Goal: Task Accomplishment & Management: Use online tool/utility

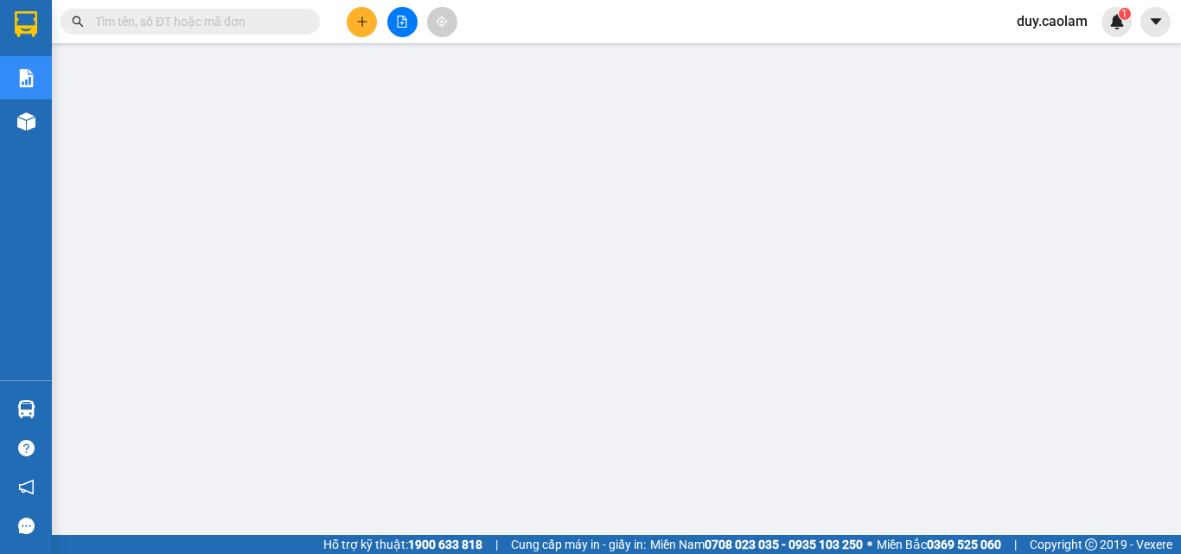
click at [1046, 25] on span "duy.caolam" at bounding box center [1052, 21] width 99 height 22
click at [1063, 54] on span "Đăng xuất" at bounding box center [1067, 53] width 73 height 19
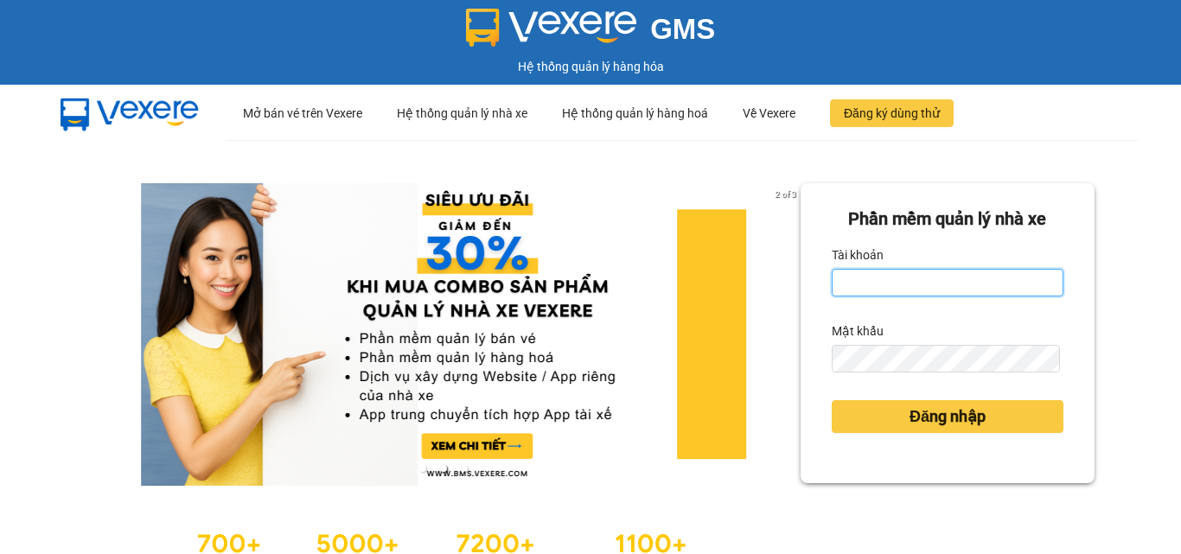
click at [922, 279] on input "Tài khoản" at bounding box center [948, 283] width 232 height 28
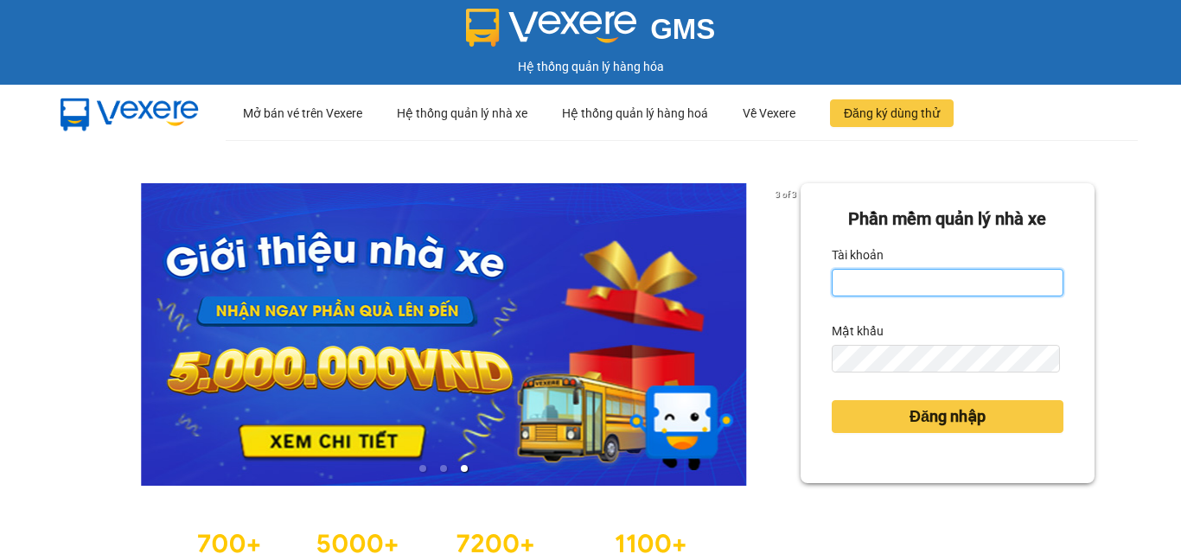
type input "minh.caolam"
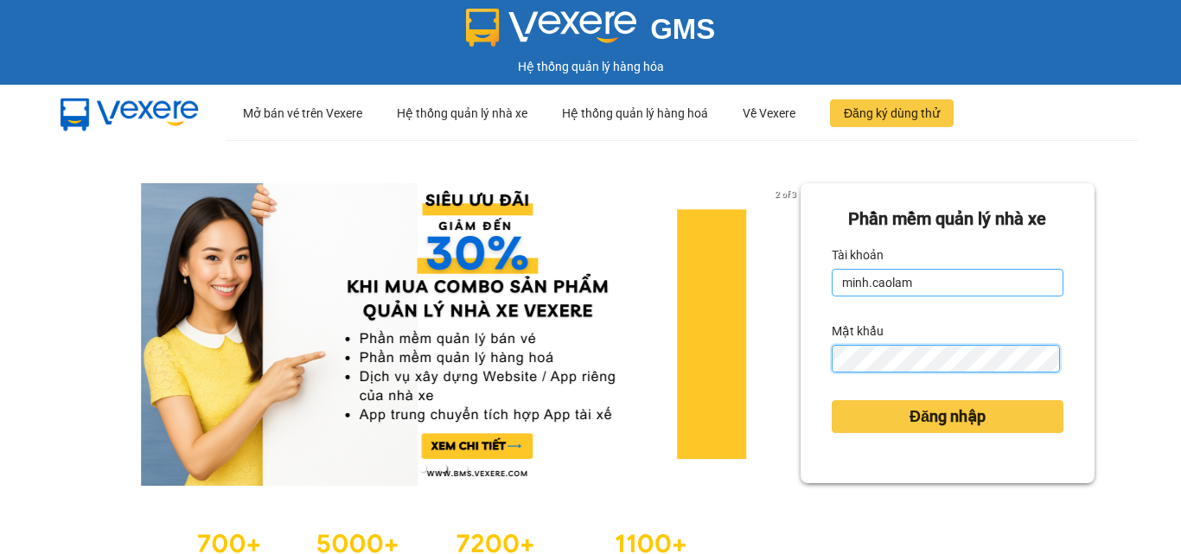
click at [832, 400] on button "Đăng nhập" at bounding box center [948, 416] width 232 height 33
click at [951, 404] on body "GMS Hệ thống quản lý hàng hóa ··· Mở bán vé trên Vexere ··· Hệ thống quản lý nh…" at bounding box center [590, 277] width 1181 height 554
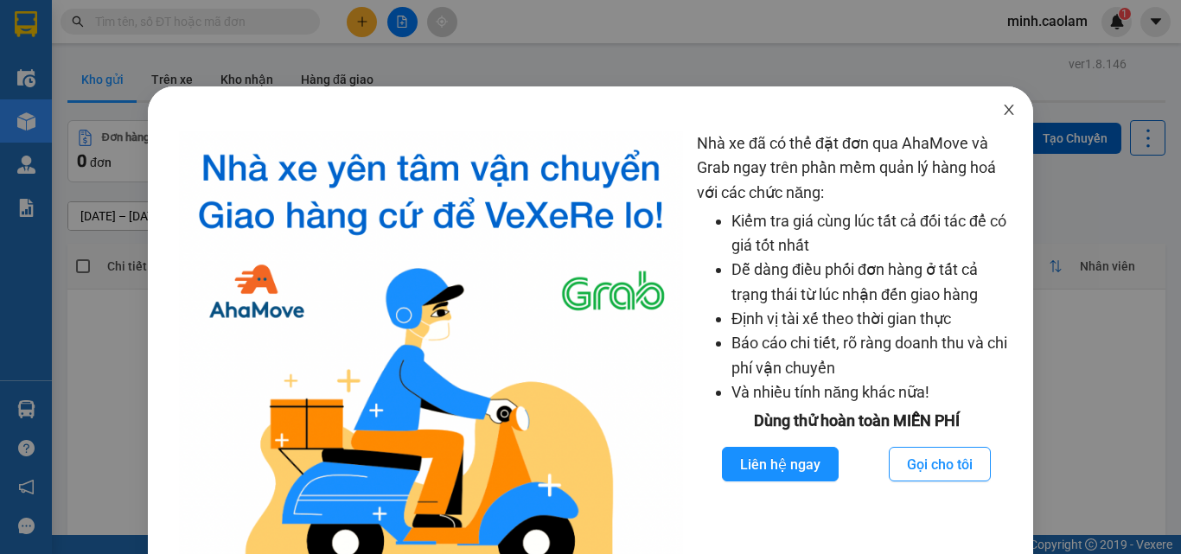
click at [1002, 113] on icon "close" at bounding box center [1009, 110] width 14 height 14
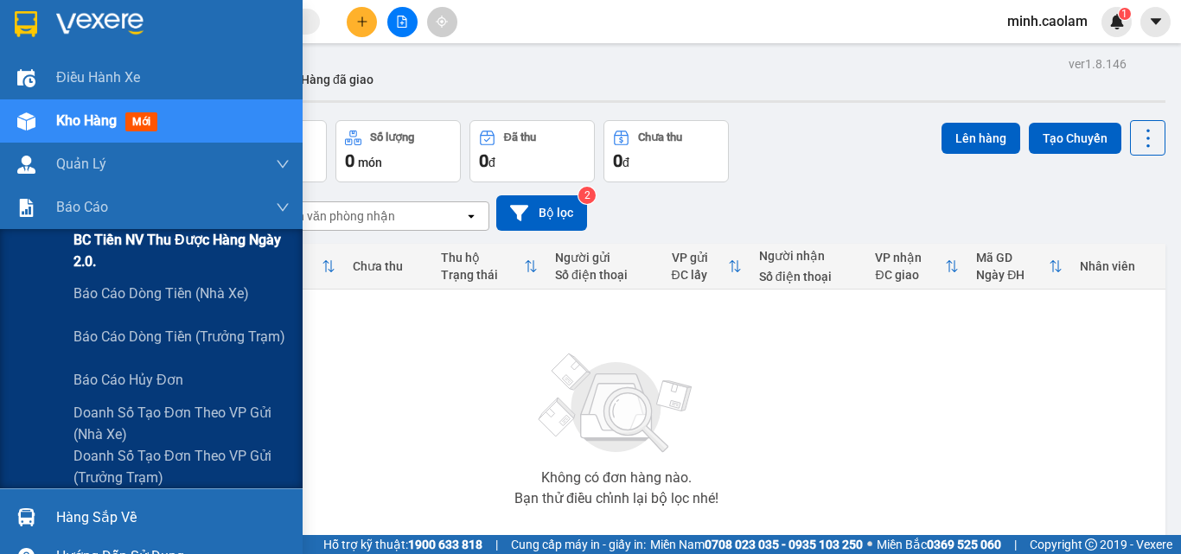
drag, startPoint x: 107, startPoint y: 240, endPoint x: 236, endPoint y: 249, distance: 129.2
click at [109, 240] on span "BC Tiền NV thu được hàng ngày 2.0." at bounding box center [182, 250] width 216 height 43
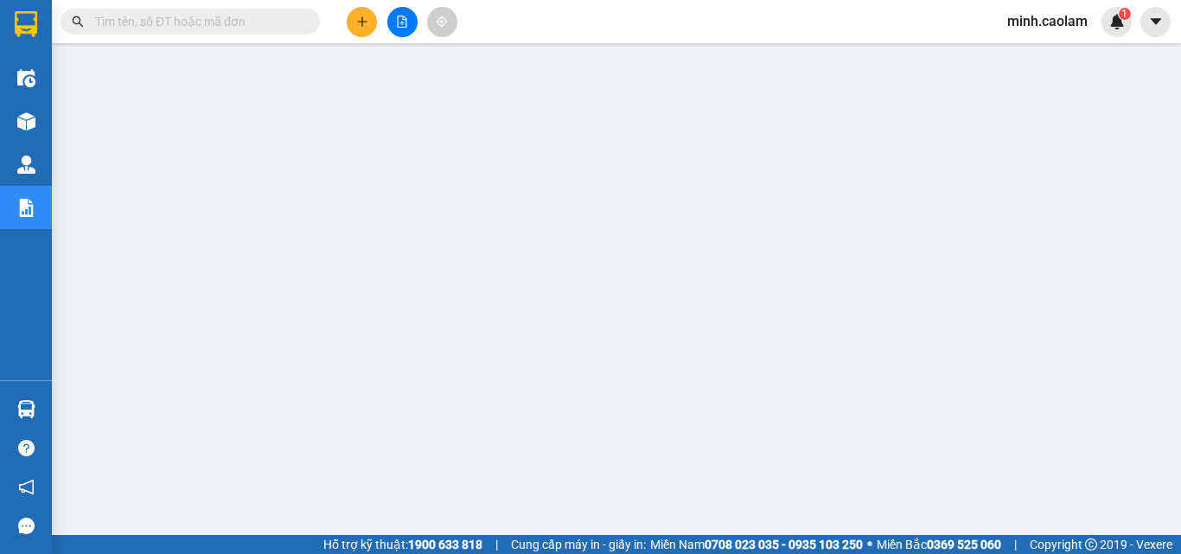
click at [166, 17] on input "text" at bounding box center [197, 21] width 204 height 19
paste input "SG2510110004"
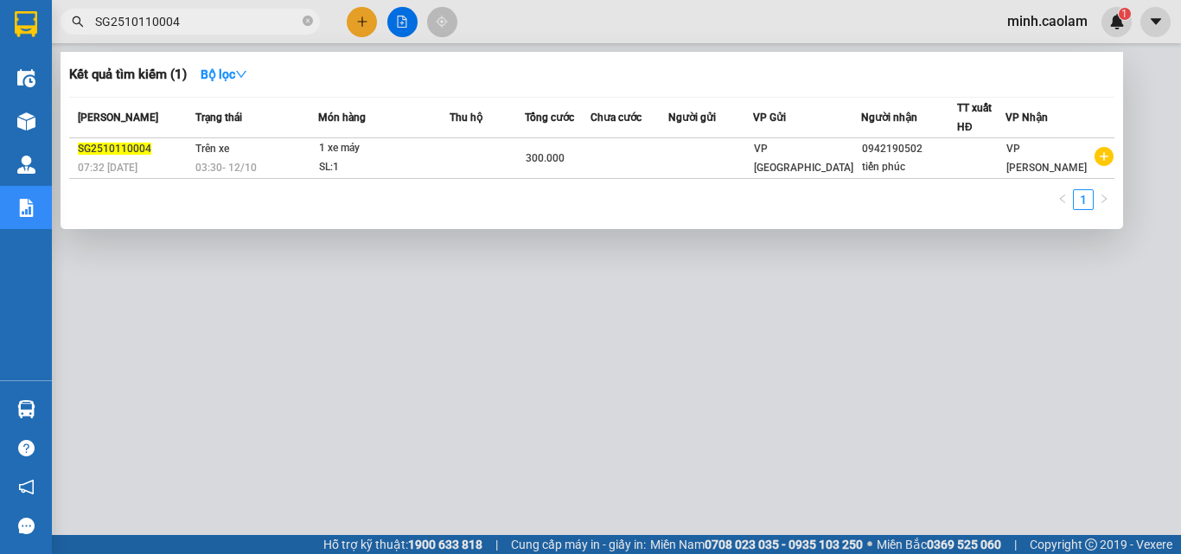
click at [417, 342] on div at bounding box center [590, 277] width 1181 height 554
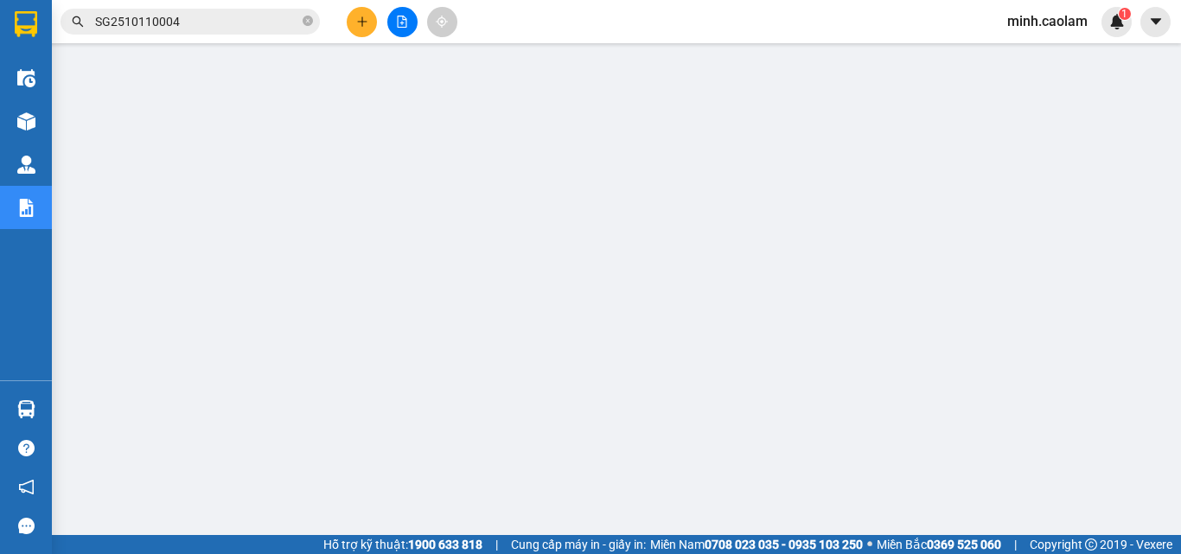
click at [224, 26] on input "SG2510110004" at bounding box center [197, 21] width 204 height 19
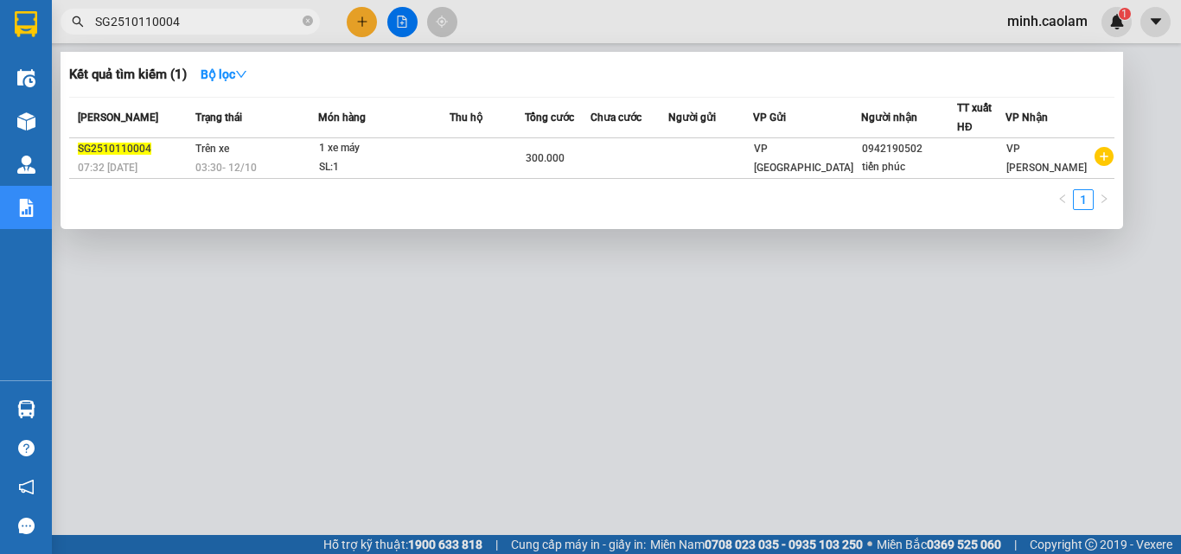
click at [224, 26] on input "SG2510110004" at bounding box center [197, 21] width 204 height 19
paste input "3"
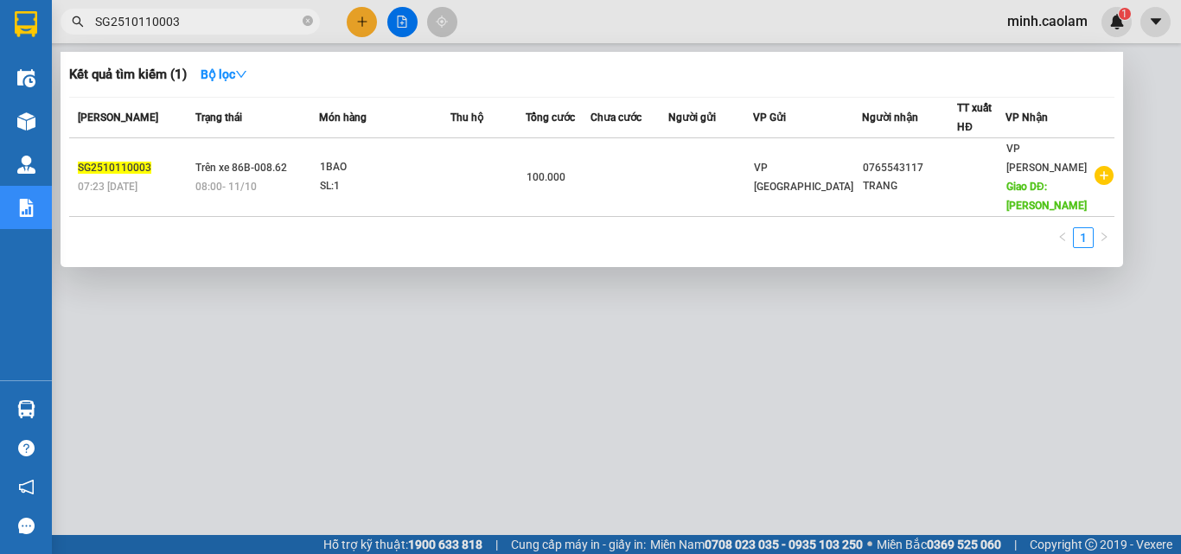
click at [790, 364] on div at bounding box center [590, 277] width 1181 height 554
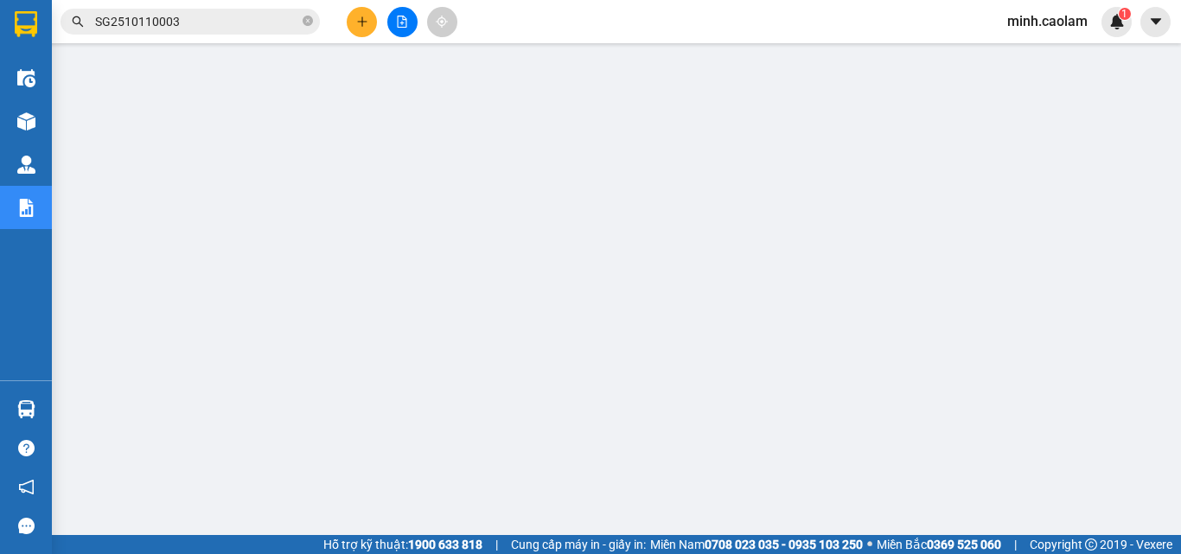
click at [201, 30] on input "SG2510110003" at bounding box center [197, 21] width 204 height 19
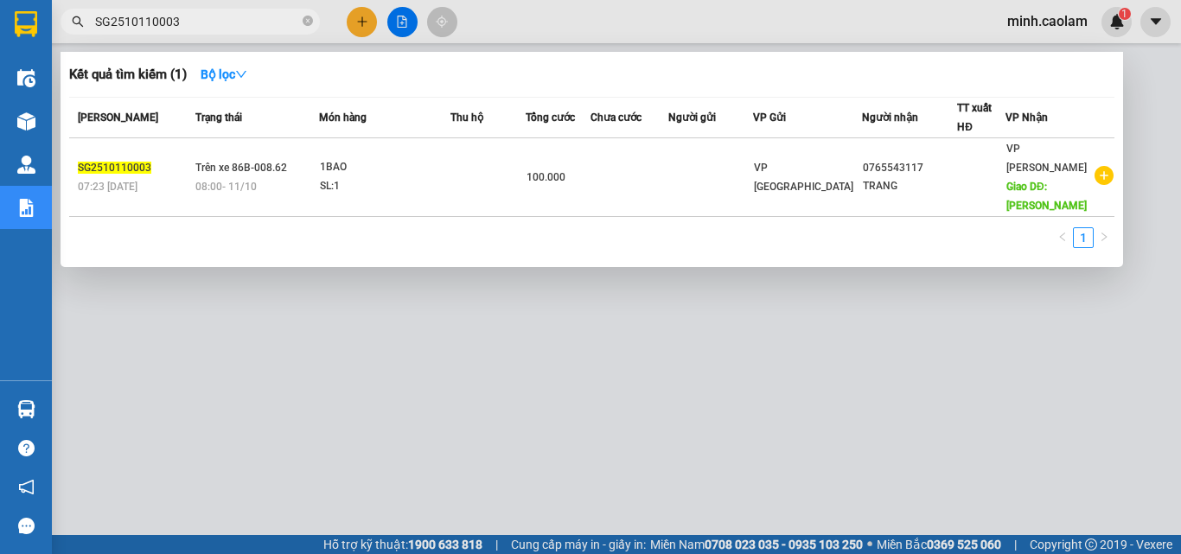
click at [201, 30] on input "SG2510110003" at bounding box center [197, 21] width 204 height 19
paste input "SG2510110022"
click at [201, 29] on input "SG2510110003SG2510110022" at bounding box center [197, 21] width 204 height 19
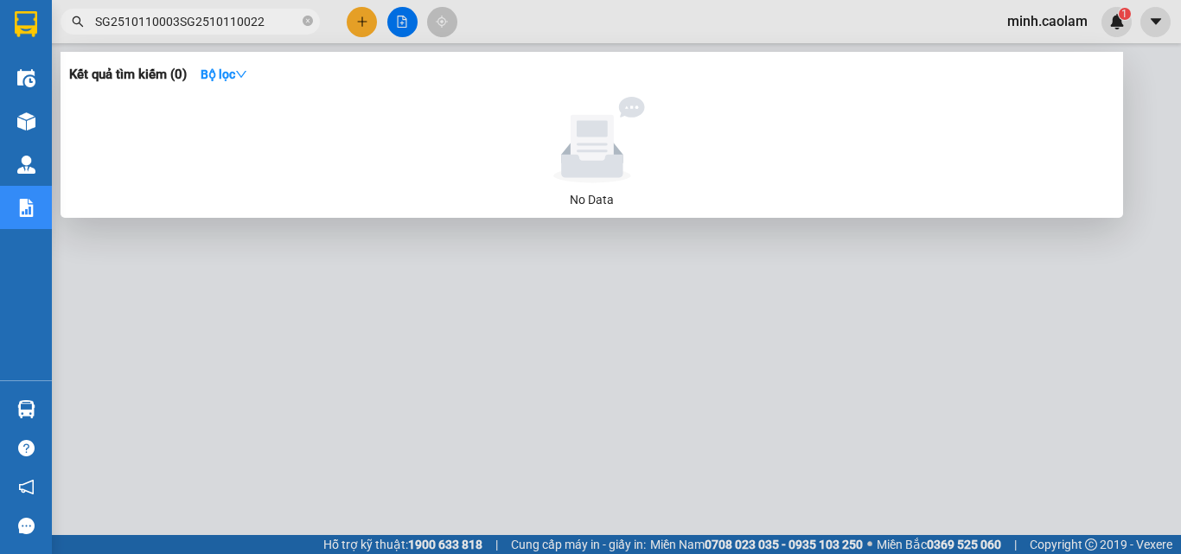
paste input "text"
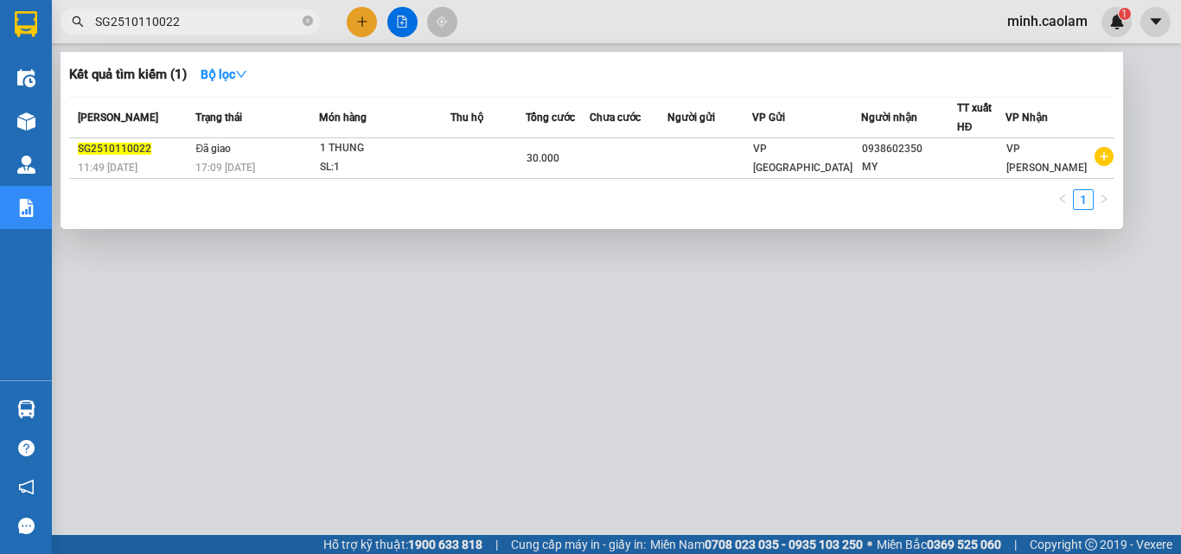
click at [204, 32] on span "SG2510110022" at bounding box center [190, 22] width 259 height 26
click at [510, 270] on div at bounding box center [590, 277] width 1181 height 554
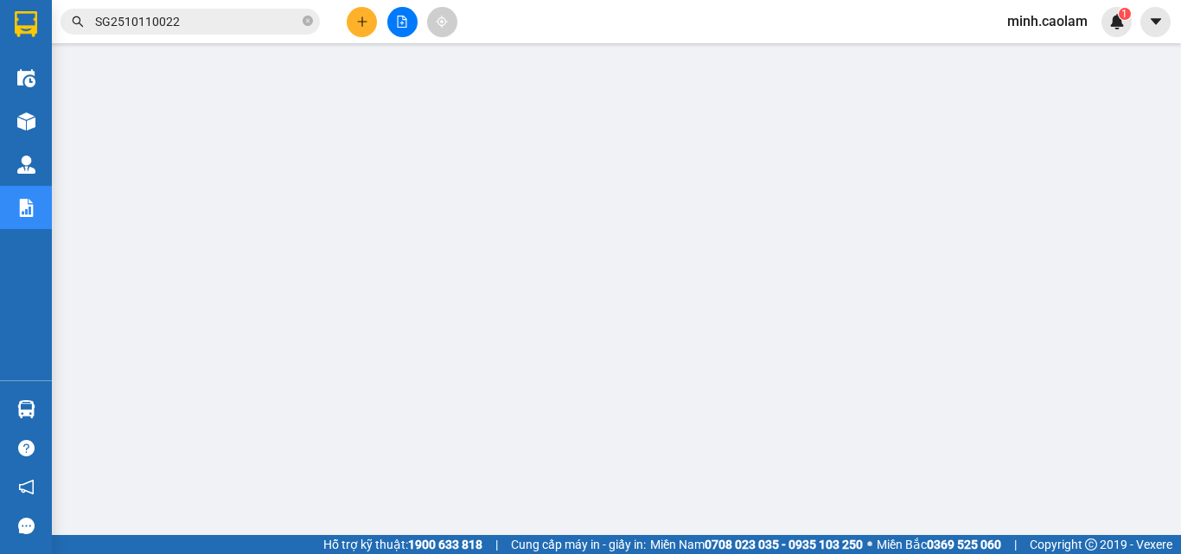
click at [173, 23] on input "SG2510110022" at bounding box center [197, 21] width 204 height 19
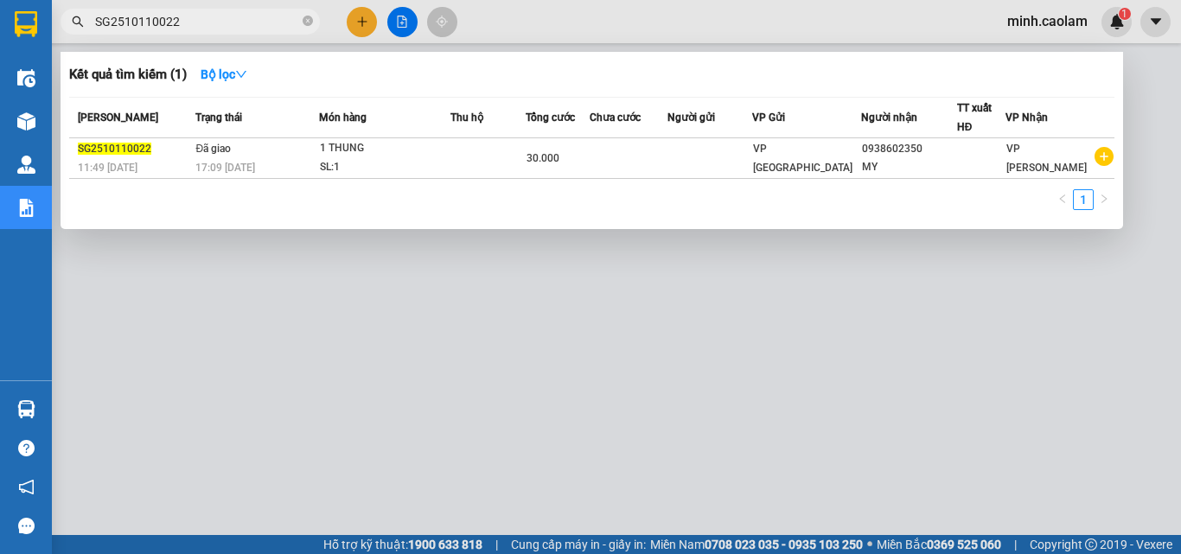
paste input "PT2510090017"
click at [170, 22] on input "SG2510110022PT2510090017" at bounding box center [197, 21] width 204 height 19
paste input "text"
click at [170, 22] on input "SG2510110022PT2510090017" at bounding box center [197, 21] width 204 height 19
click at [515, 378] on div at bounding box center [590, 277] width 1181 height 554
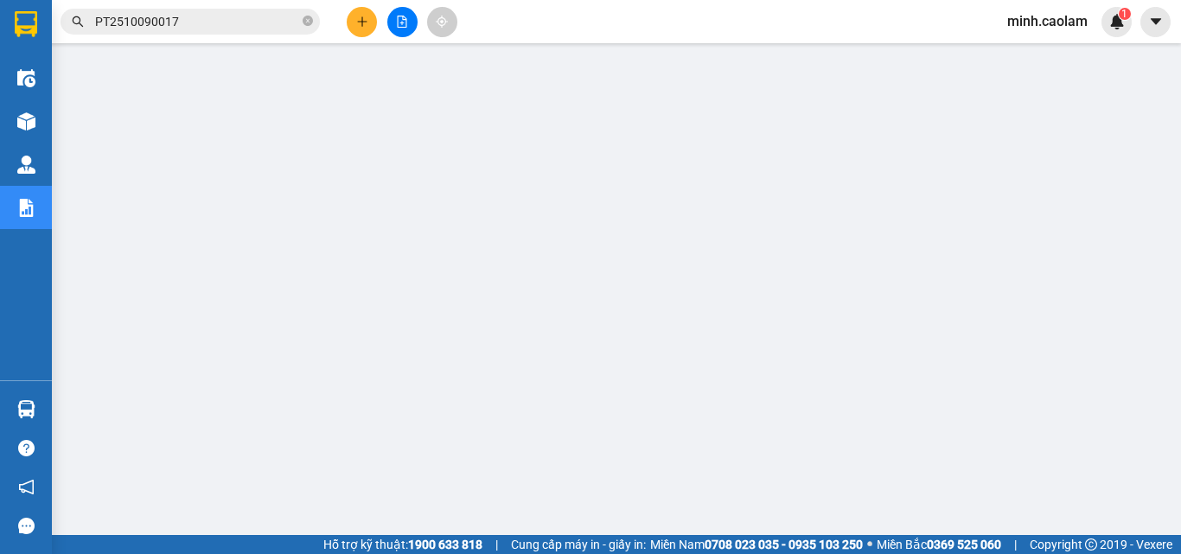
click at [195, 17] on input "PT2510090017" at bounding box center [197, 21] width 204 height 19
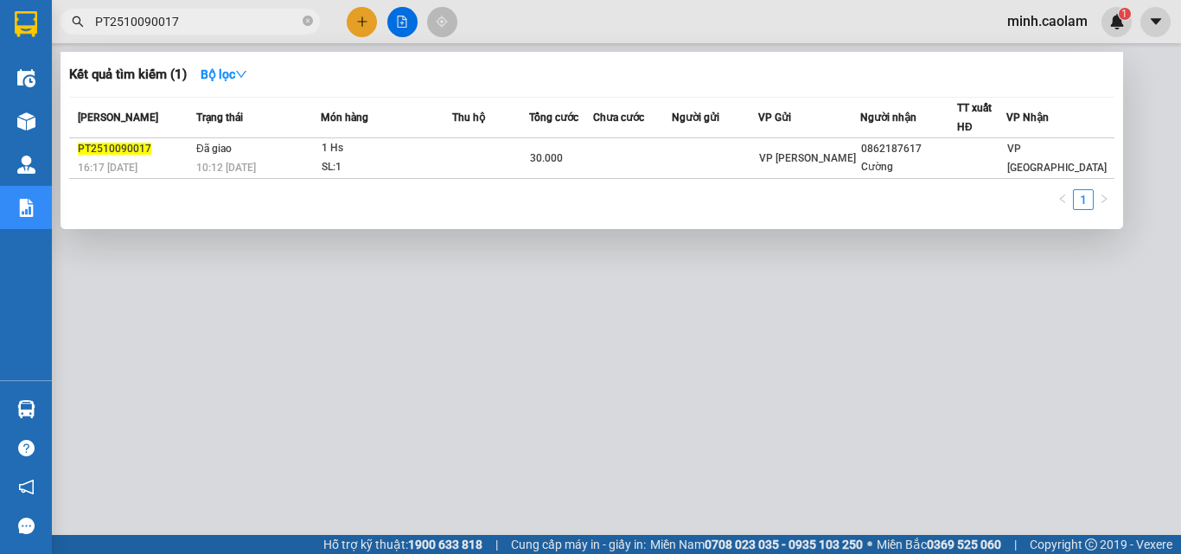
click at [194, 17] on input "PT2510090017" at bounding box center [197, 21] width 204 height 19
paste input "10002"
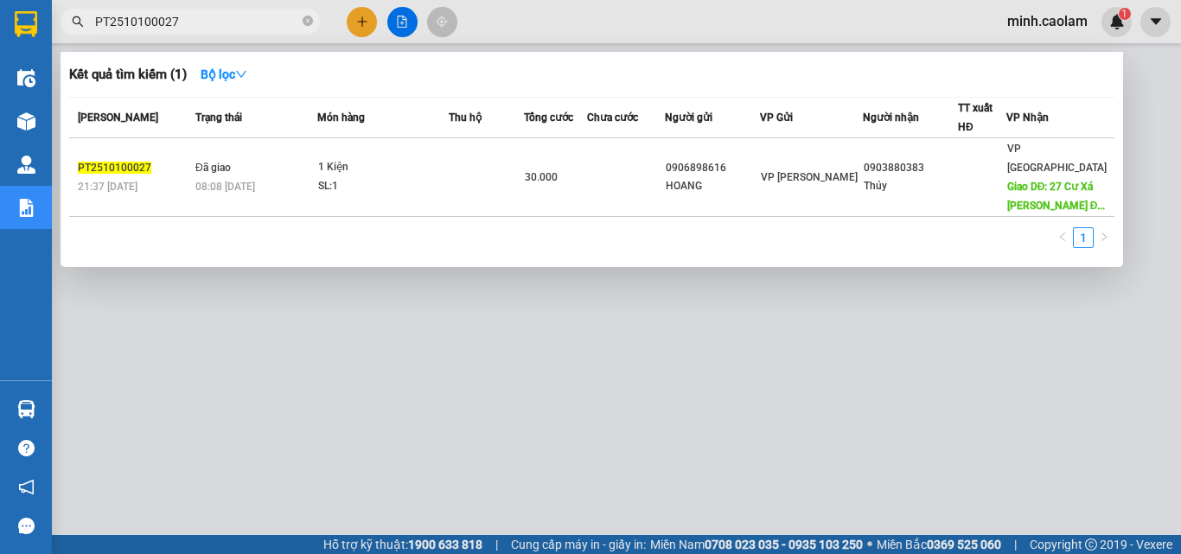
click at [781, 370] on div at bounding box center [590, 277] width 1181 height 554
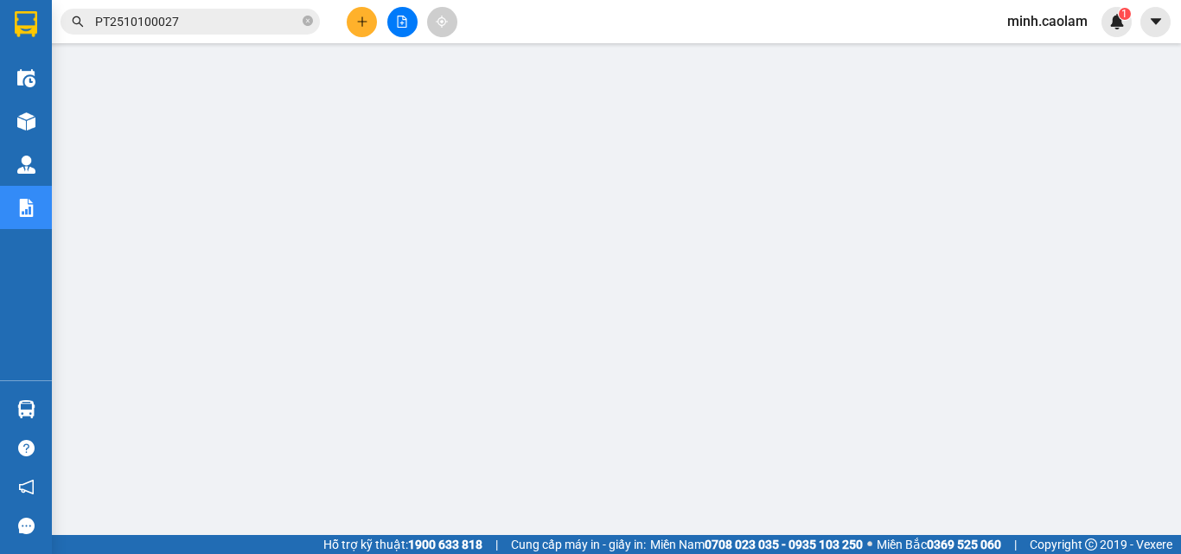
click at [221, 24] on input "PT2510100027" at bounding box center [197, 21] width 204 height 19
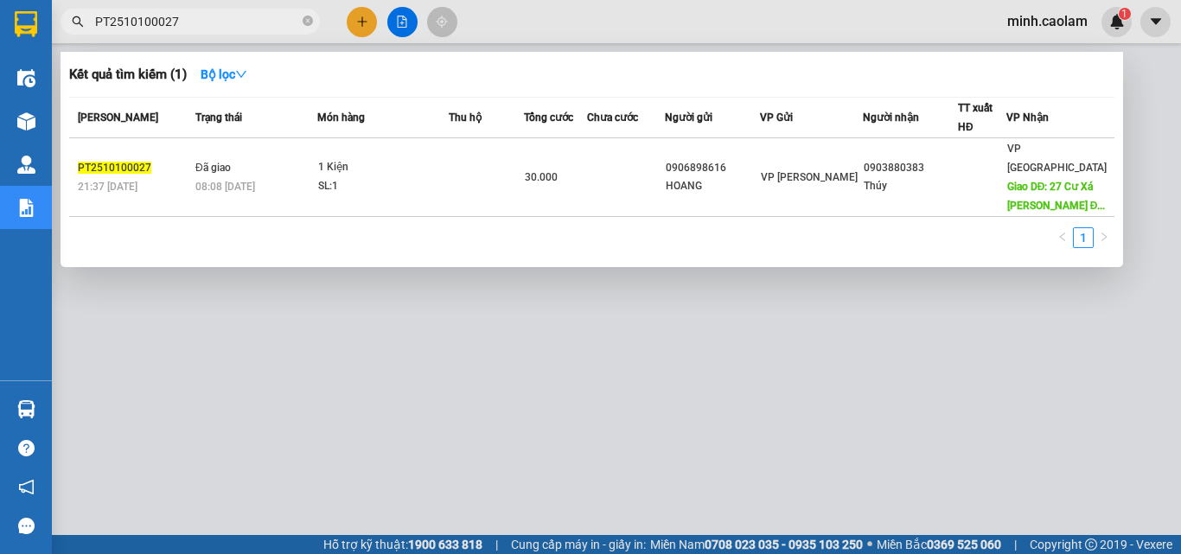
click at [221, 24] on input "PT2510100027" at bounding box center [197, 21] width 204 height 19
paste input "10003"
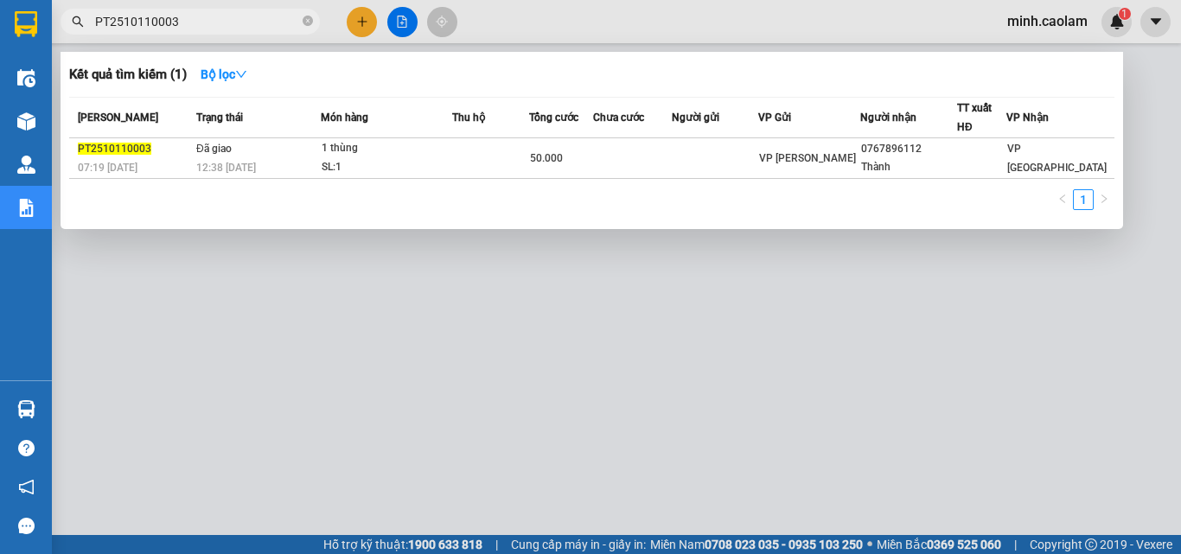
click at [779, 359] on div at bounding box center [590, 277] width 1181 height 554
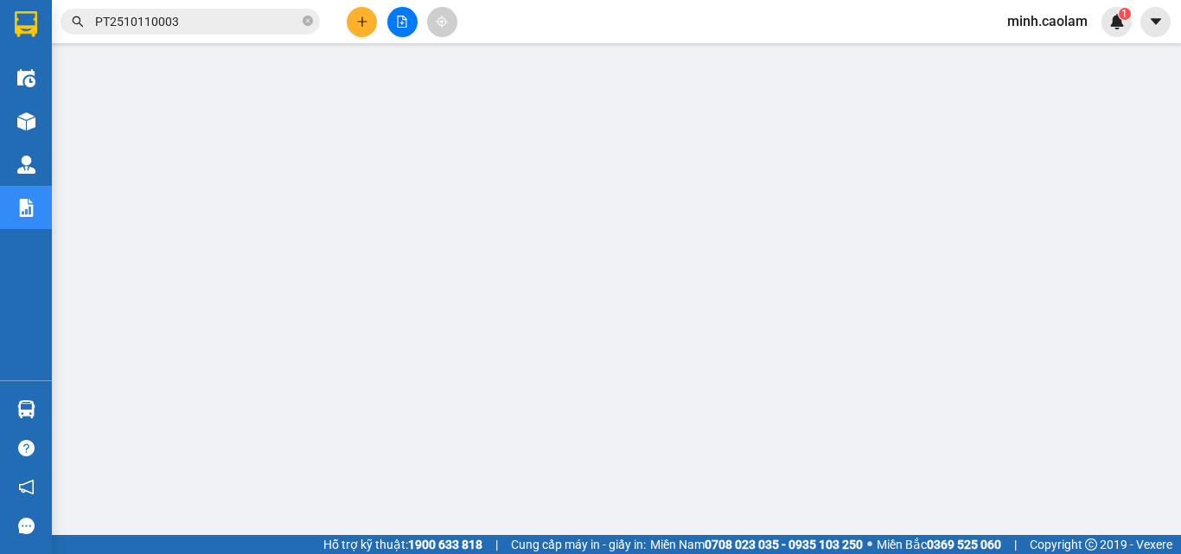
click at [210, 24] on input "PT2510110003" at bounding box center [197, 21] width 204 height 19
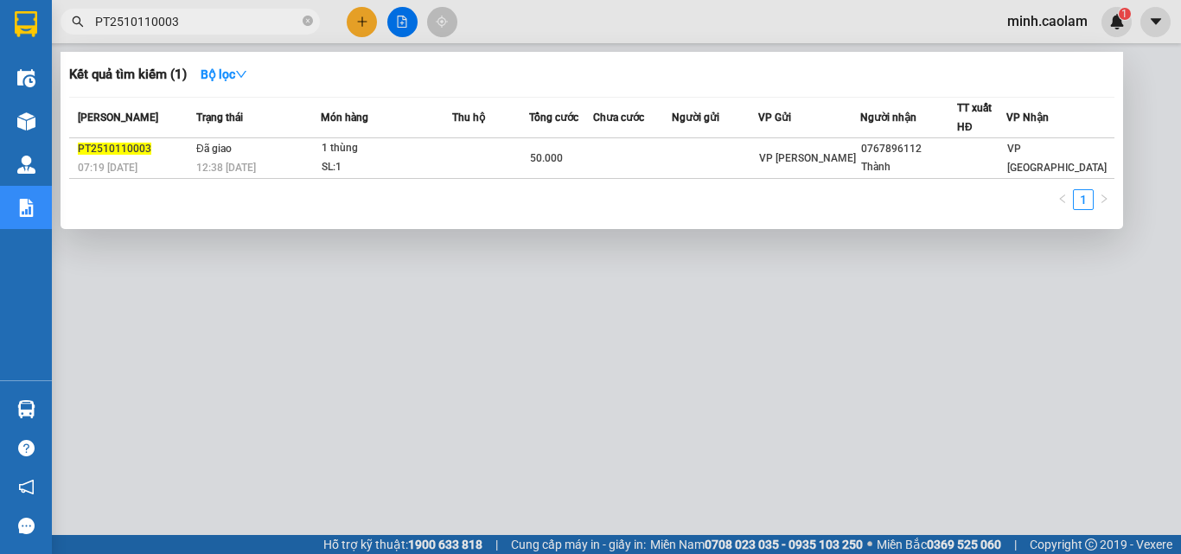
click at [210, 24] on input "PT2510110003" at bounding box center [197, 21] width 204 height 19
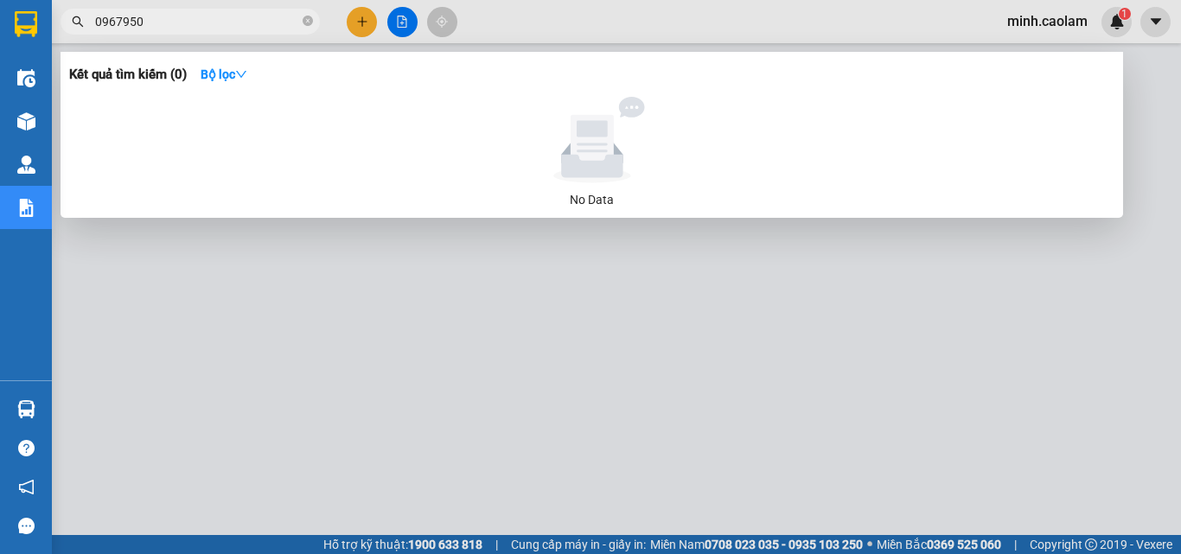
click at [548, 24] on div at bounding box center [590, 277] width 1181 height 554
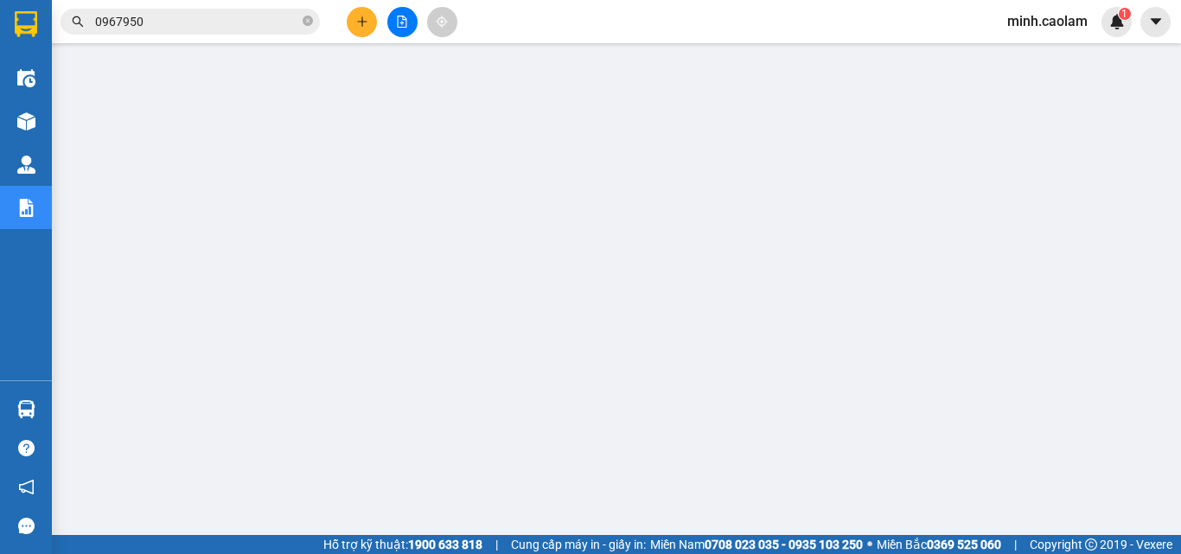
click at [141, 22] on input "0967950" at bounding box center [197, 21] width 204 height 19
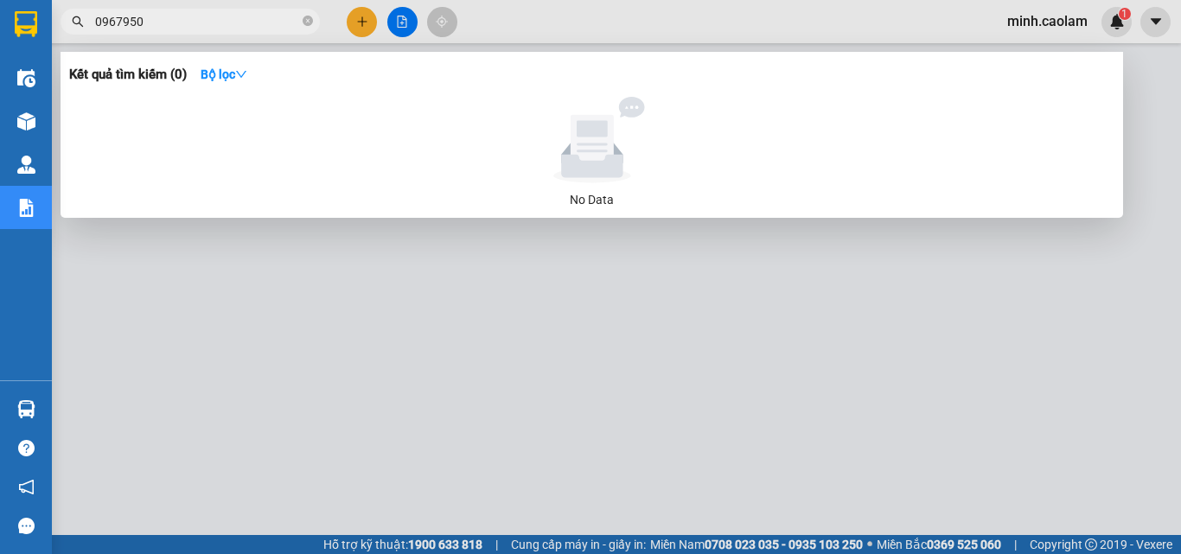
click at [141, 22] on input "0967950" at bounding box center [197, 21] width 204 height 19
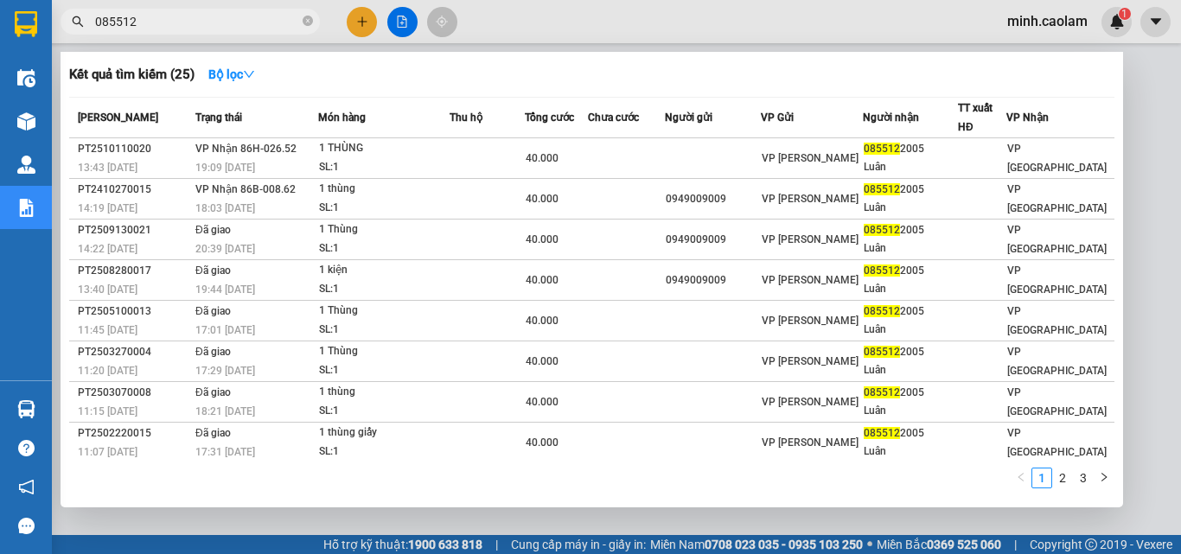
type input "085512"
click at [614, 37] on div at bounding box center [590, 277] width 1181 height 554
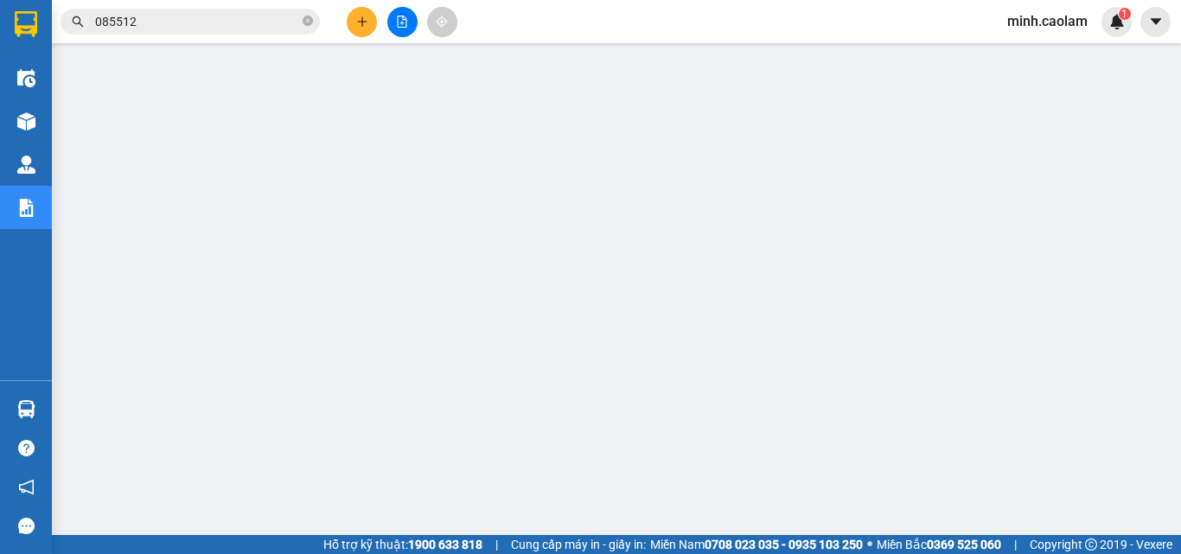
click at [222, 11] on span "085512" at bounding box center [190, 22] width 259 height 26
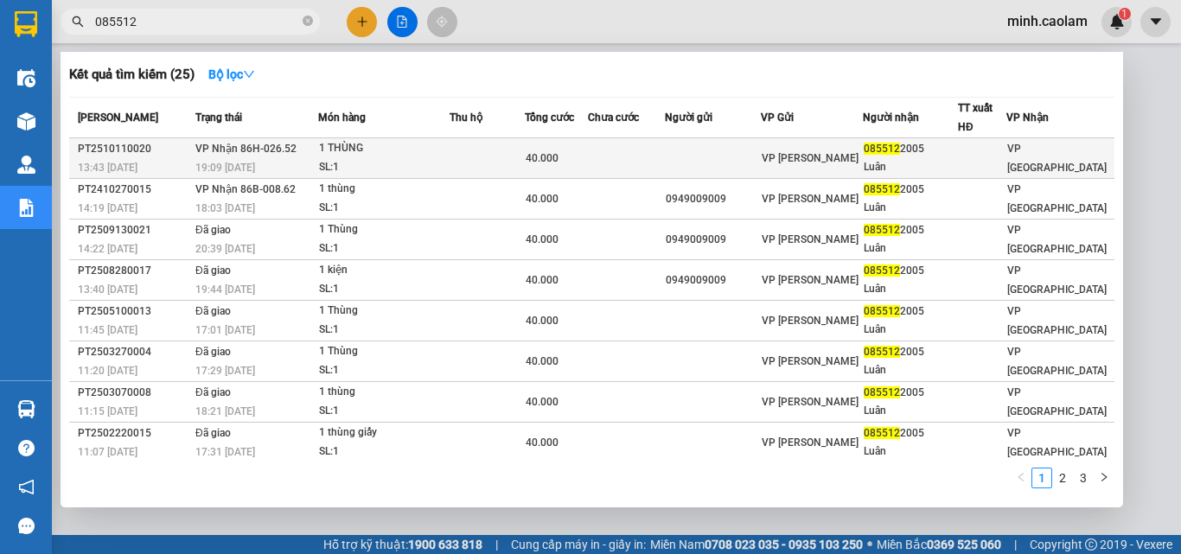
click at [491, 156] on td at bounding box center [487, 158] width 75 height 41
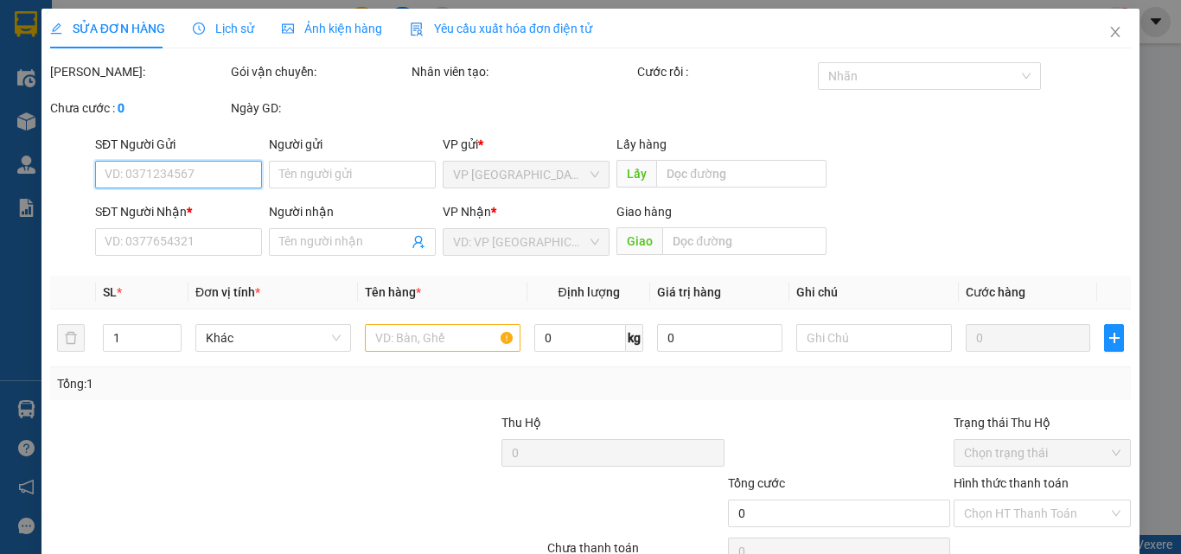
scroll to position [89, 0]
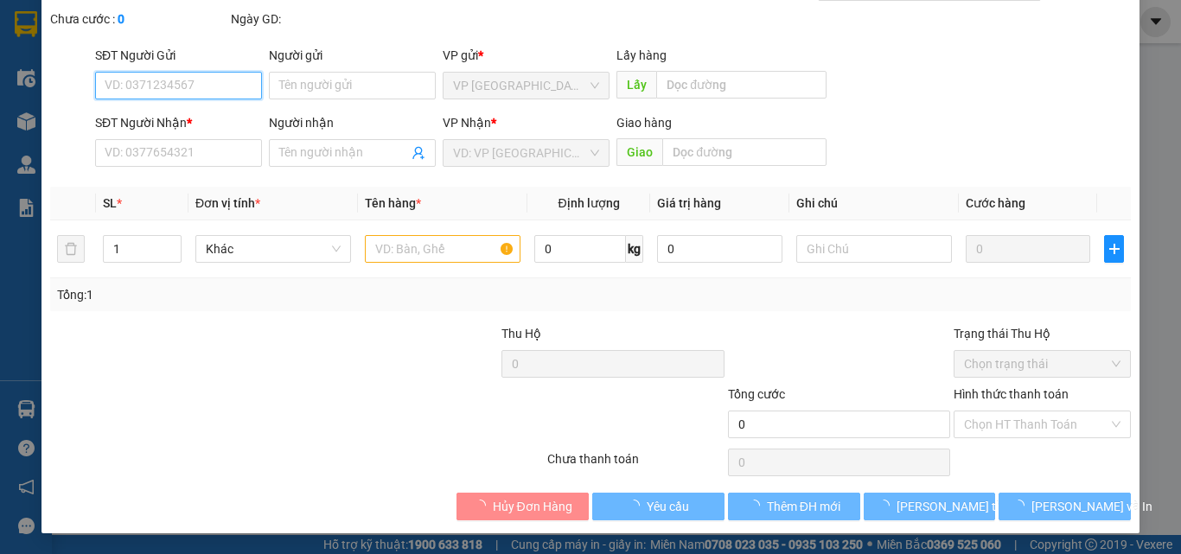
type input "0855122005"
type input "Luân"
type input "40.000"
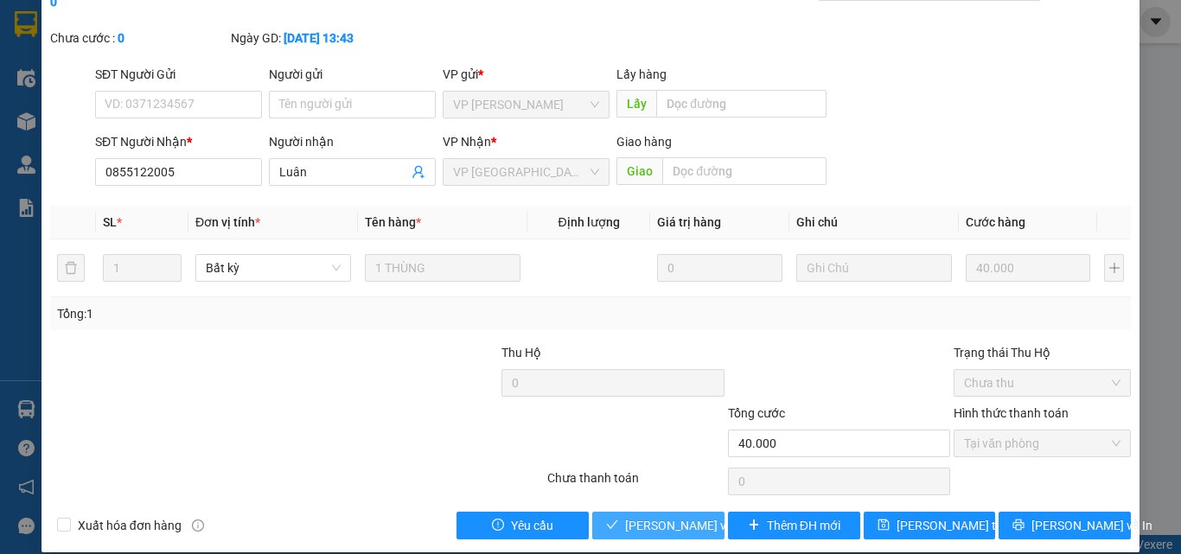
click at [685, 516] on span "[PERSON_NAME] và Giao hàng" at bounding box center [708, 525] width 166 height 19
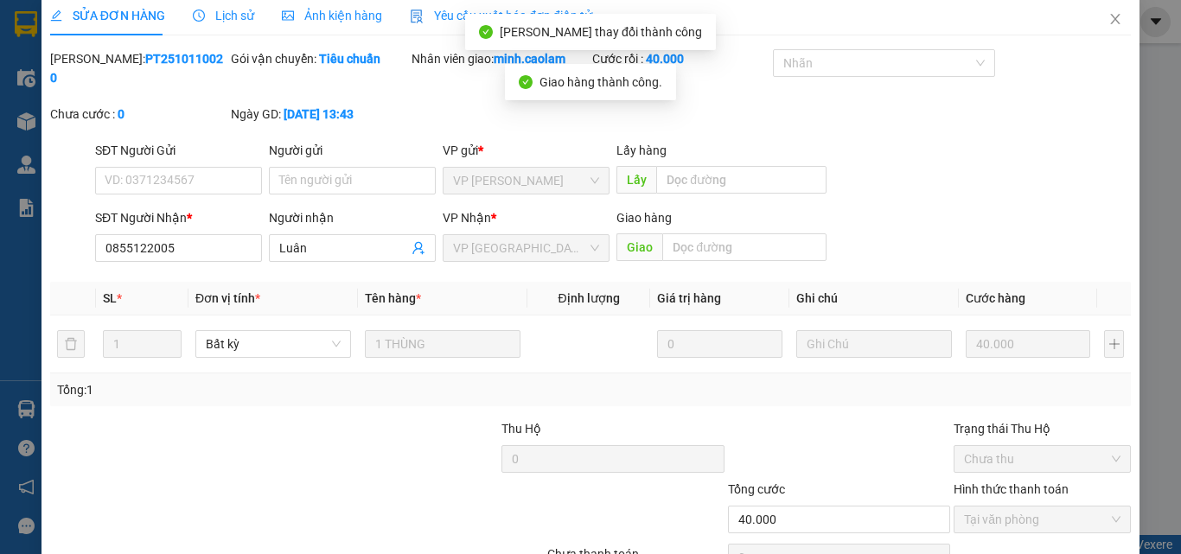
scroll to position [0, 0]
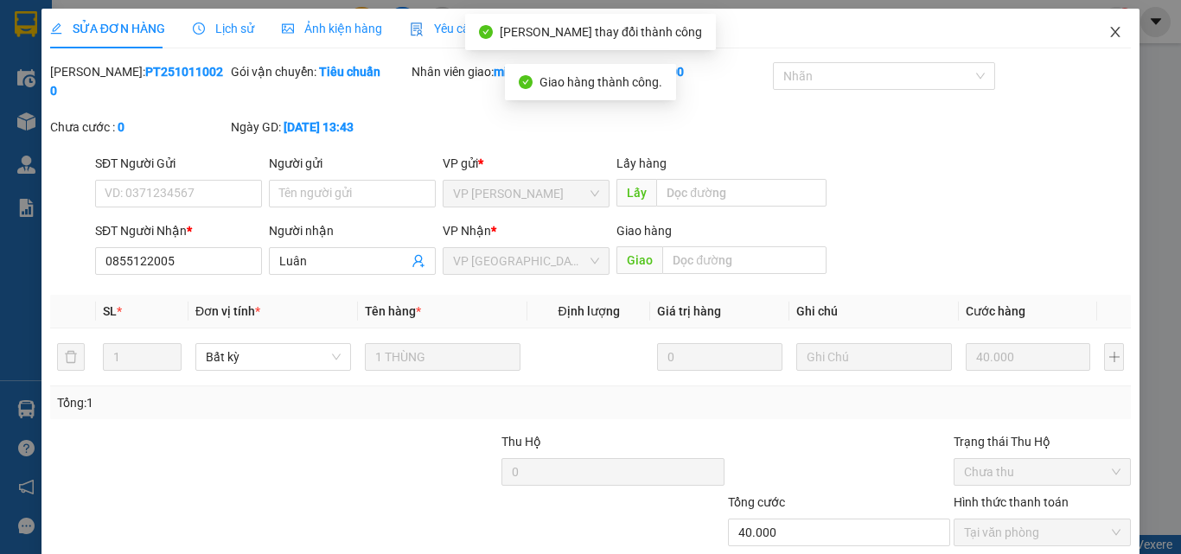
click at [1109, 31] on icon "close" at bounding box center [1116, 32] width 14 height 14
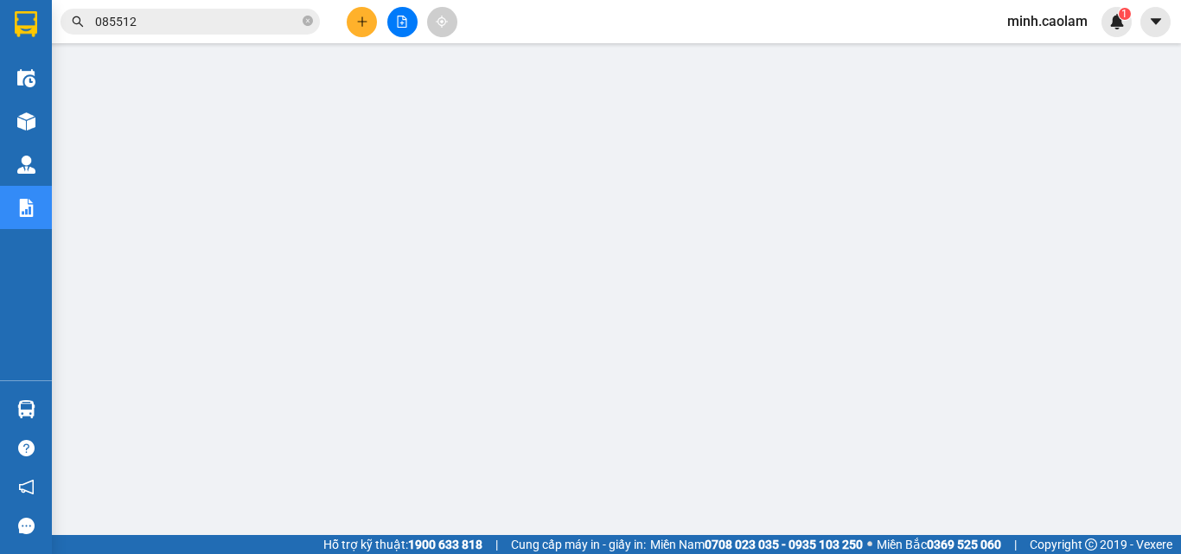
click at [402, 29] on button at bounding box center [402, 22] width 30 height 30
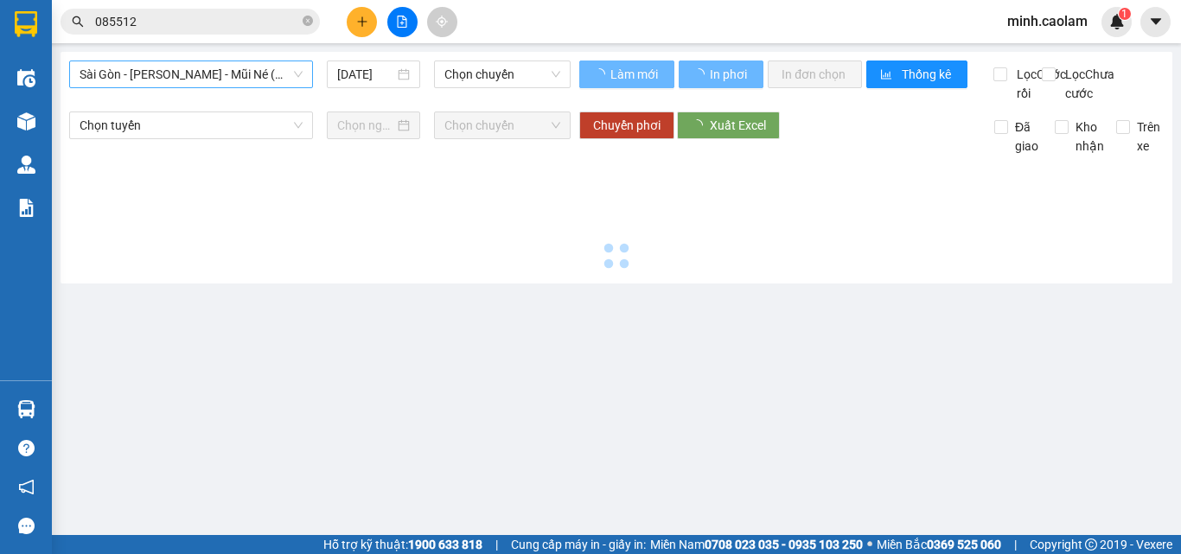
click at [153, 81] on span "Sài Gòn - [PERSON_NAME] - Mũi Né (CT Ông Đồn)" at bounding box center [191, 74] width 223 height 26
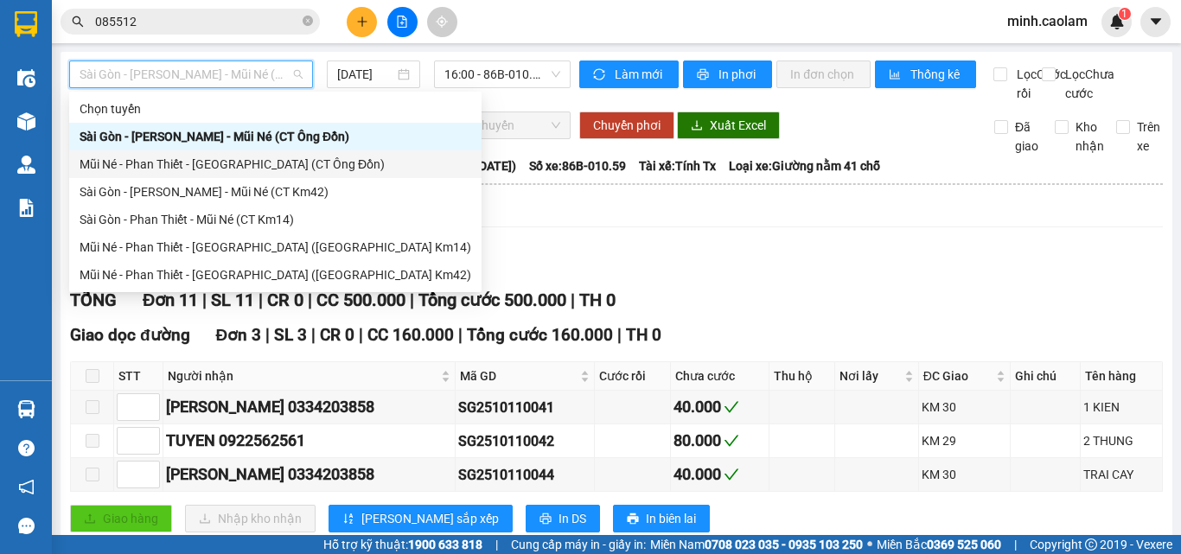
click at [163, 166] on div "Mũi Né - Phan Thiết - [GEOGRAPHIC_DATA] (CT Ông Đồn)" at bounding box center [276, 164] width 392 height 19
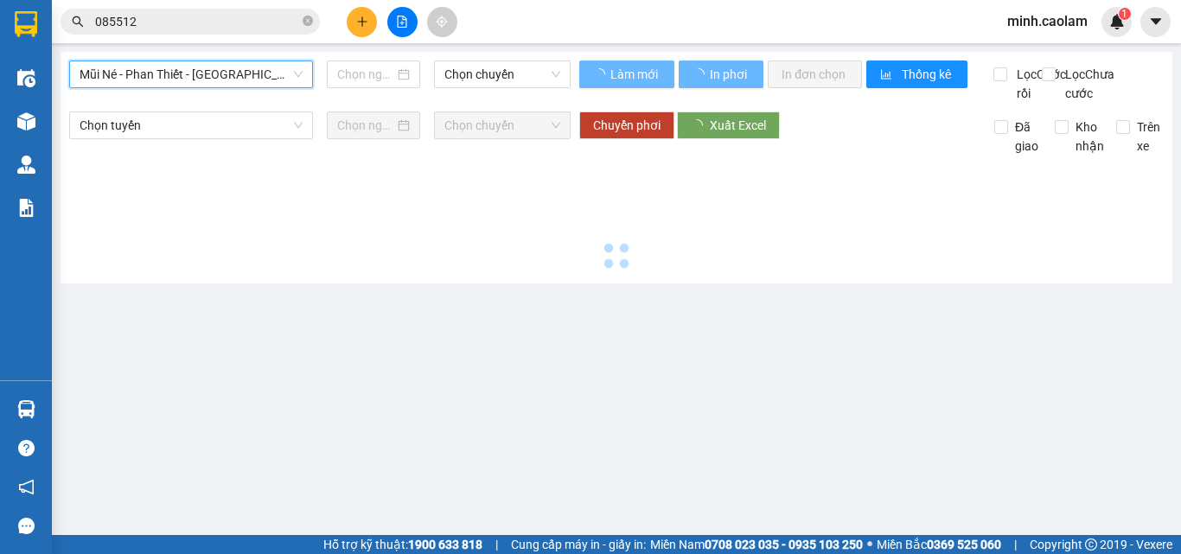
type input "[DATE]"
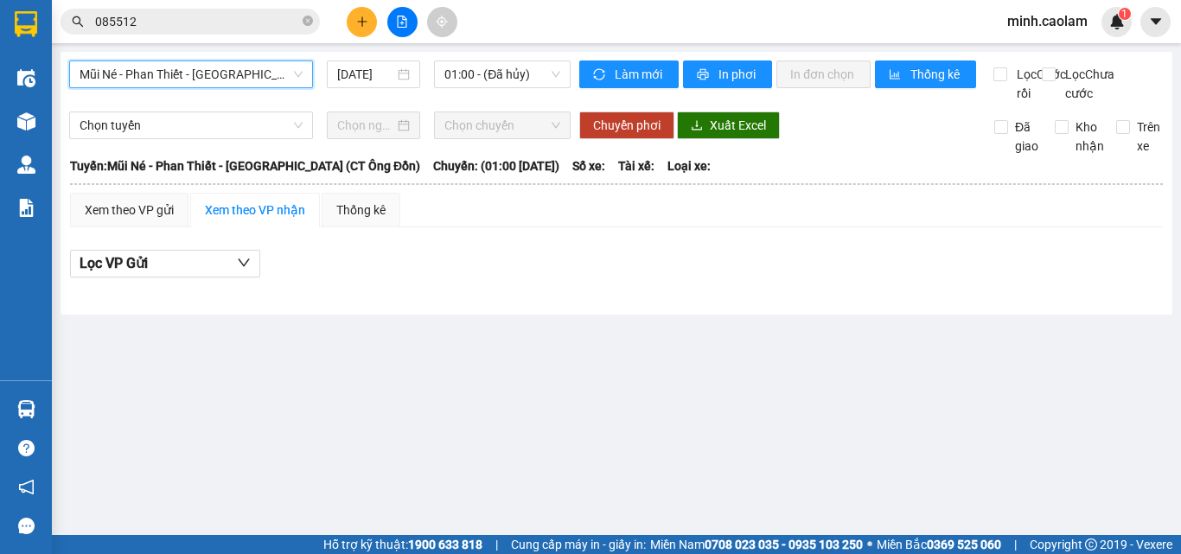
click at [150, 74] on span "Mũi Né - Phan Thiết - [GEOGRAPHIC_DATA] (CT Ông Đồn)" at bounding box center [191, 74] width 223 height 26
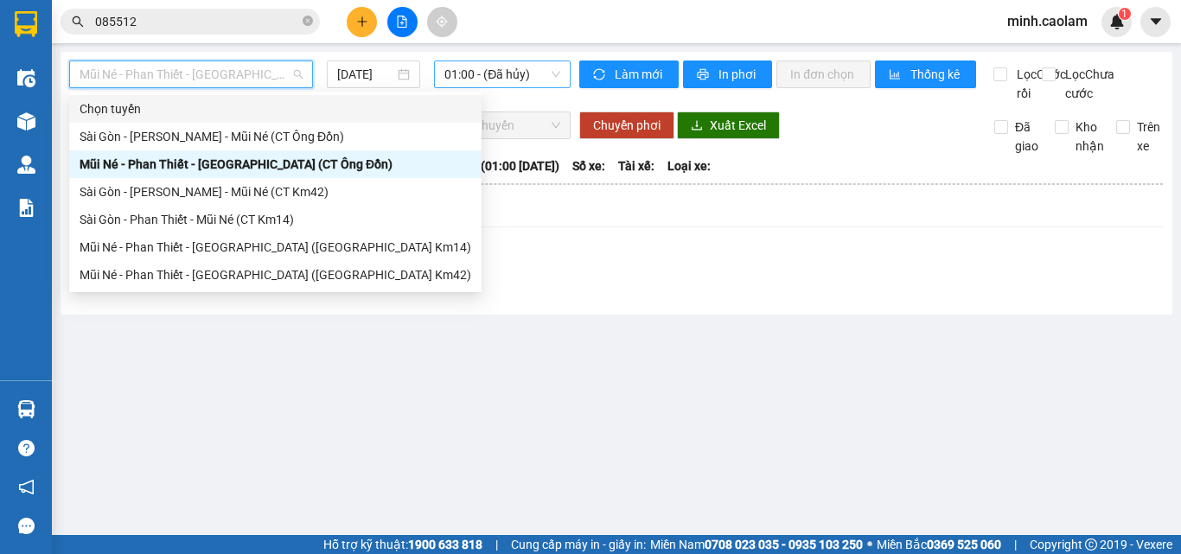
click at [478, 78] on span "01:00 - (Đã hủy)" at bounding box center [503, 74] width 116 height 26
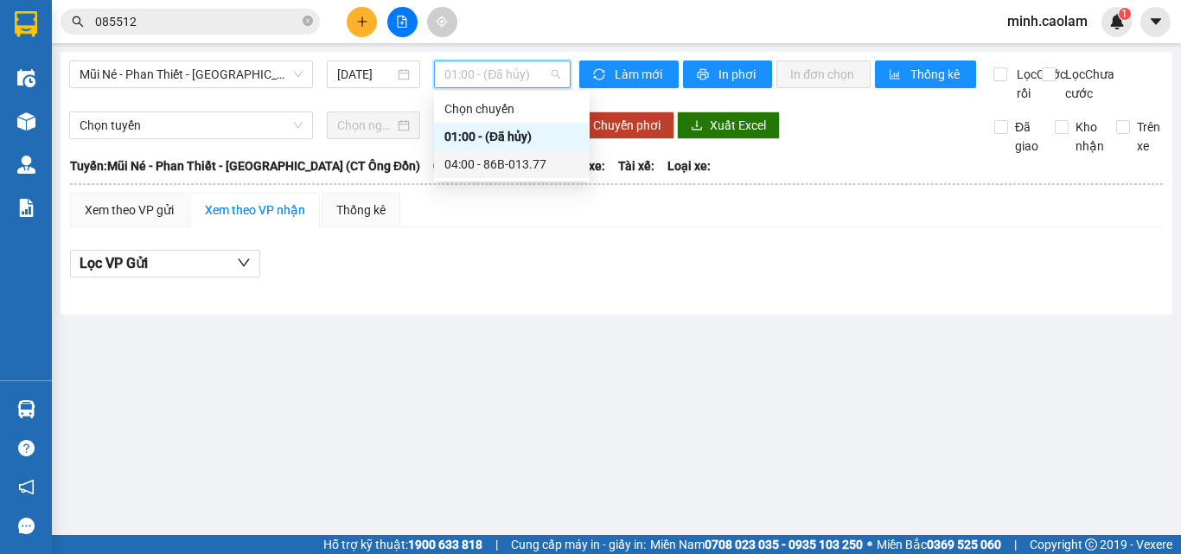
click at [512, 166] on div "04:00 - 86B-013.77" at bounding box center [512, 164] width 135 height 19
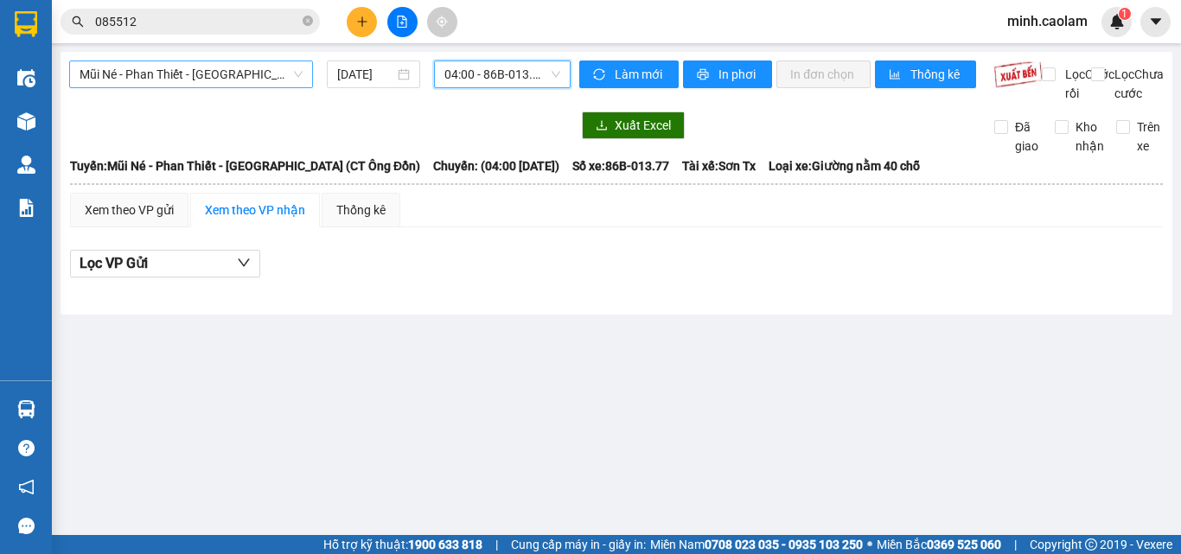
click at [208, 81] on span "Mũi Né - Phan Thiết - [GEOGRAPHIC_DATA] (CT Ông Đồn)" at bounding box center [191, 74] width 223 height 26
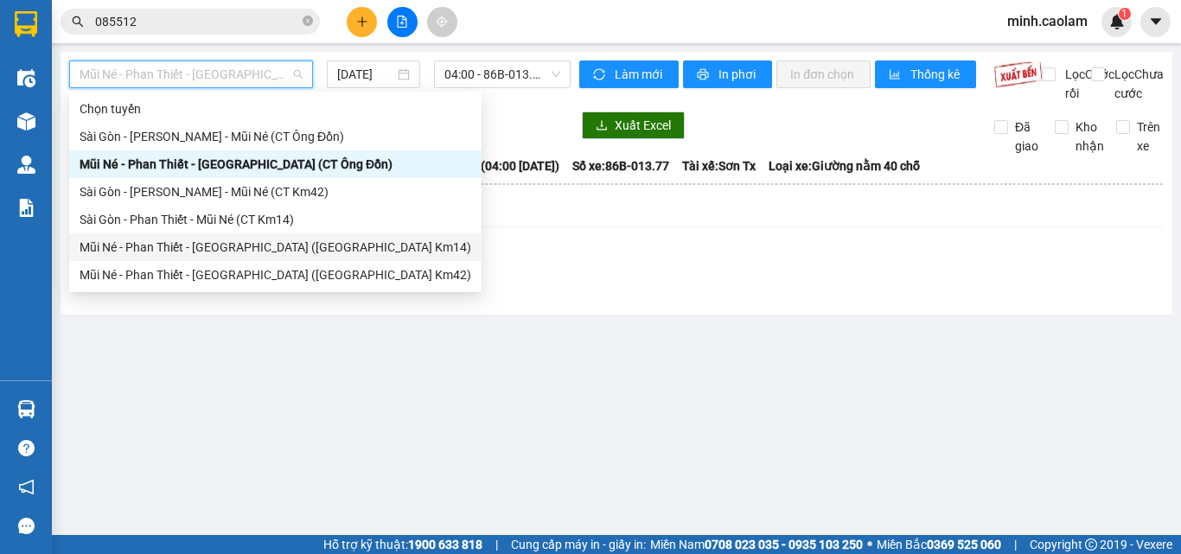
click at [181, 245] on div "Mũi Né - Phan Thiết - [GEOGRAPHIC_DATA] ([GEOGRAPHIC_DATA] Km14)" at bounding box center [276, 247] width 392 height 19
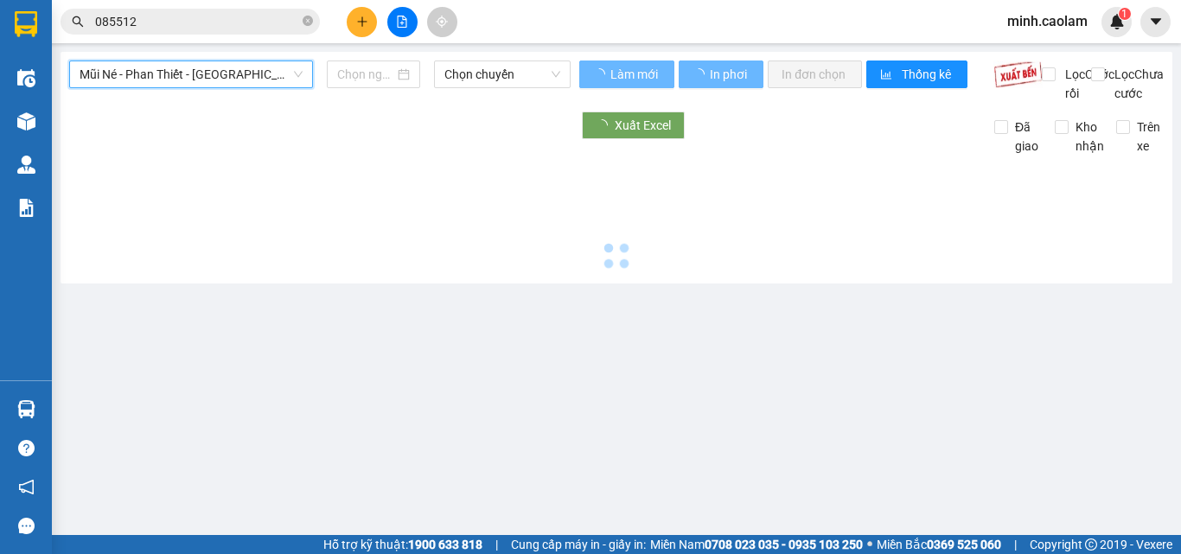
type input "[DATE]"
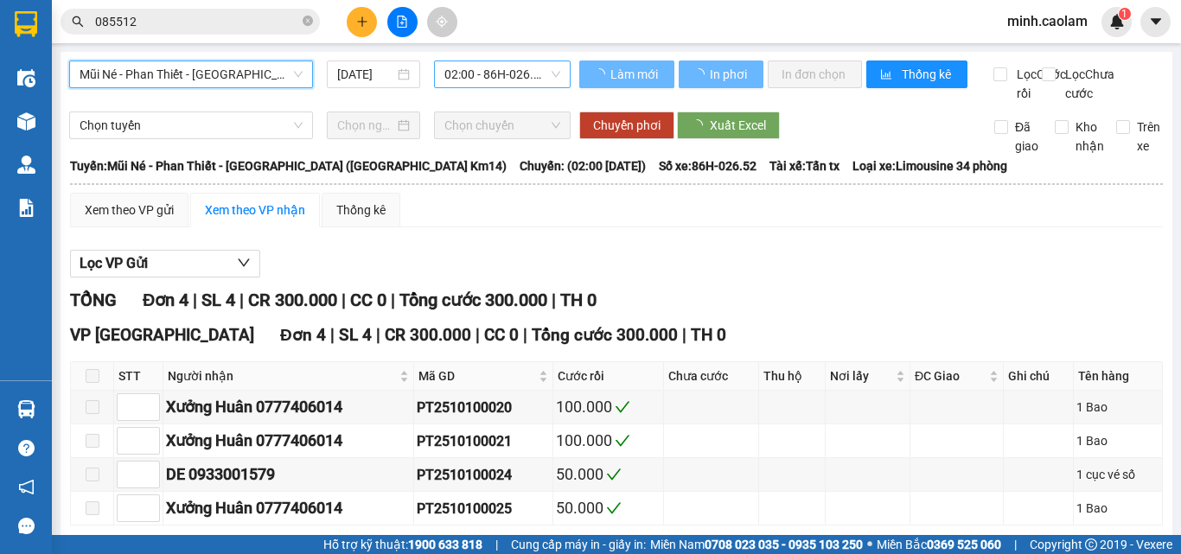
click at [503, 74] on span "02:00 - 86H-026.52" at bounding box center [503, 74] width 116 height 26
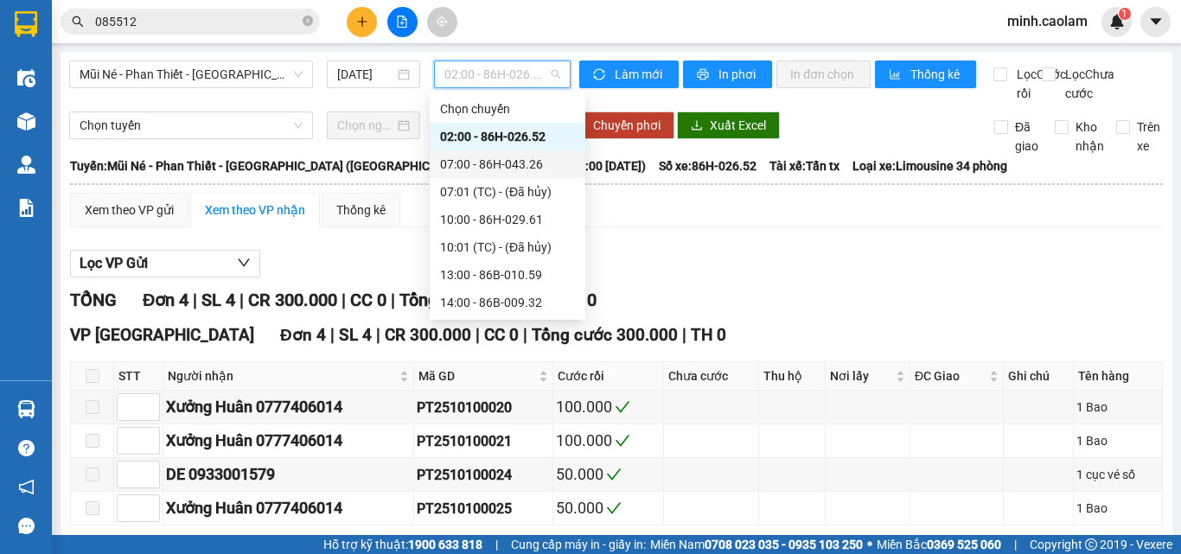
click at [839, 227] on div "Xem theo VP gửi Xem theo VP nhận Thống kê" at bounding box center [616, 210] width 1093 height 35
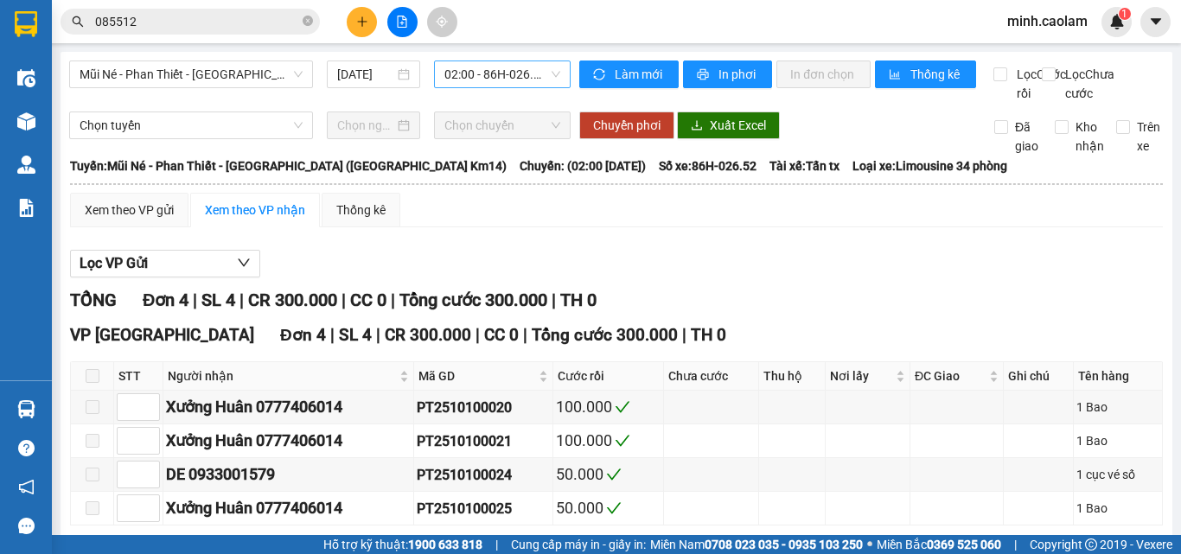
click at [482, 86] on span "02:00 - 86H-026.52" at bounding box center [503, 74] width 116 height 26
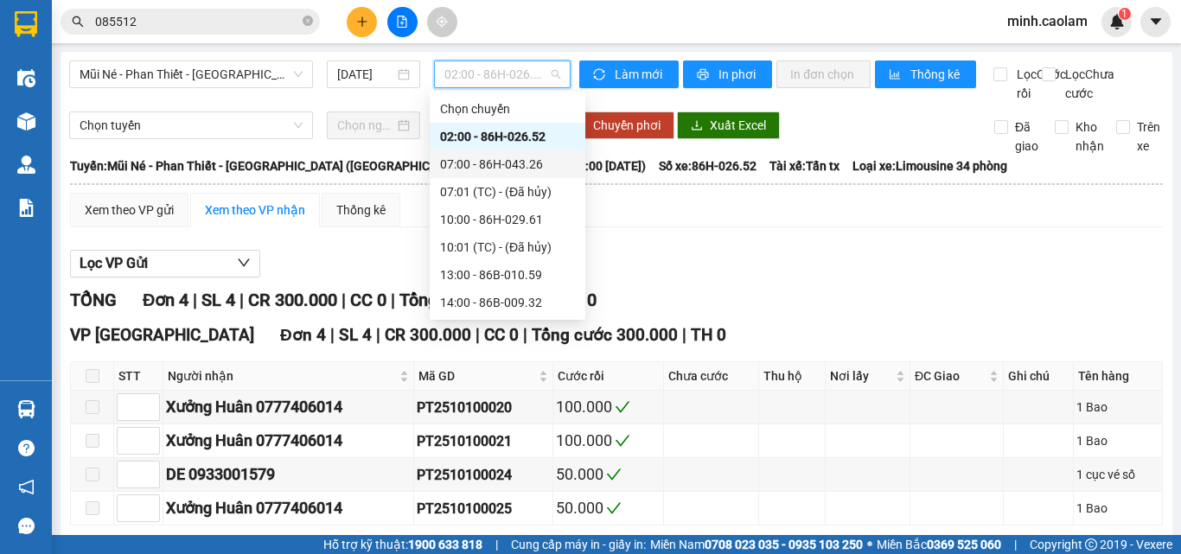
click at [480, 160] on div "07:00 - 86H-043.26" at bounding box center [507, 164] width 135 height 19
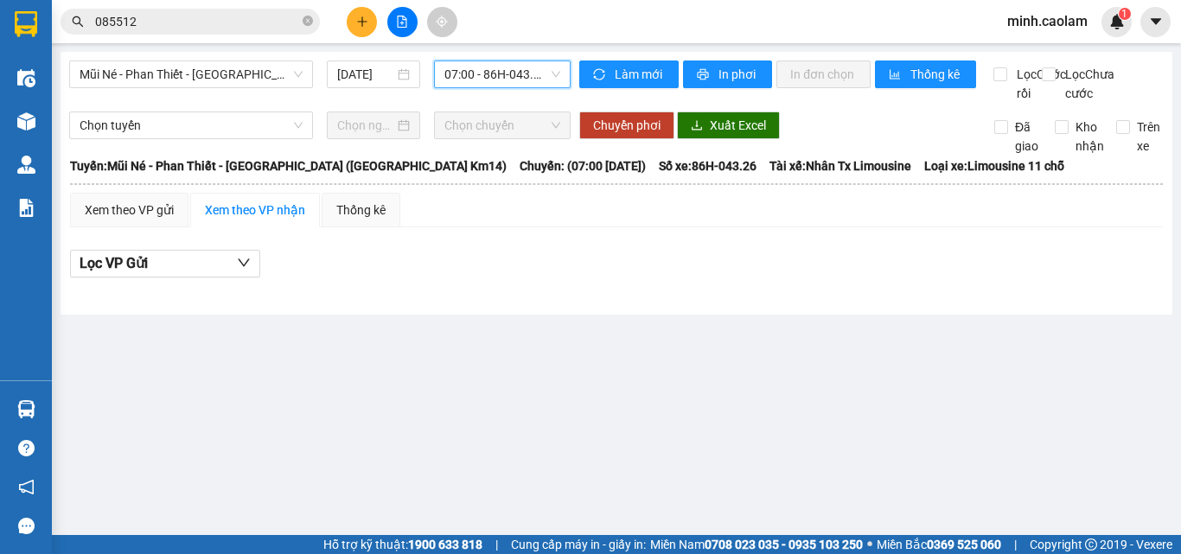
drag, startPoint x: 483, startPoint y: 62, endPoint x: 477, endPoint y: 140, distance: 78.1
click at [483, 69] on span "07:00 - 86H-043.26" at bounding box center [503, 74] width 116 height 26
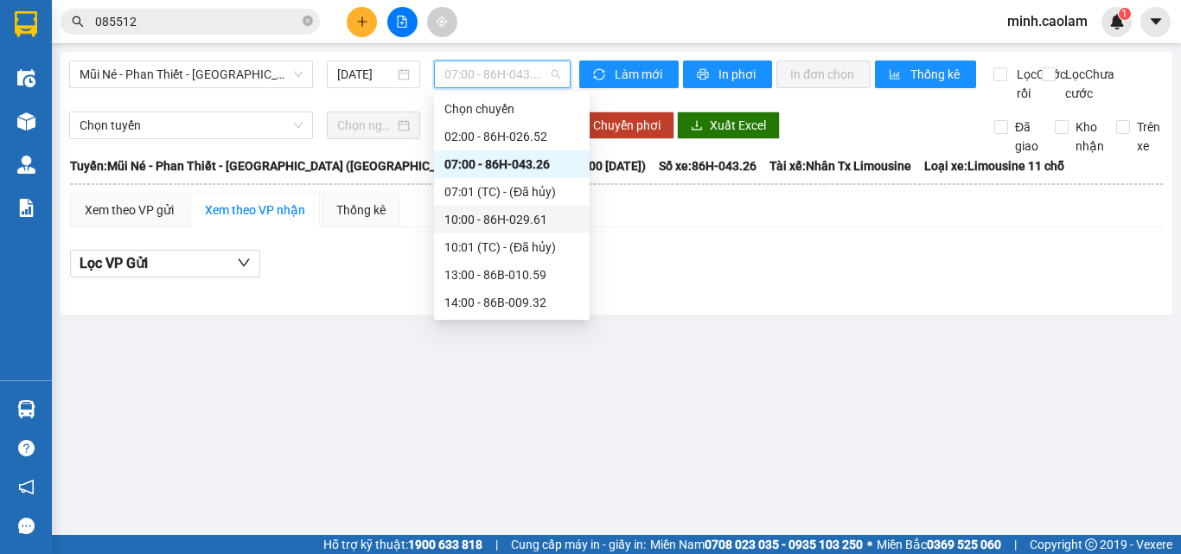
click at [479, 214] on div "10:00 - 86H-029.61" at bounding box center [512, 219] width 135 height 19
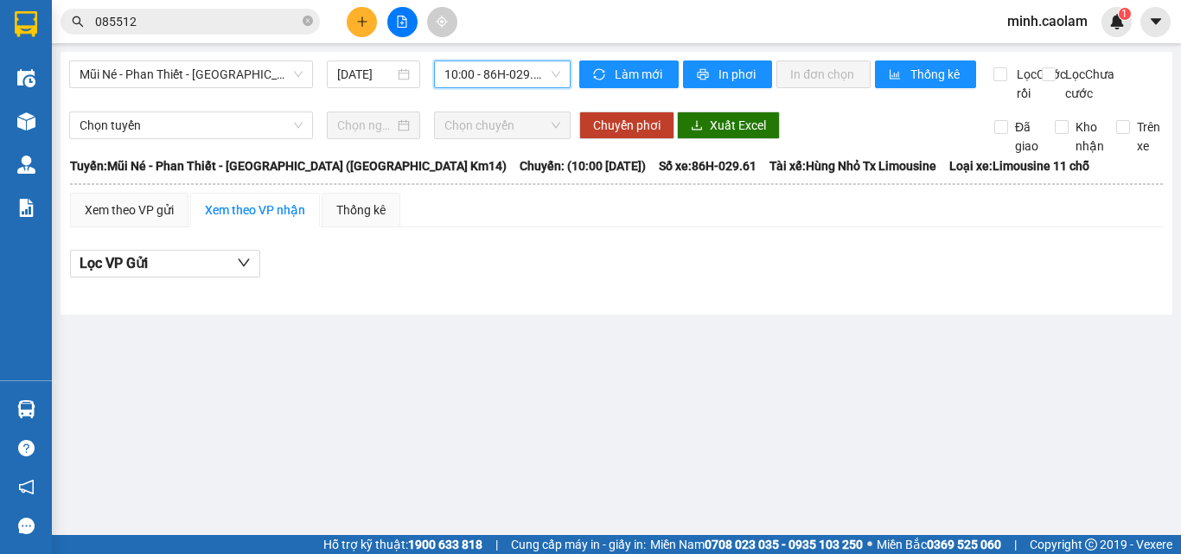
drag, startPoint x: 522, startPoint y: 78, endPoint x: 528, endPoint y: 353, distance: 275.1
click at [522, 80] on span "10:00 - 86H-029.61" at bounding box center [503, 74] width 116 height 26
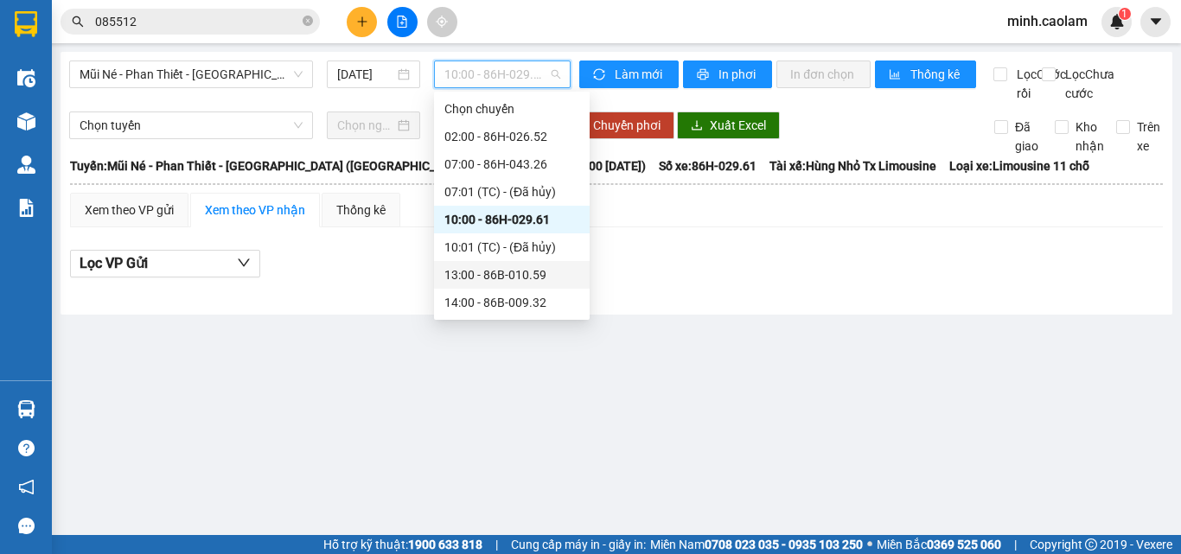
click at [516, 284] on div "13:00 - 86B-010.59" at bounding box center [512, 275] width 135 height 19
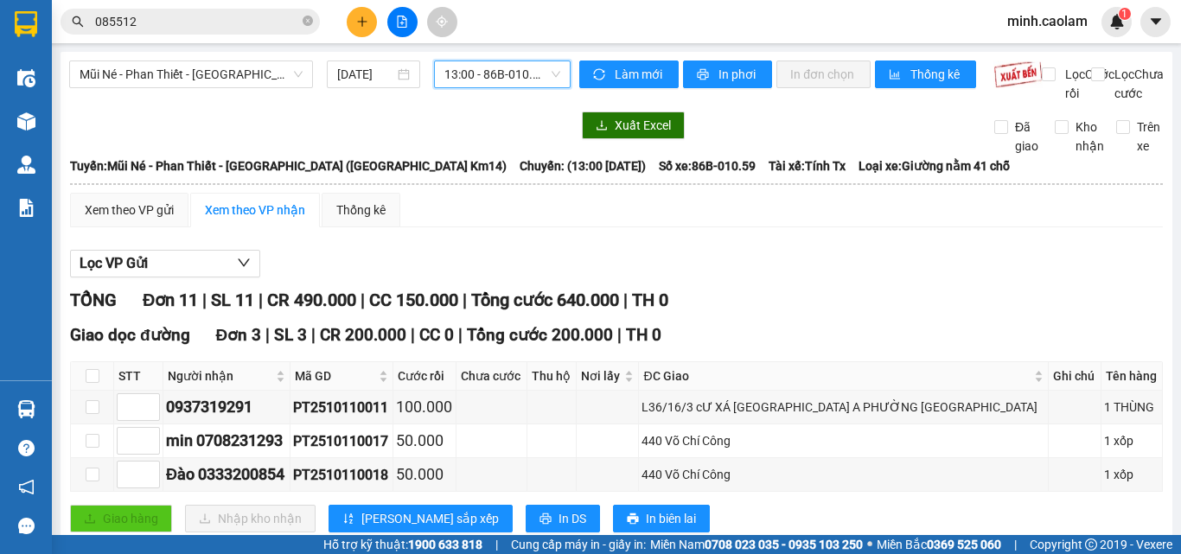
click at [490, 72] on span "13:00 - 86B-010.59" at bounding box center [503, 74] width 116 height 26
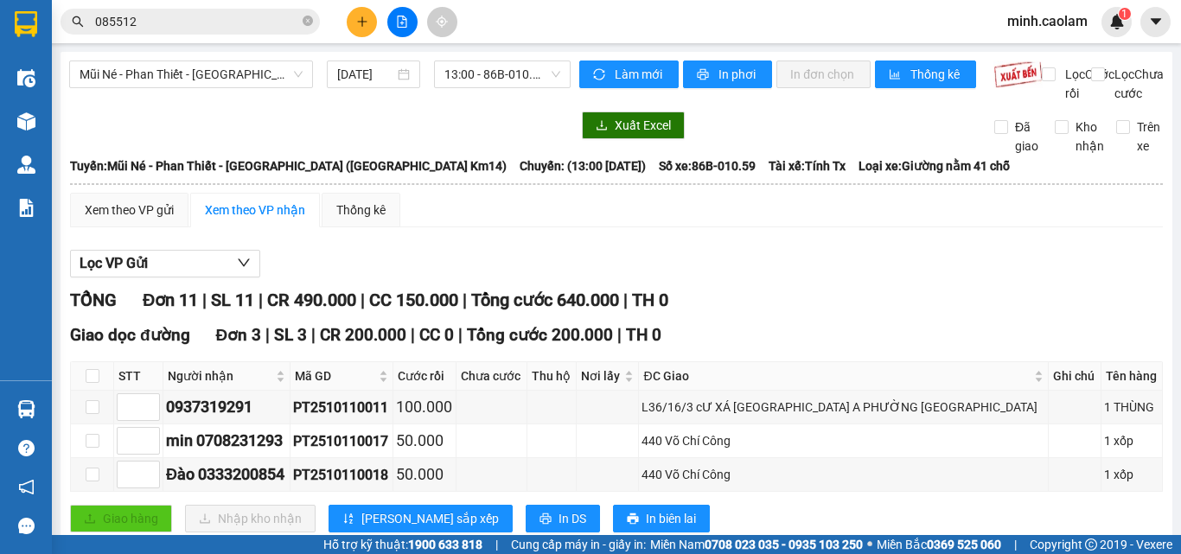
click at [482, 73] on span "13:00 - 86B-010.59" at bounding box center [503, 74] width 116 height 26
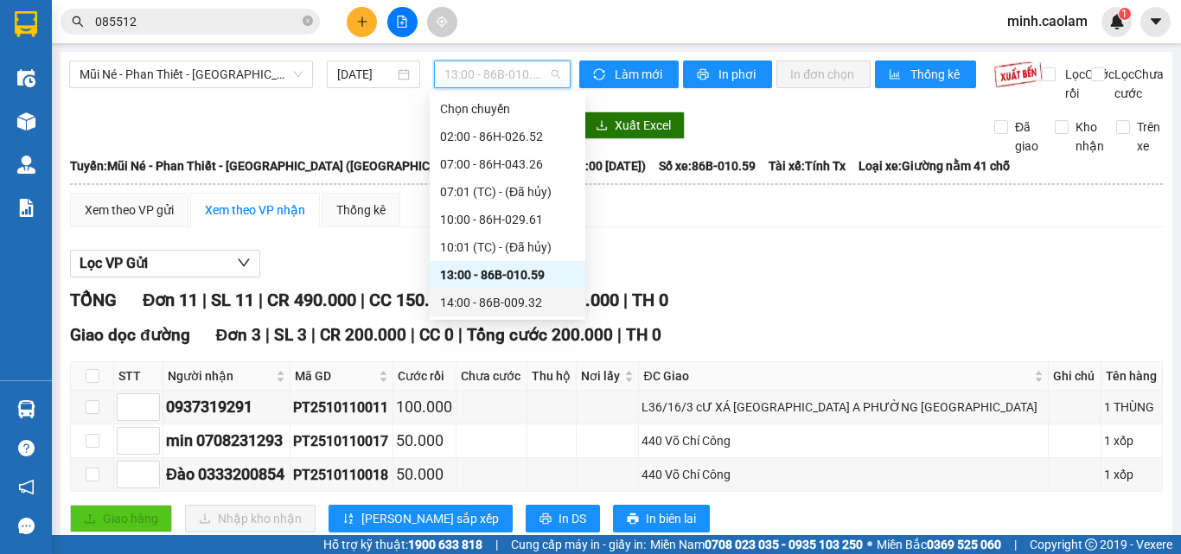
click at [488, 300] on div "14:00 - 86B-009.32" at bounding box center [507, 302] width 135 height 19
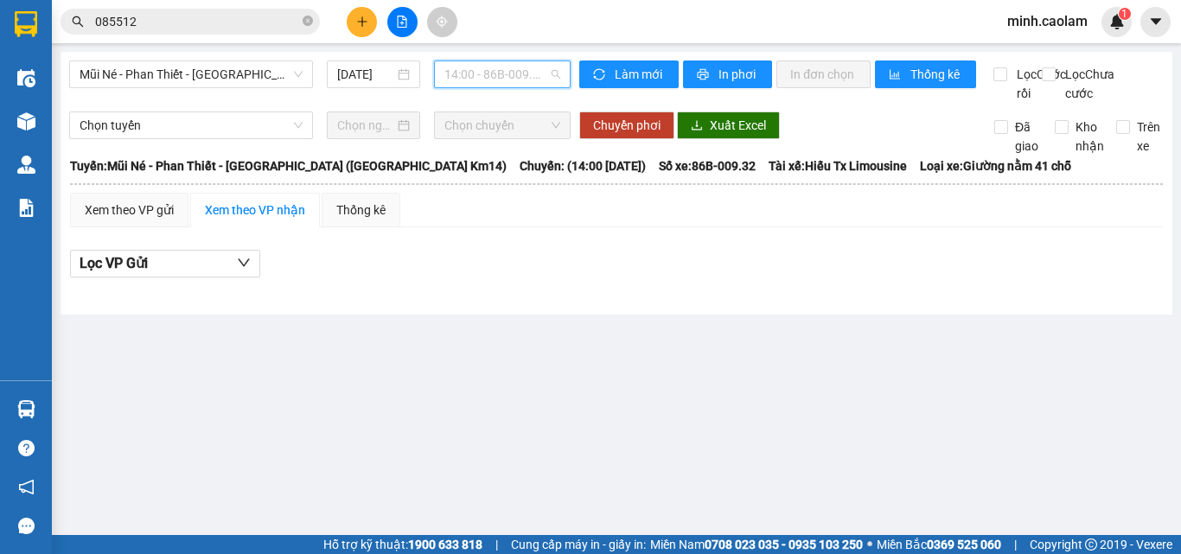
click at [499, 73] on span "14:00 - 86B-009.32" at bounding box center [503, 74] width 116 height 26
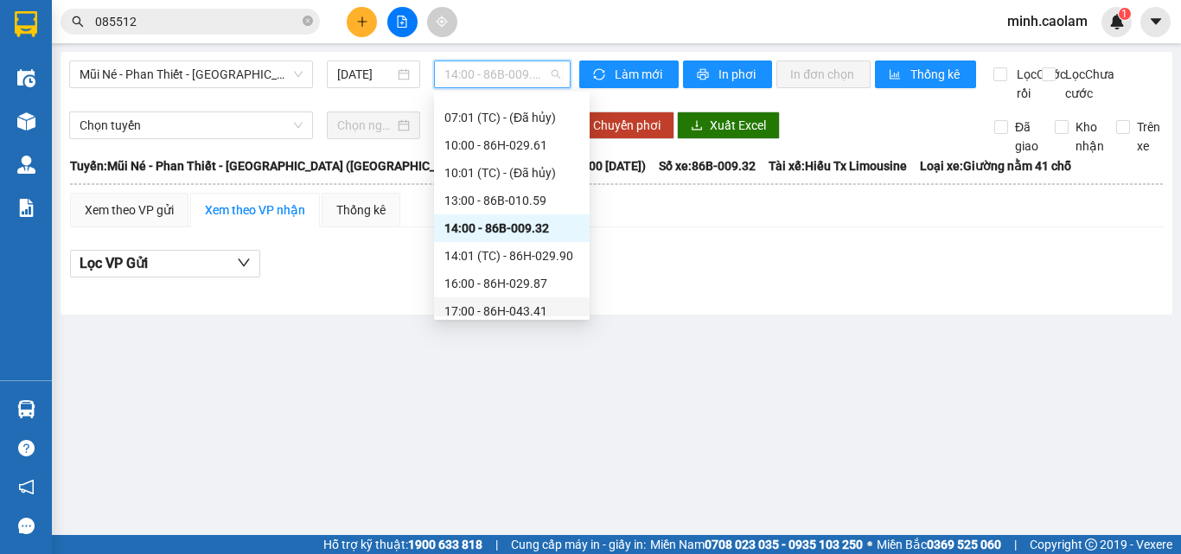
scroll to position [111, 0]
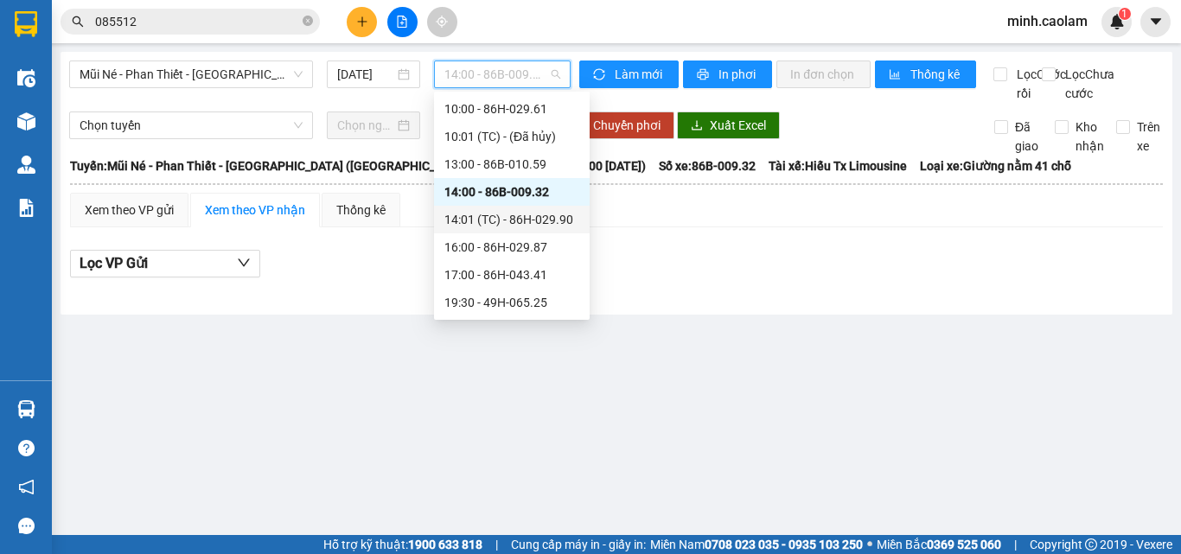
click at [520, 222] on div "14:01 (TC) - 86H-029.90" at bounding box center [512, 219] width 135 height 19
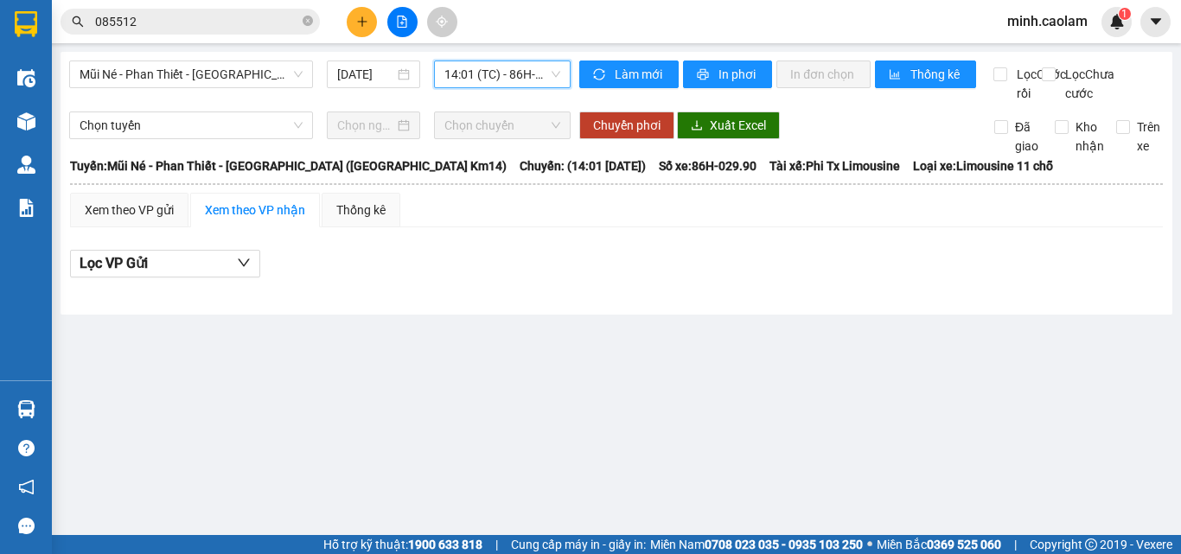
click at [489, 86] on span "14:01 (TC) - 86H-029.90" at bounding box center [503, 74] width 116 height 26
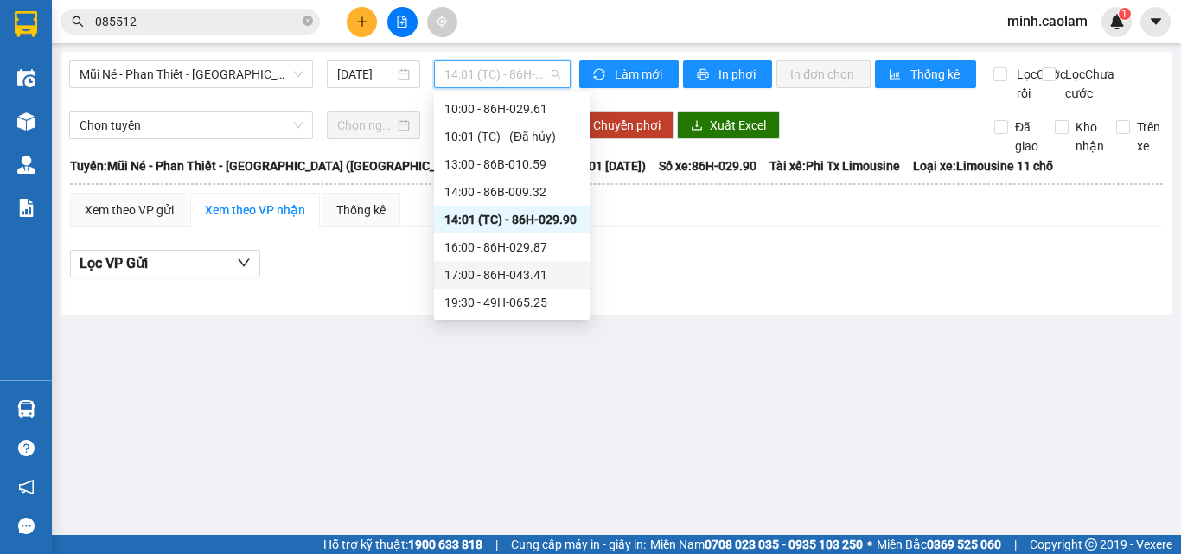
click at [512, 254] on div "16:00 - 86H-029.87" at bounding box center [512, 247] width 135 height 19
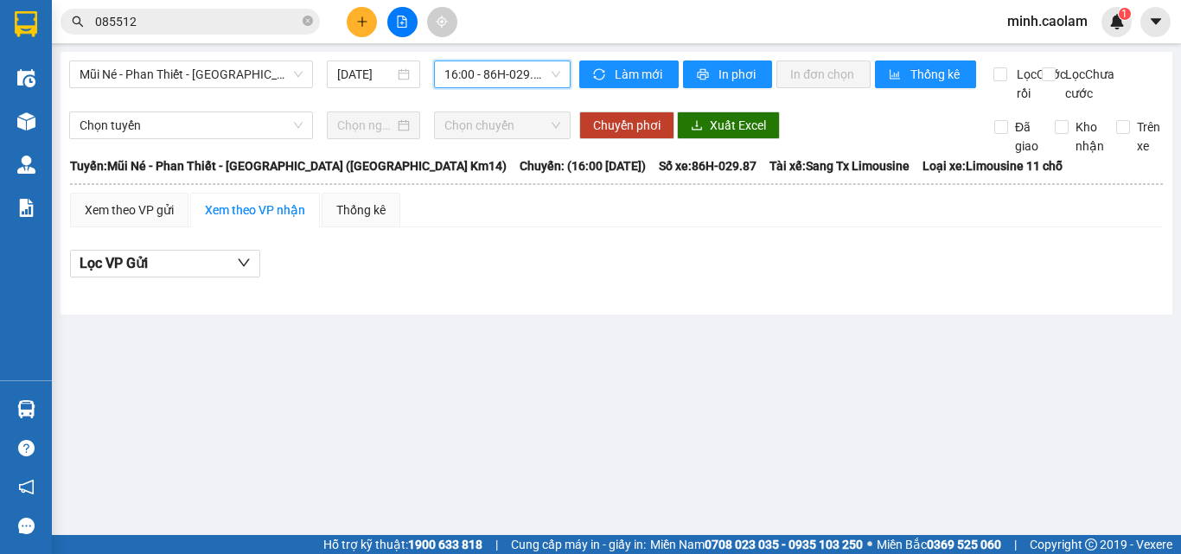
click at [503, 68] on span "16:00 - 86H-029.87" at bounding box center [503, 74] width 116 height 26
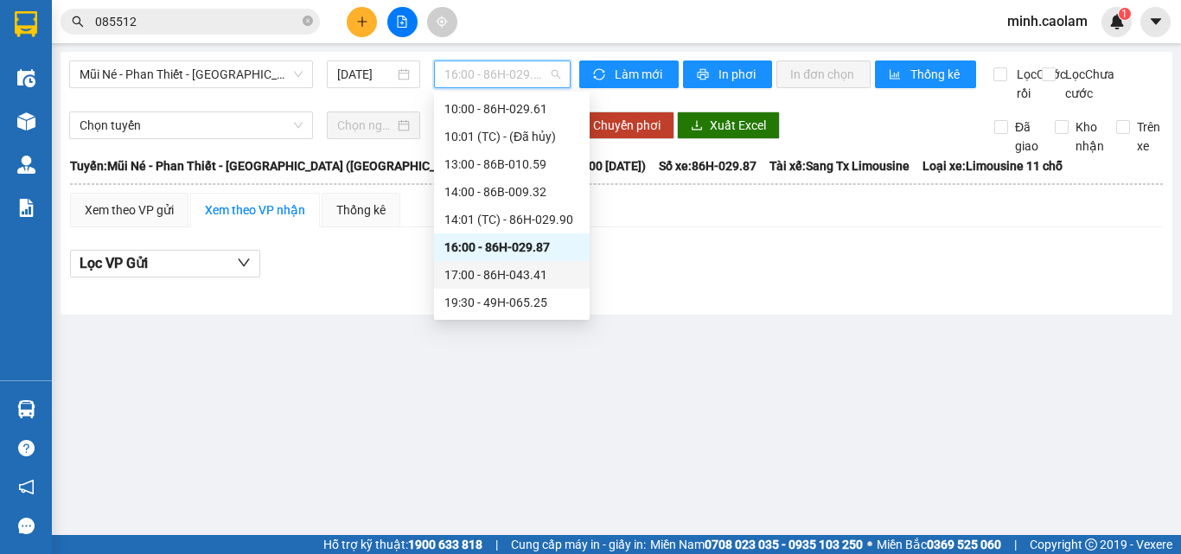
click at [530, 273] on div "17:00 - 86H-043.41" at bounding box center [512, 275] width 135 height 19
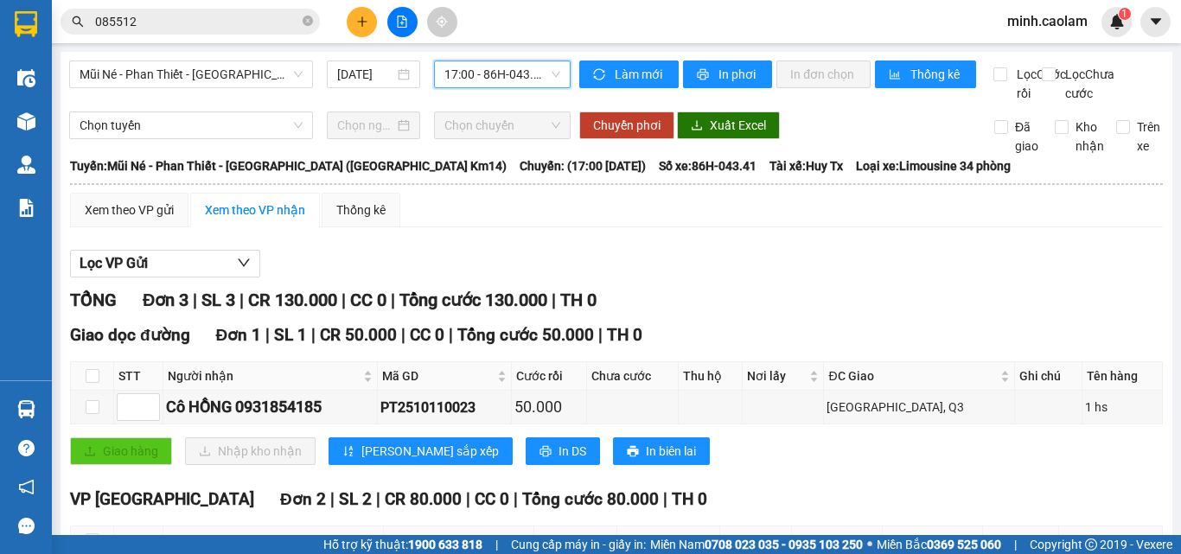
click at [513, 67] on span "17:00 - 86H-043.41" at bounding box center [503, 74] width 116 height 26
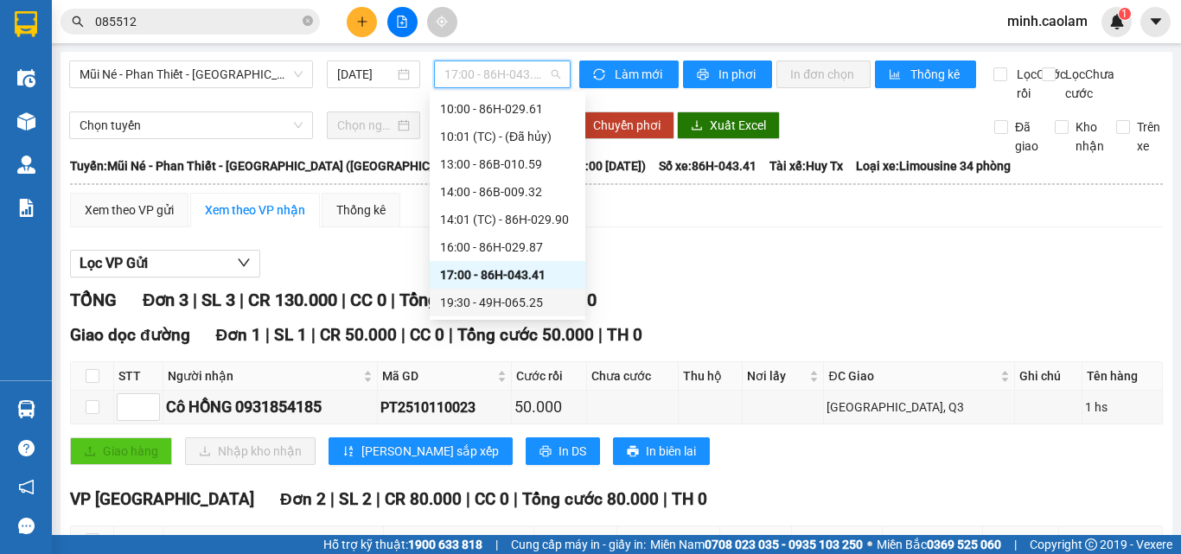
drag, startPoint x: 490, startPoint y: 304, endPoint x: 464, endPoint y: 304, distance: 25.9
click at [490, 304] on div "19:30 - 49H-065.25" at bounding box center [507, 302] width 135 height 19
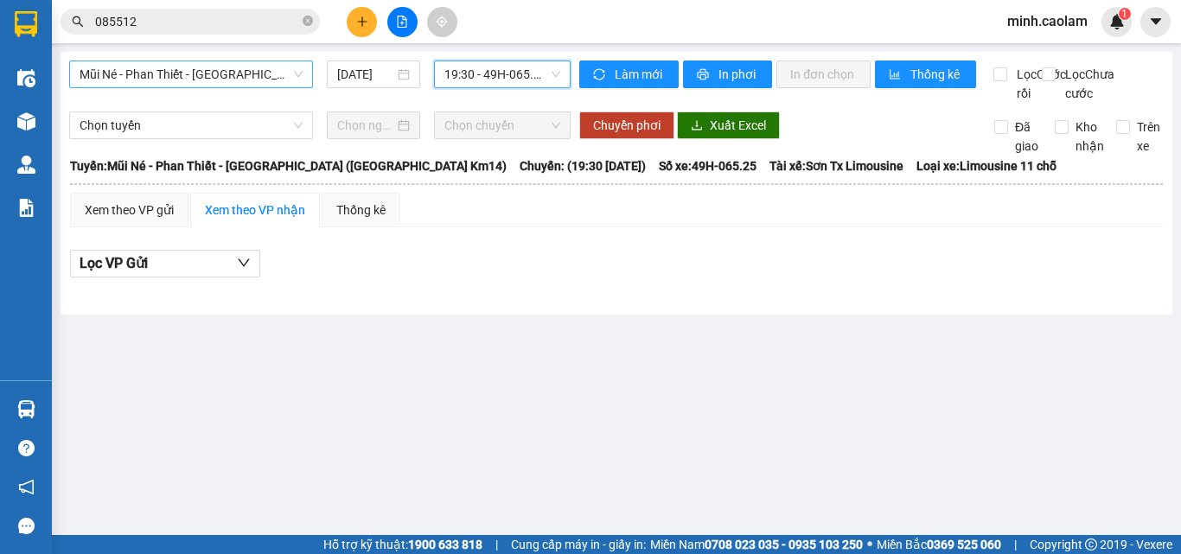
click at [195, 69] on span "Mũi Né - Phan Thiết - [GEOGRAPHIC_DATA] ([GEOGRAPHIC_DATA] Km14)" at bounding box center [191, 74] width 223 height 26
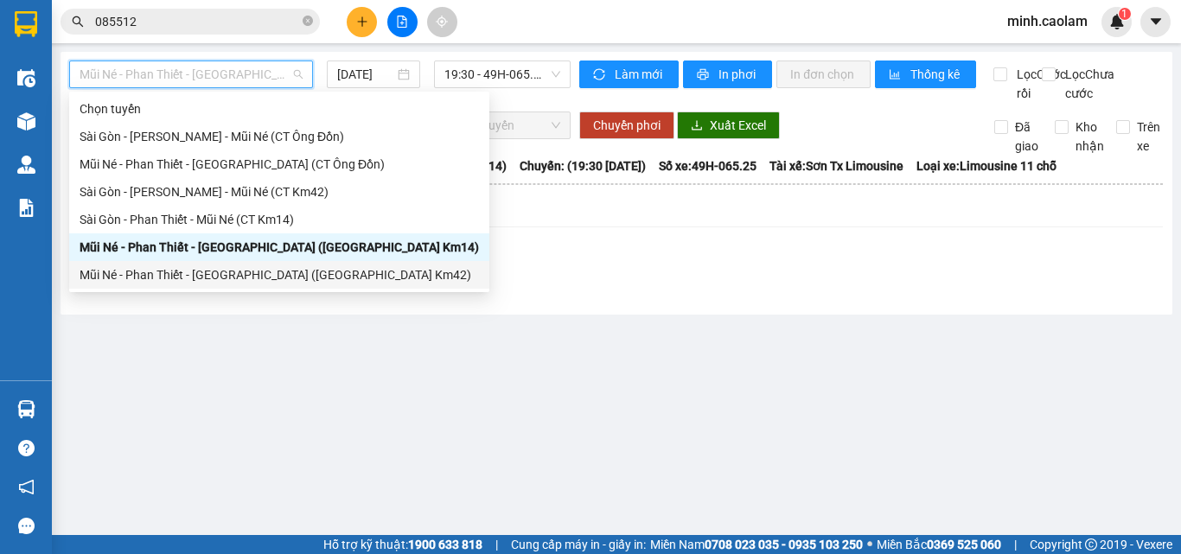
click at [134, 276] on div "Mũi Né - Phan Thiết - [GEOGRAPHIC_DATA] ([GEOGRAPHIC_DATA] Km42)" at bounding box center [280, 275] width 400 height 19
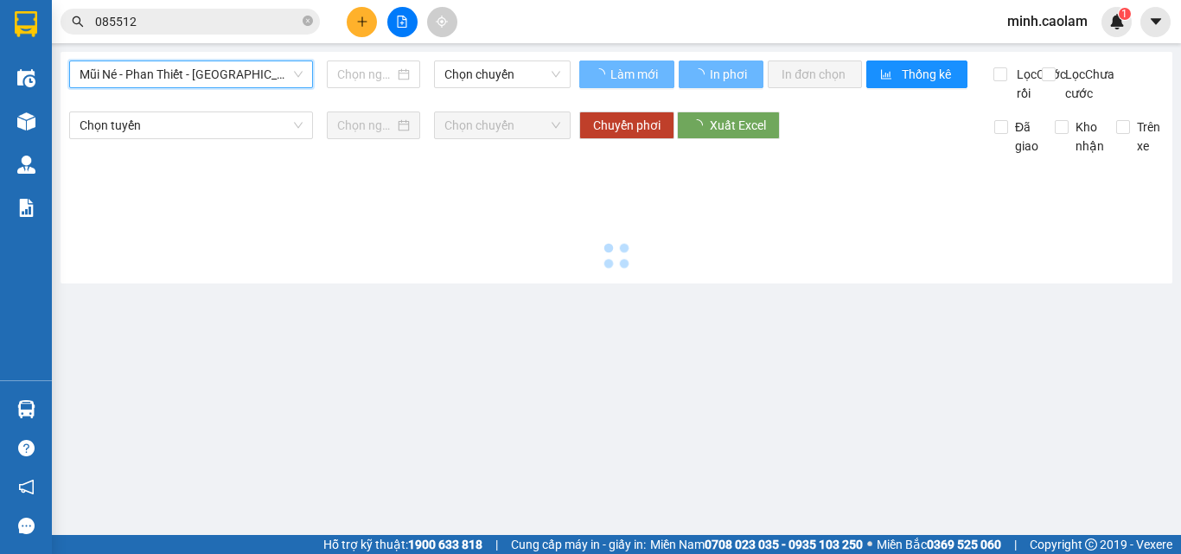
type input "[DATE]"
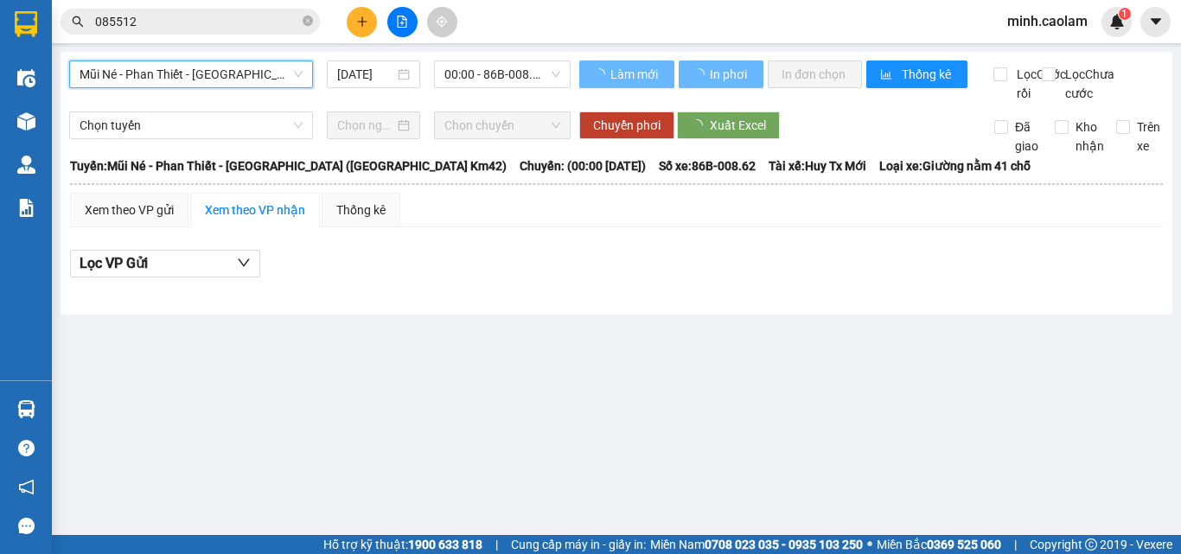
click at [505, 73] on span "00:00 - 86B-008.62" at bounding box center [503, 74] width 116 height 26
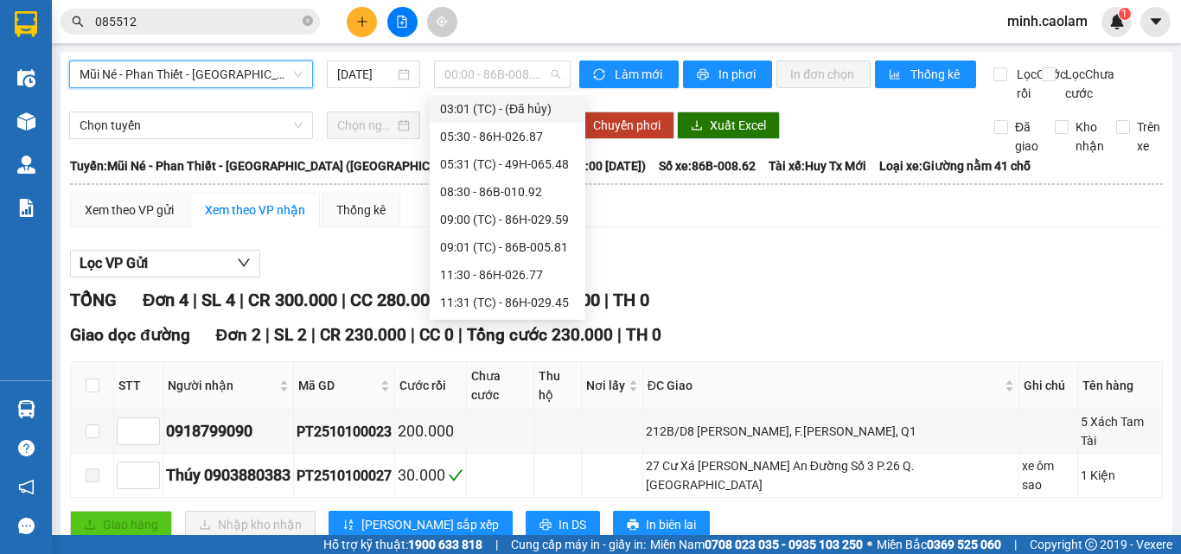
scroll to position [28, 0]
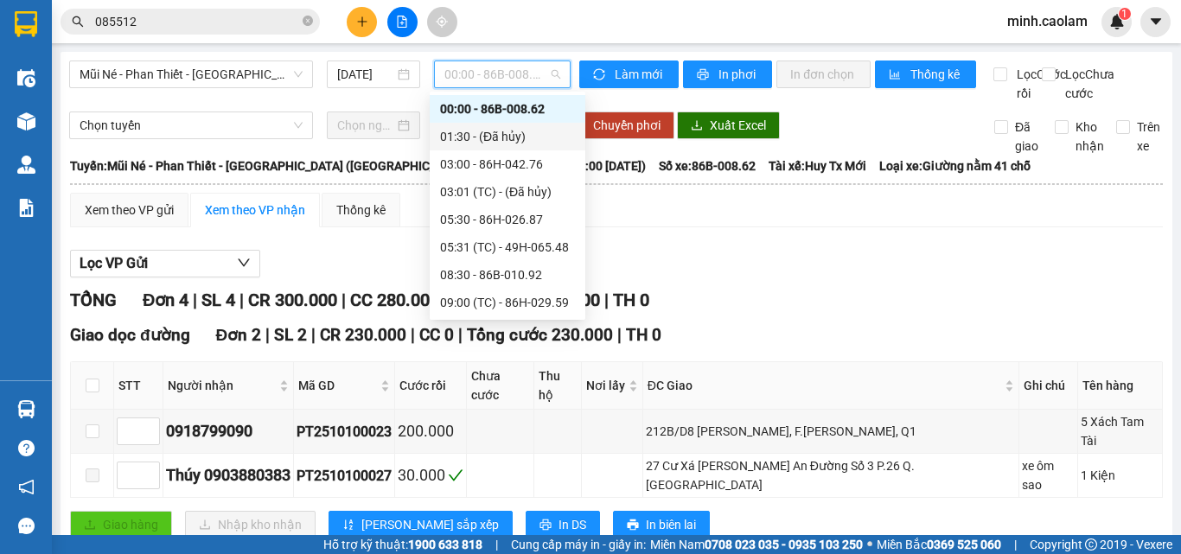
click at [1026, 279] on div "Lọc VP Gửi" at bounding box center [616, 264] width 1093 height 29
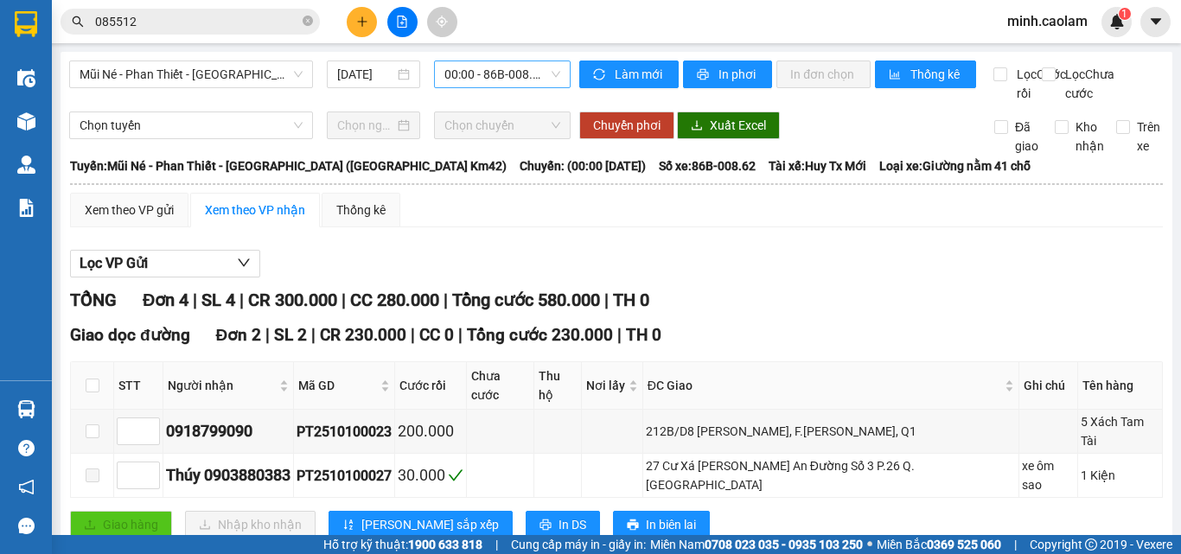
click at [548, 70] on span "00:00 - 86B-008.62" at bounding box center [503, 74] width 116 height 26
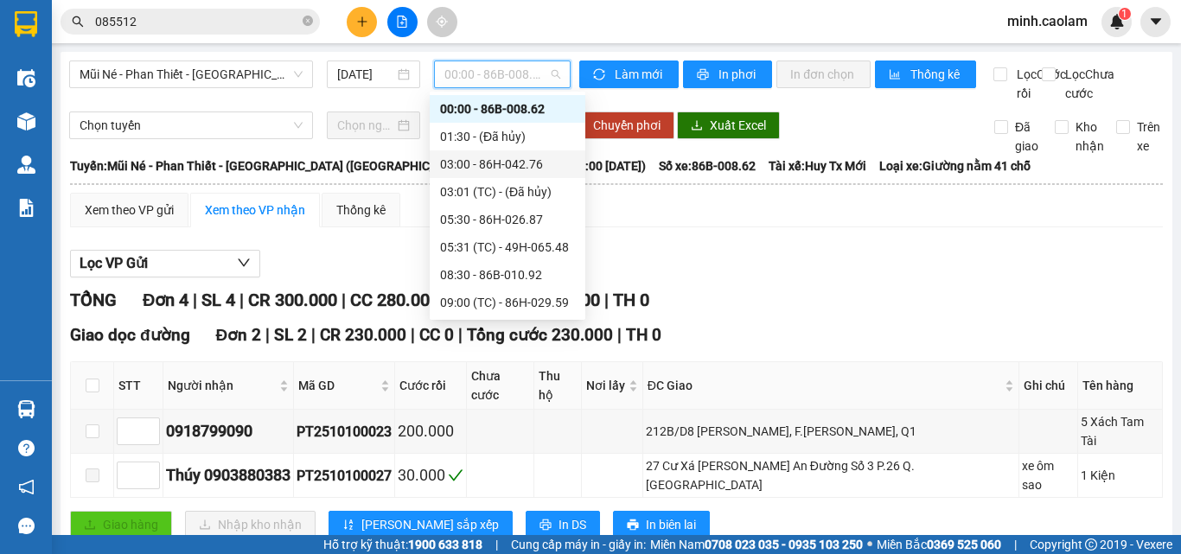
click at [496, 163] on div "03:00 - 86H-042.76" at bounding box center [507, 164] width 135 height 19
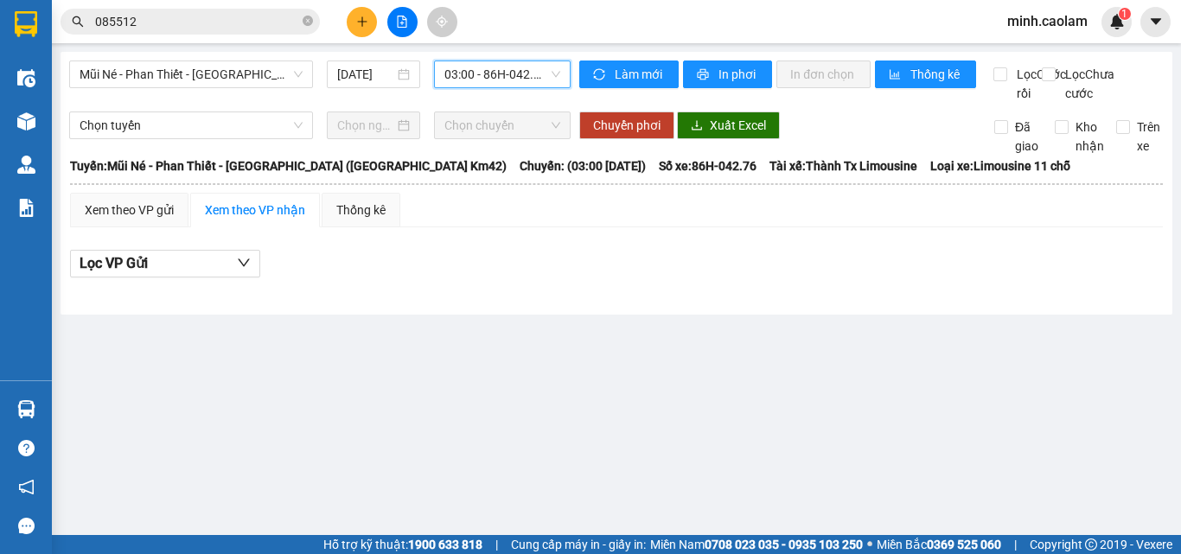
click at [497, 74] on span "03:00 - 86H-042.76" at bounding box center [503, 74] width 116 height 26
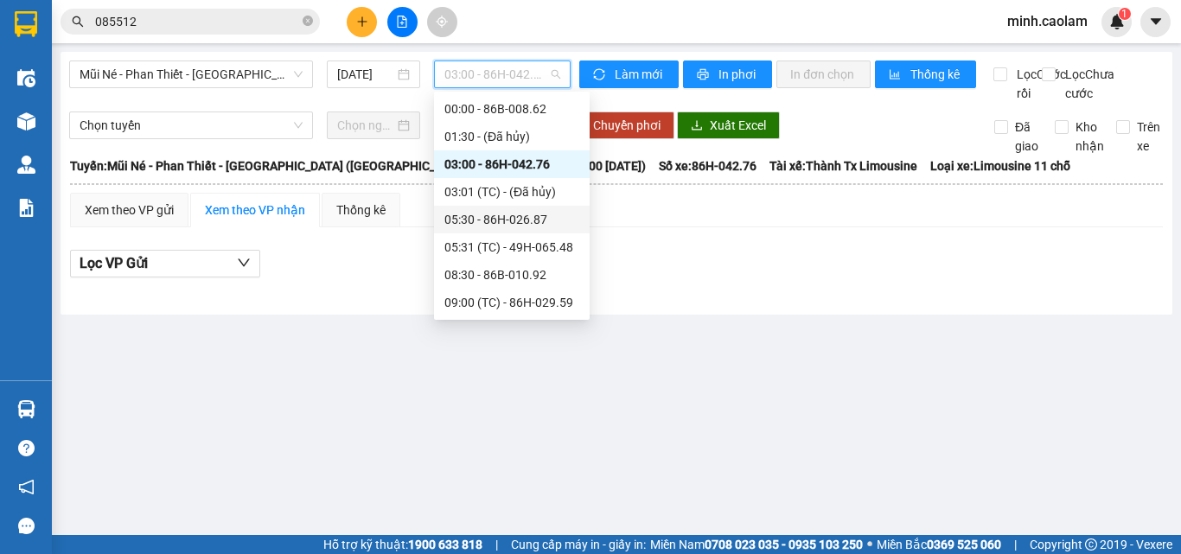
click at [492, 222] on div "05:30 - 86H-026.87" at bounding box center [512, 219] width 135 height 19
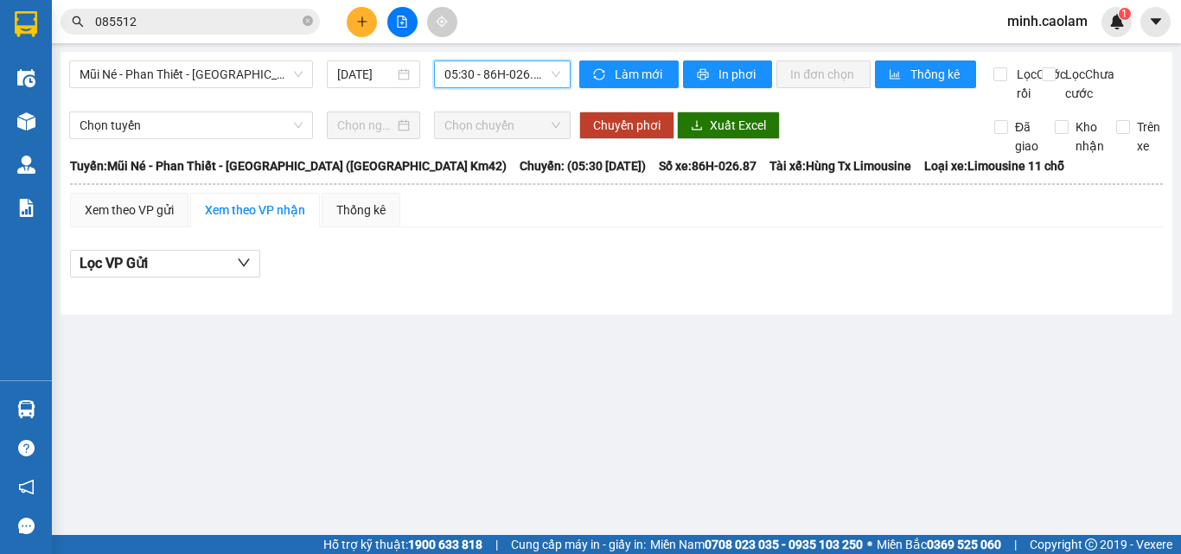
click at [482, 71] on span "05:30 - 86H-026.87" at bounding box center [503, 74] width 116 height 26
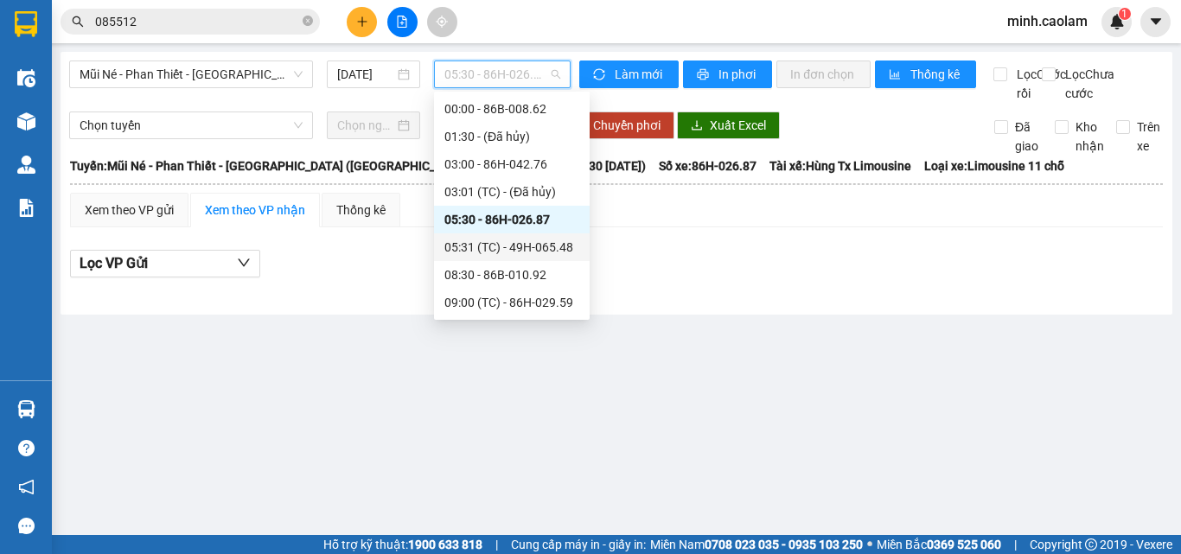
click at [503, 240] on div "05:31 (TC) - 49H-065.48" at bounding box center [512, 247] width 135 height 19
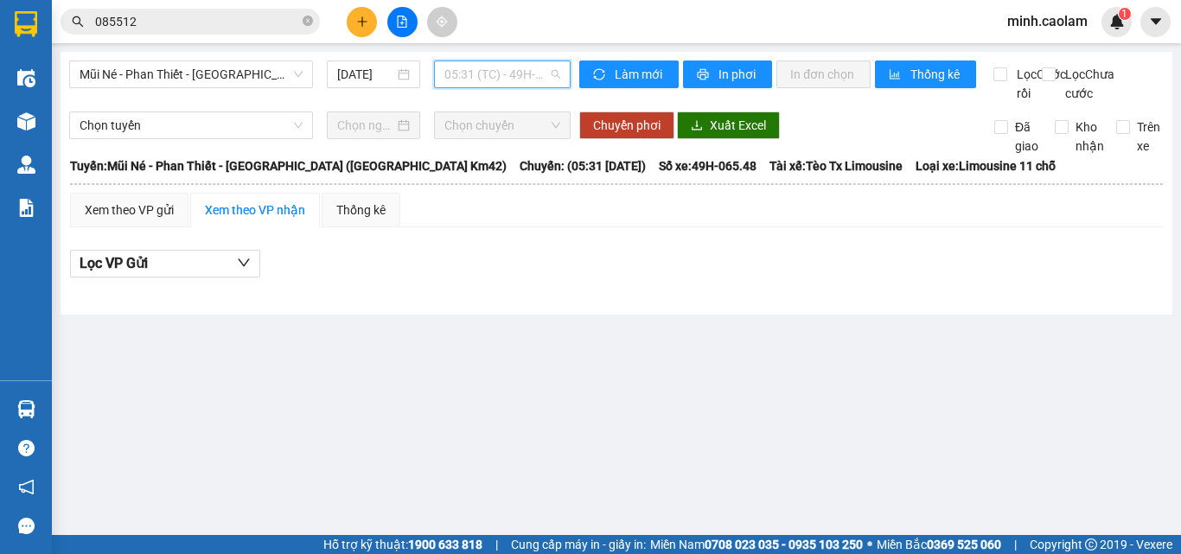
drag, startPoint x: 484, startPoint y: 67, endPoint x: 505, endPoint y: 272, distance: 206.9
click at [484, 69] on span "05:31 (TC) - 49H-065.48" at bounding box center [503, 74] width 116 height 26
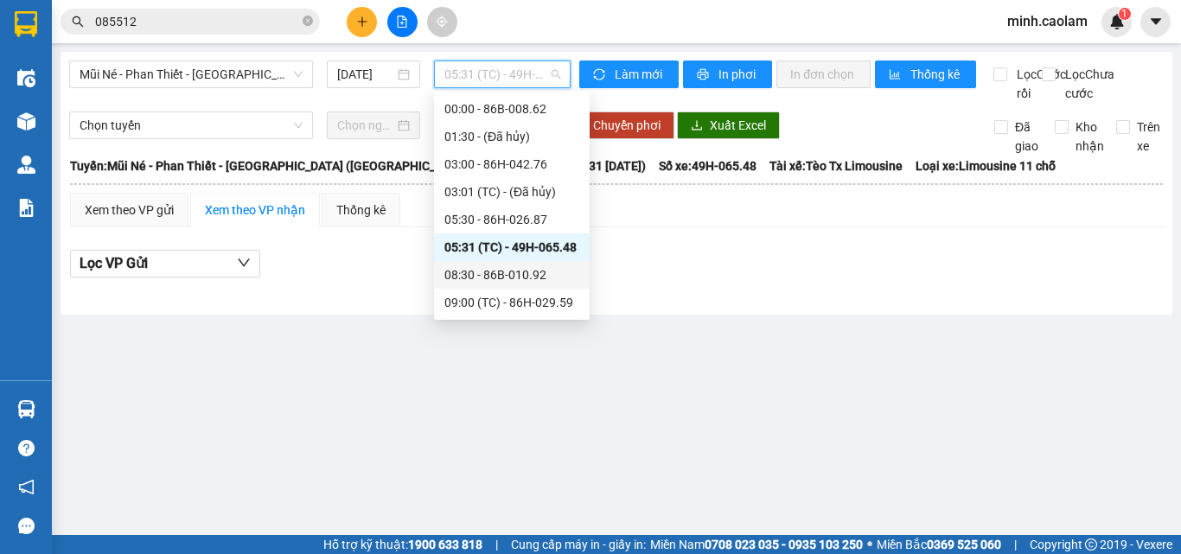
click at [499, 285] on div "08:30 - 86B-010.92" at bounding box center [512, 275] width 156 height 28
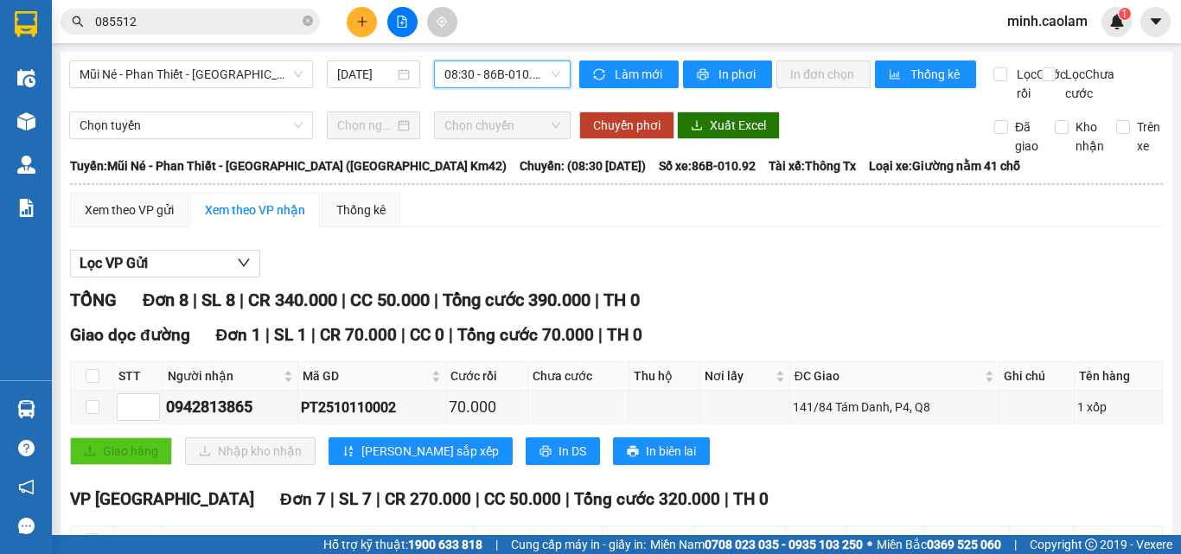
click at [509, 80] on span "08:30 - 86B-010.92" at bounding box center [503, 74] width 116 height 26
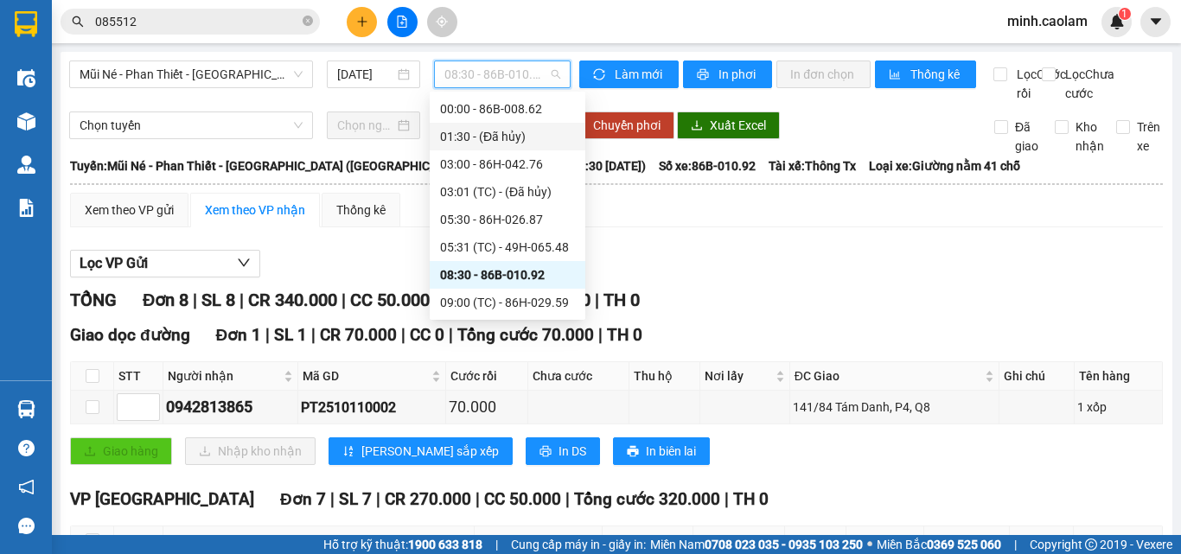
click at [957, 227] on div "Xem theo VP gửi Xem theo VP nhận Thống kê" at bounding box center [616, 210] width 1093 height 35
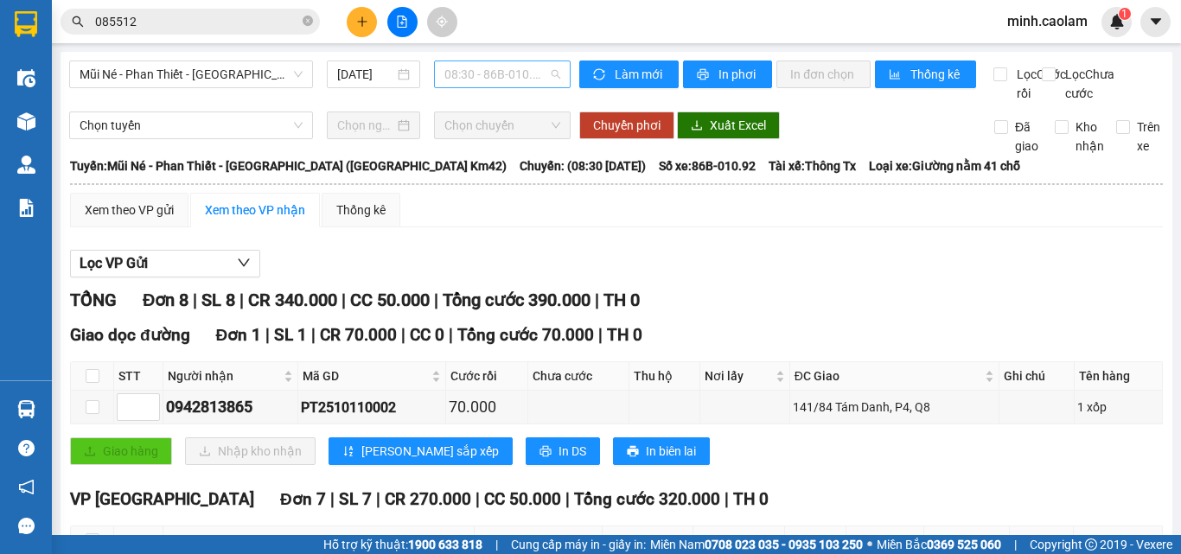
click at [464, 74] on span "08:30 - 86B-010.92" at bounding box center [503, 74] width 116 height 26
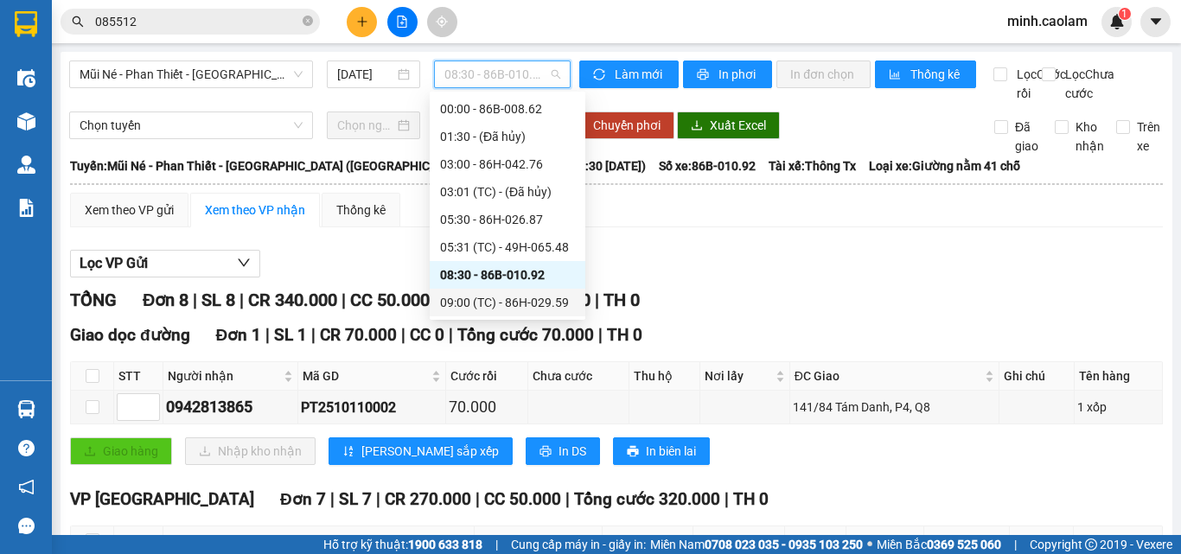
click at [504, 307] on div "09:00 (TC) - 86H-029.59" at bounding box center [507, 302] width 135 height 19
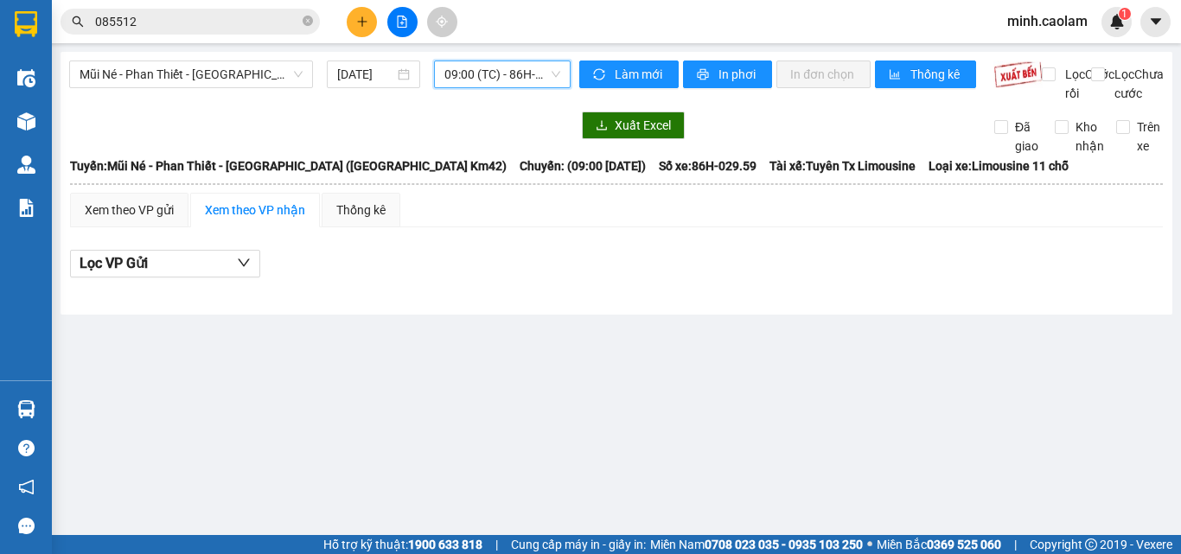
click at [496, 78] on span "09:00 (TC) - 86H-029.59" at bounding box center [503, 74] width 116 height 26
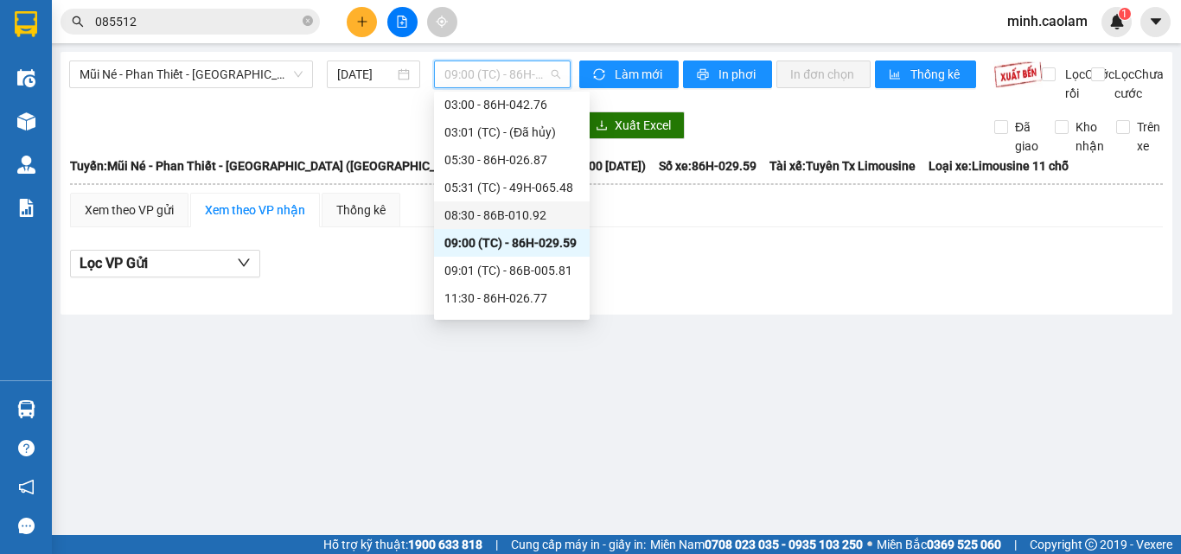
scroll to position [114, 0]
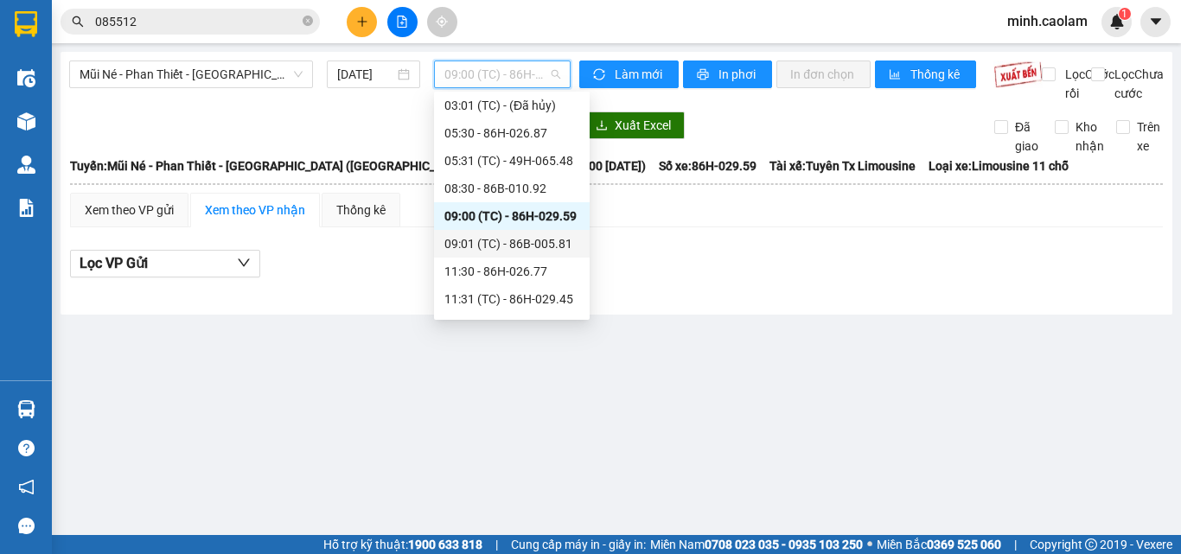
click at [548, 247] on div "09:01 (TC) - 86B-005.81" at bounding box center [512, 243] width 135 height 19
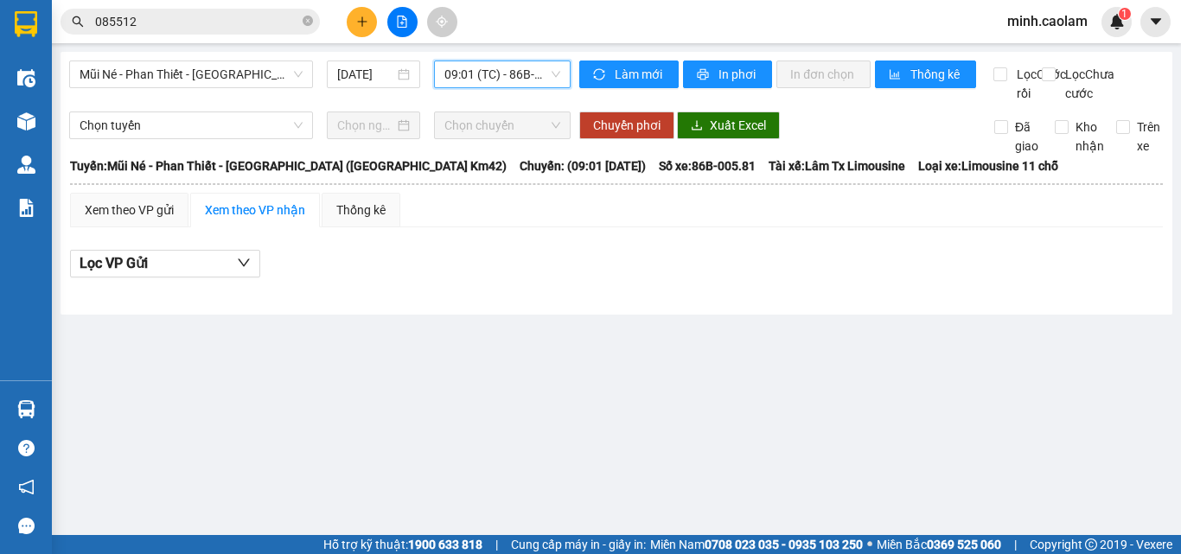
click at [509, 72] on span "09:01 (TC) - 86B-005.81" at bounding box center [503, 74] width 116 height 26
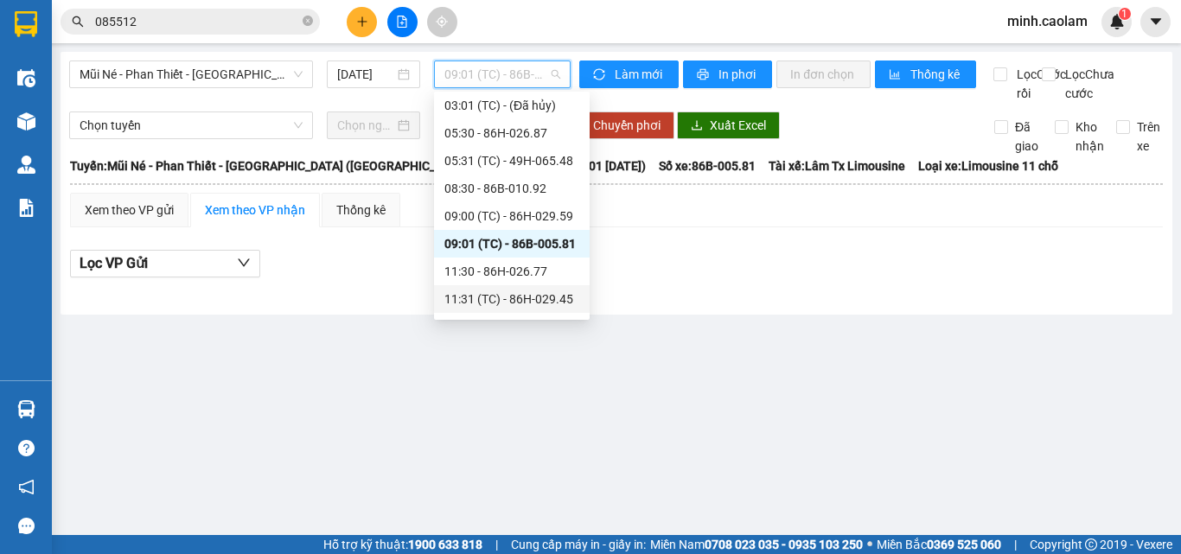
click at [482, 282] on div "11:30 - 86H-026.77" at bounding box center [512, 272] width 156 height 28
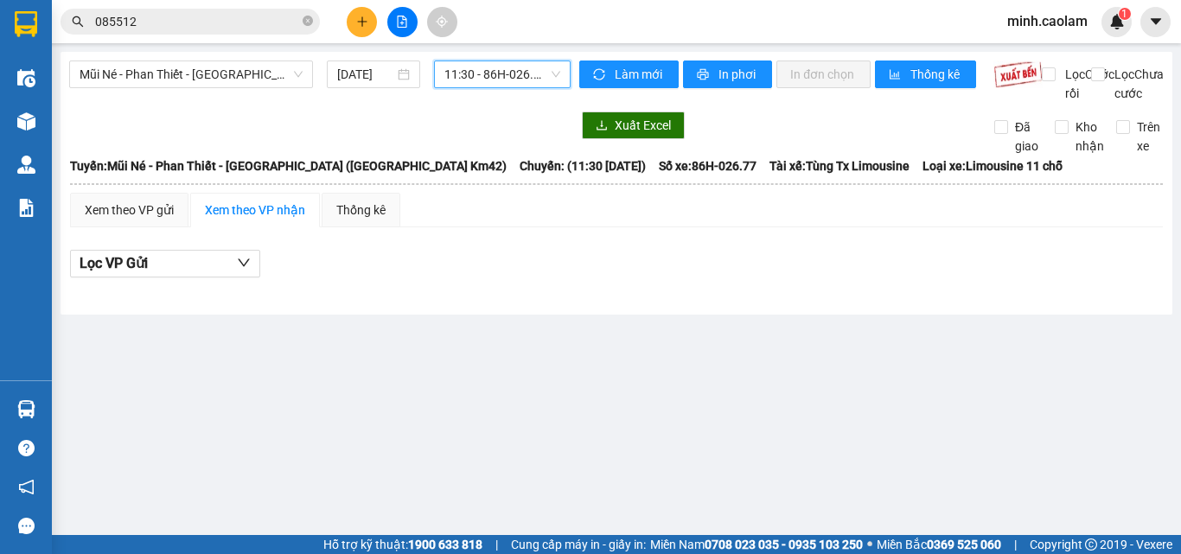
click at [503, 67] on span "11:30 - 86H-026.77" at bounding box center [503, 74] width 116 height 26
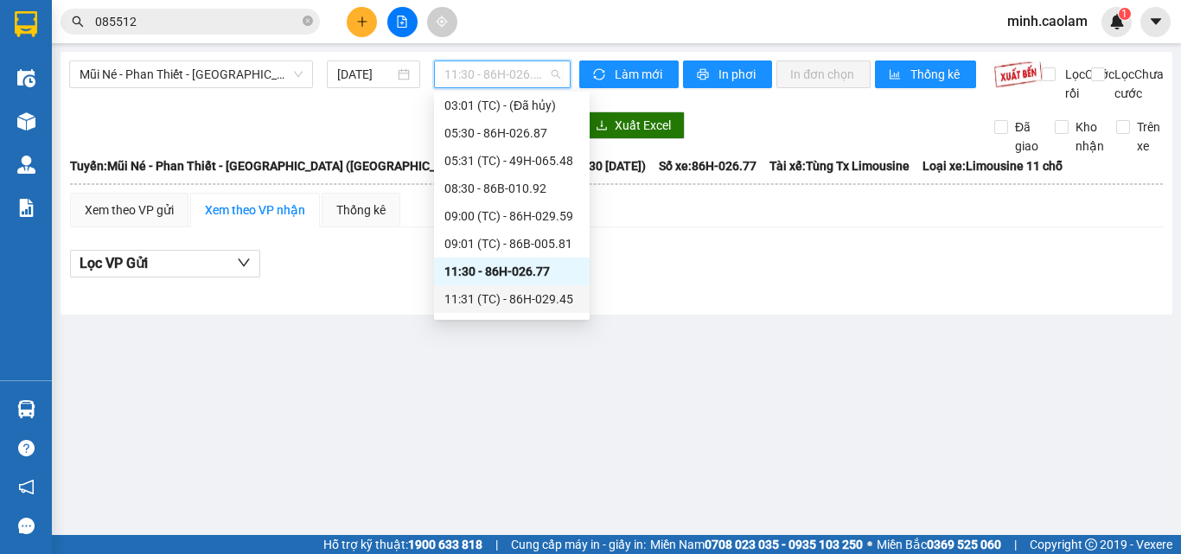
click at [535, 297] on div "11:31 (TC) - 86H-029.45" at bounding box center [512, 299] width 135 height 19
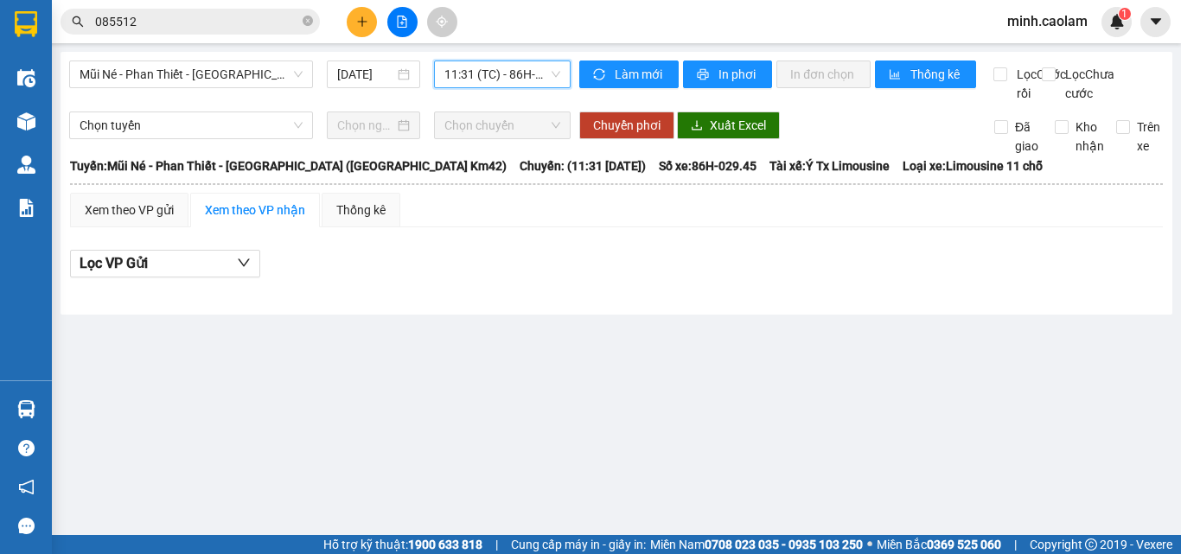
click at [510, 73] on span "11:31 (TC) - 86H-029.45" at bounding box center [503, 74] width 116 height 26
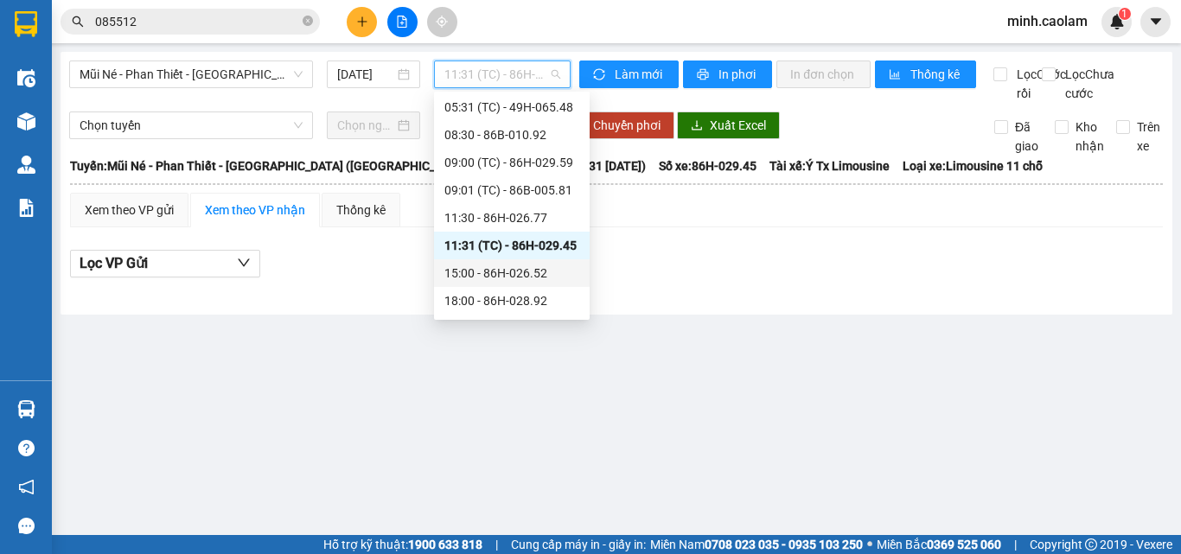
scroll to position [194, 0]
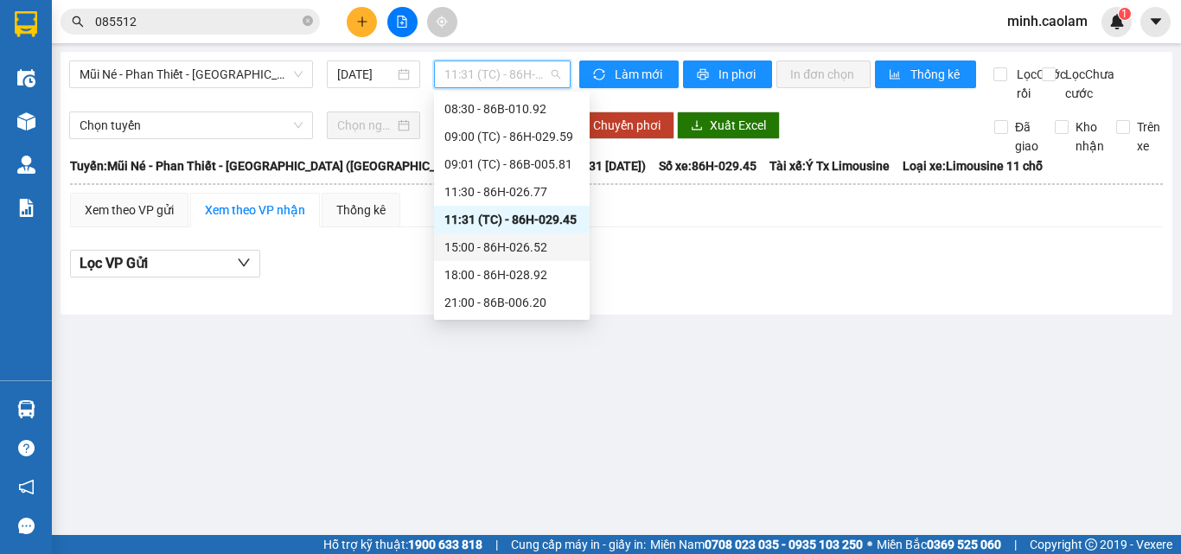
click at [516, 241] on div "15:00 - 86H-026.52" at bounding box center [512, 247] width 135 height 19
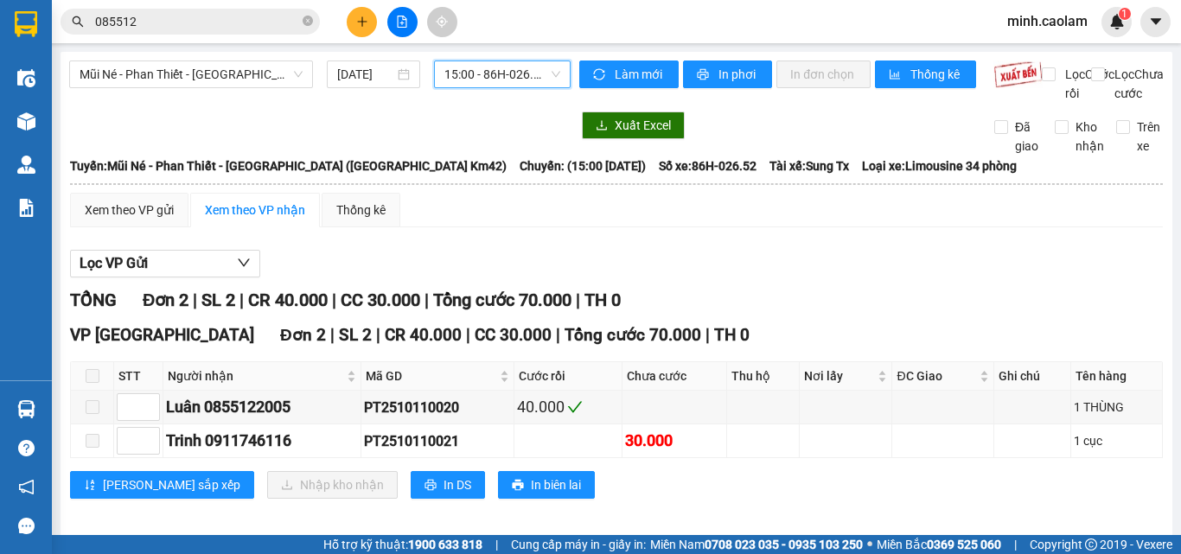
click at [515, 66] on span "15:00 - 86H-026.52" at bounding box center [503, 74] width 116 height 26
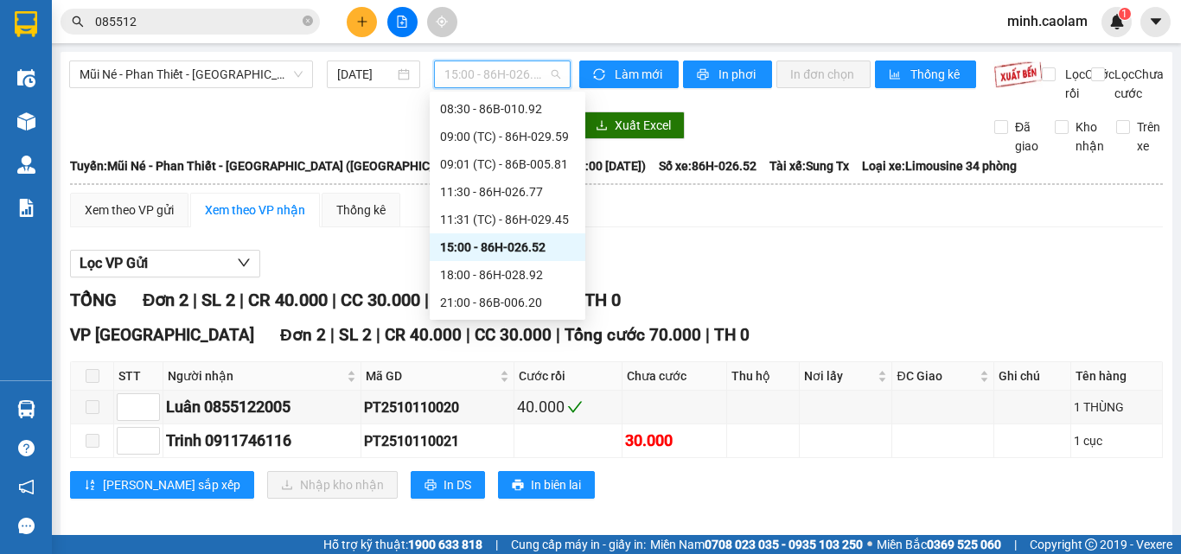
click at [897, 176] on span "Loại xe: Limousine 34 phòng" at bounding box center [939, 166] width 155 height 19
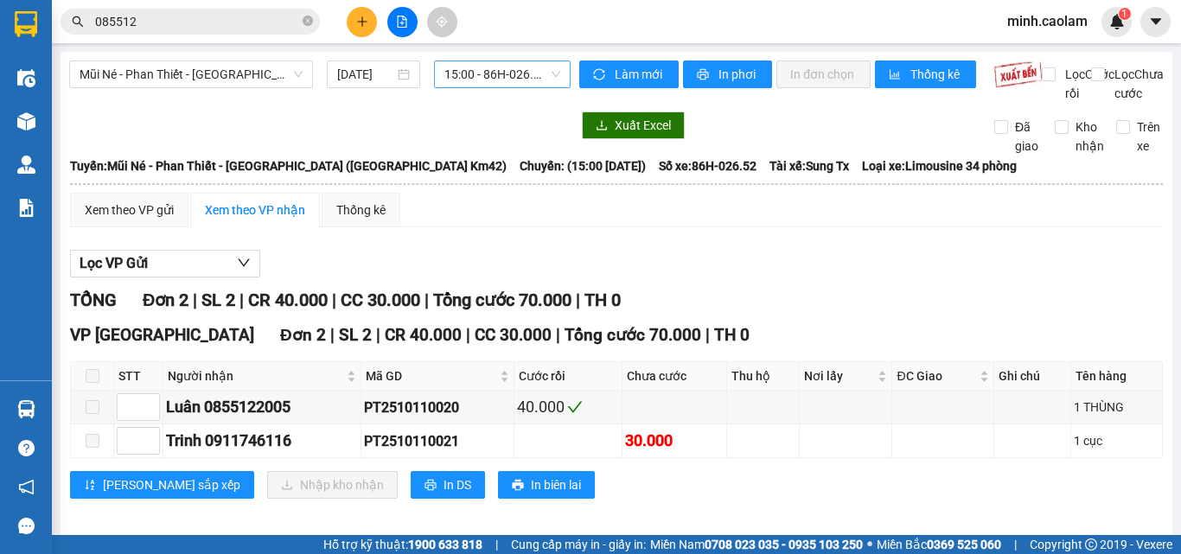
click at [474, 67] on span "15:00 - 86H-026.52" at bounding box center [503, 74] width 116 height 26
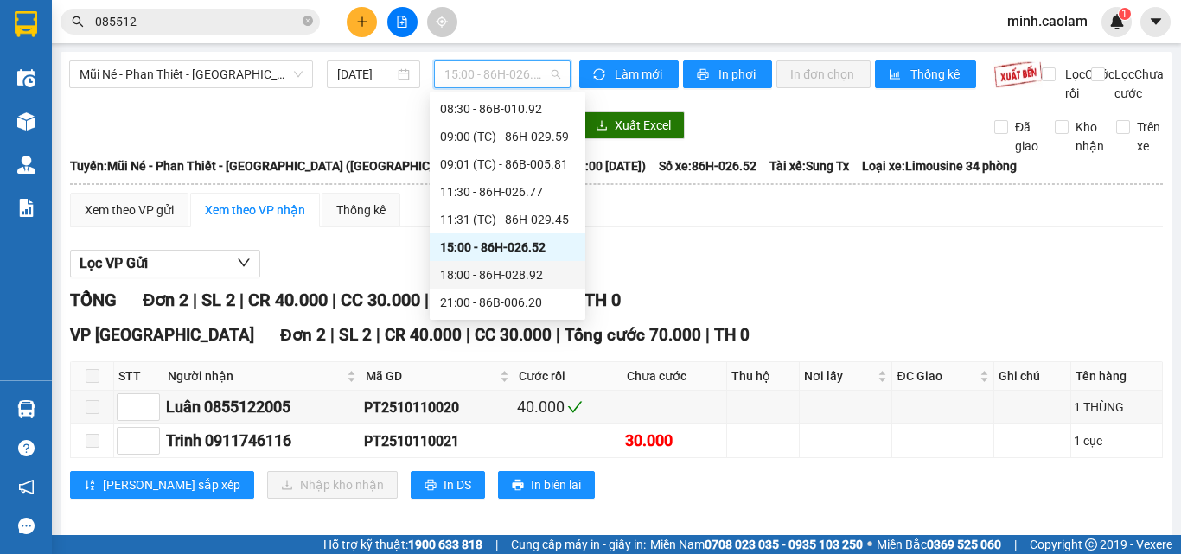
click at [495, 272] on div "18:00 - 86H-028.92" at bounding box center [507, 275] width 135 height 19
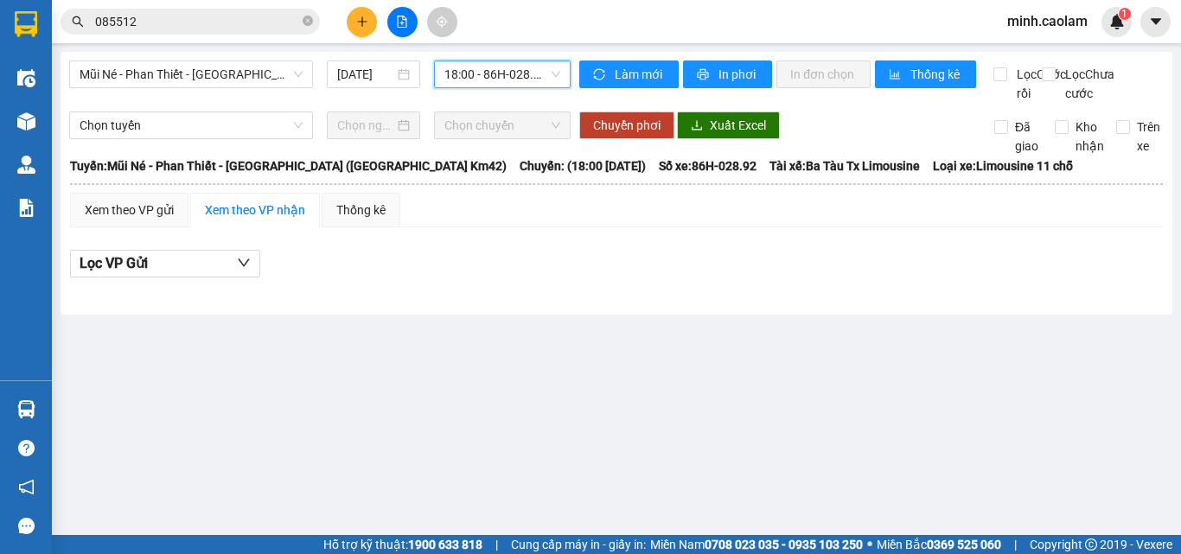
click at [483, 63] on span "18:00 - 86H-028.92" at bounding box center [503, 74] width 116 height 26
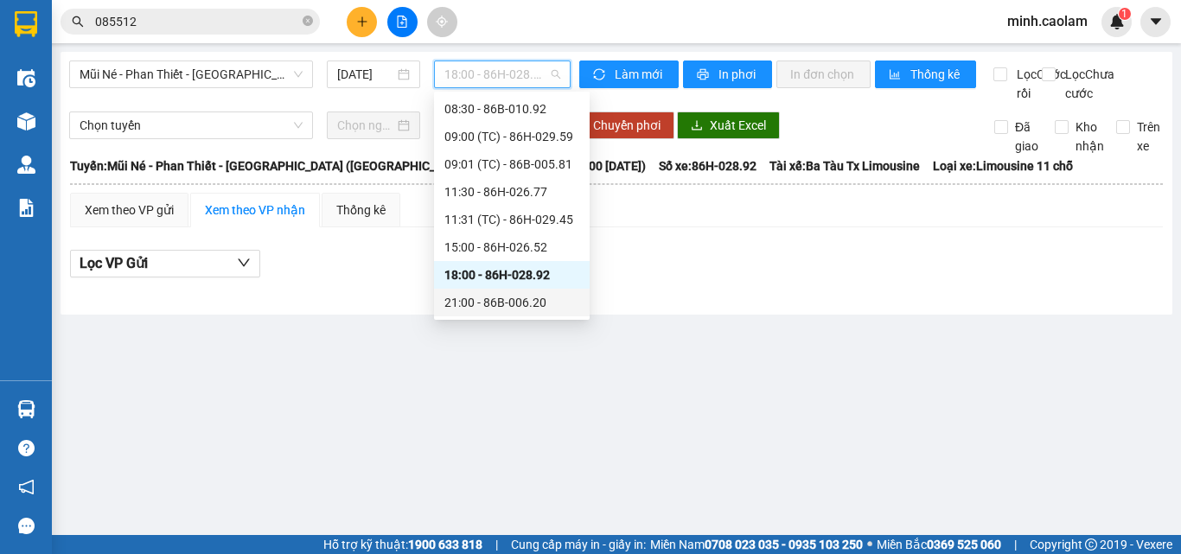
click at [476, 304] on div "21:00 - 86B-006.20" at bounding box center [512, 302] width 135 height 19
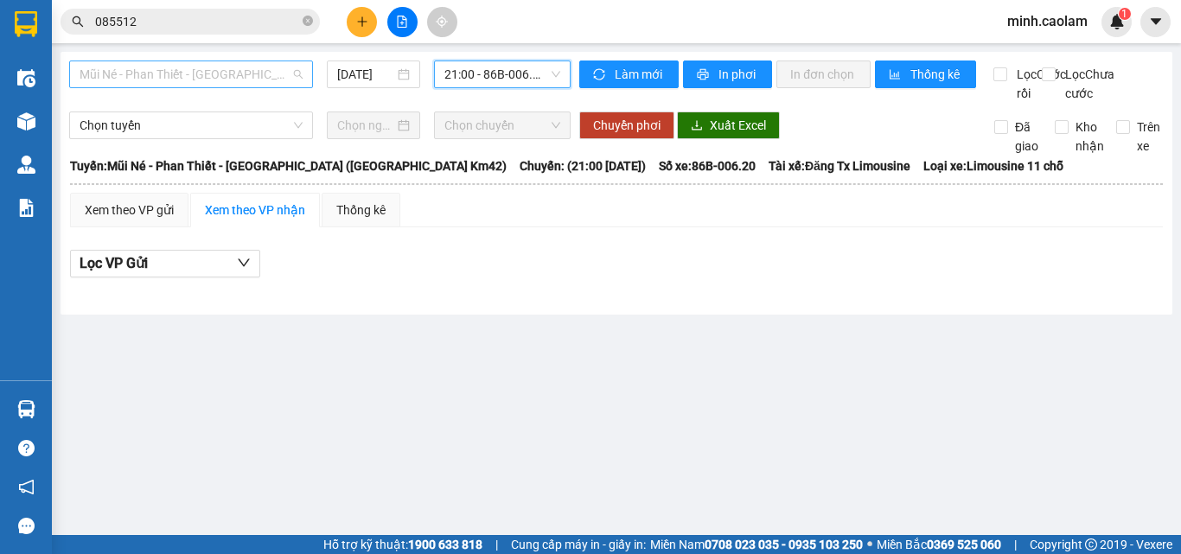
click at [213, 61] on span "Mũi Né - Phan Thiết - [GEOGRAPHIC_DATA] ([GEOGRAPHIC_DATA] Km42)" at bounding box center [191, 74] width 223 height 26
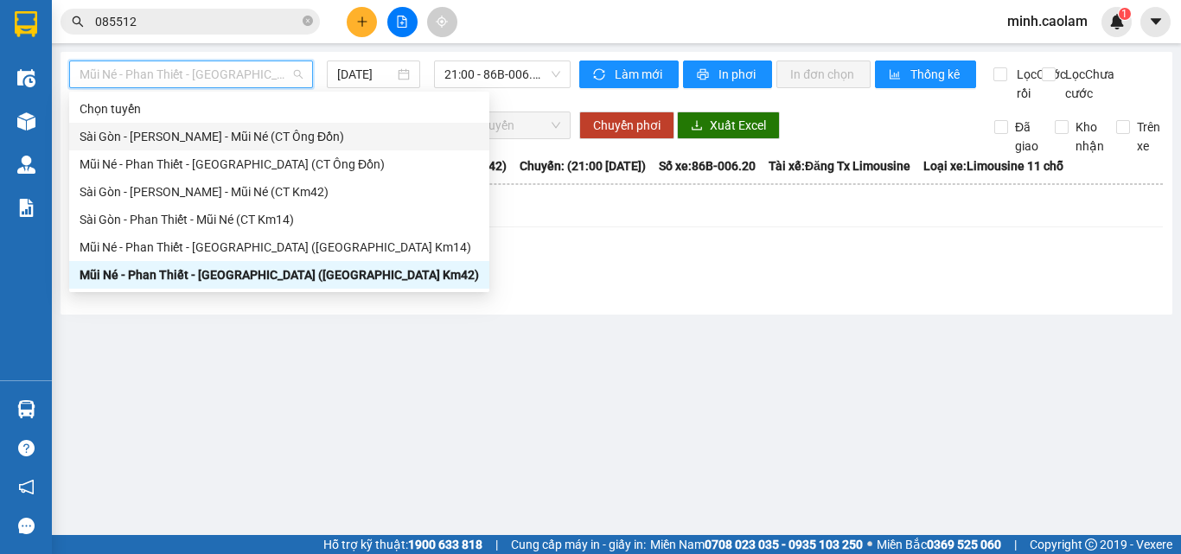
click at [145, 139] on div "Sài Gòn - [PERSON_NAME] - Mũi Né (CT Ông Đồn)" at bounding box center [280, 136] width 400 height 19
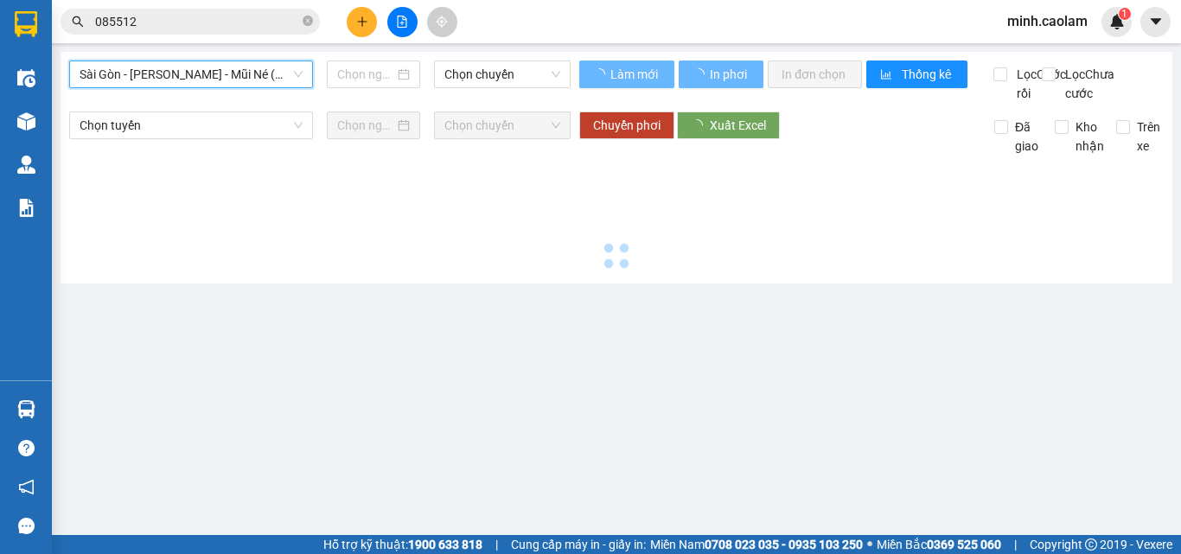
type input "[DATE]"
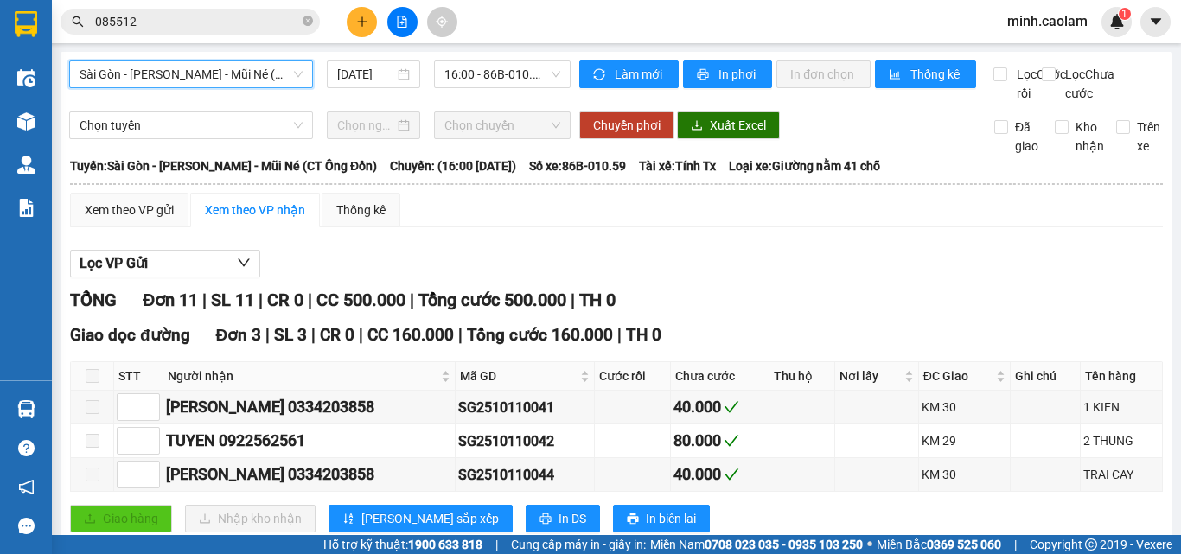
drag, startPoint x: 469, startPoint y: 67, endPoint x: 483, endPoint y: 150, distance: 85.0
click at [471, 67] on span "16:00 - 86B-010.59" at bounding box center [503, 74] width 116 height 26
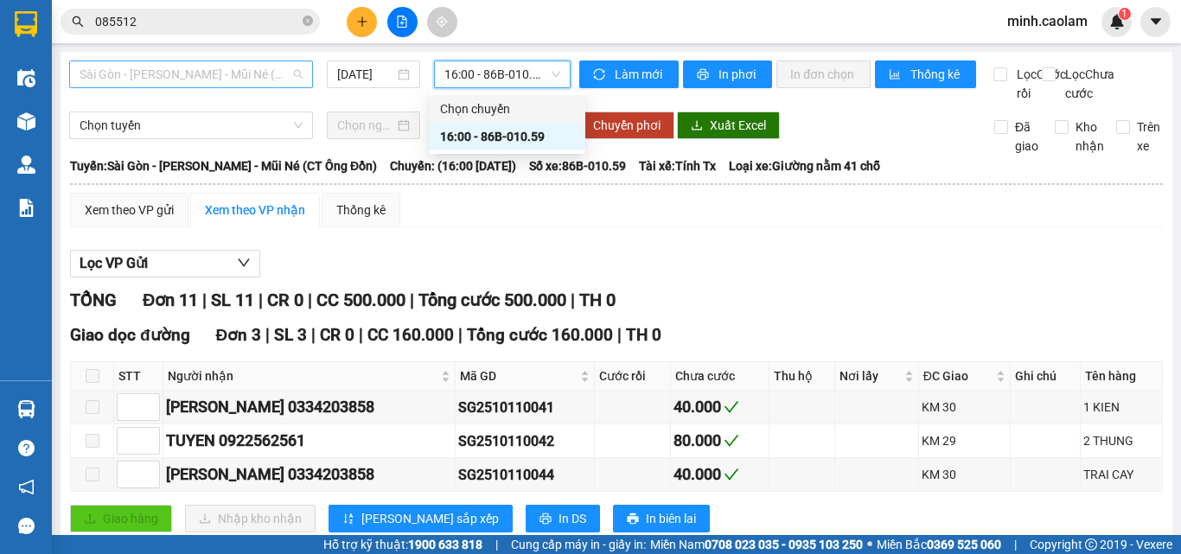
click at [202, 70] on span "Sài Gòn - [PERSON_NAME] - Mũi Né (CT Ông Đồn)" at bounding box center [191, 74] width 223 height 26
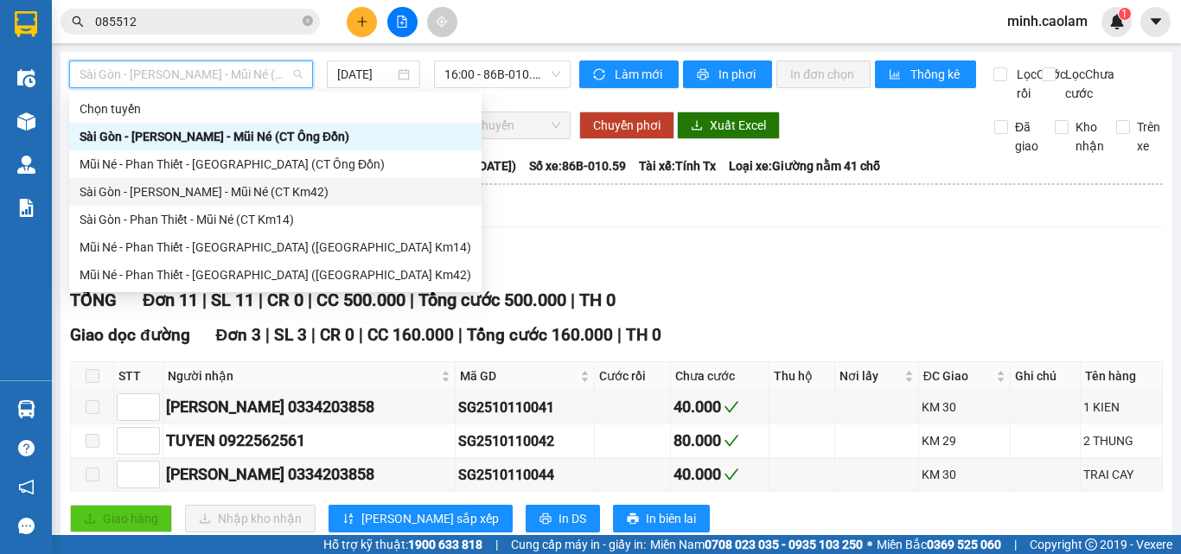
click at [133, 197] on div "Sài Gòn - [PERSON_NAME] - Mũi Né (CT Km42)" at bounding box center [276, 192] width 392 height 19
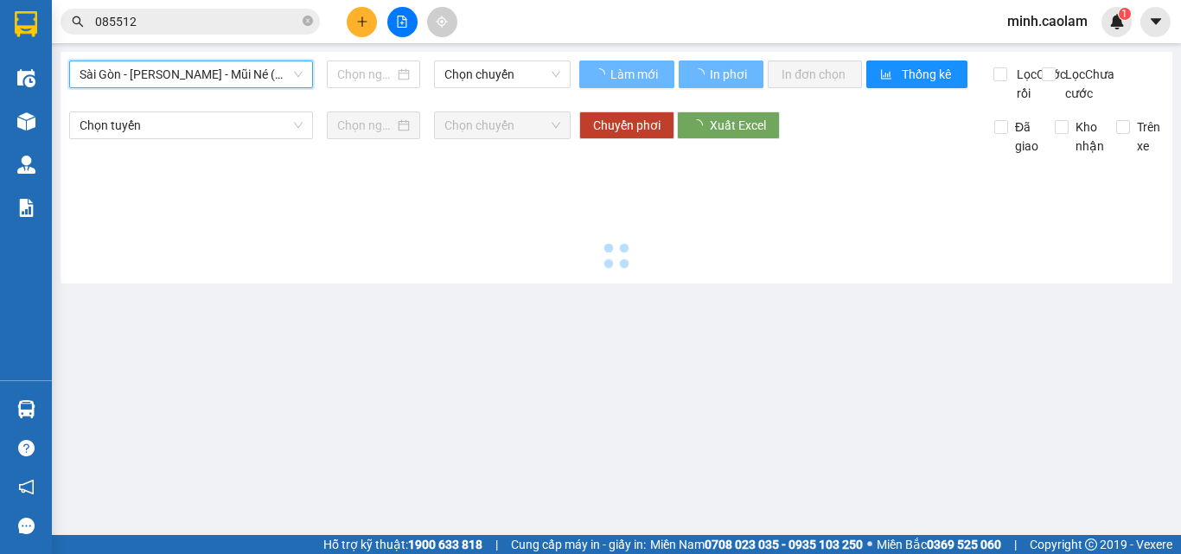
type input "[DATE]"
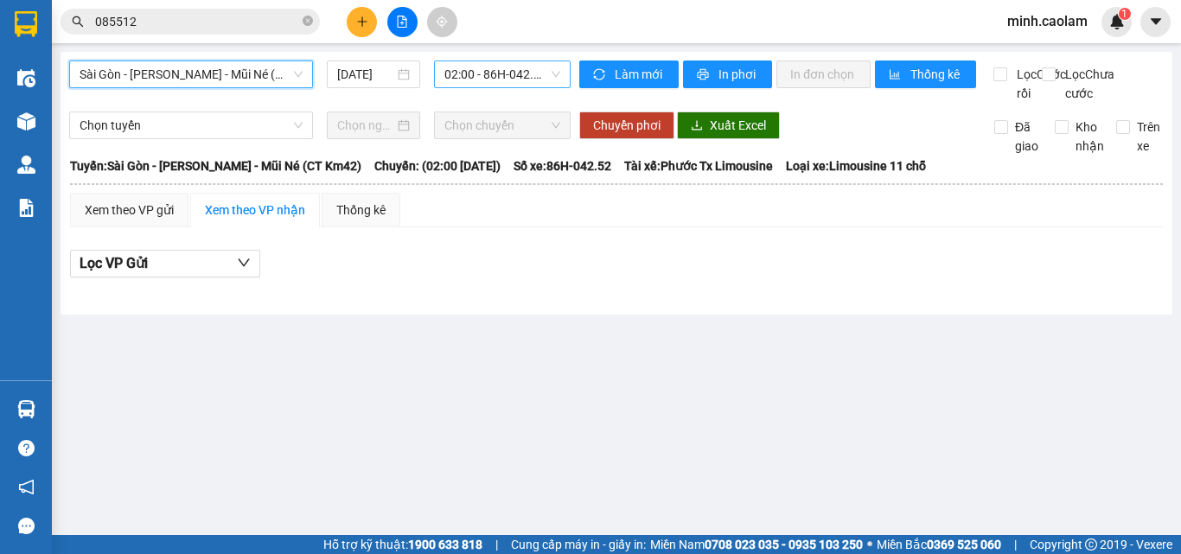
click at [496, 76] on span "02:00 - 86H-042.52" at bounding box center [503, 74] width 116 height 26
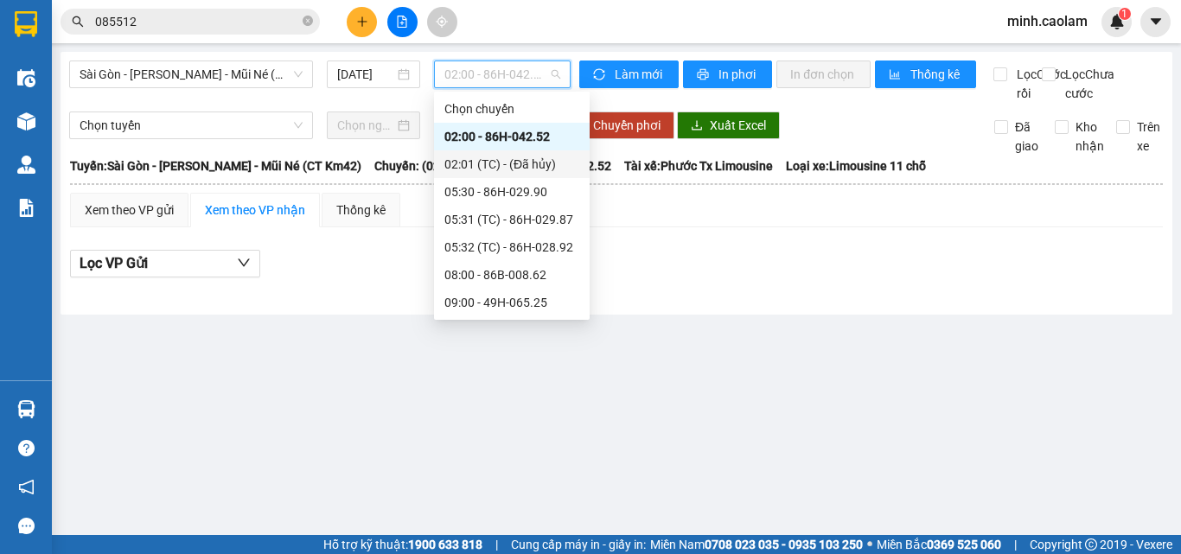
click at [527, 161] on div "02:01 (TC) - (Đã hủy)" at bounding box center [512, 164] width 135 height 19
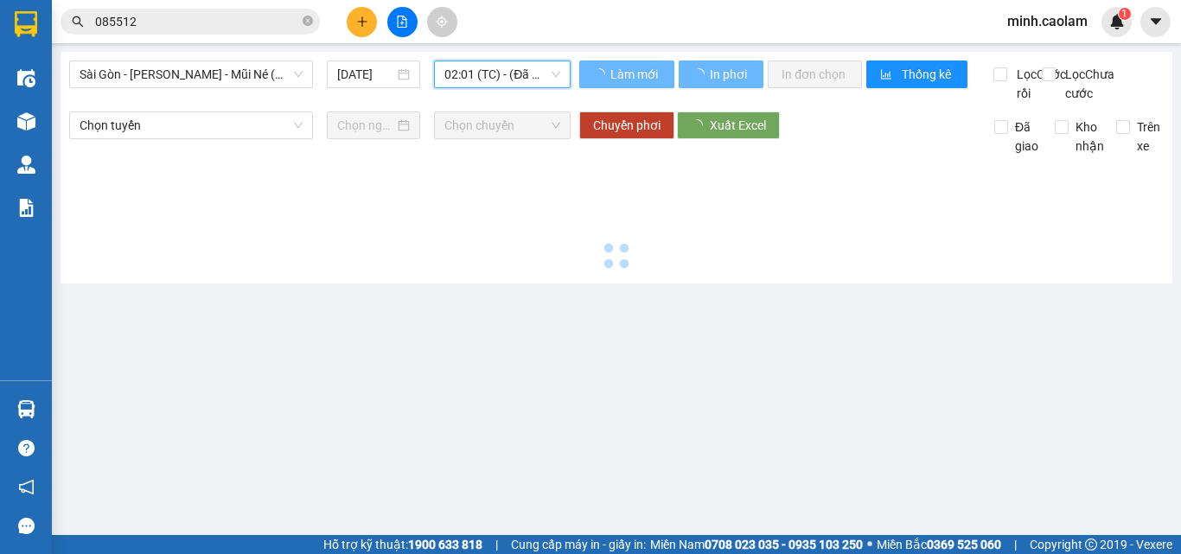
click at [506, 75] on span "02:01 (TC) - (Đã hủy)" at bounding box center [503, 74] width 116 height 26
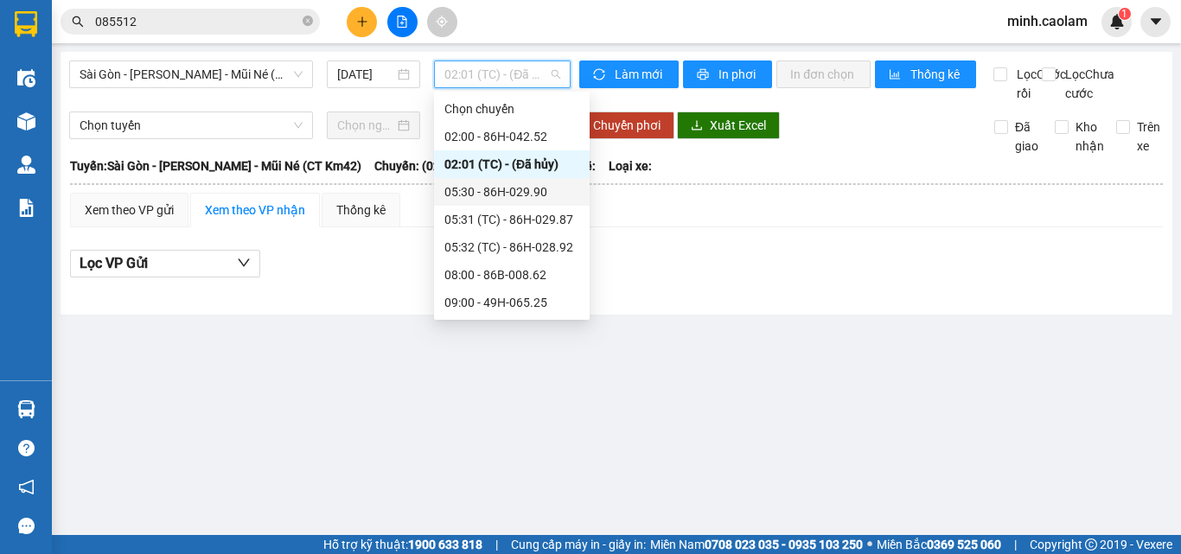
click at [496, 198] on div "05:30 - 86H-029.90" at bounding box center [512, 192] width 135 height 19
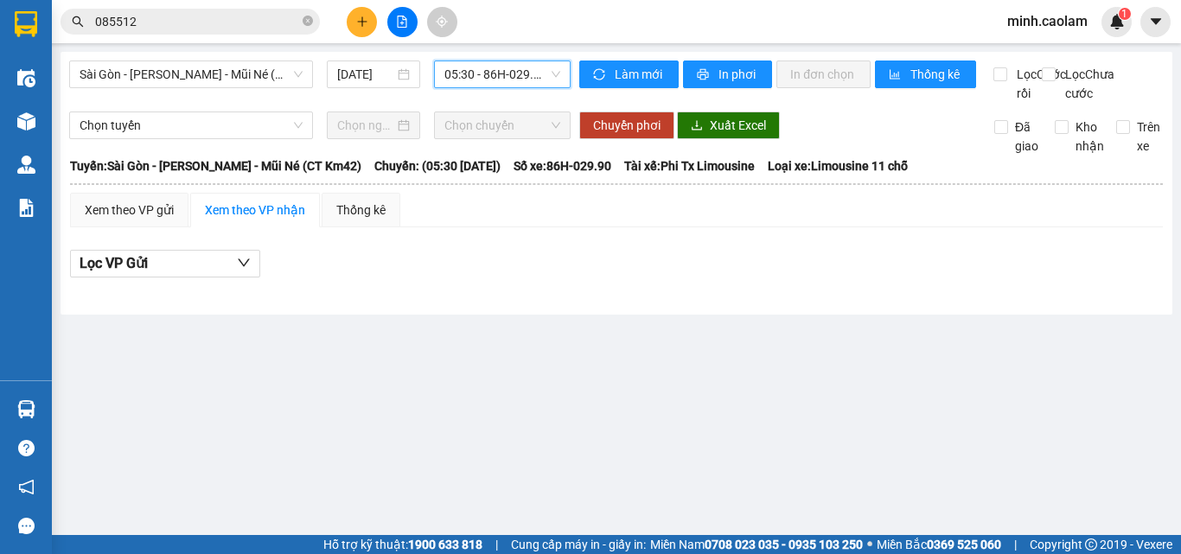
click at [494, 74] on span "05:30 - 86H-029.90" at bounding box center [503, 74] width 116 height 26
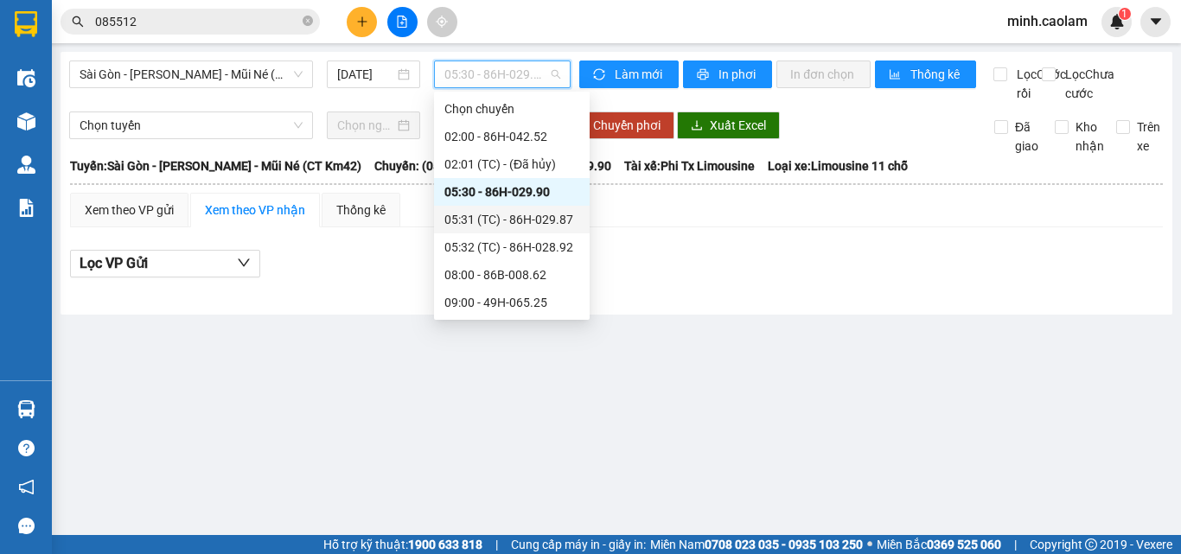
click at [514, 218] on div "05:31 (TC) - 86H-029.87" at bounding box center [512, 219] width 135 height 19
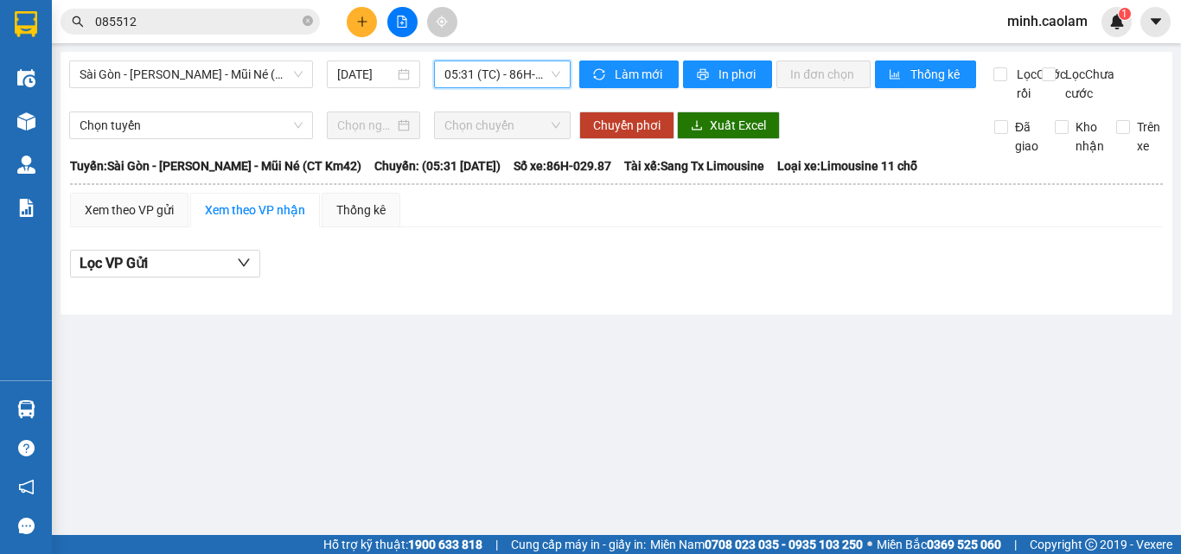
click at [490, 83] on span "05:31 (TC) - 86H-029.87" at bounding box center [503, 74] width 116 height 26
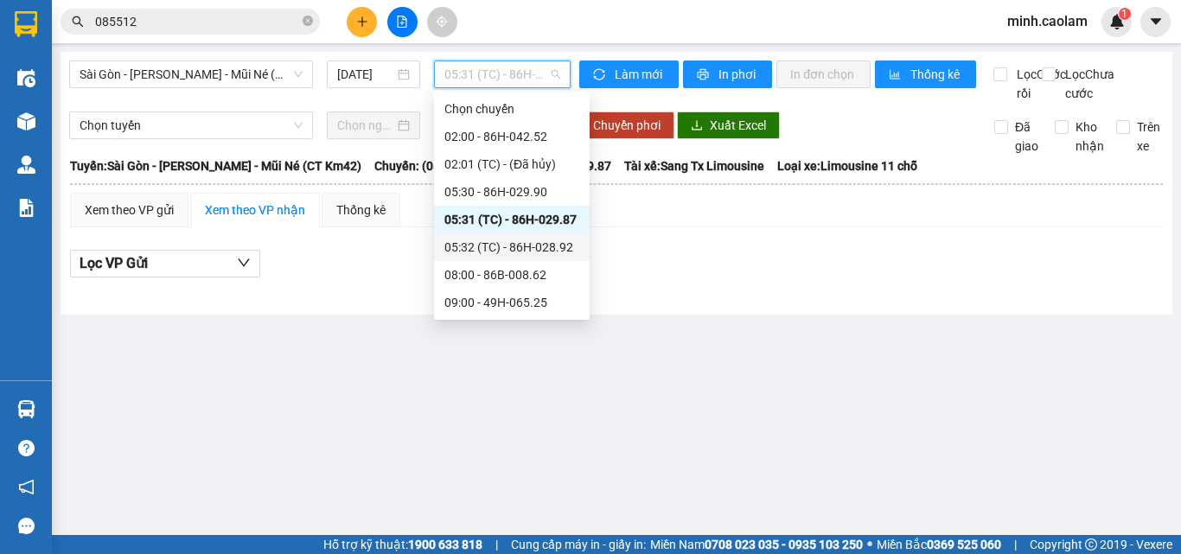
click at [507, 242] on div "05:32 (TC) - 86H-028.92" at bounding box center [512, 247] width 135 height 19
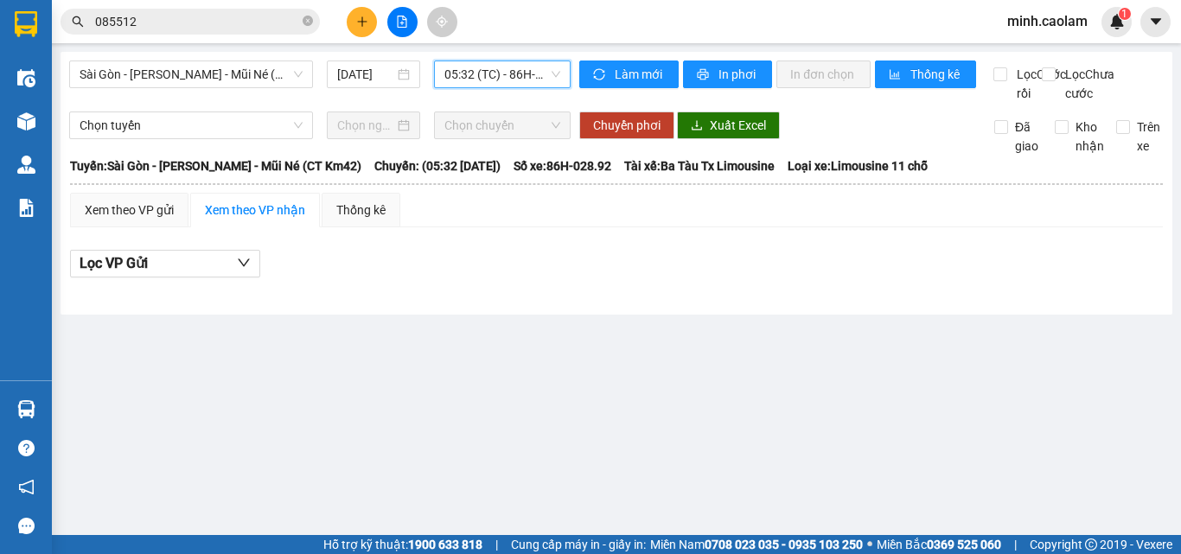
click at [512, 61] on div "05:32 (TC) - 86H-028.92" at bounding box center [502, 75] width 137 height 28
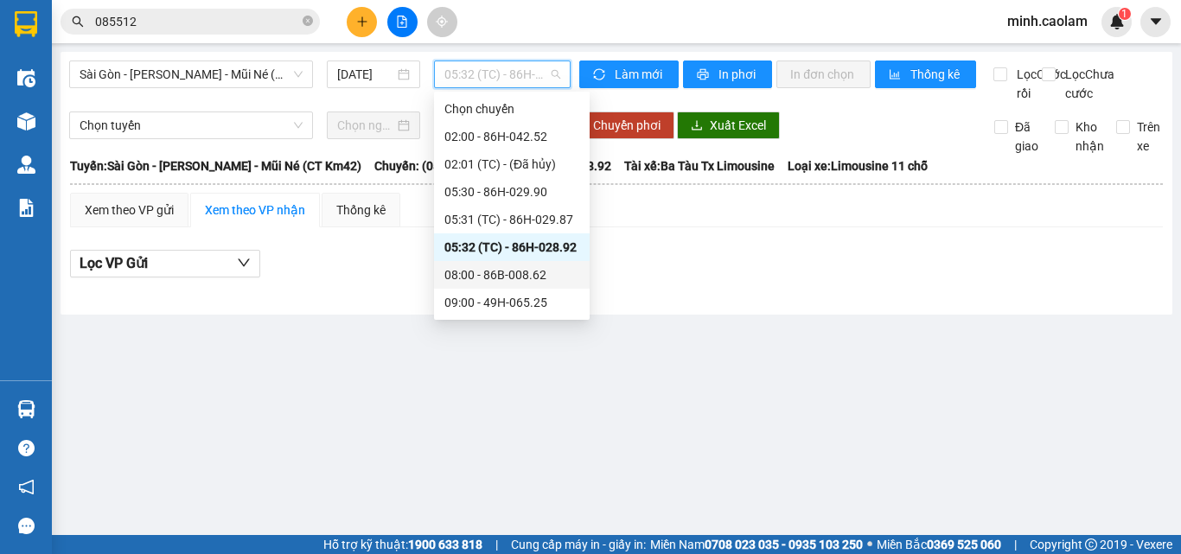
click at [515, 285] on div "08:00 - 86B-008.62" at bounding box center [512, 275] width 156 height 28
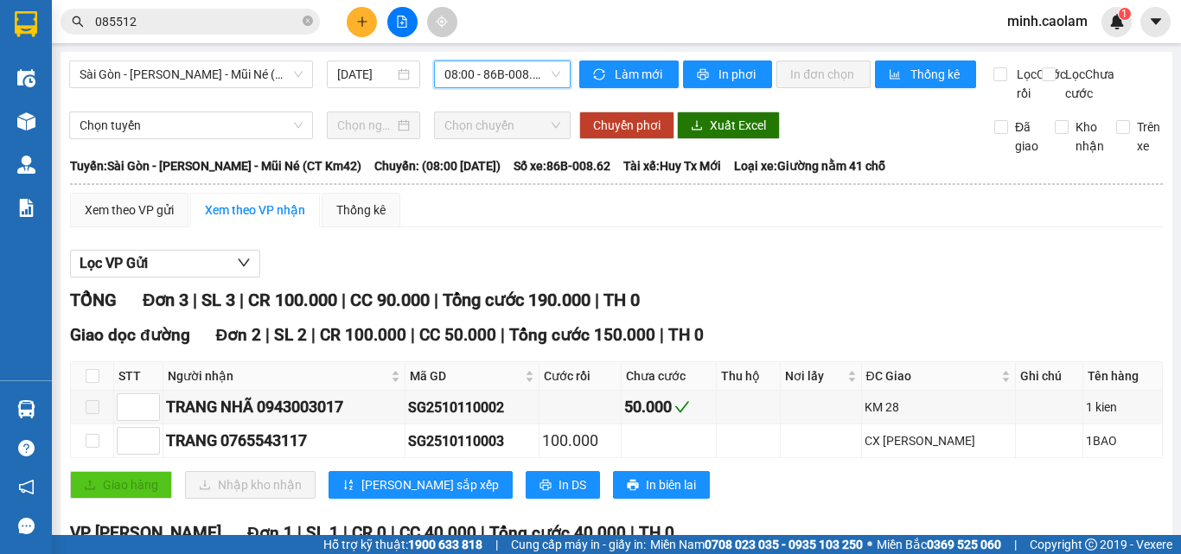
click at [518, 52] on div "Sài Gòn - [PERSON_NAME] - Mũi Né (CT Km42) [DATE] 08:00 08:00 - 86B-008.62 Làm …" at bounding box center [617, 377] width 1112 height 651
click at [510, 69] on span "08:00 - 86B-008.62" at bounding box center [503, 74] width 116 height 26
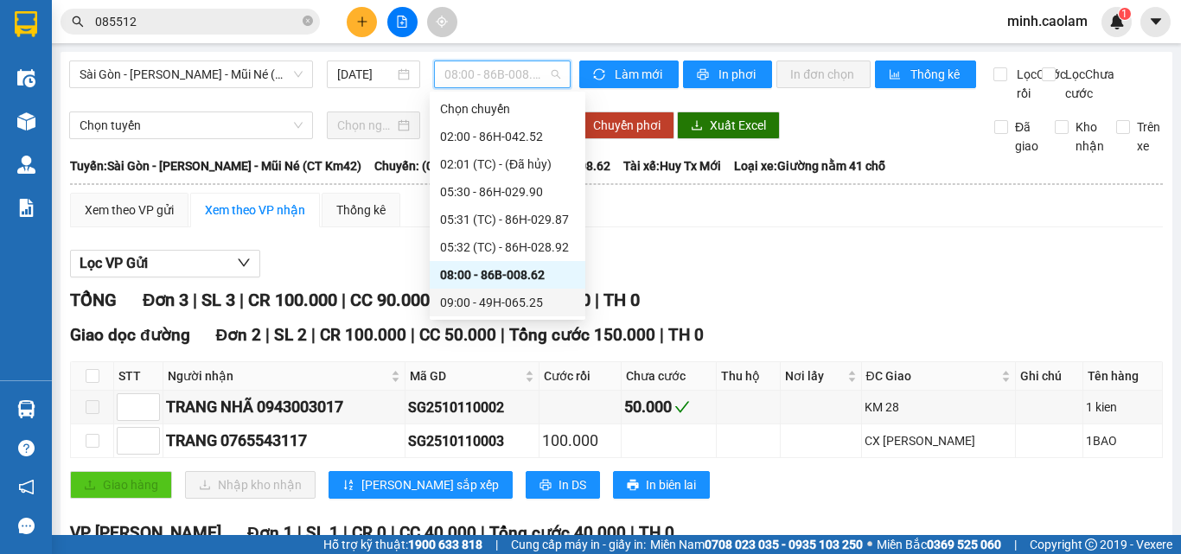
click at [513, 298] on div "09:00 - 49H-065.25" at bounding box center [507, 302] width 135 height 19
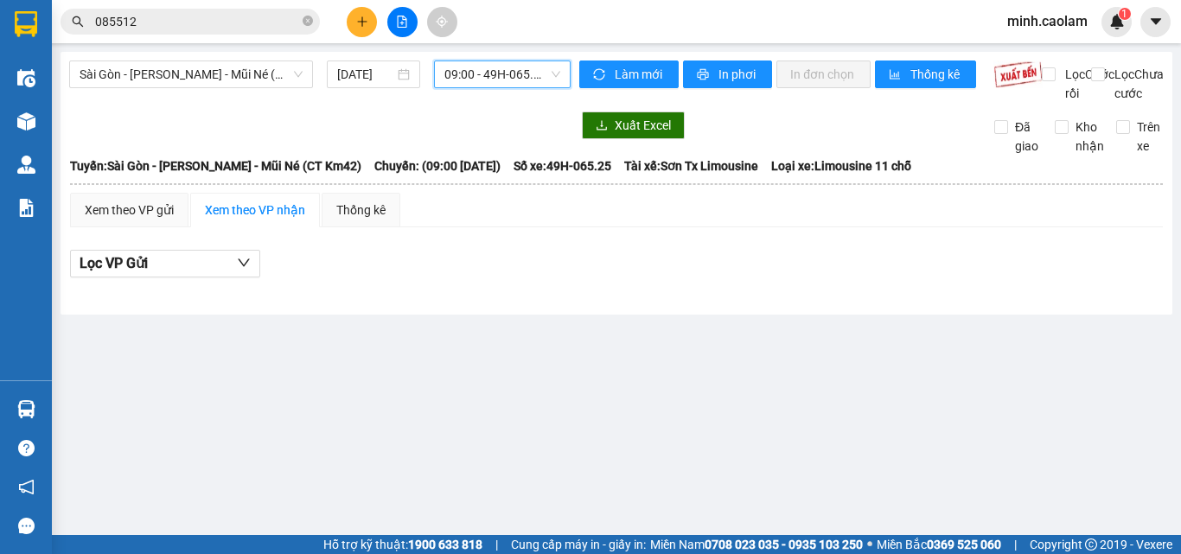
click at [495, 84] on span "09:00 - 49H-065.25" at bounding box center [503, 74] width 116 height 26
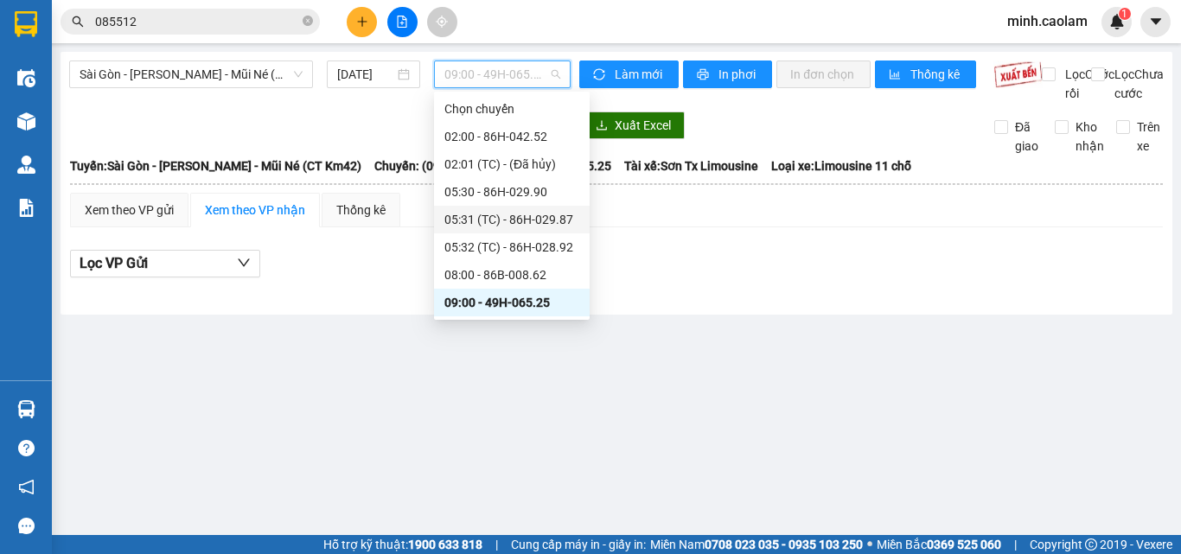
scroll to position [173, 0]
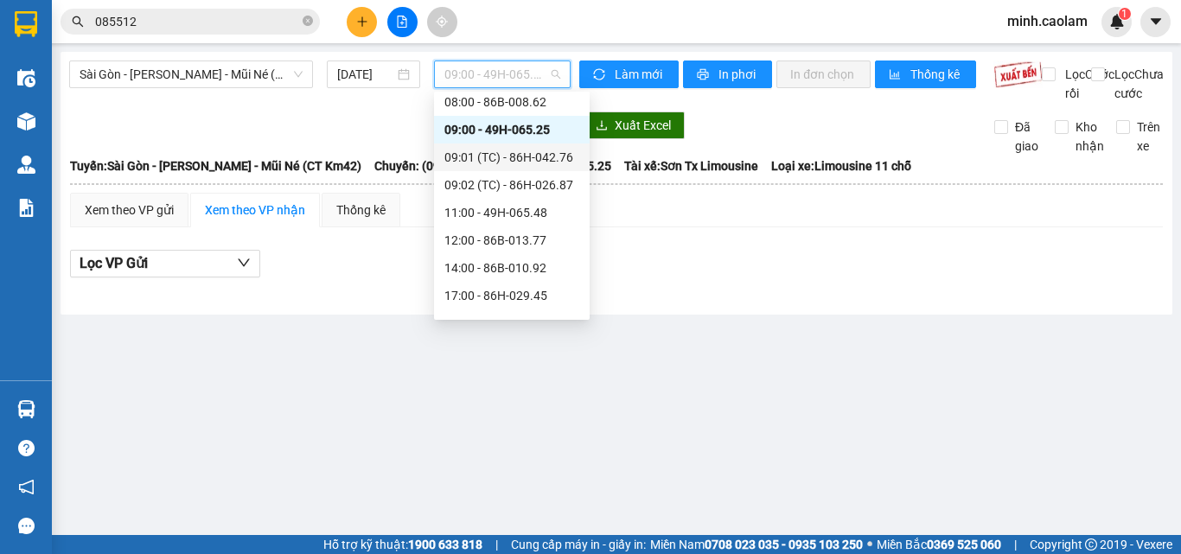
drag, startPoint x: 511, startPoint y: 160, endPoint x: 510, endPoint y: 171, distance: 11.3
click at [511, 164] on div "09:01 (TC) - 86H-042.76" at bounding box center [512, 157] width 135 height 19
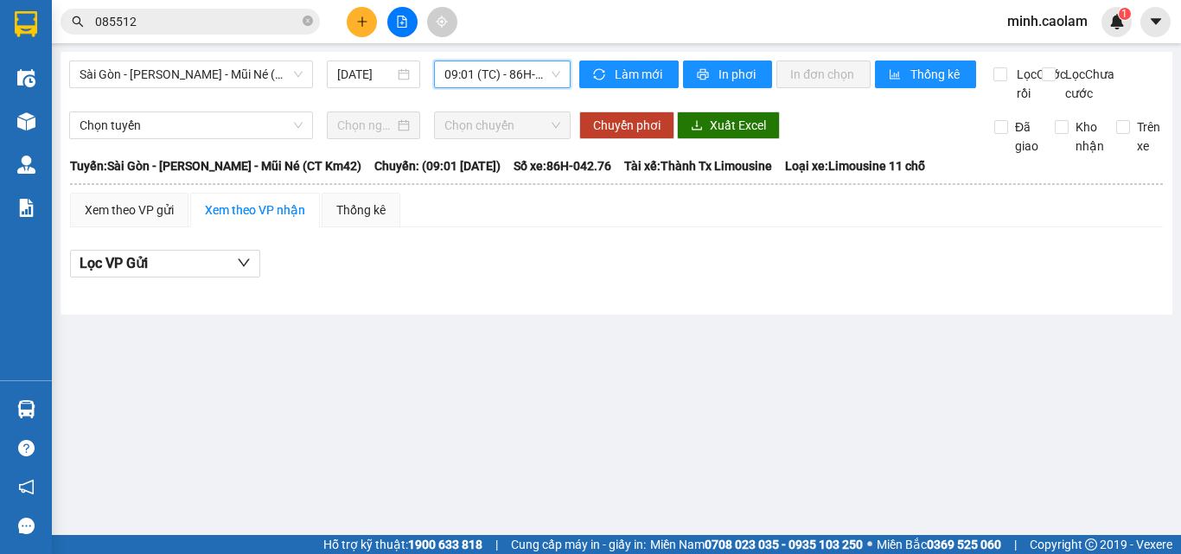
click at [515, 83] on span "09:01 (TC) - 86H-042.76" at bounding box center [503, 74] width 116 height 26
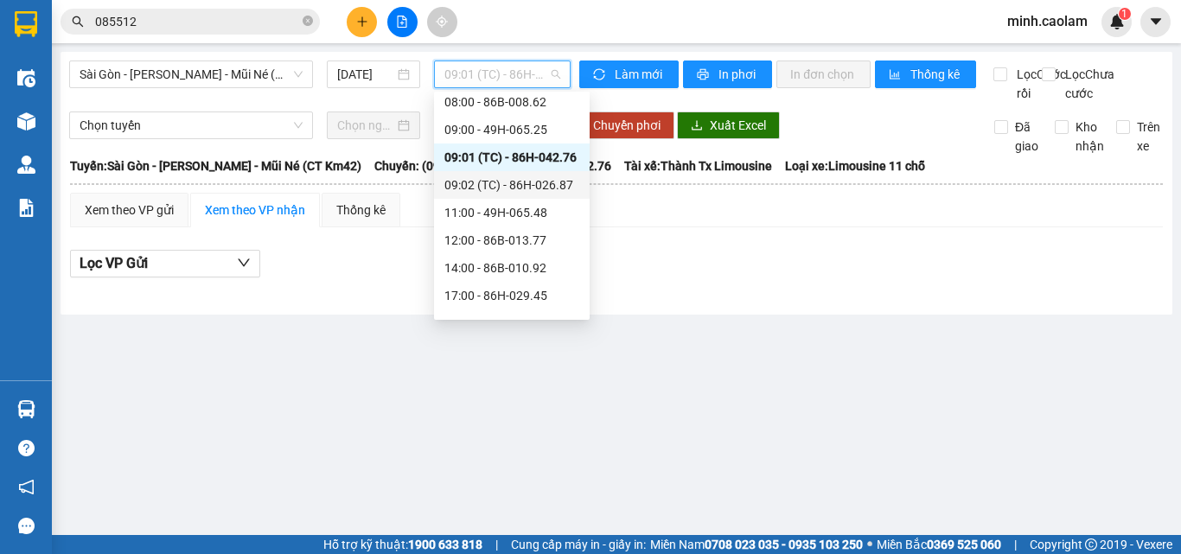
click at [525, 197] on div "09:02 (TC) - 86H-026.87" at bounding box center [512, 185] width 156 height 28
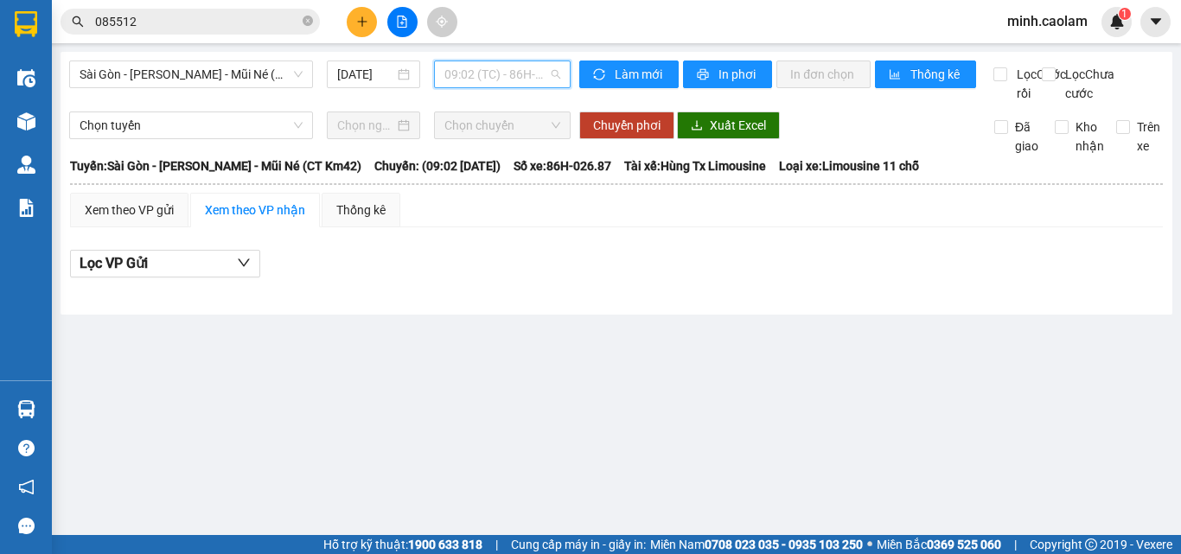
click at [507, 74] on span "09:02 (TC) - 86H-026.87" at bounding box center [503, 74] width 116 height 26
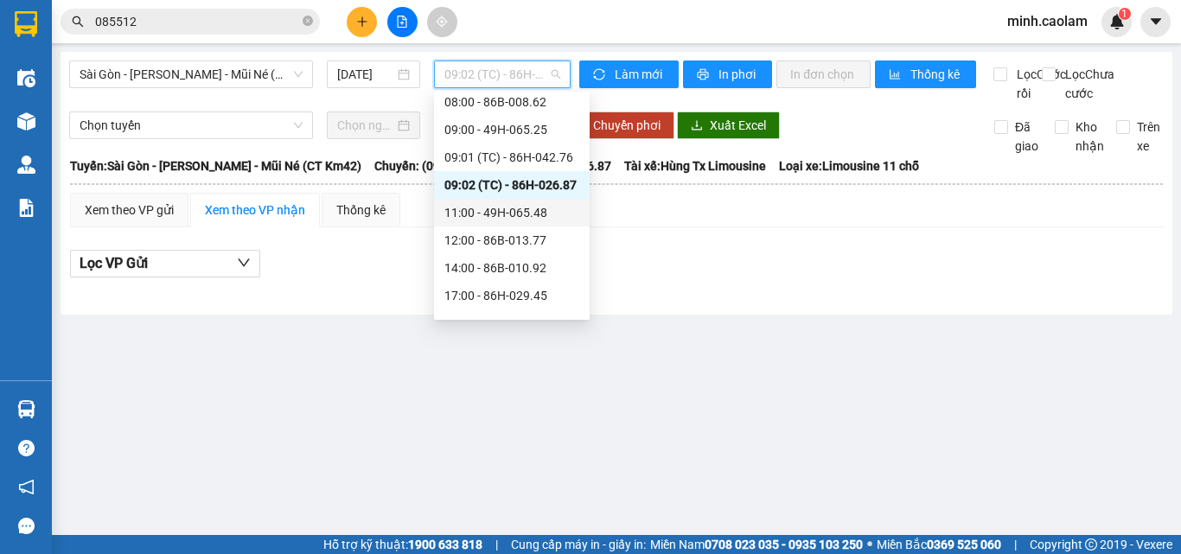
click at [510, 214] on div "11:00 - 49H-065.48" at bounding box center [512, 212] width 135 height 19
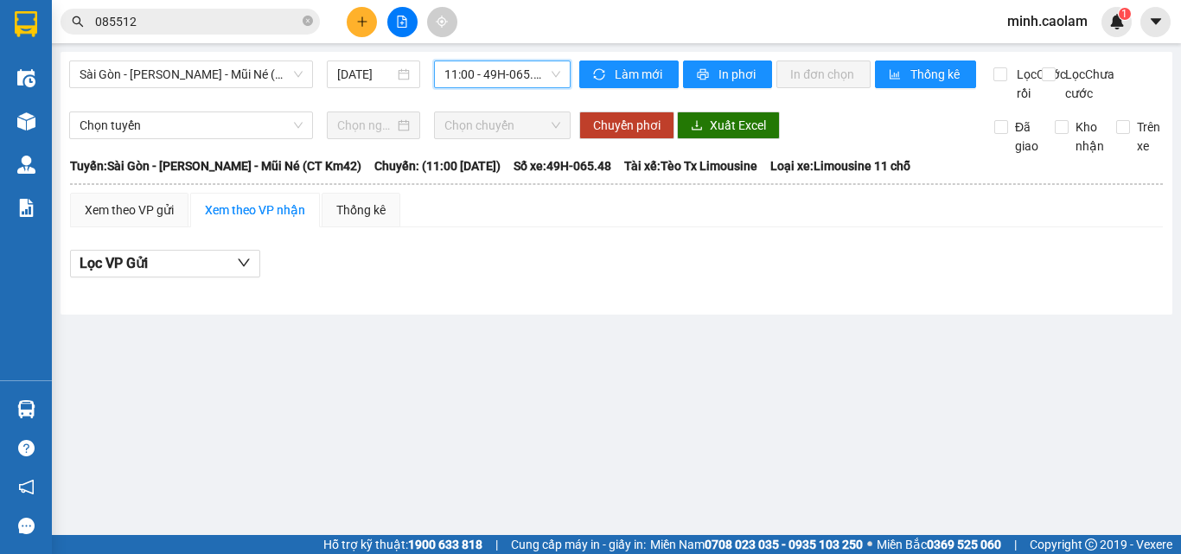
click at [503, 76] on span "11:00 - 49H-065.48" at bounding box center [503, 74] width 116 height 26
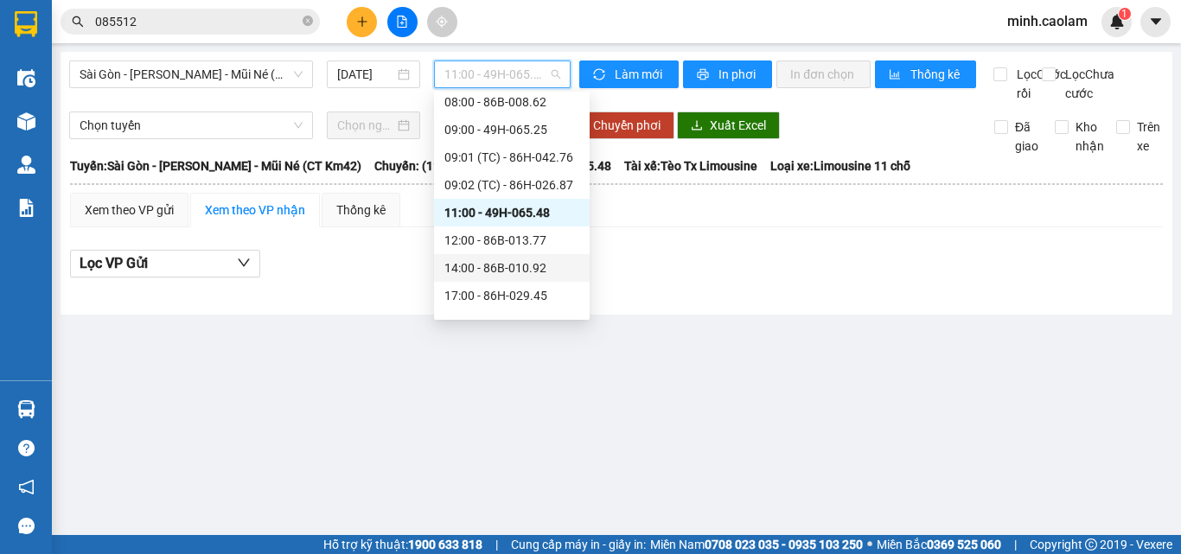
click at [512, 260] on div "14:00 - 86B-010.92" at bounding box center [512, 268] width 135 height 19
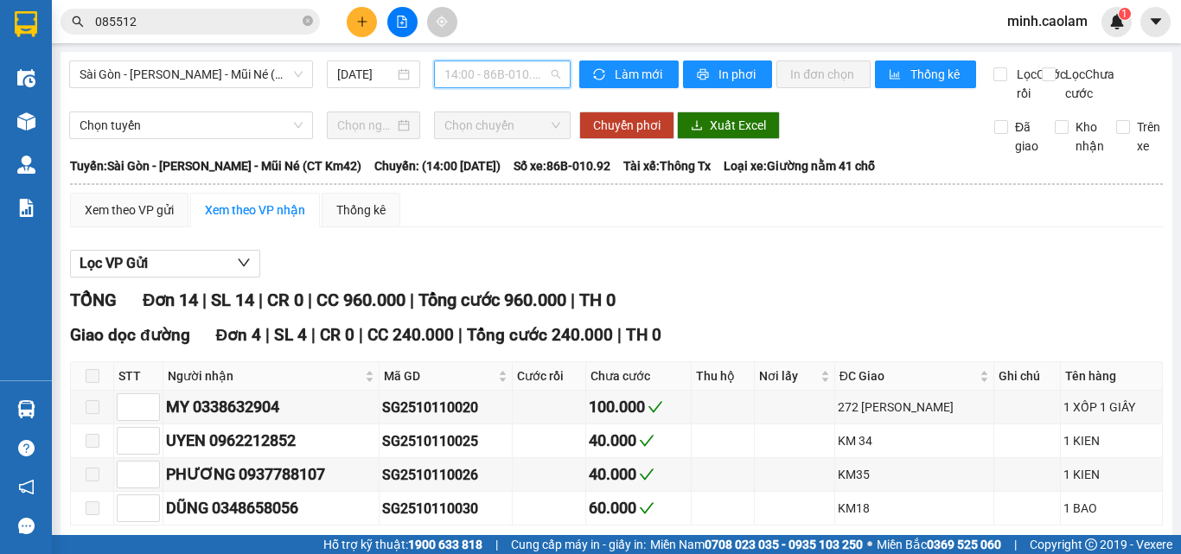
click at [502, 79] on span "14:00 - 86B-010.92" at bounding box center [503, 74] width 116 height 26
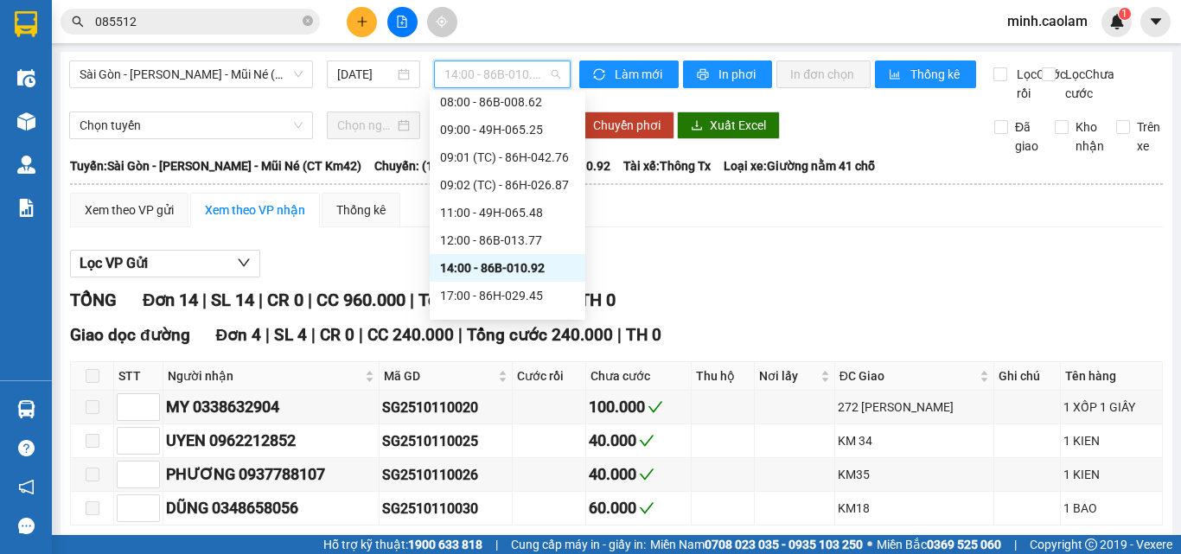
click at [1003, 279] on div "Lọc VP Gửi" at bounding box center [616, 264] width 1093 height 29
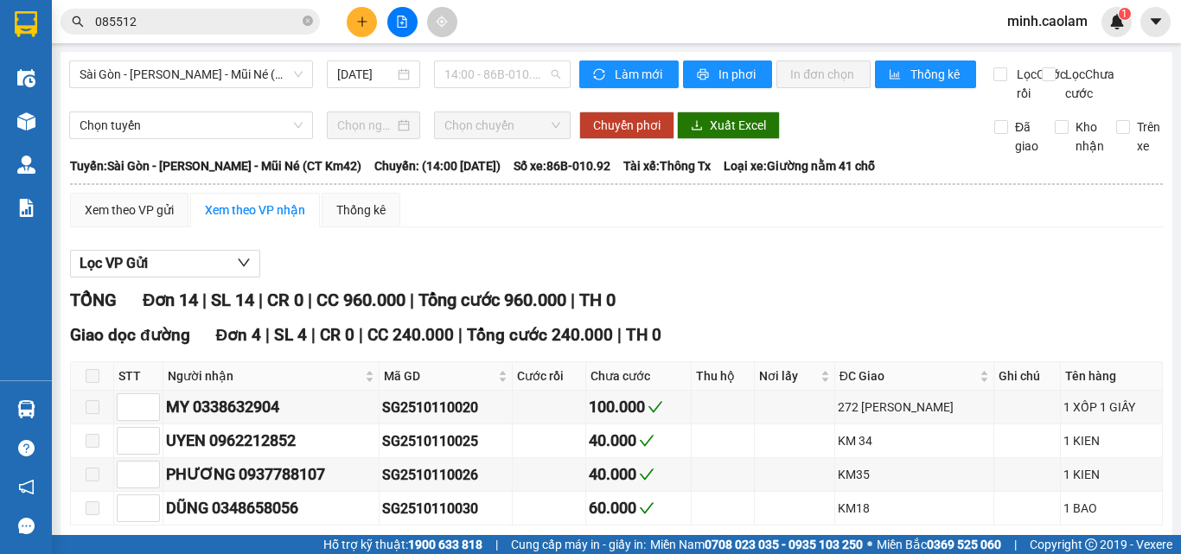
drag, startPoint x: 491, startPoint y: 74, endPoint x: 495, endPoint y: 228, distance: 154.9
click at [491, 76] on span "14:00 - 86B-010.92" at bounding box center [503, 74] width 116 height 26
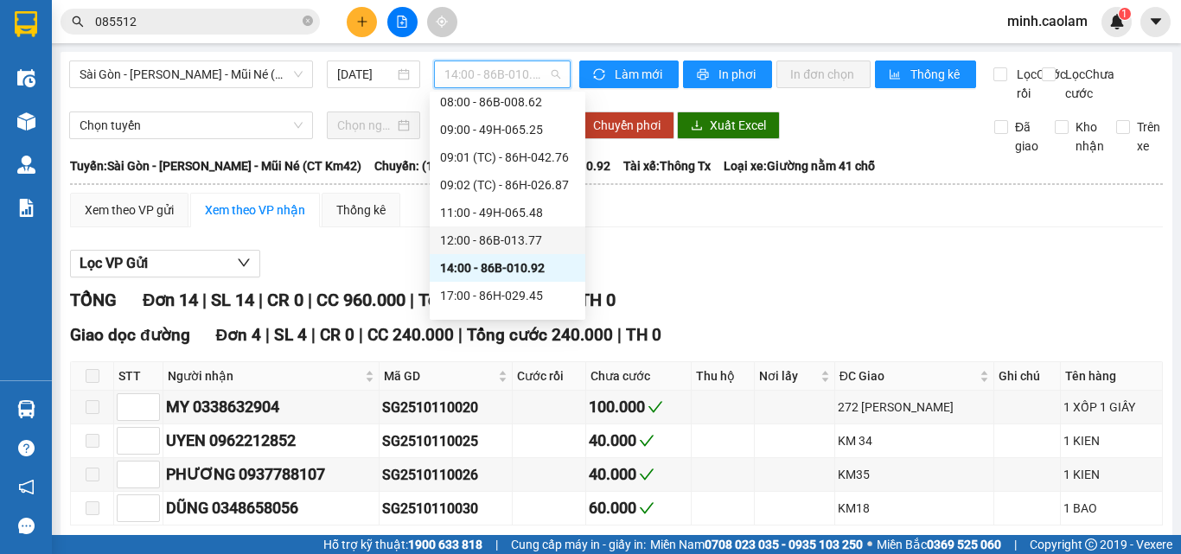
click at [492, 240] on div "12:00 - 86B-013.77" at bounding box center [507, 240] width 135 height 19
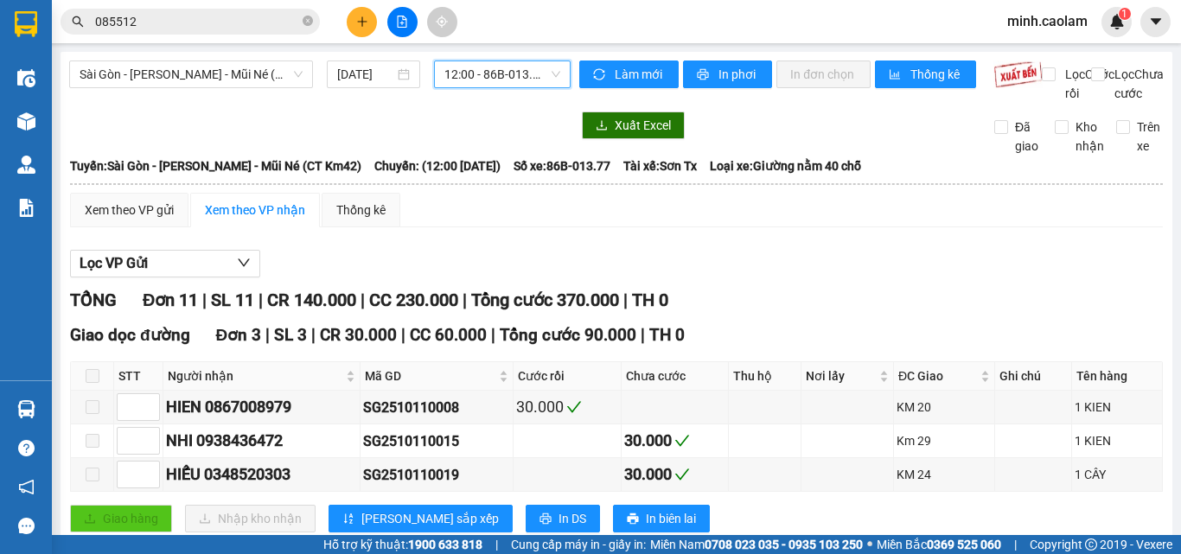
click at [494, 78] on span "12:00 - 86B-013.77" at bounding box center [503, 74] width 116 height 26
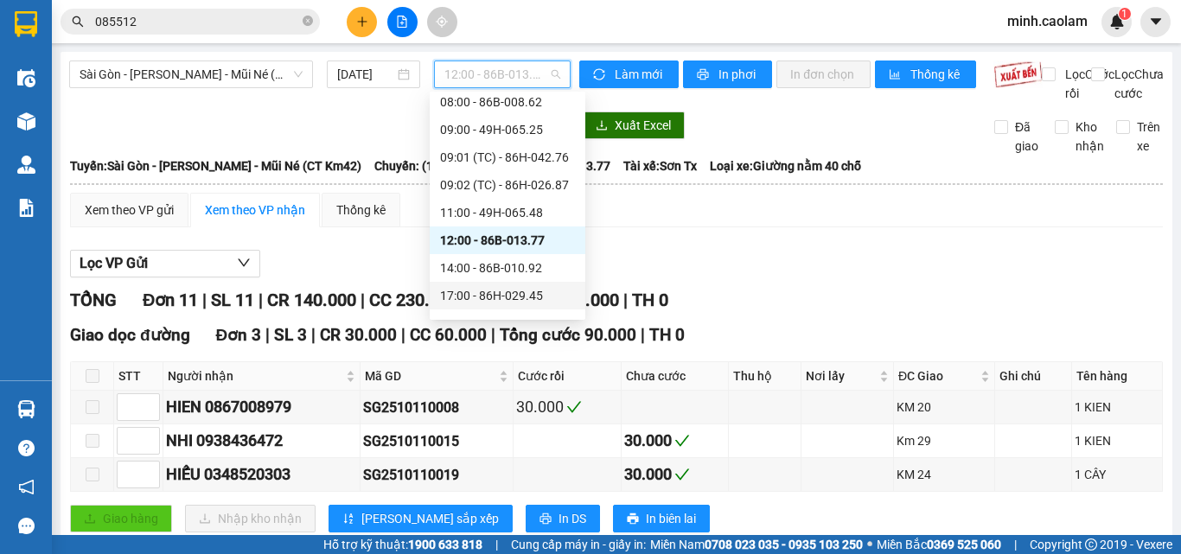
click at [503, 294] on div "17:00 - 86H-029.45" at bounding box center [507, 295] width 135 height 19
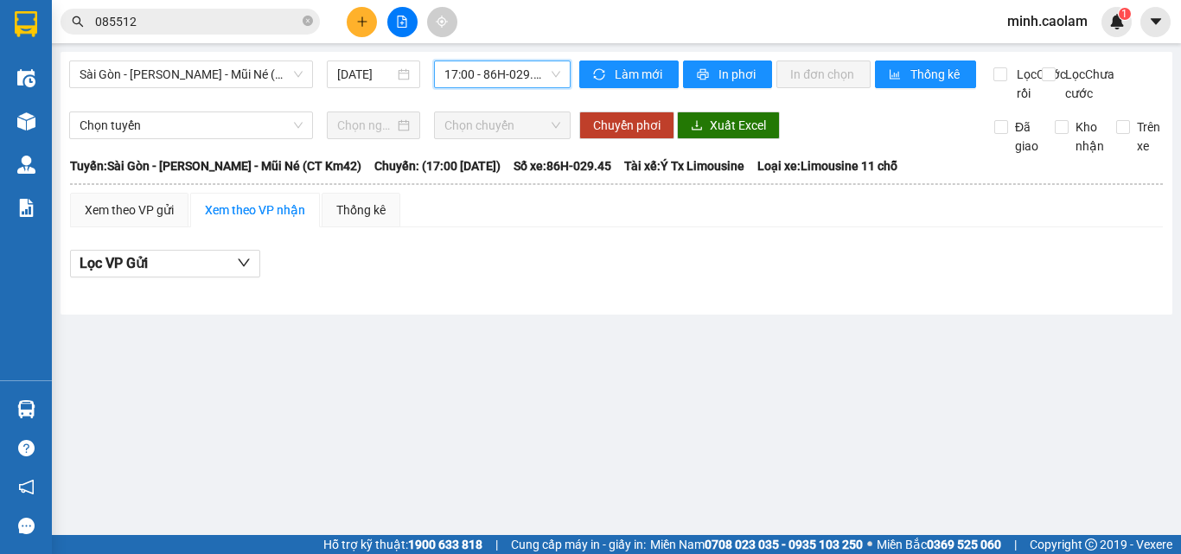
click at [466, 73] on span "17:00 - 86H-029.45" at bounding box center [503, 74] width 116 height 26
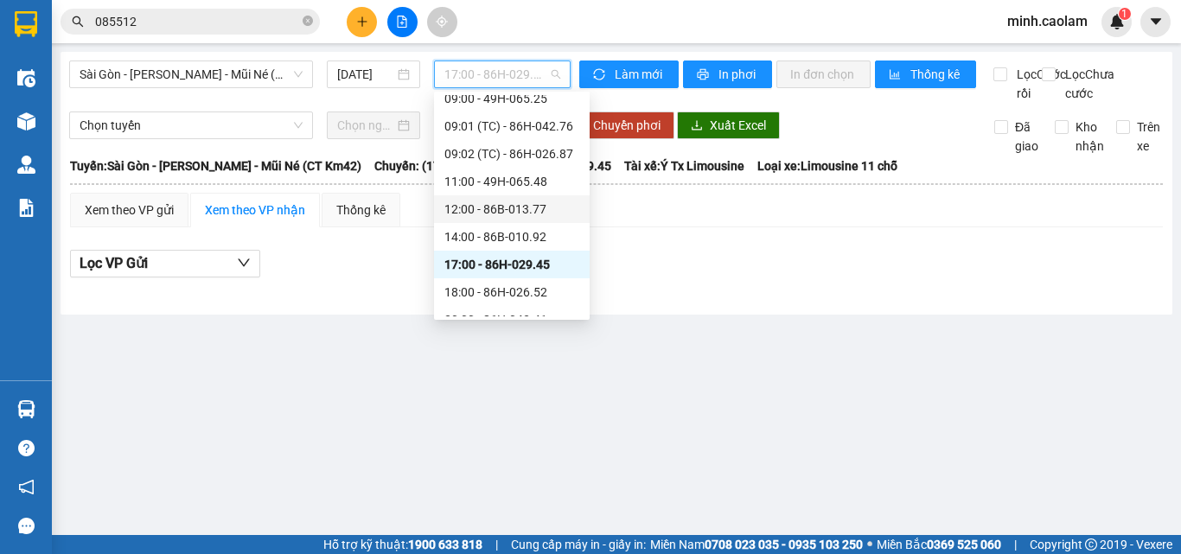
scroll to position [259, 0]
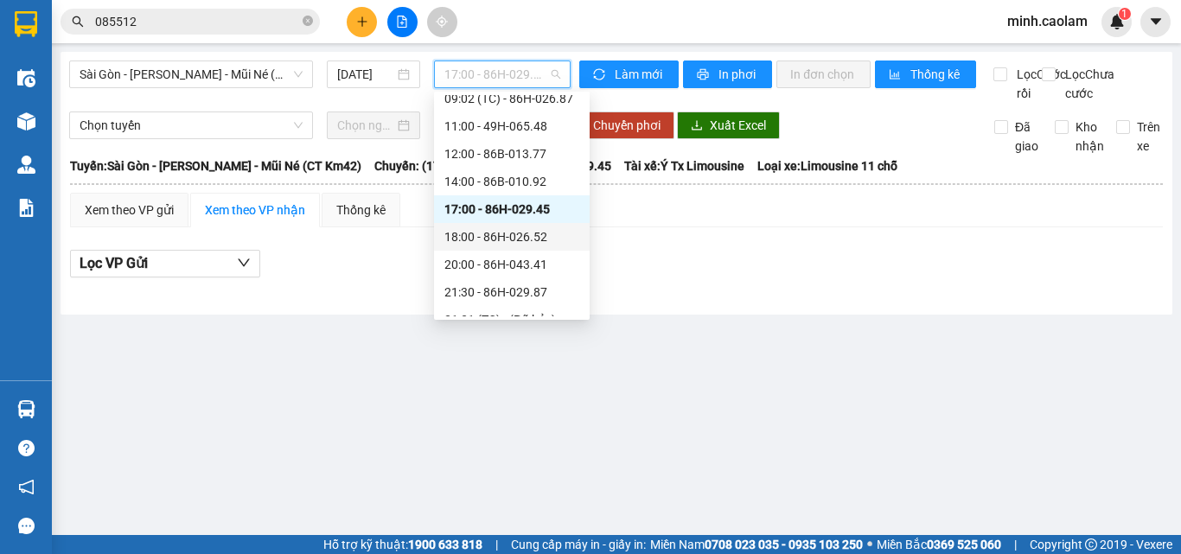
click at [518, 240] on div "18:00 - 86H-026.52" at bounding box center [512, 236] width 135 height 19
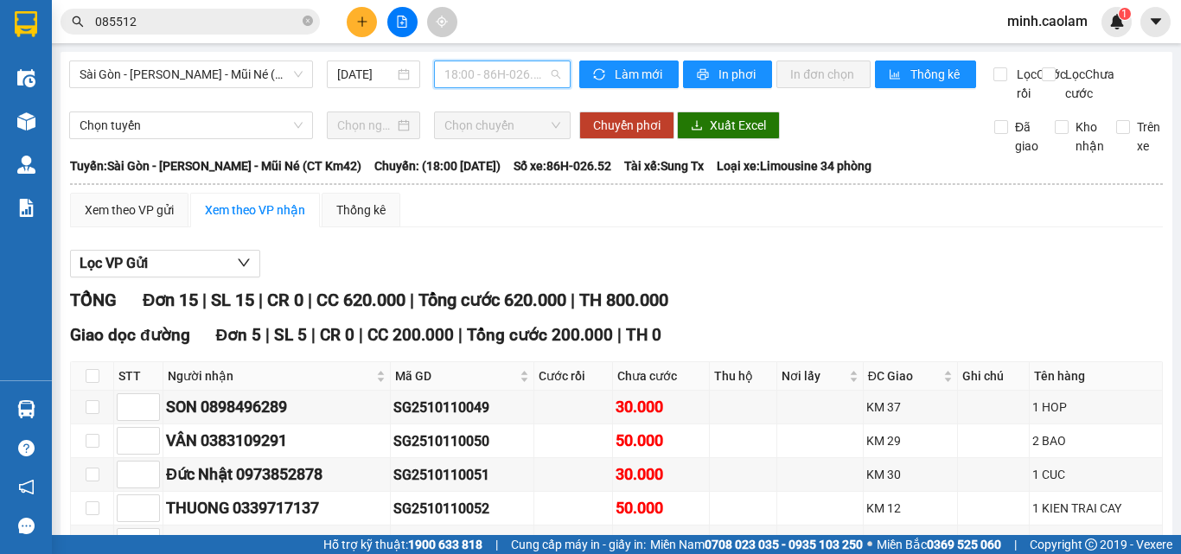
click at [492, 73] on span "18:00 - 86H-026.52" at bounding box center [503, 74] width 116 height 26
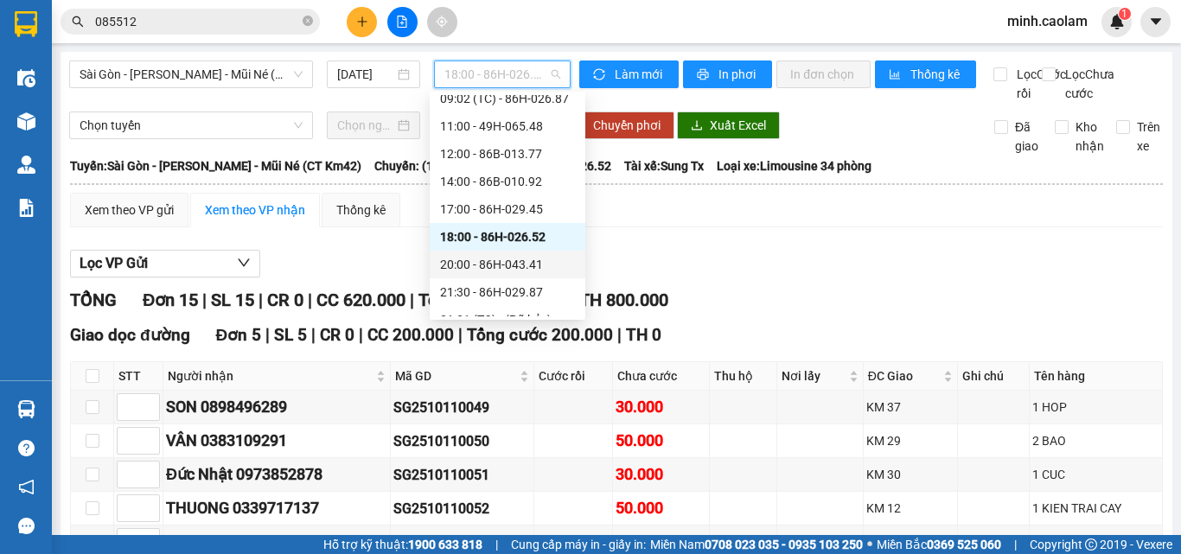
click at [490, 257] on div "20:00 - 86H-043.41" at bounding box center [507, 264] width 135 height 19
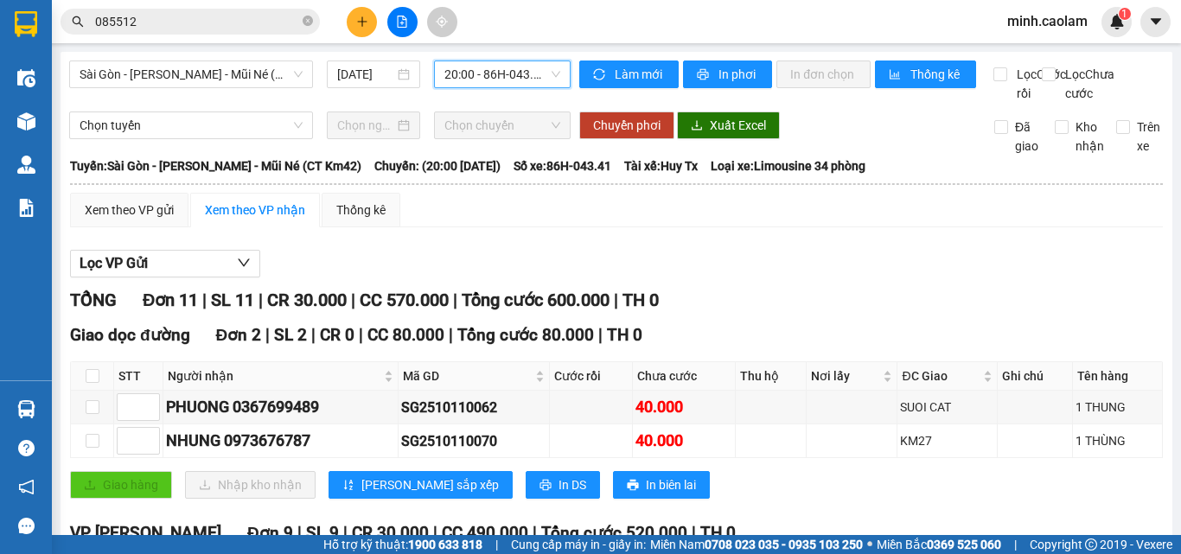
click at [496, 75] on span "20:00 - 86H-043.41" at bounding box center [503, 74] width 116 height 26
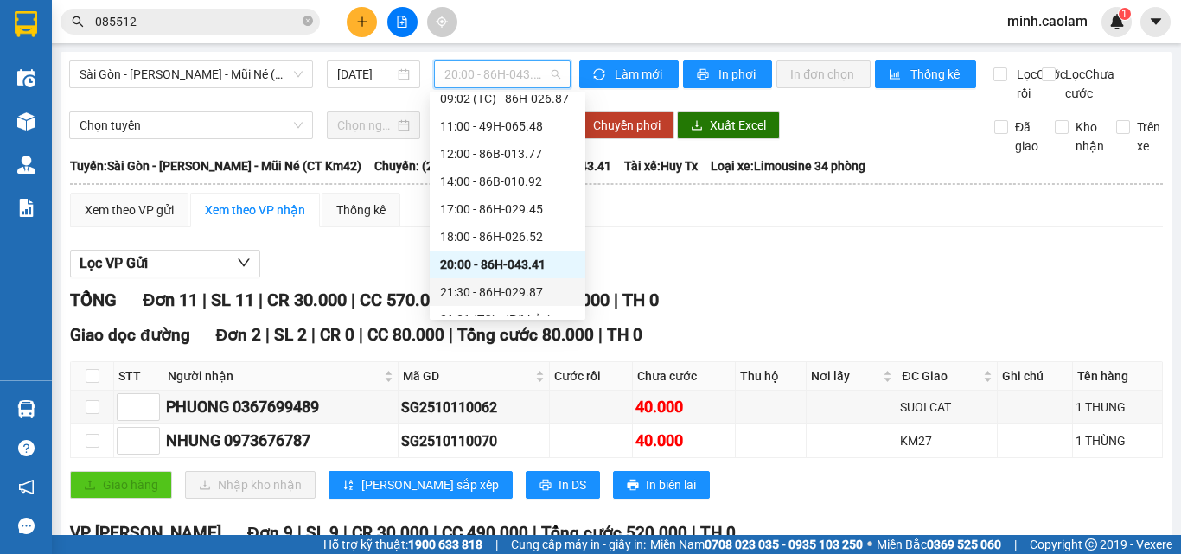
click at [496, 284] on div "21:30 - 86H-029.87" at bounding box center [507, 292] width 135 height 19
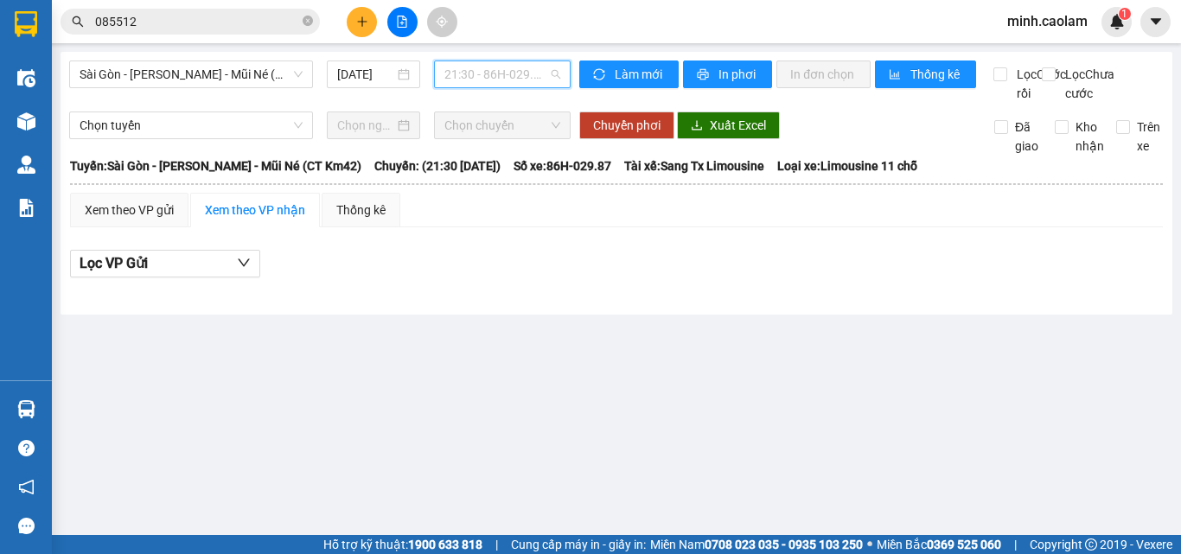
click at [488, 72] on span "21:30 - 86H-029.87" at bounding box center [503, 74] width 116 height 26
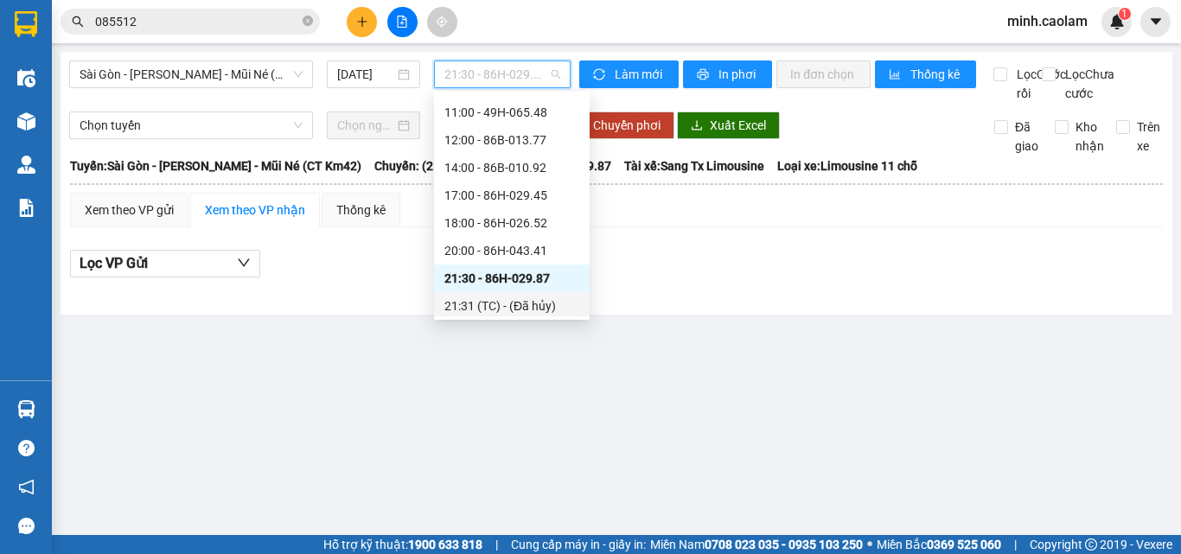
scroll to position [277, 0]
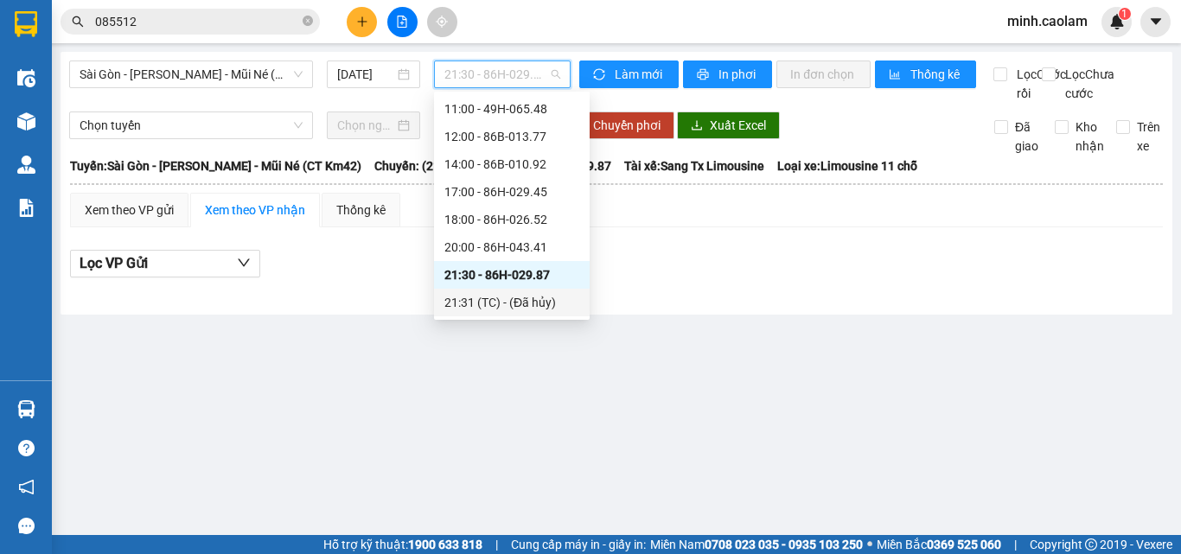
click at [515, 296] on div "21:31 (TC) - (Đã hủy)" at bounding box center [512, 302] width 135 height 19
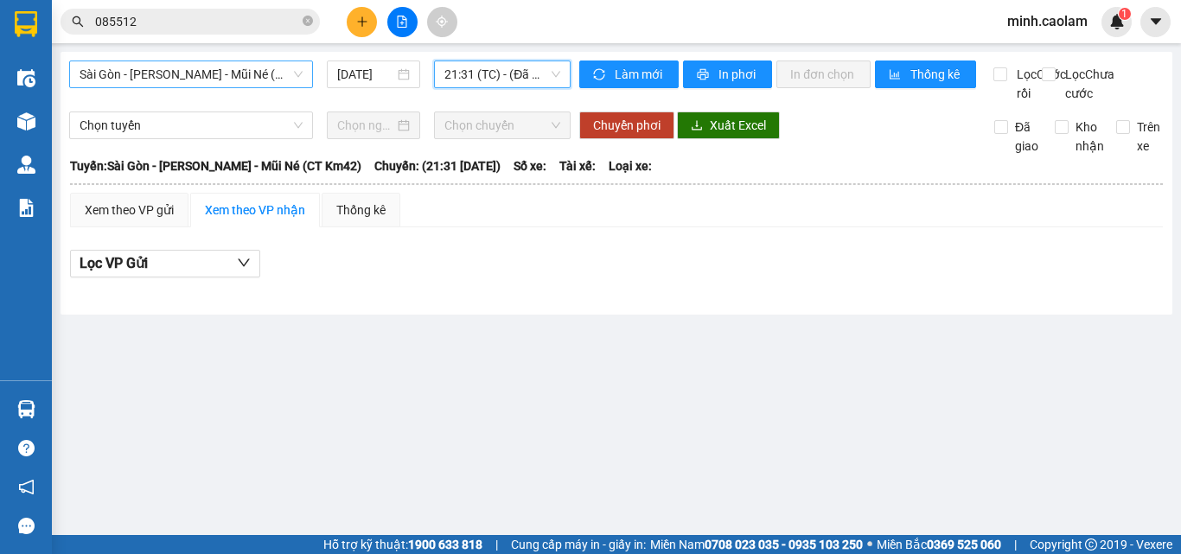
click at [158, 86] on span "Sài Gòn - [PERSON_NAME] - Mũi Né (CT Km42)" at bounding box center [191, 74] width 223 height 26
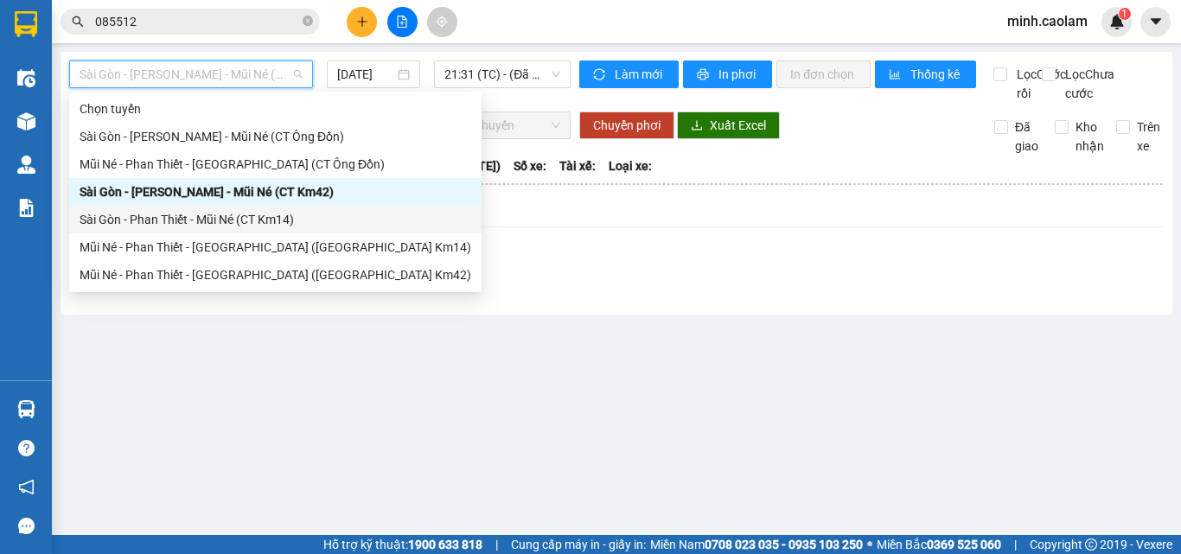
click at [150, 225] on div "Sài Gòn - Phan Thiết - Mũi Né (CT Km14)" at bounding box center [276, 219] width 392 height 19
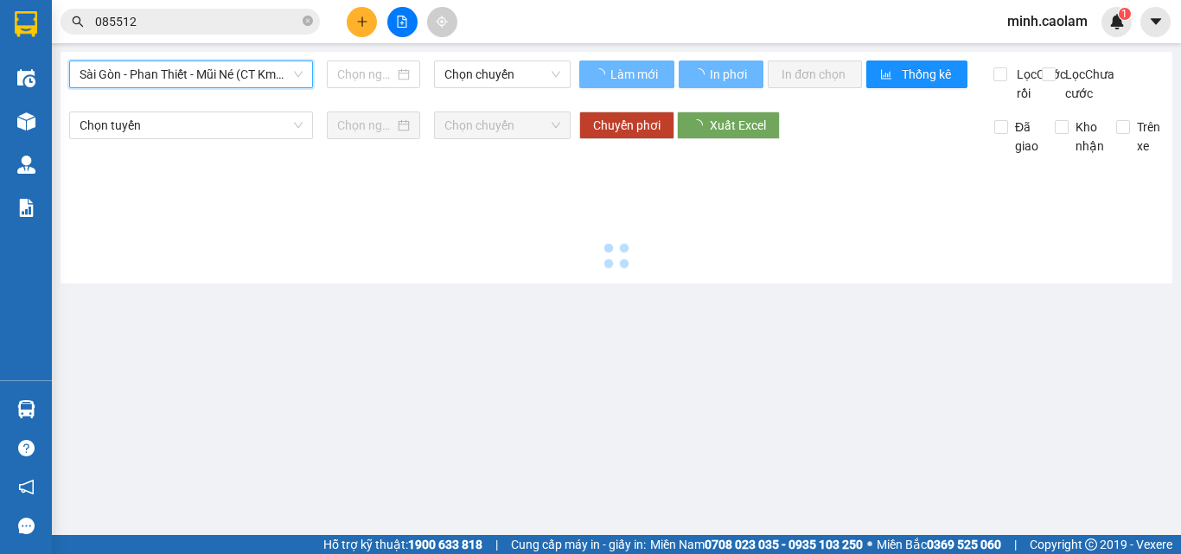
type input "[DATE]"
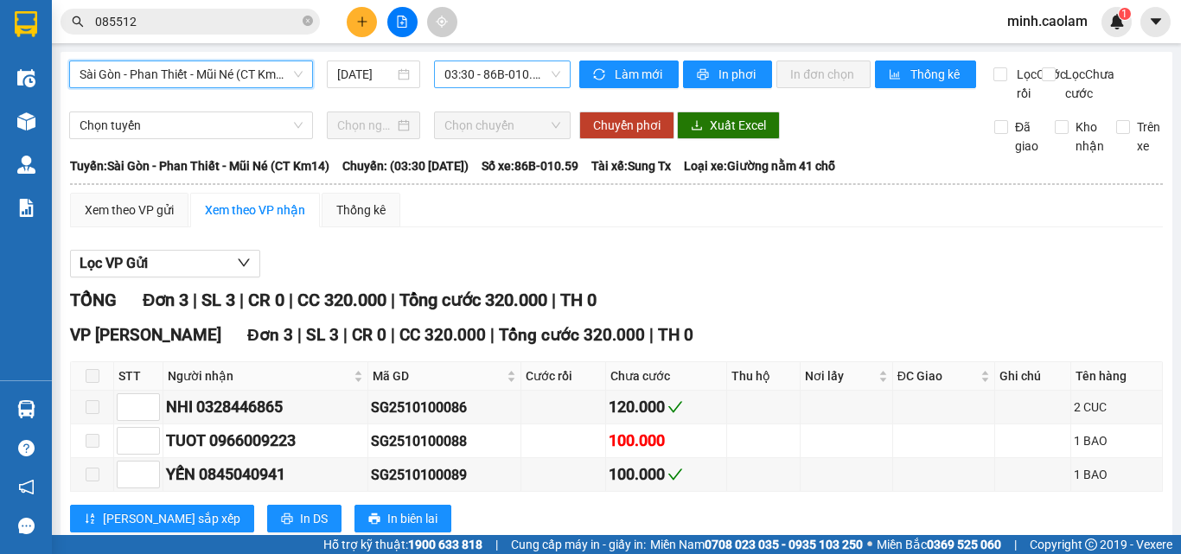
click at [484, 84] on span "03:30 - 86B-010.59" at bounding box center [503, 74] width 116 height 26
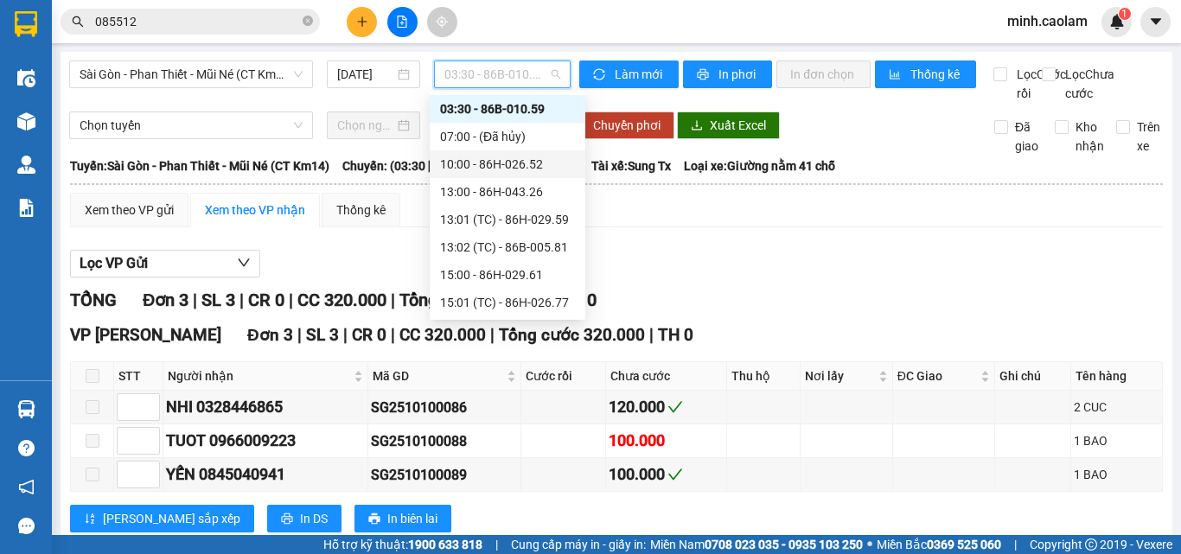
click at [493, 161] on div "10:00 - 86H-026.52" at bounding box center [507, 164] width 135 height 19
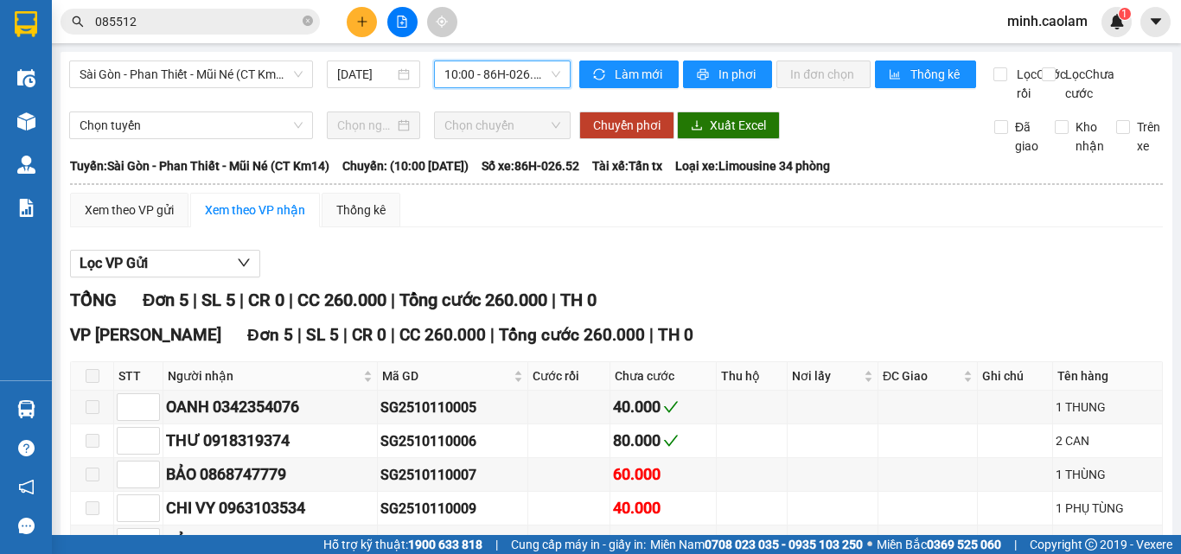
click at [472, 76] on span "10:00 - 86H-026.52" at bounding box center [503, 74] width 116 height 26
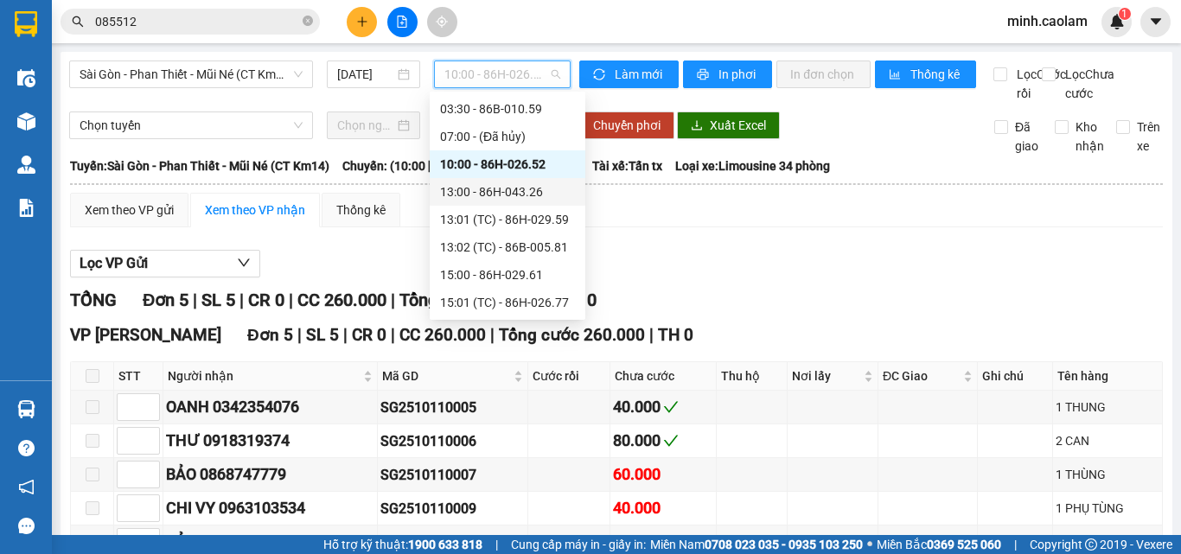
click at [509, 181] on div "13:00 - 86H-043.26" at bounding box center [508, 192] width 156 height 28
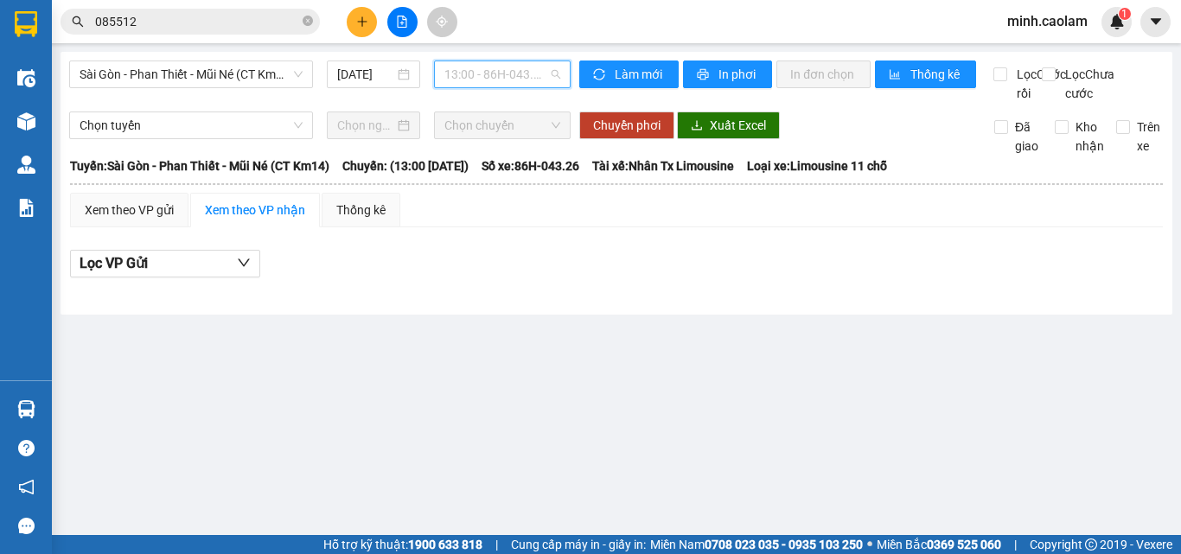
click at [499, 66] on span "13:00 - 86H-043.26" at bounding box center [503, 74] width 116 height 26
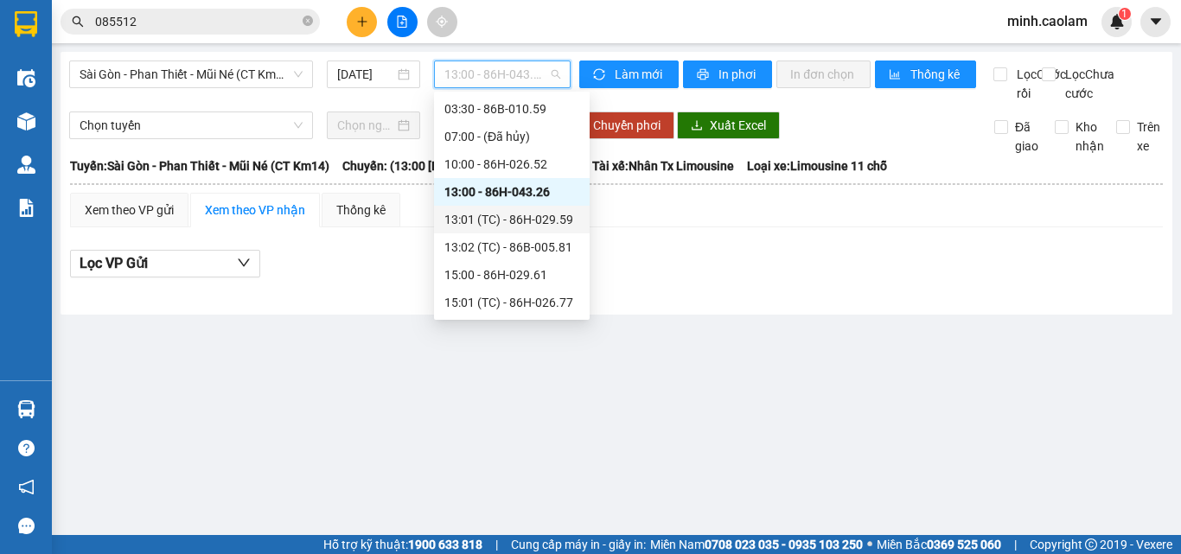
drag, startPoint x: 512, startPoint y: 221, endPoint x: 506, endPoint y: 130, distance: 91.0
click at [511, 221] on div "13:01 (TC) - 86H-029.59" at bounding box center [512, 219] width 135 height 19
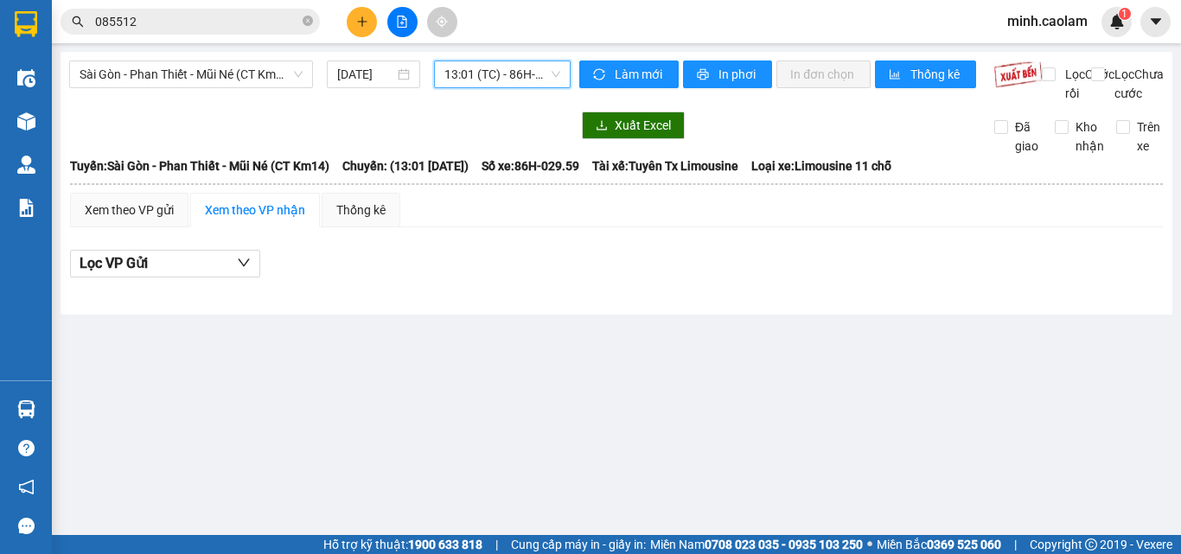
click at [503, 83] on span "13:01 (TC) - 86H-029.59" at bounding box center [503, 74] width 116 height 26
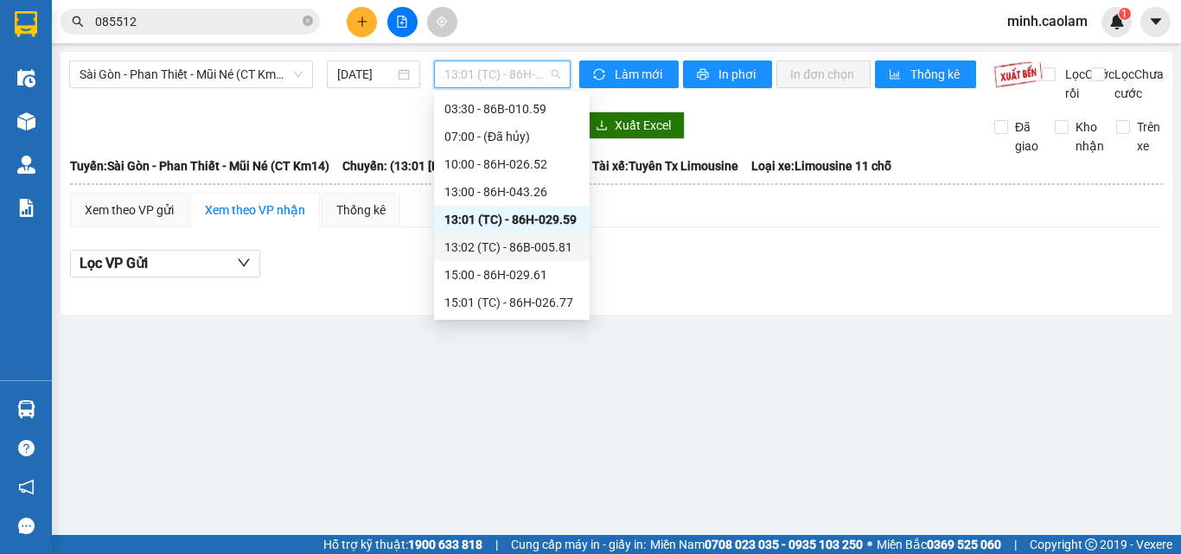
click at [513, 239] on div "13:02 (TC) - 86B-005.81" at bounding box center [512, 247] width 135 height 19
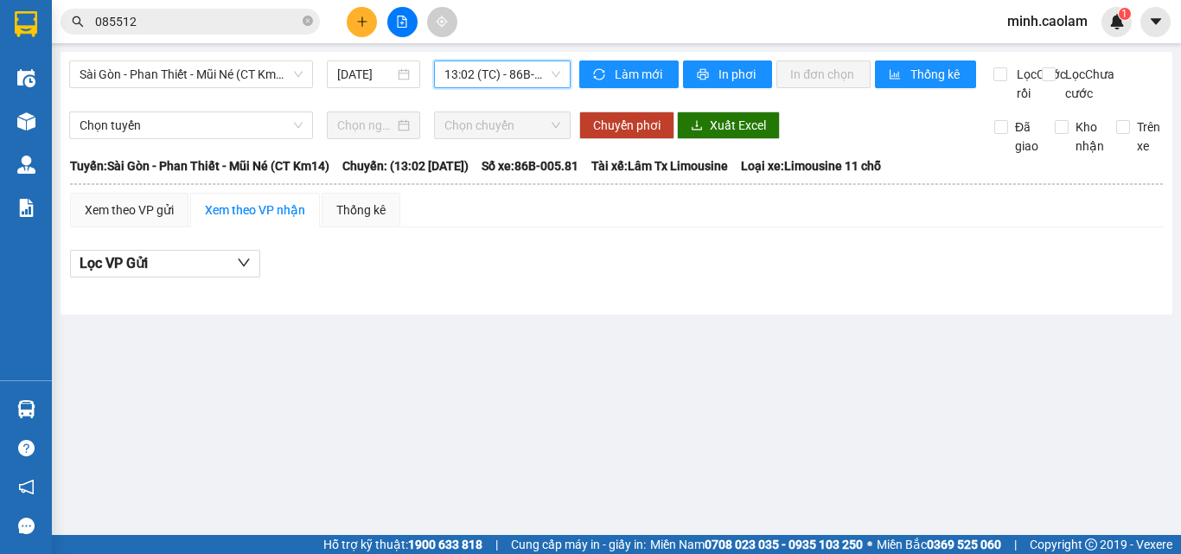
click at [483, 71] on span "13:02 (TC) - 86B-005.81" at bounding box center [503, 74] width 116 height 26
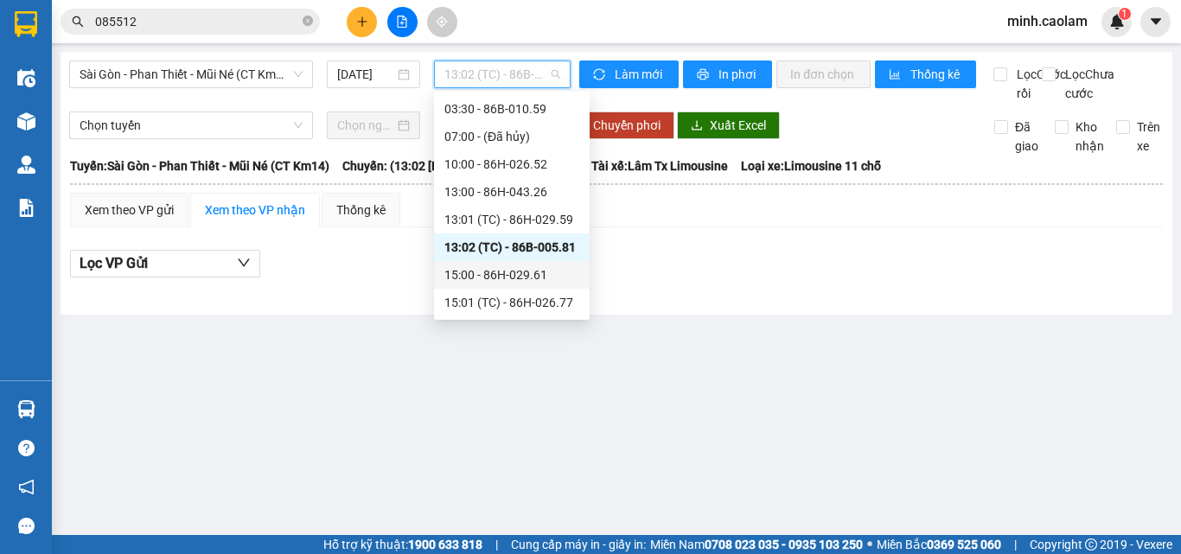
click at [513, 279] on div "15:00 - 86H-029.61" at bounding box center [512, 275] width 135 height 19
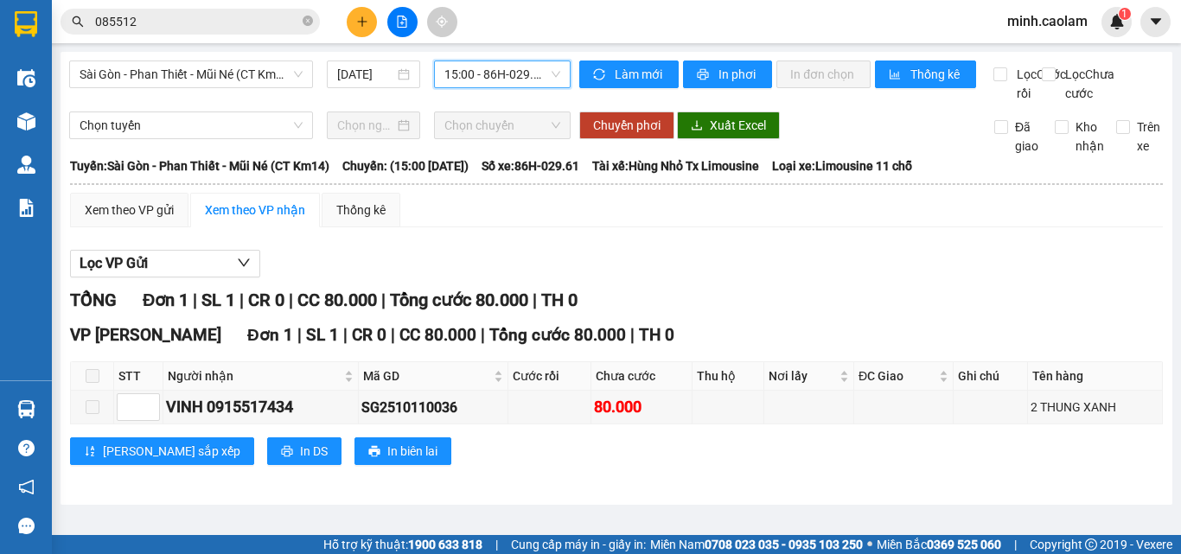
click at [489, 71] on span "15:00 - 86H-029.61" at bounding box center [503, 74] width 116 height 26
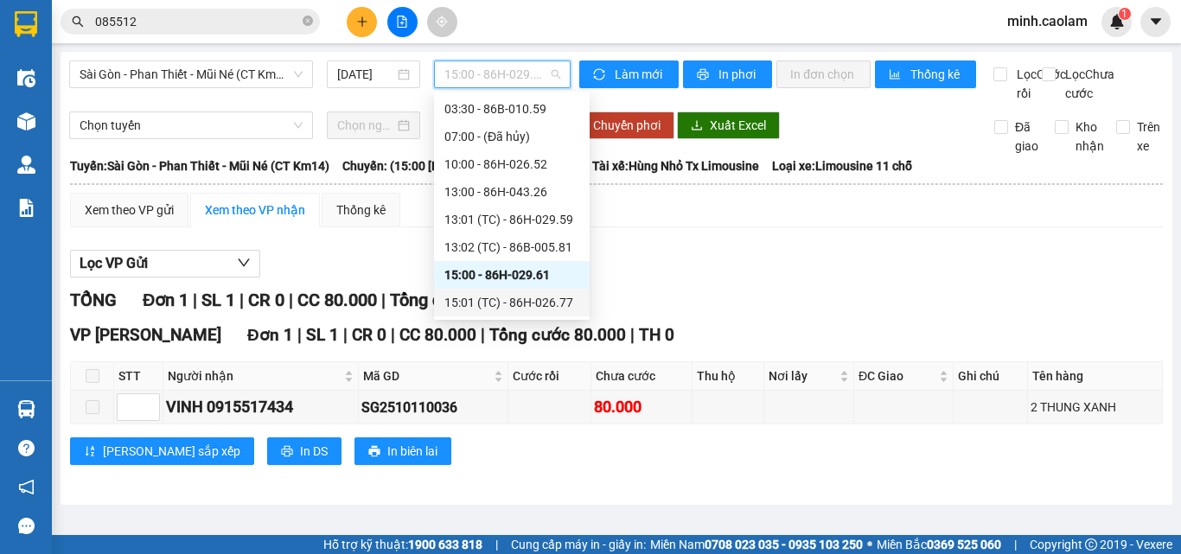
click at [512, 303] on div "15:01 (TC) - 86H-026.77" at bounding box center [512, 302] width 135 height 19
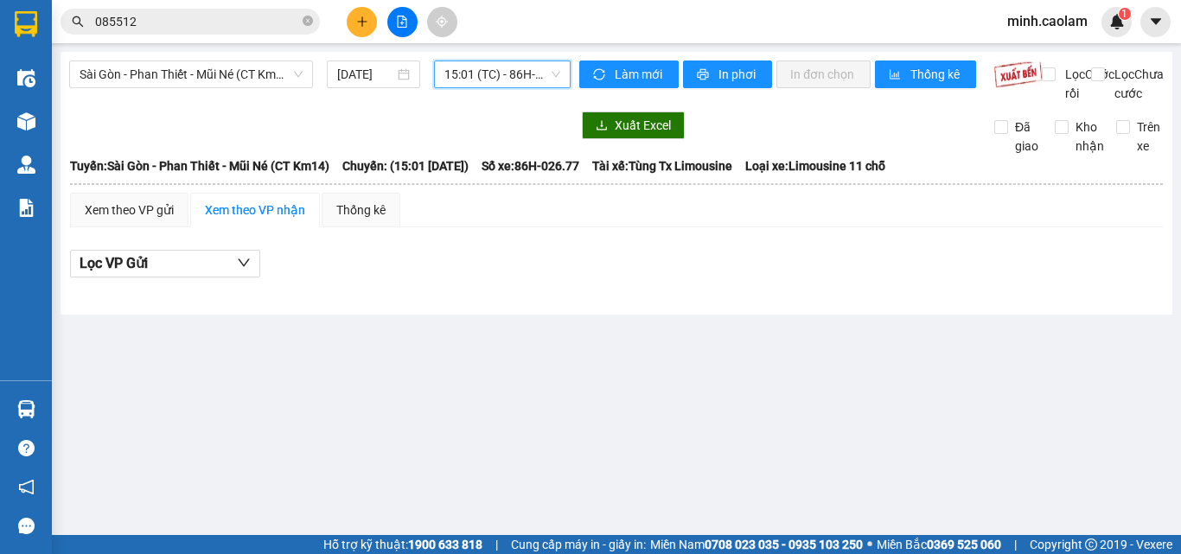
click at [497, 80] on span "15:01 (TC) - 86H-026.77" at bounding box center [503, 74] width 116 height 26
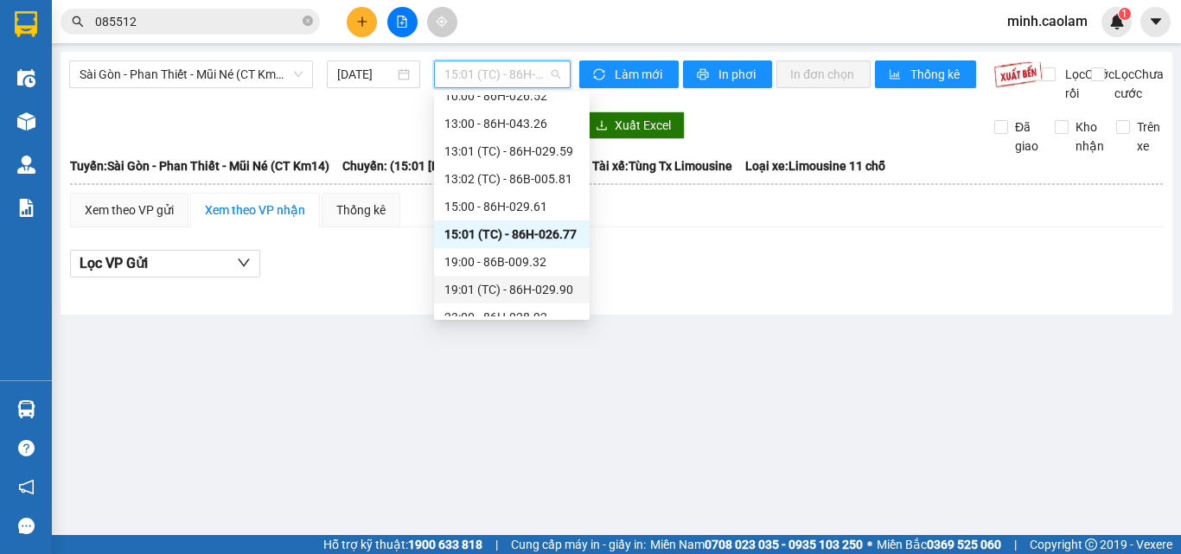
scroll to position [111, 0]
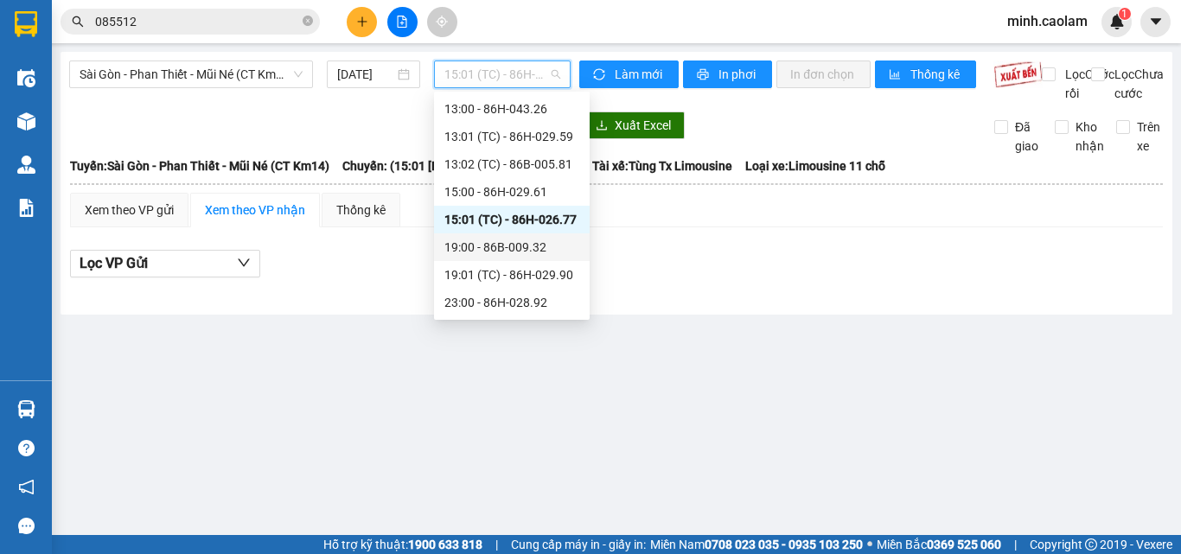
click at [506, 253] on div "19:00 - 86B-009.32" at bounding box center [512, 247] width 135 height 19
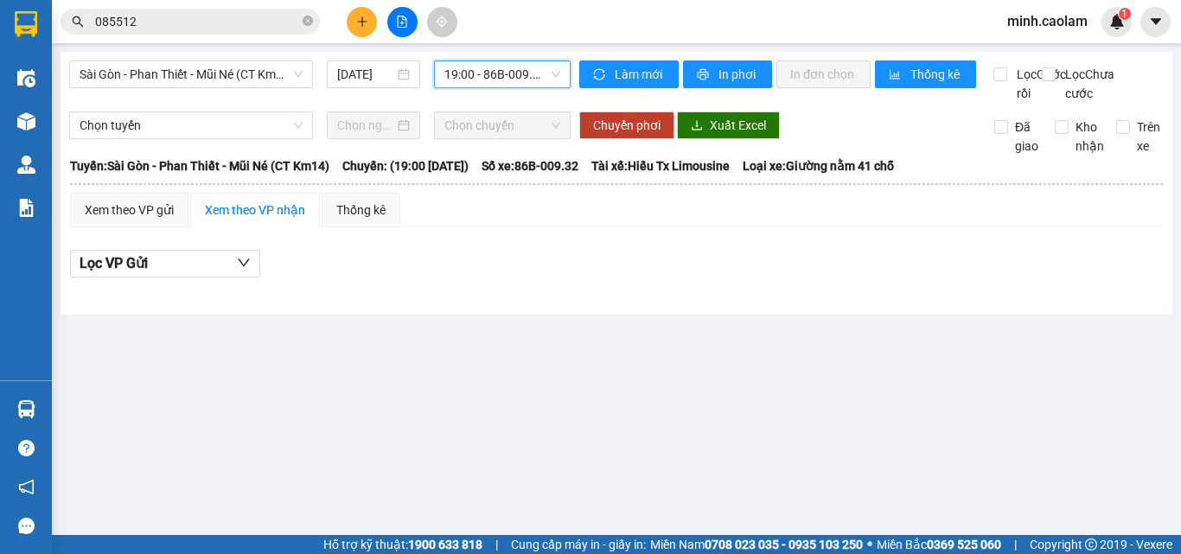
drag, startPoint x: 488, startPoint y: 71, endPoint x: 527, endPoint y: 256, distance: 189.1
click at [490, 70] on span "19:00 - 86B-009.32" at bounding box center [503, 74] width 116 height 26
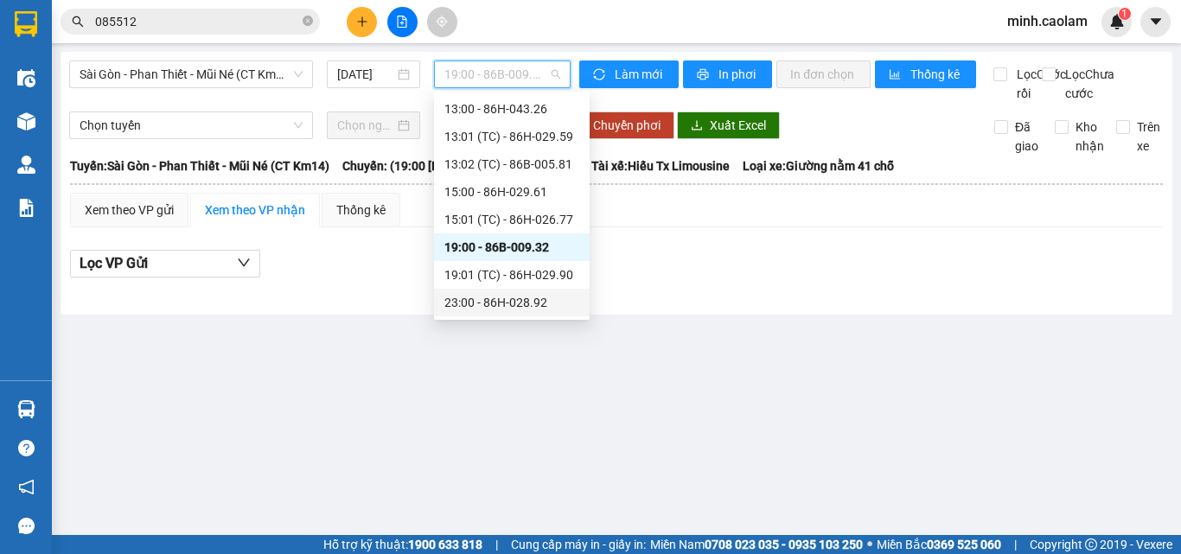
click at [519, 275] on div "19:01 (TC) - 86H-029.90" at bounding box center [512, 275] width 135 height 19
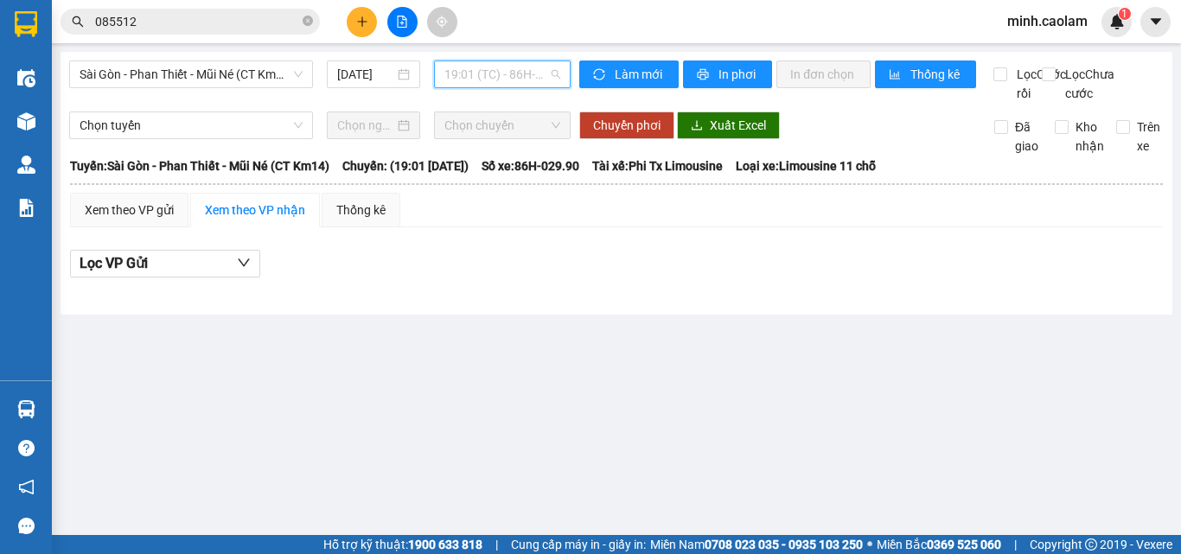
drag, startPoint x: 480, startPoint y: 69, endPoint x: 511, endPoint y: 312, distance: 245.0
click at [480, 72] on span "19:01 (TC) - 86H-029.90" at bounding box center [503, 74] width 116 height 26
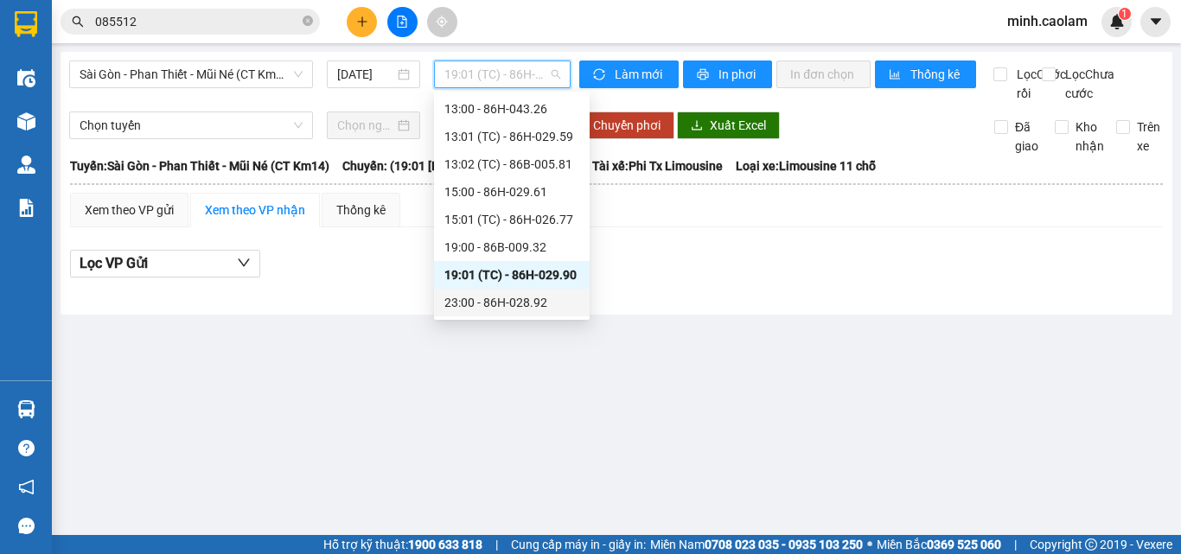
click at [504, 306] on div "23:00 - 86H-028.92" at bounding box center [512, 302] width 135 height 19
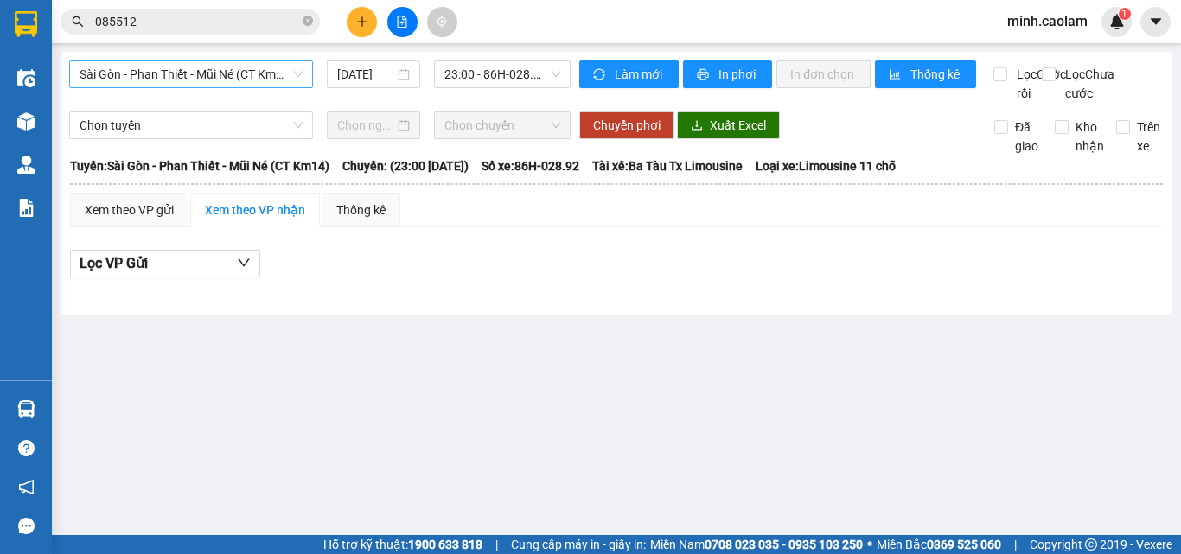
drag, startPoint x: 182, startPoint y: 88, endPoint x: 182, endPoint y: 79, distance: 9.5
click at [182, 79] on div "Sài Gòn - Phan Thiết - Mũi Né (CT Km14) [DATE] 23:00 - 86H-028.92" at bounding box center [320, 82] width 502 height 42
click at [185, 71] on span "Sài Gòn - Phan Thiết - Mũi Né (CT Km14)" at bounding box center [191, 74] width 223 height 26
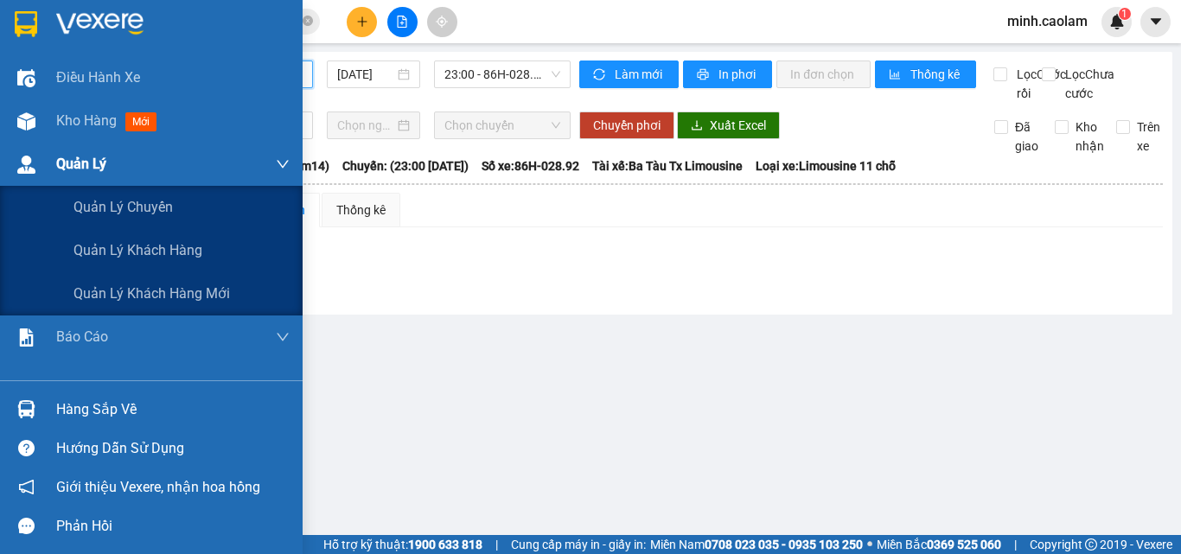
click at [48, 132] on div "Kho hàng mới" at bounding box center [151, 120] width 303 height 43
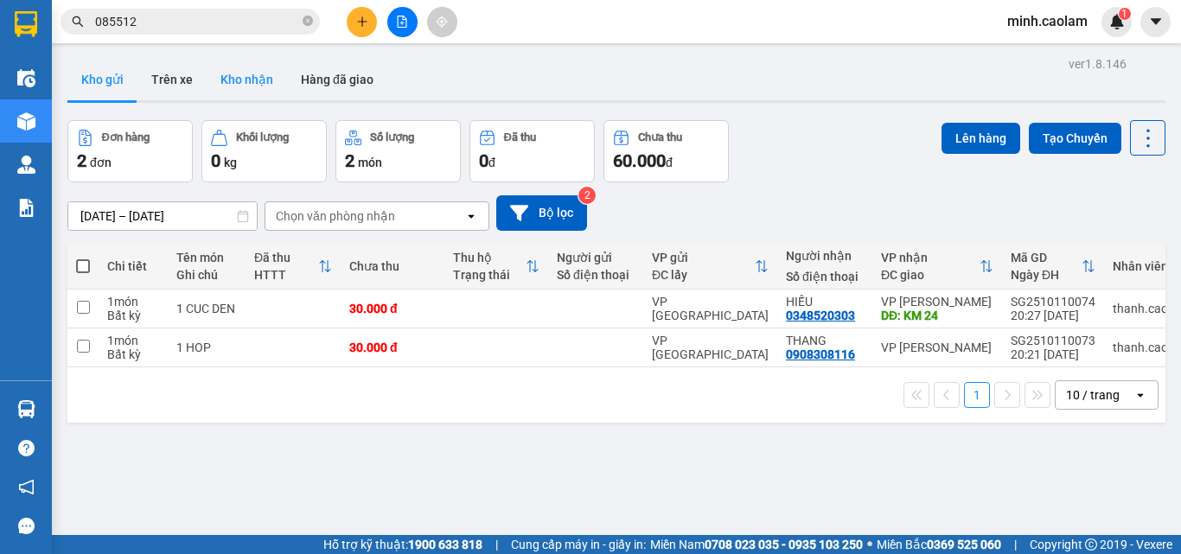
click at [240, 85] on button "Kho nhận" at bounding box center [247, 80] width 80 height 42
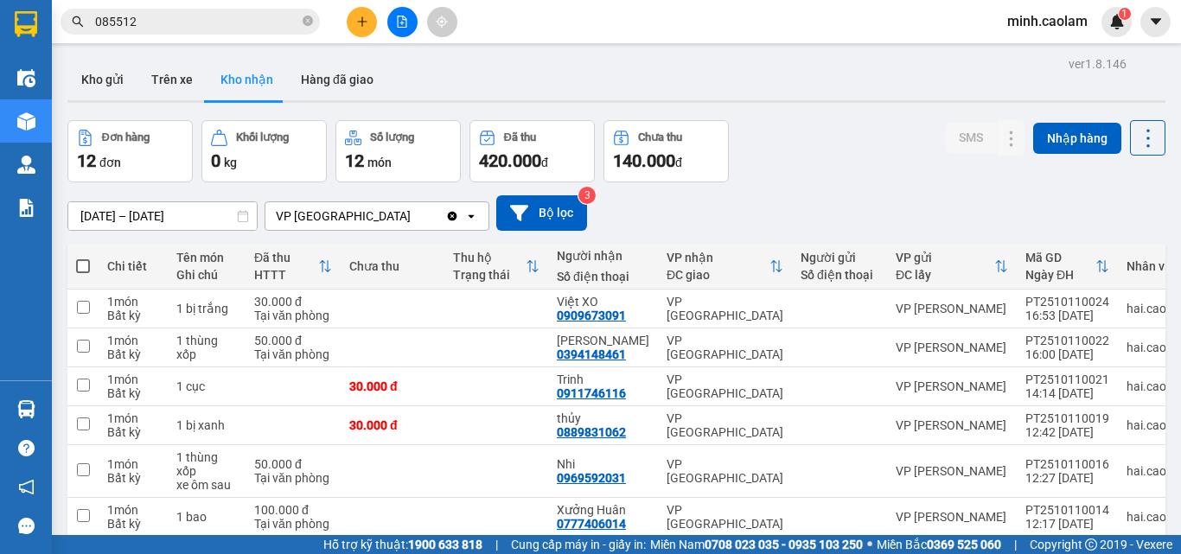
click at [407, 20] on icon "file-add" at bounding box center [403, 22] width 10 height 12
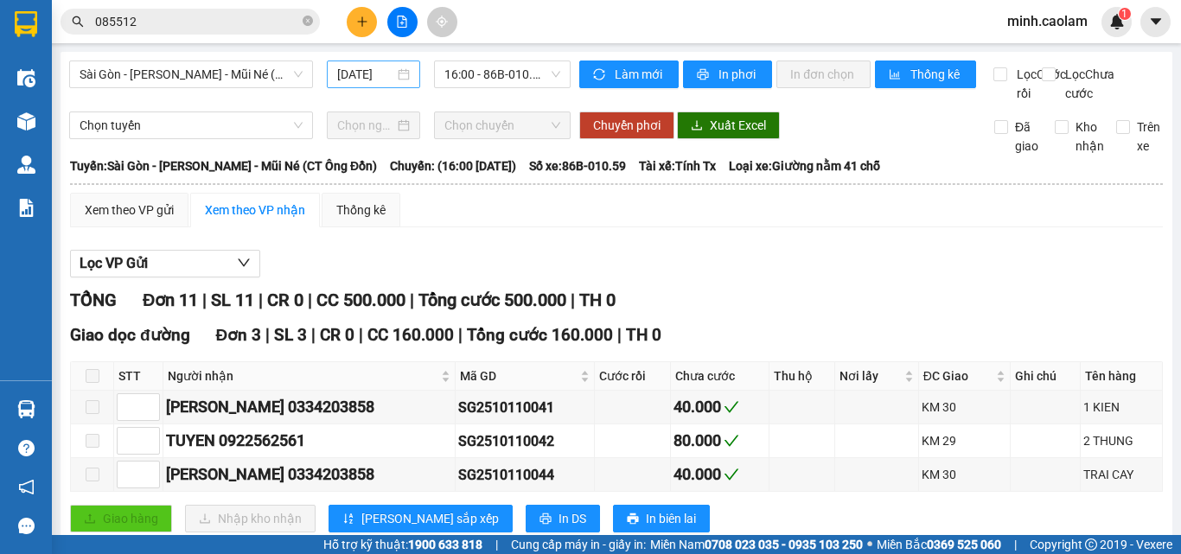
click at [363, 75] on input "[DATE]" at bounding box center [365, 74] width 57 height 19
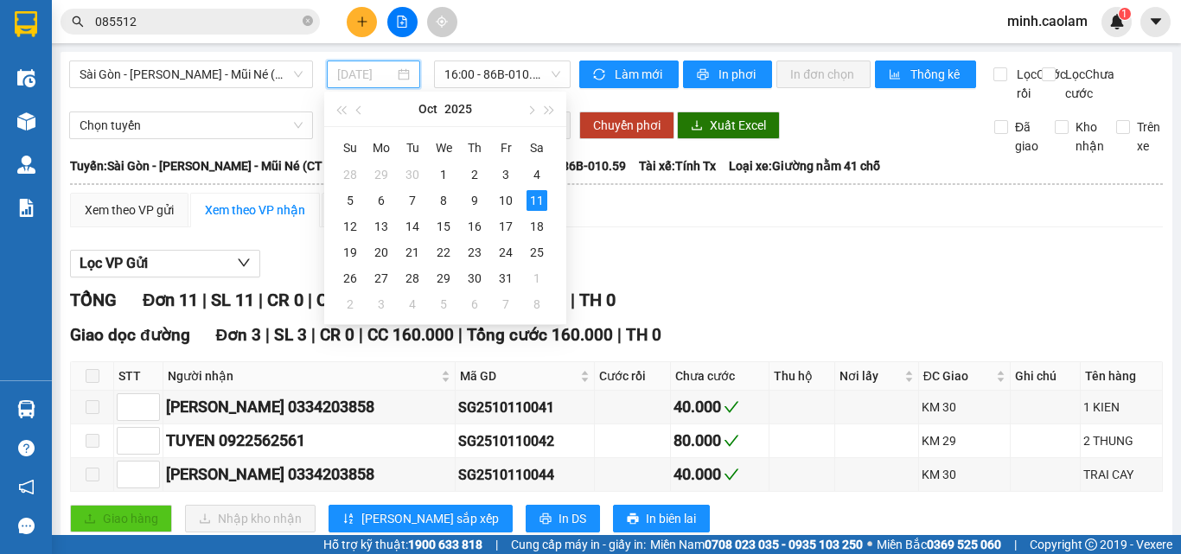
type input "[DATE]"
click at [108, 83] on span "Sài Gòn - [PERSON_NAME] - Mũi Né (CT Ông Đồn)" at bounding box center [191, 74] width 223 height 26
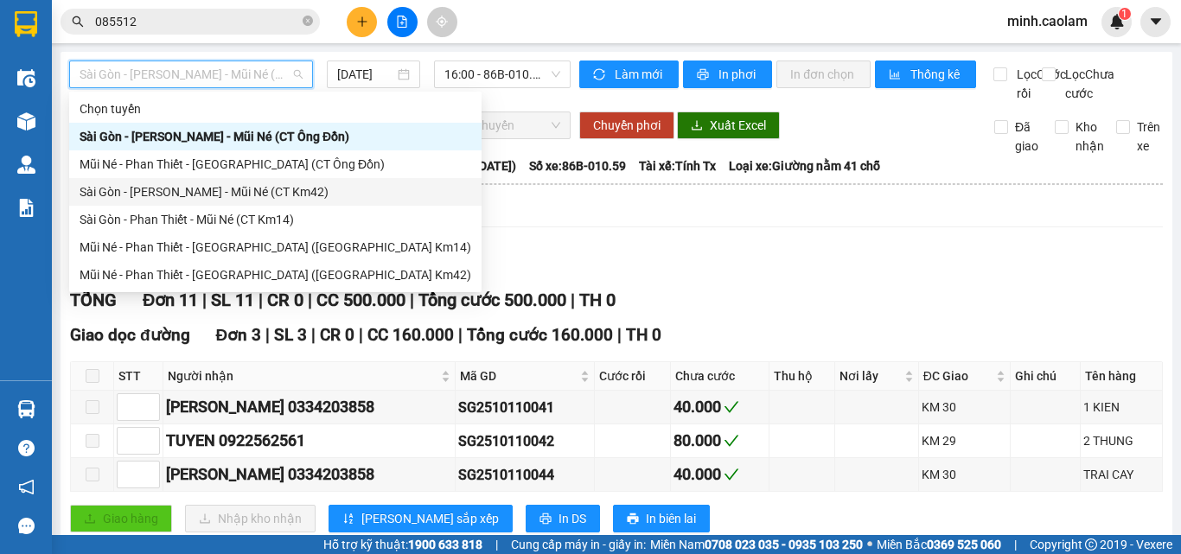
click at [159, 183] on div "Sài Gòn - [PERSON_NAME] - Mũi Né (CT Km42)" at bounding box center [276, 192] width 392 height 19
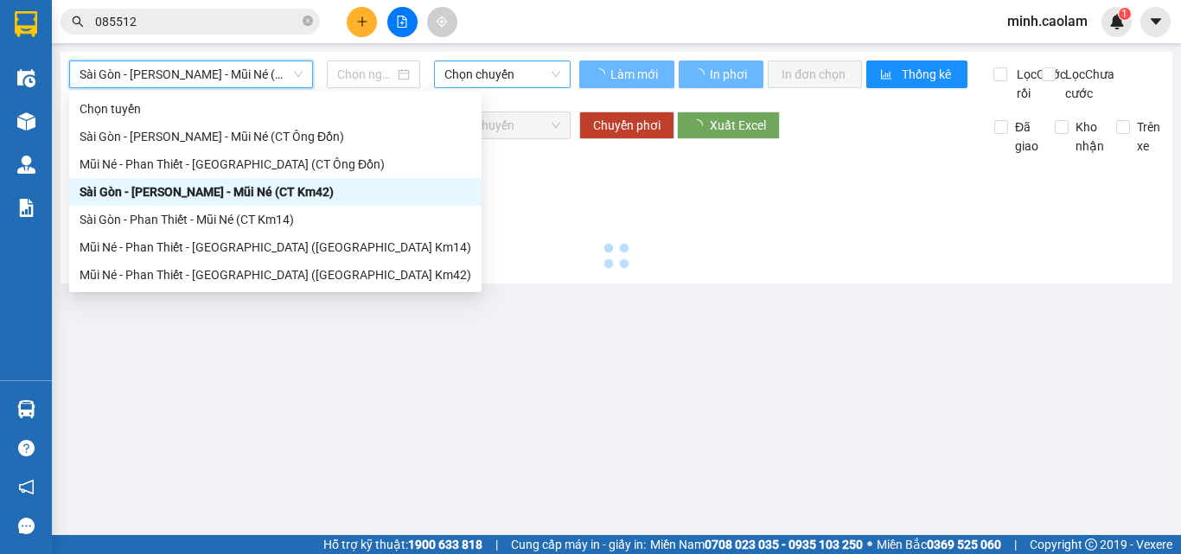
type input "[DATE]"
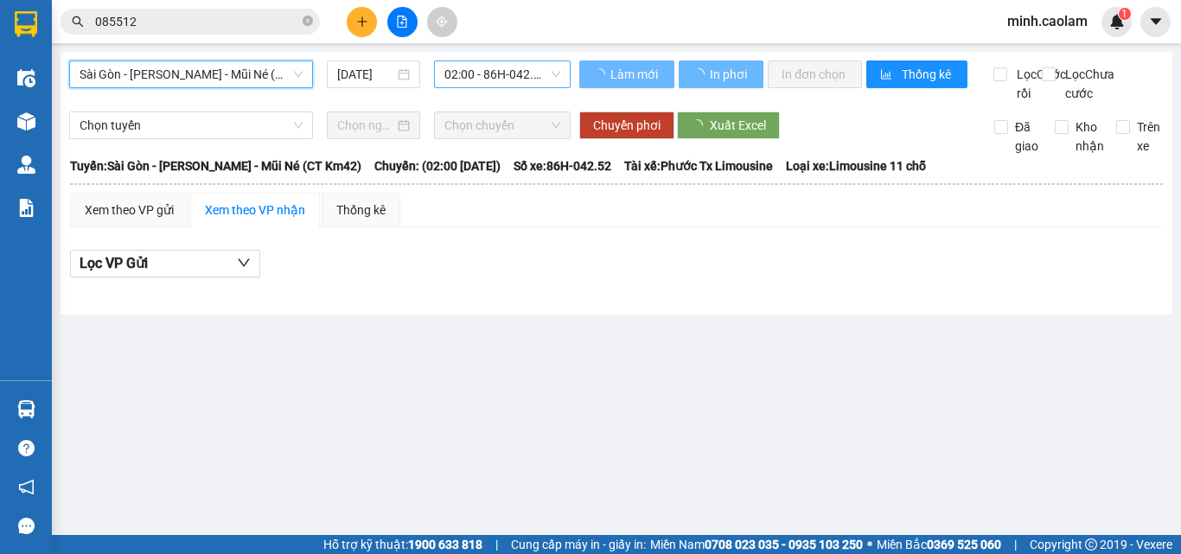
click at [498, 70] on span "02:00 - 86H-042.52" at bounding box center [503, 74] width 116 height 26
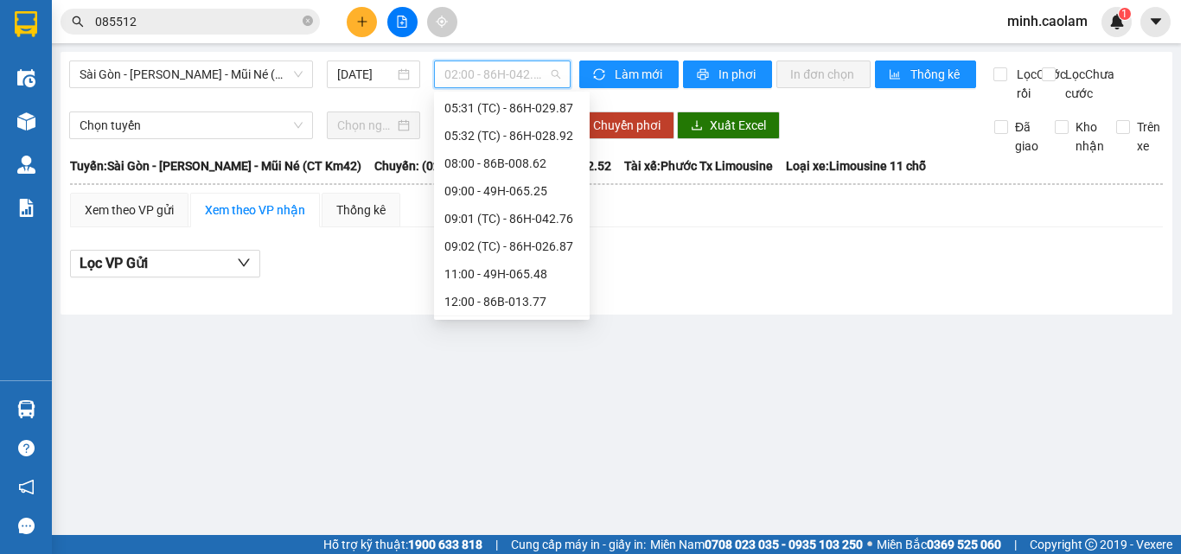
scroll to position [259, 0]
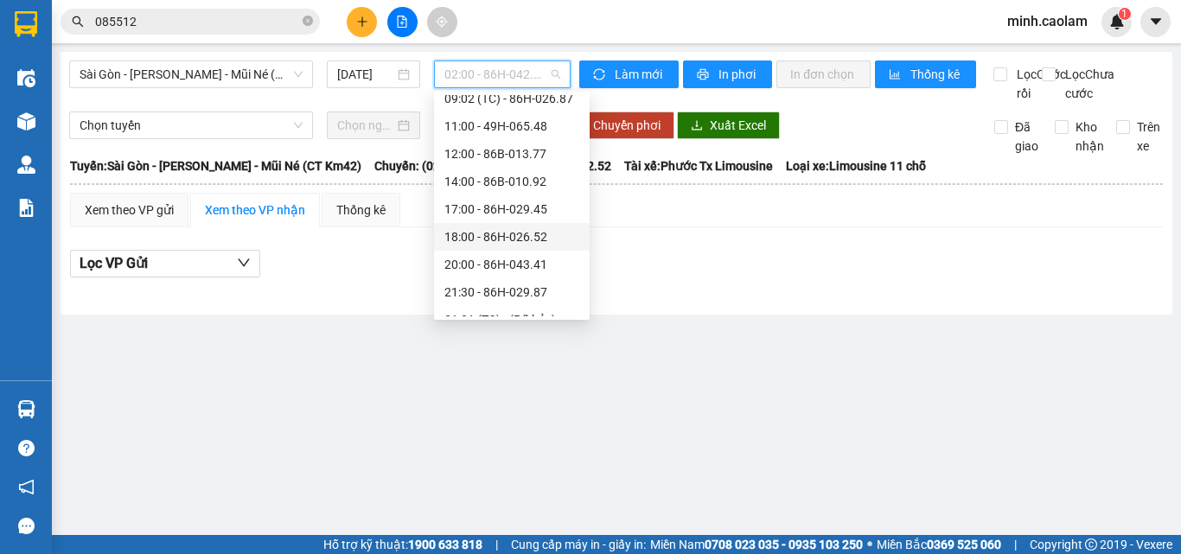
click at [488, 228] on div "18:00 - 86H-026.52" at bounding box center [512, 236] width 135 height 19
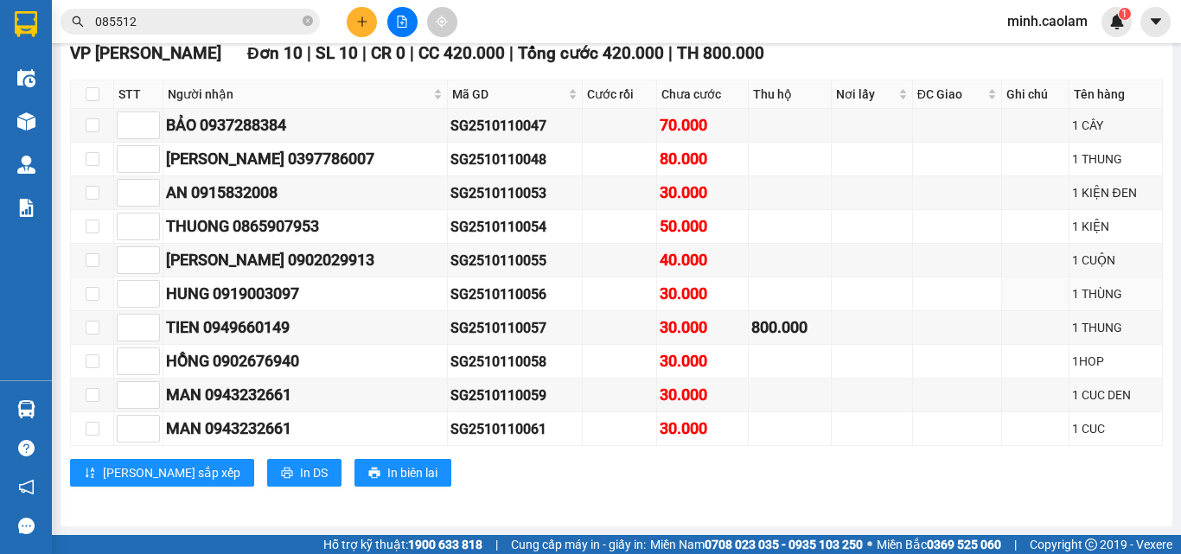
scroll to position [254, 0]
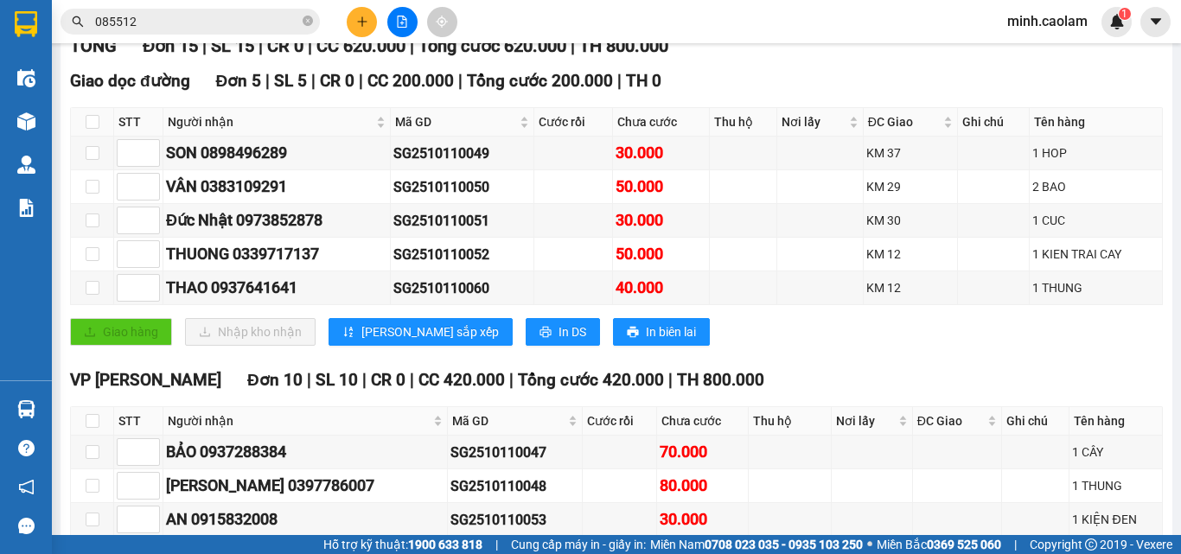
click at [159, 24] on input "085512" at bounding box center [197, 21] width 204 height 19
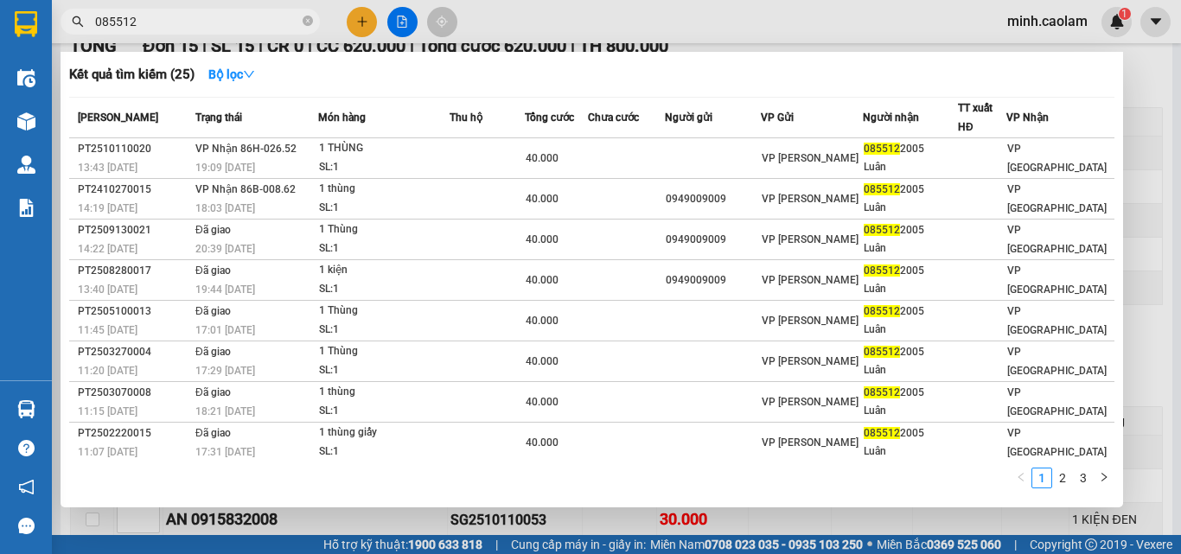
click at [159, 24] on input "085512" at bounding box center [197, 21] width 204 height 19
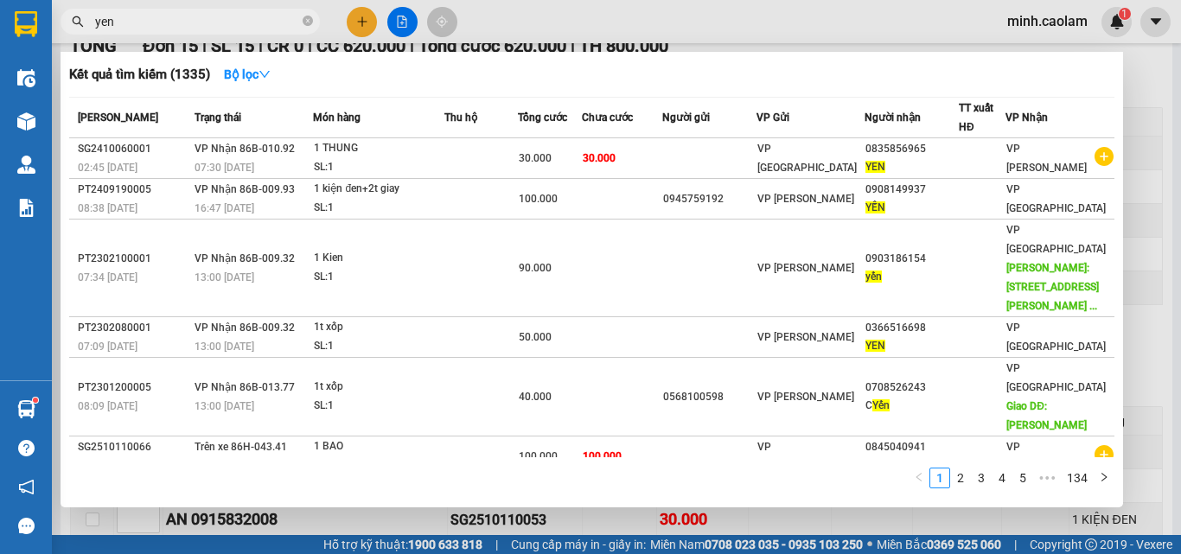
type input "yen"
click at [579, 2] on div at bounding box center [590, 277] width 1181 height 554
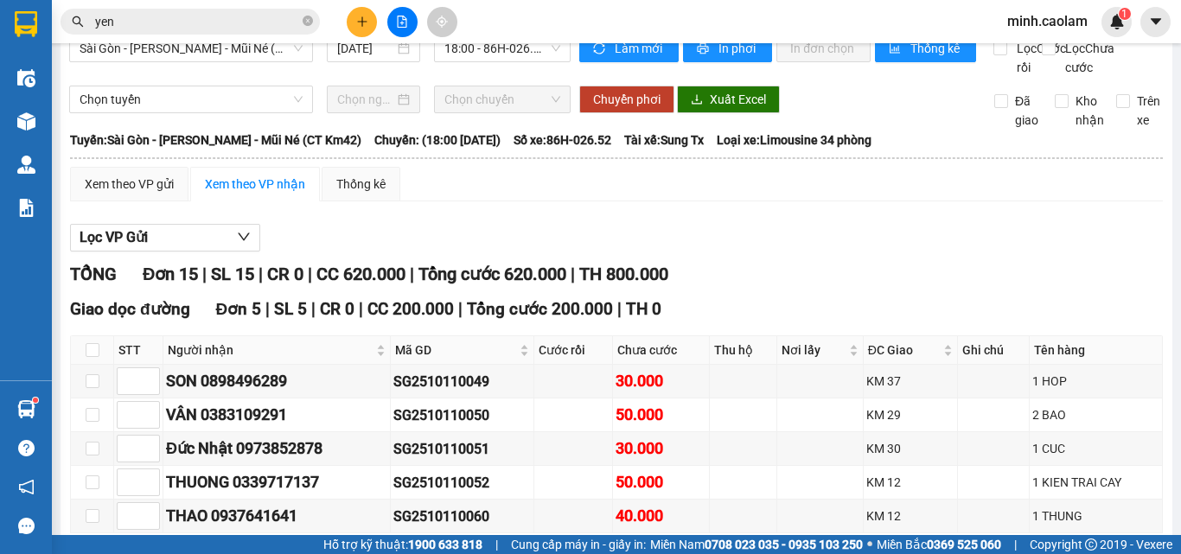
scroll to position [0, 0]
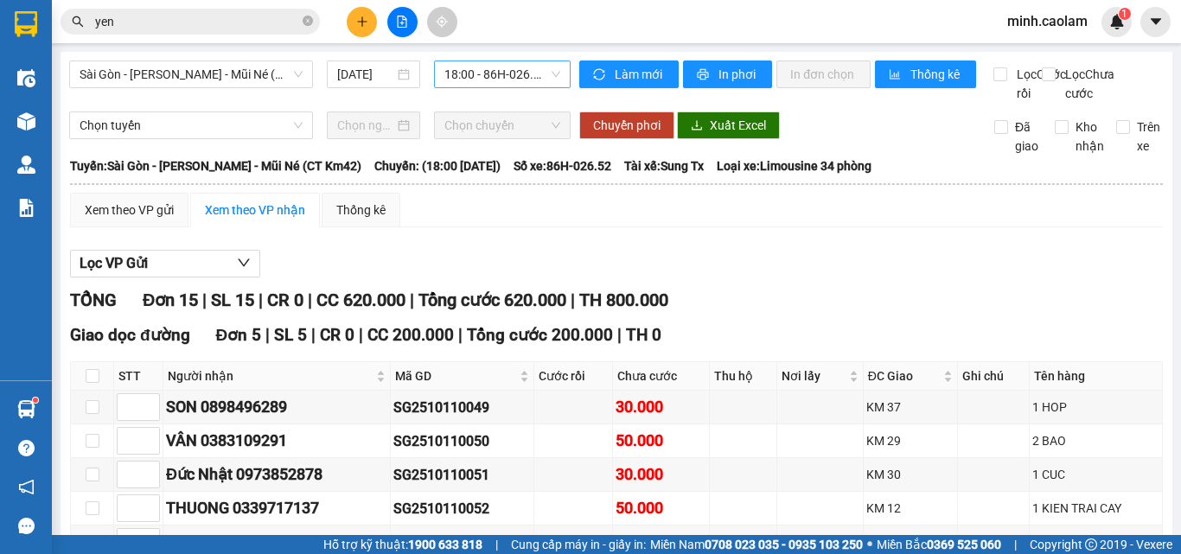
click at [474, 75] on span "18:00 - 86H-026.52" at bounding box center [503, 74] width 116 height 26
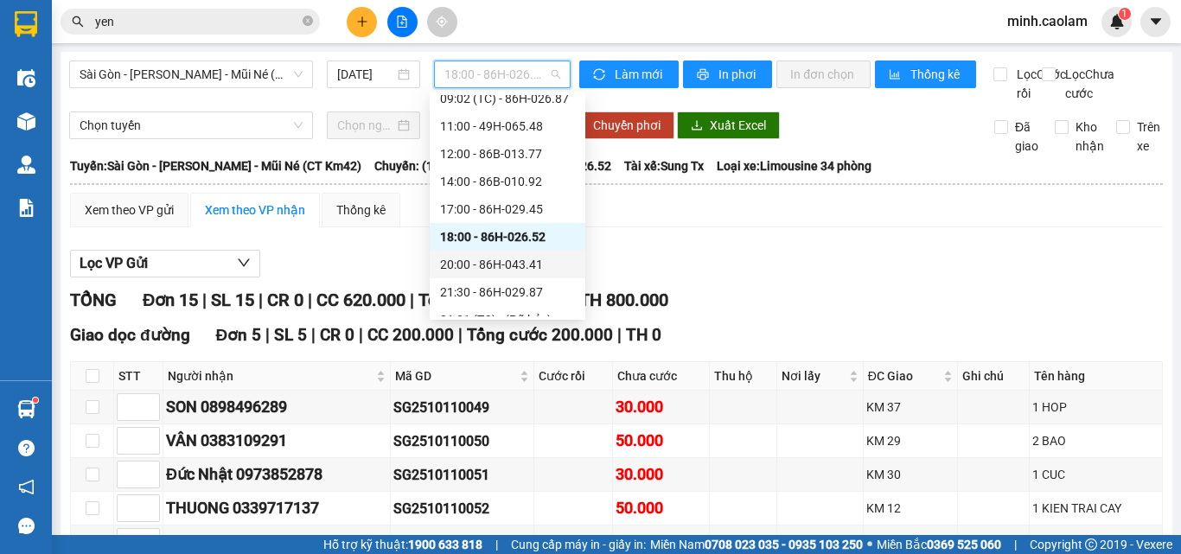
click at [537, 270] on div "20:00 - 86H-043.41" at bounding box center [507, 264] width 135 height 19
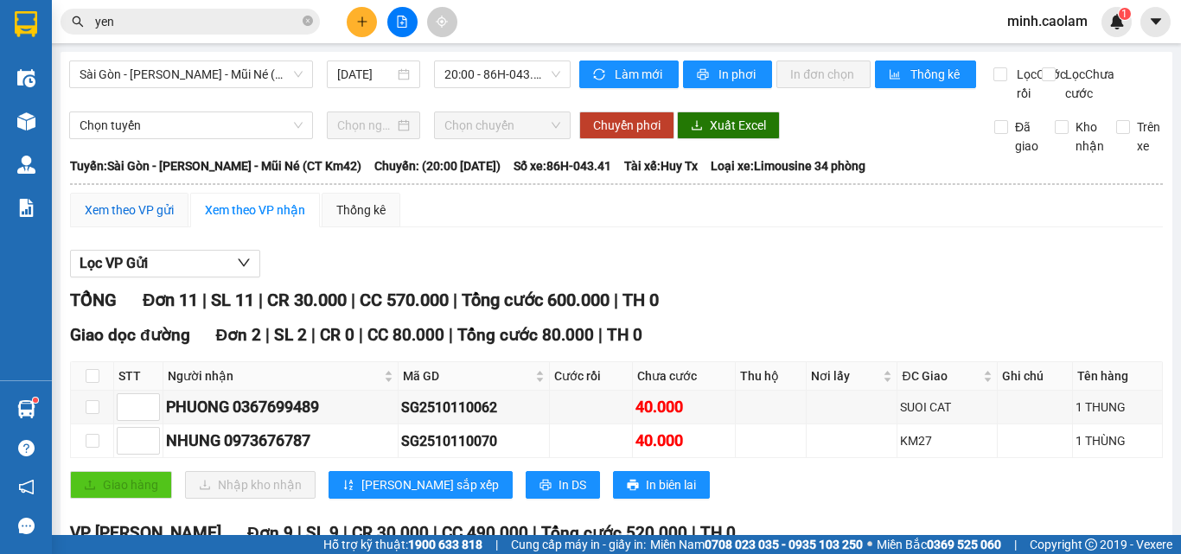
click at [141, 220] on div "Xem theo VP gửi" at bounding box center [129, 210] width 89 height 19
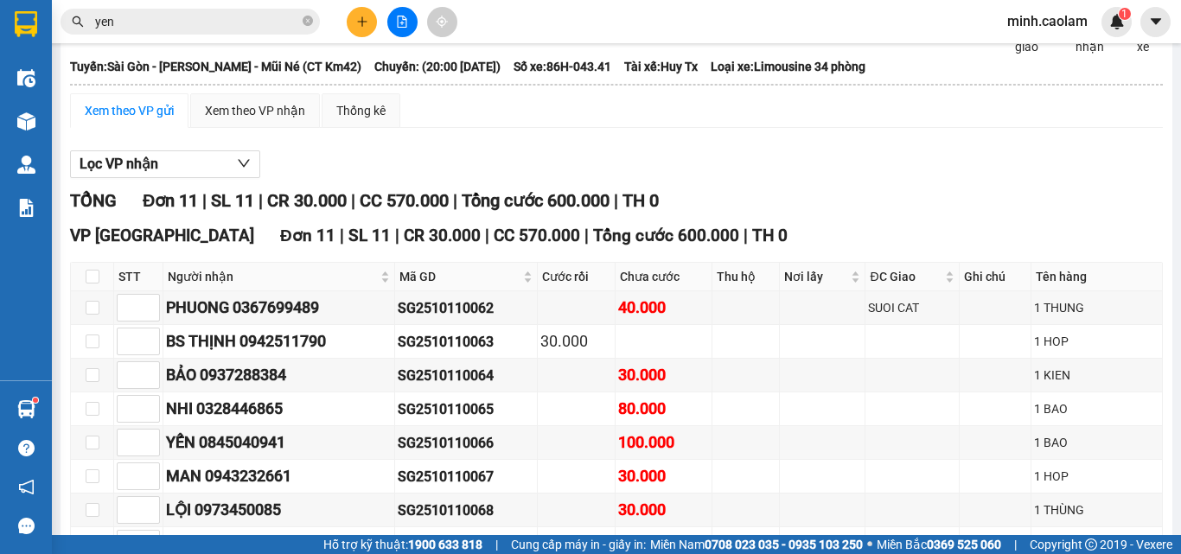
scroll to position [75, 0]
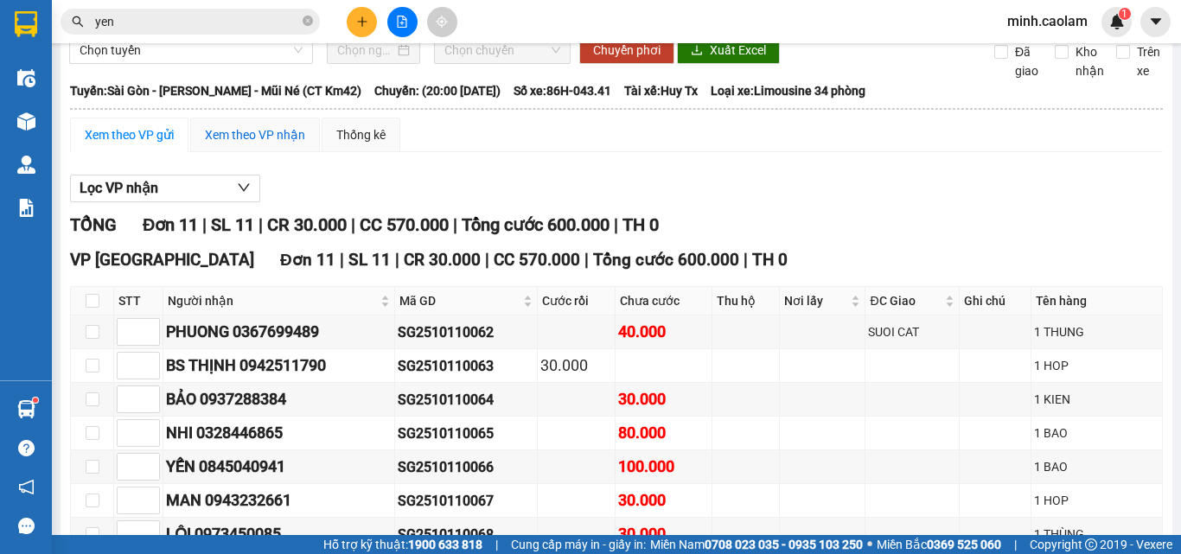
click at [253, 144] on div "Xem theo VP nhận" at bounding box center [255, 134] width 100 height 19
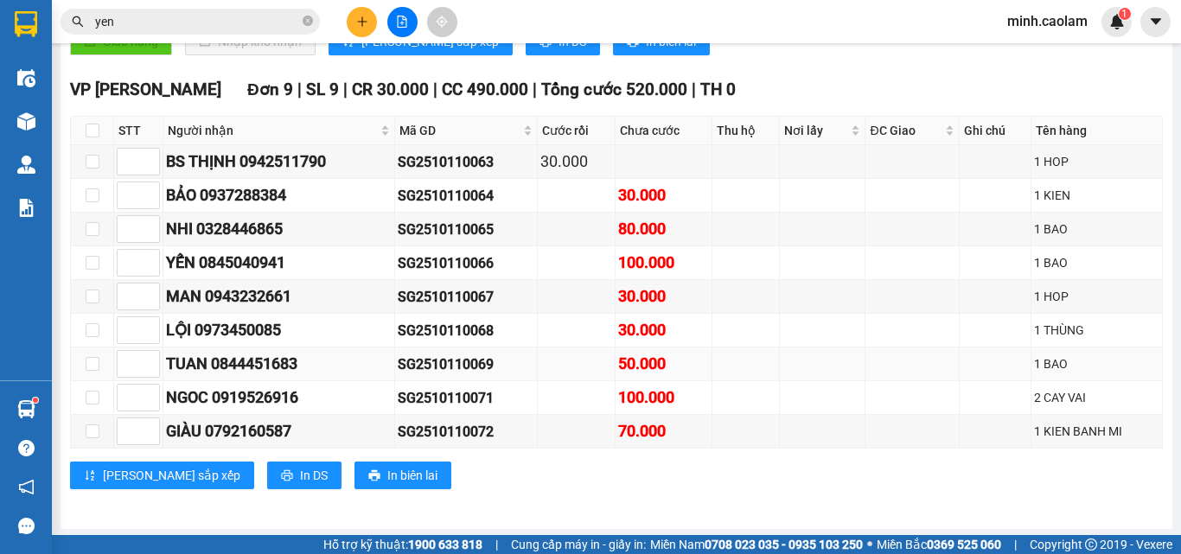
scroll to position [465, 0]
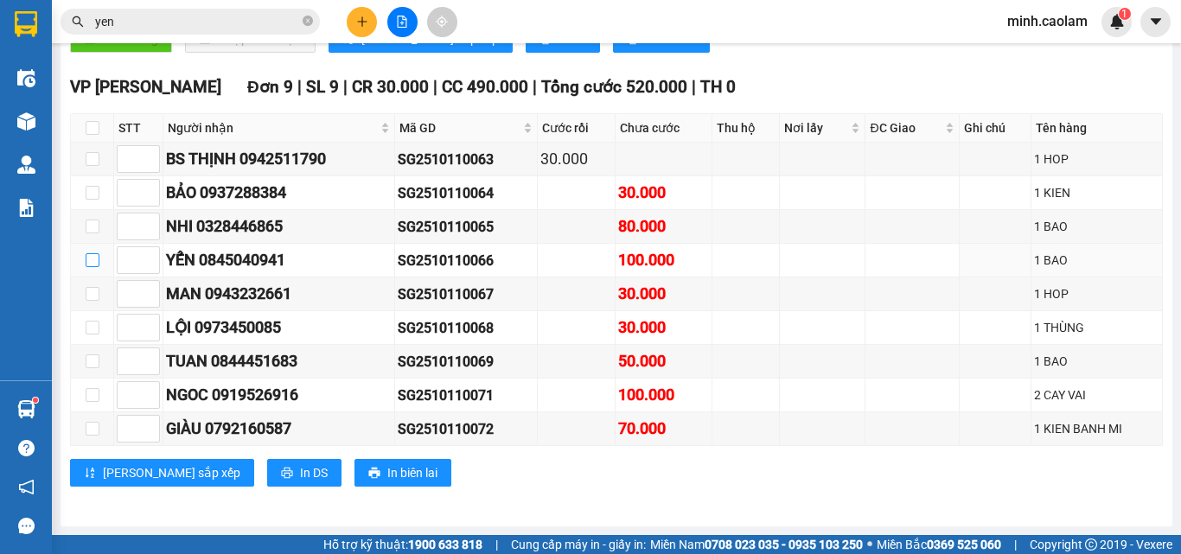
click at [94, 259] on input "checkbox" at bounding box center [93, 260] width 14 height 14
checkbox input "true"
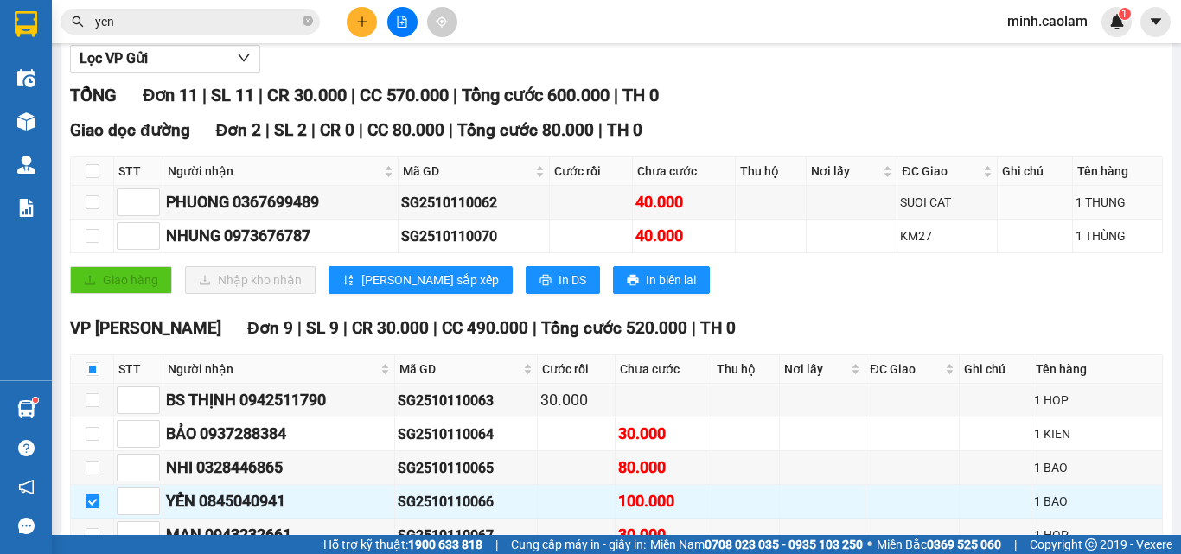
scroll to position [119, 0]
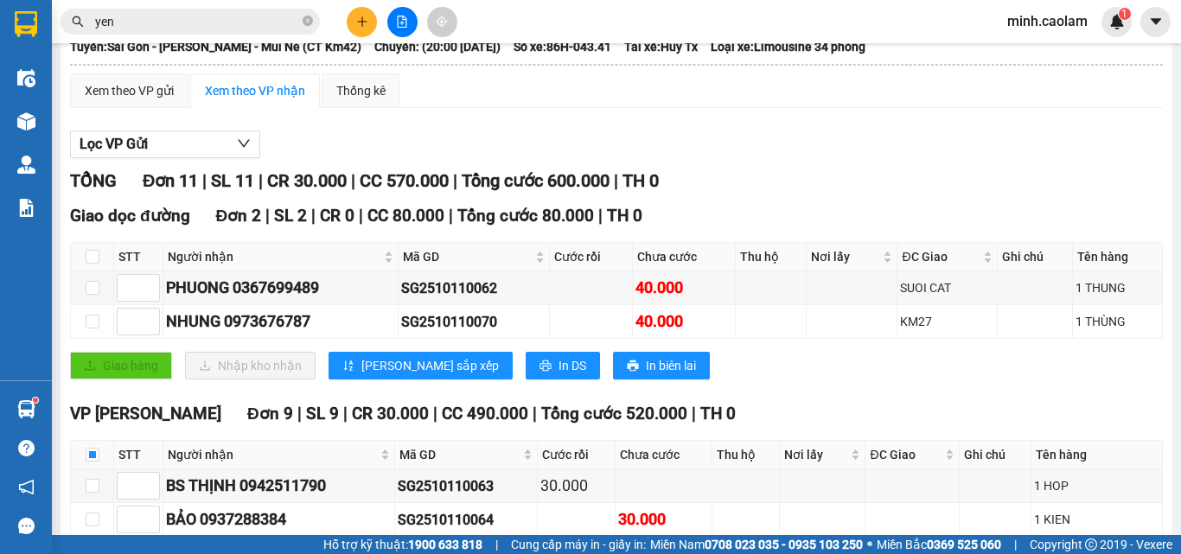
click at [159, 133] on div "Xem theo VP gửi Xem theo VP nhận Thống kê Lọc VP nhận TỔNG Đơn 11 | SL 11 | CR …" at bounding box center [616, 455] width 1093 height 762
click at [157, 100] on div "Xem theo VP gửi" at bounding box center [129, 90] width 89 height 19
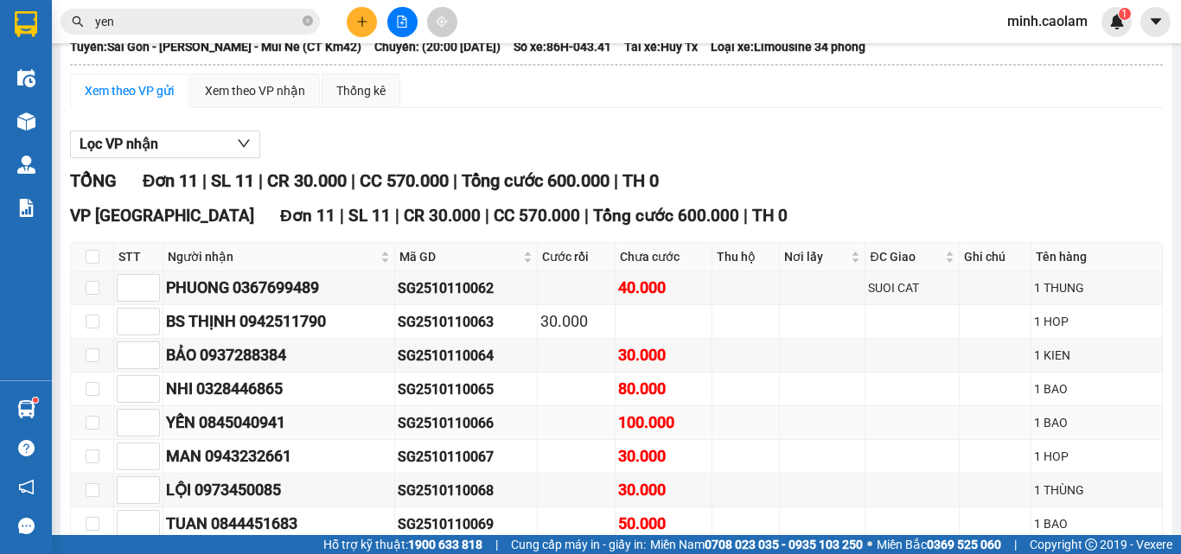
scroll to position [335, 0]
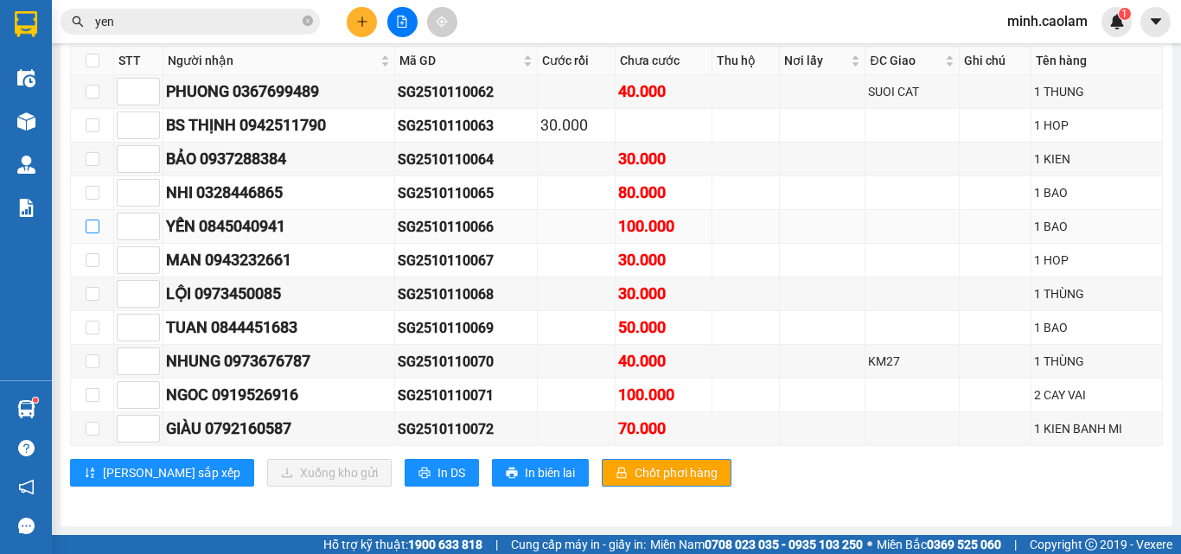
click at [97, 225] on input "checkbox" at bounding box center [93, 227] width 14 height 14
checkbox input "true"
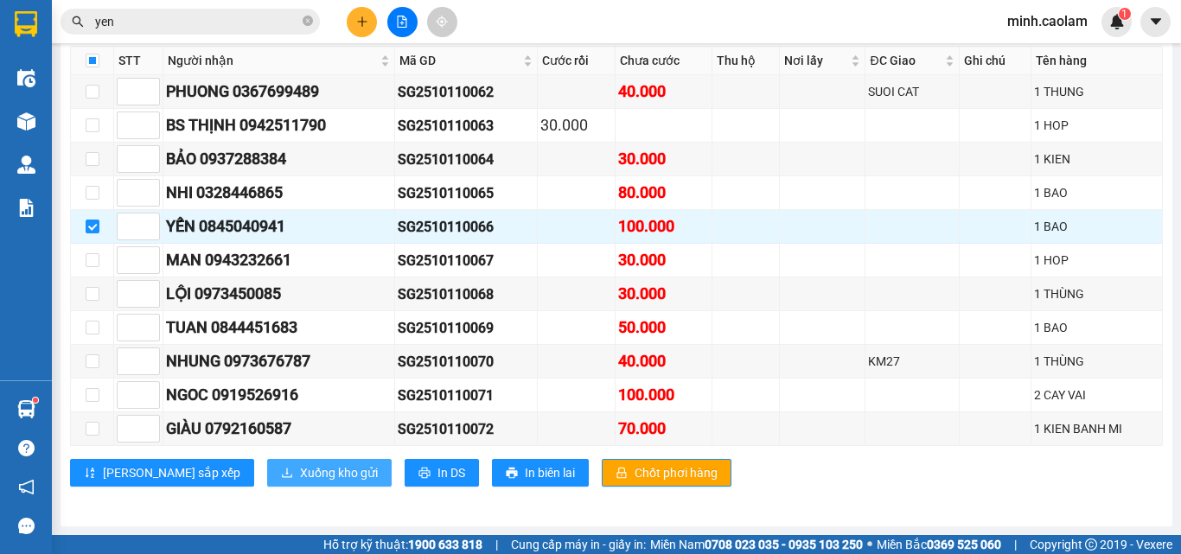
click at [300, 481] on span "Xuống kho gửi" at bounding box center [339, 473] width 78 height 19
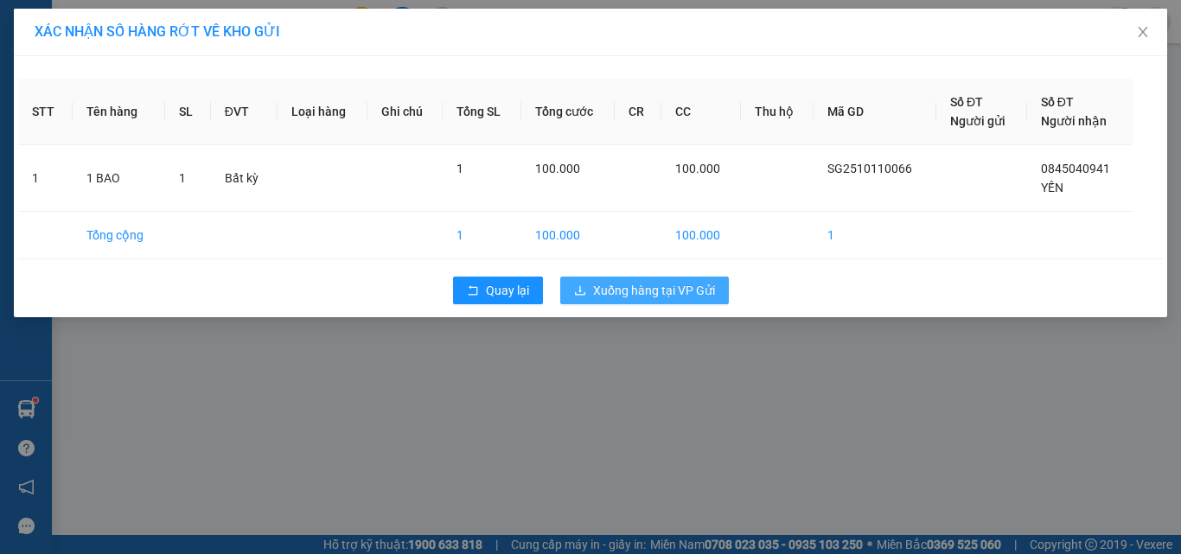
click at [654, 285] on span "Xuống hàng tại VP Gửi" at bounding box center [654, 290] width 122 height 19
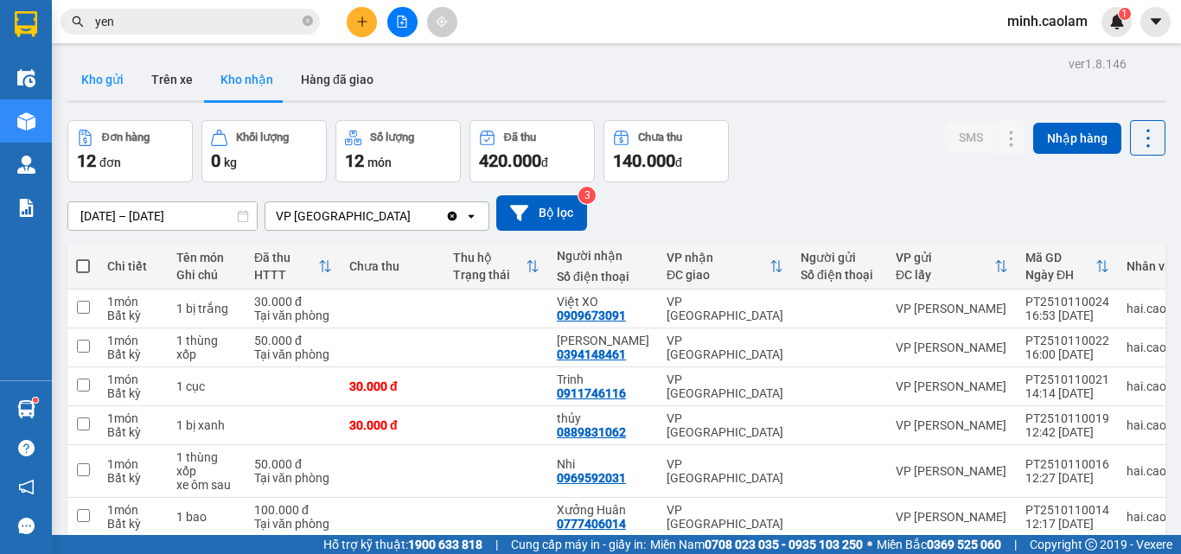
click at [93, 83] on button "Kho gửi" at bounding box center [102, 80] width 70 height 42
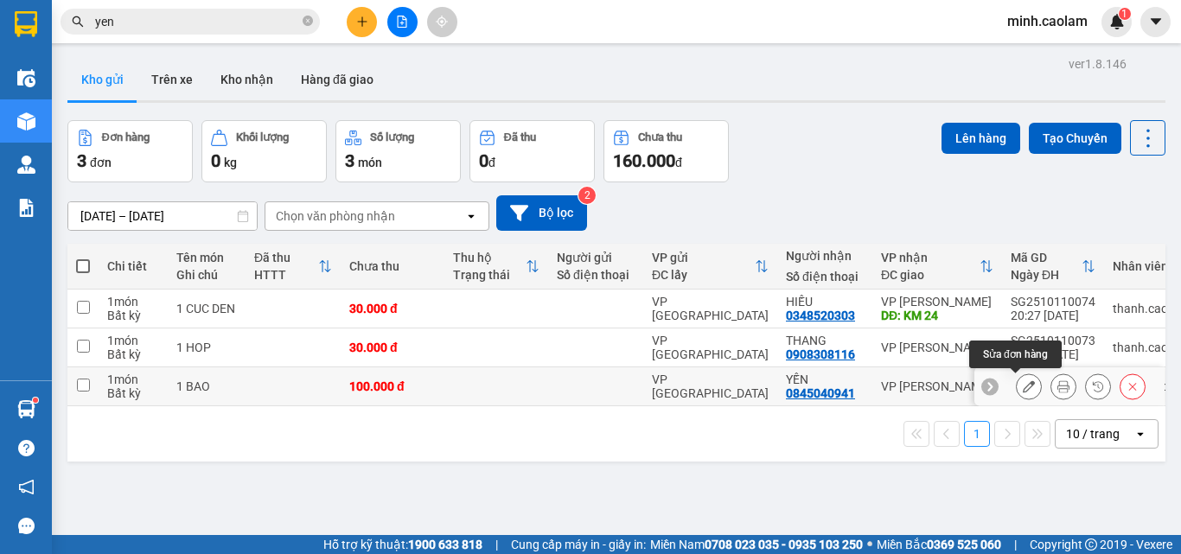
click at [1022, 387] on button at bounding box center [1029, 387] width 24 height 30
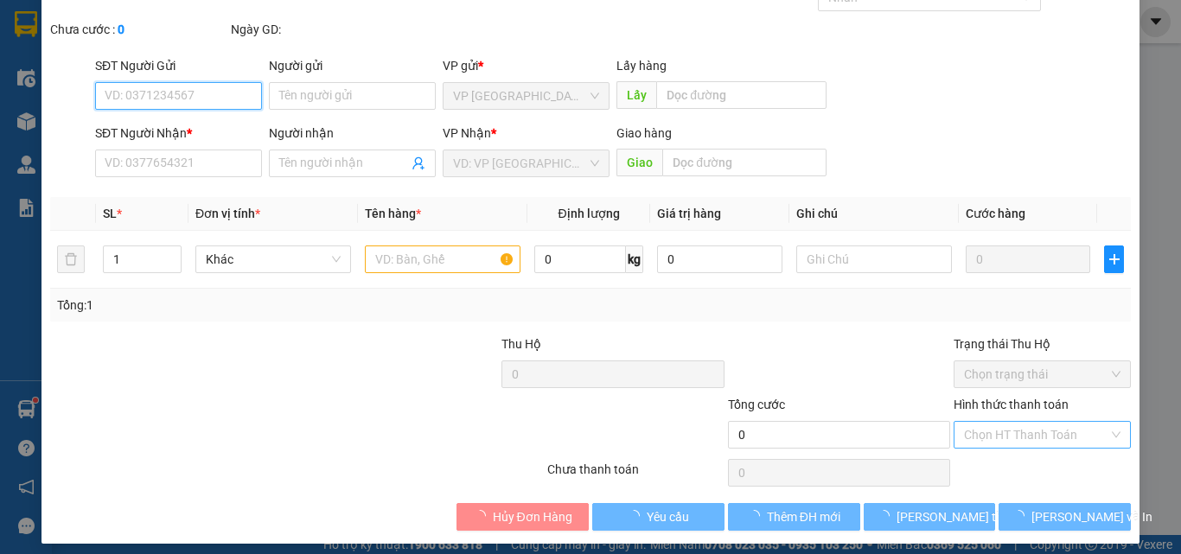
type input "0845040941"
type input "YẾN"
type input "100.000"
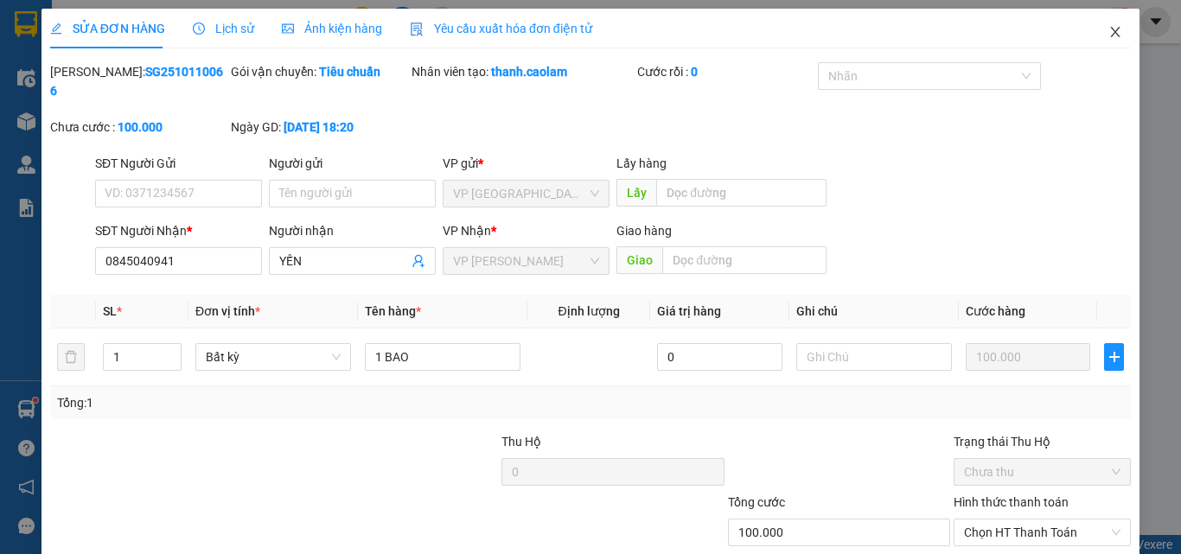
click at [1109, 26] on icon "close" at bounding box center [1116, 32] width 14 height 14
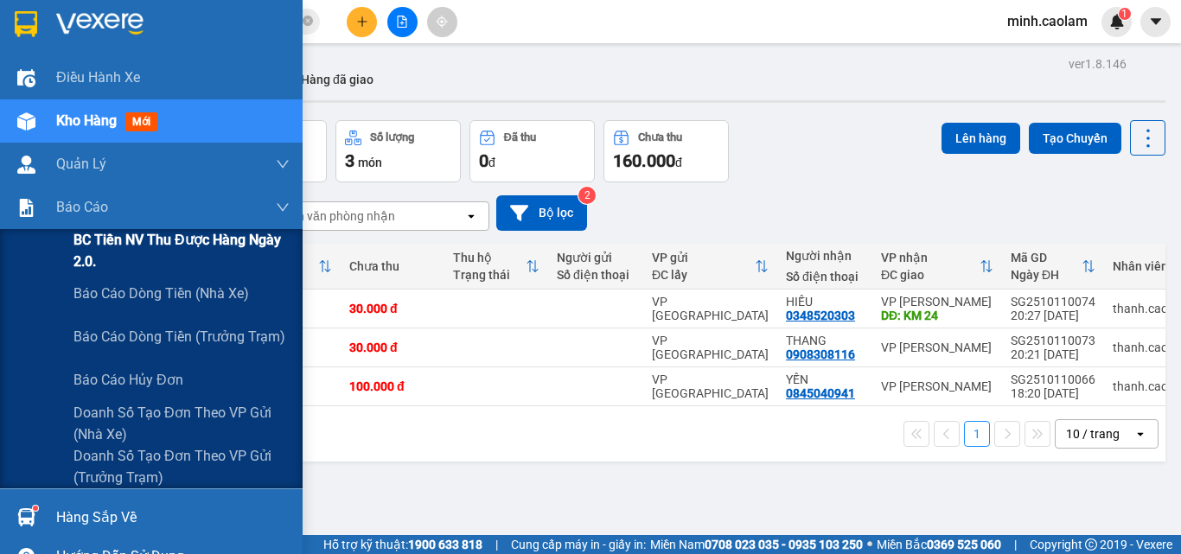
click at [112, 252] on span "BC Tiền NV thu được hàng ngày 2.0." at bounding box center [182, 250] width 216 height 43
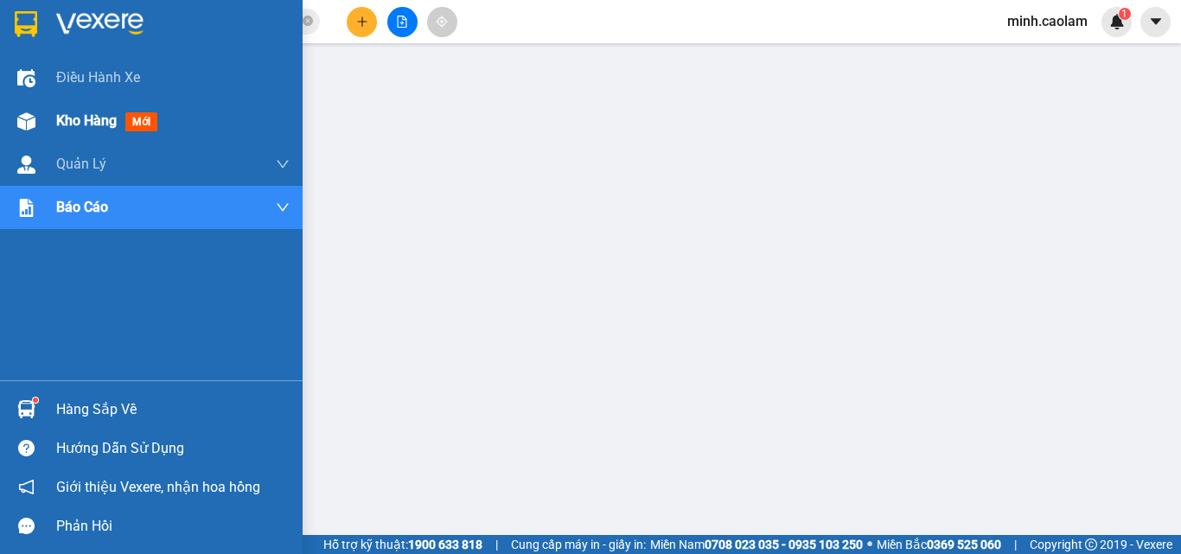
click at [27, 124] on img at bounding box center [26, 121] width 18 height 18
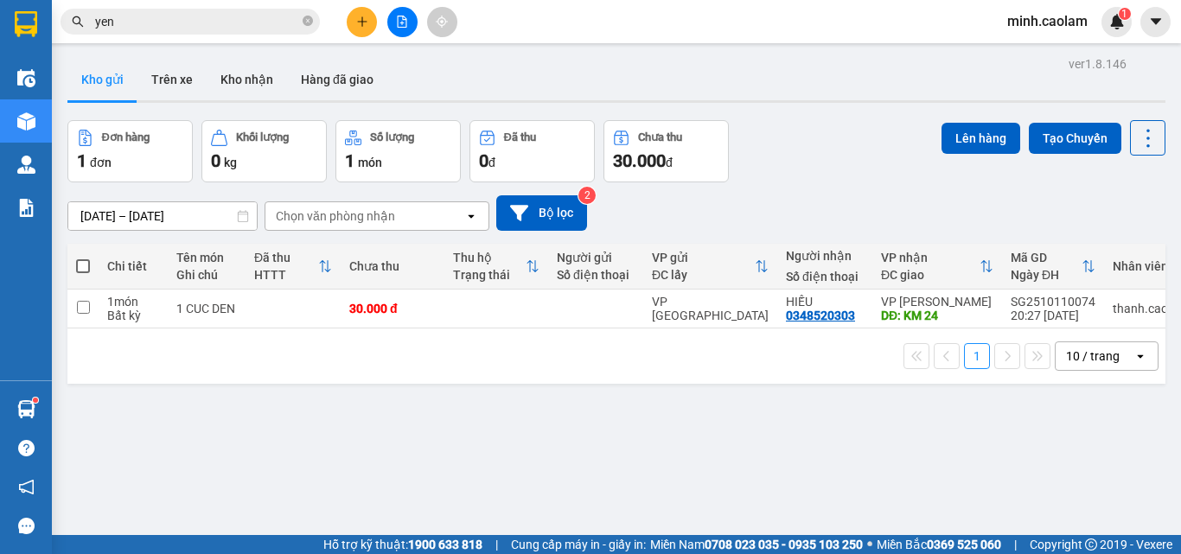
click at [408, 22] on button at bounding box center [402, 22] width 30 height 30
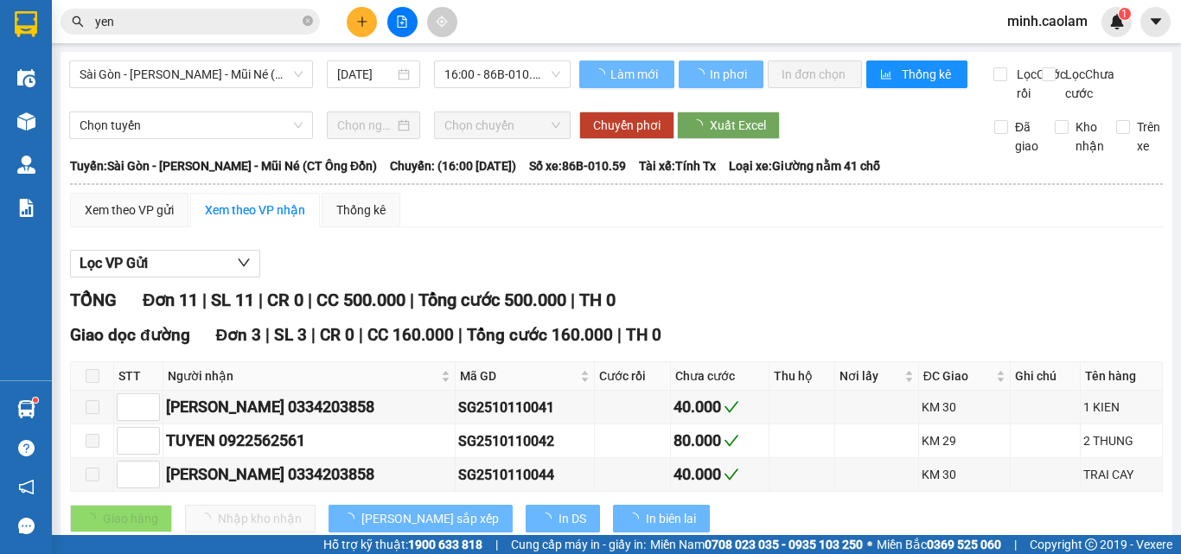
click at [373, 75] on input "[DATE]" at bounding box center [365, 74] width 57 height 19
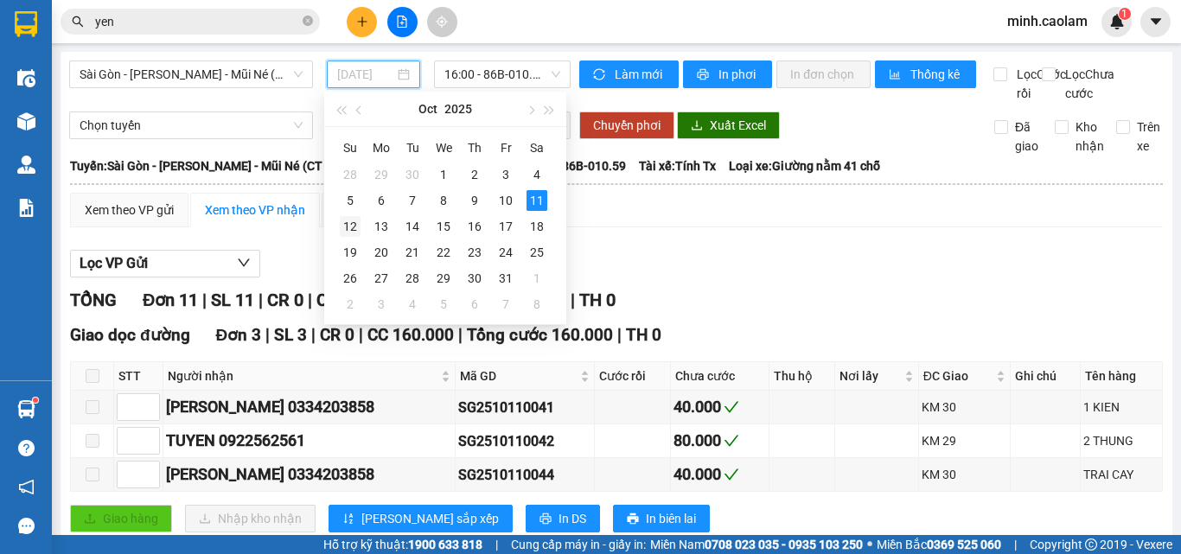
click at [355, 228] on div "12" at bounding box center [350, 226] width 21 height 21
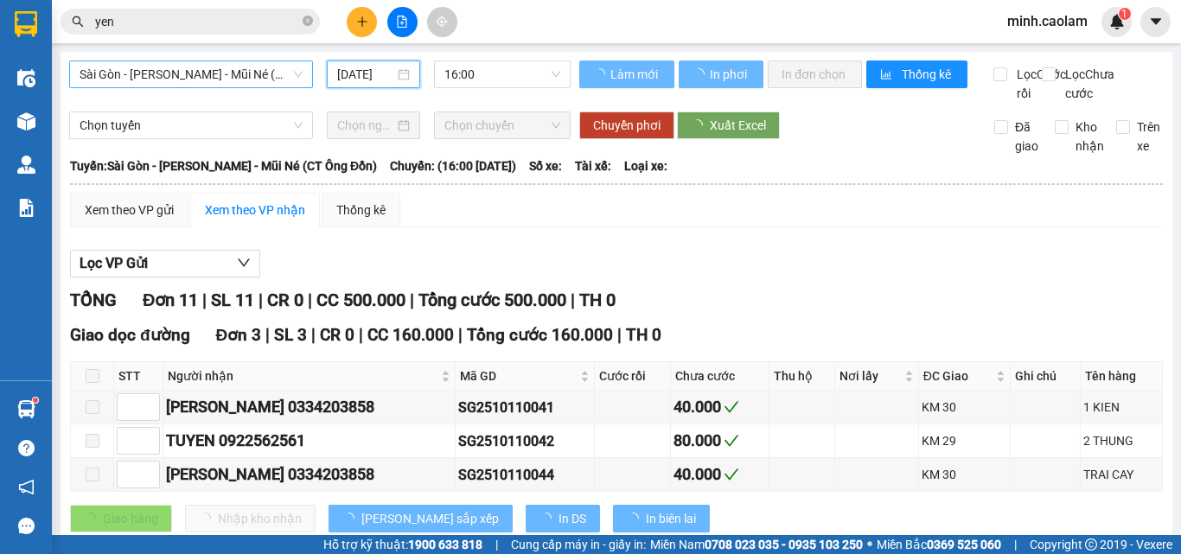
type input "[DATE]"
drag, startPoint x: 215, startPoint y: 84, endPoint x: 196, endPoint y: 134, distance: 53.7
click at [215, 85] on span "Sài Gòn - [PERSON_NAME] - Mũi Né (CT Ông Đồn)" at bounding box center [191, 74] width 223 height 26
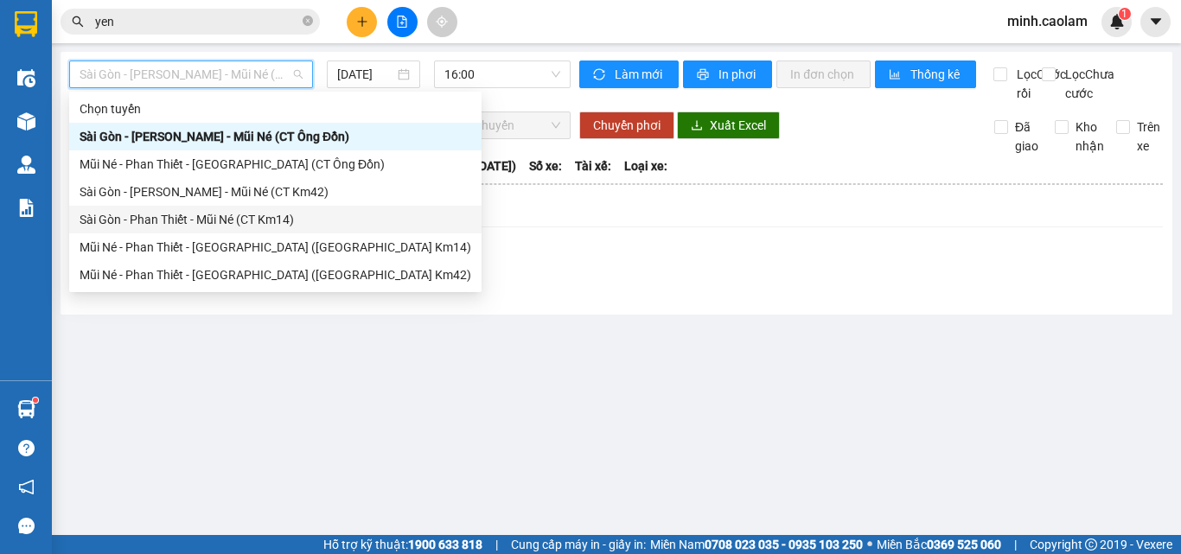
drag, startPoint x: 149, startPoint y: 222, endPoint x: 315, endPoint y: 148, distance: 182.0
click at [149, 223] on div "Sài Gòn - Phan Thiết - Mũi Né (CT Km14)" at bounding box center [276, 219] width 392 height 19
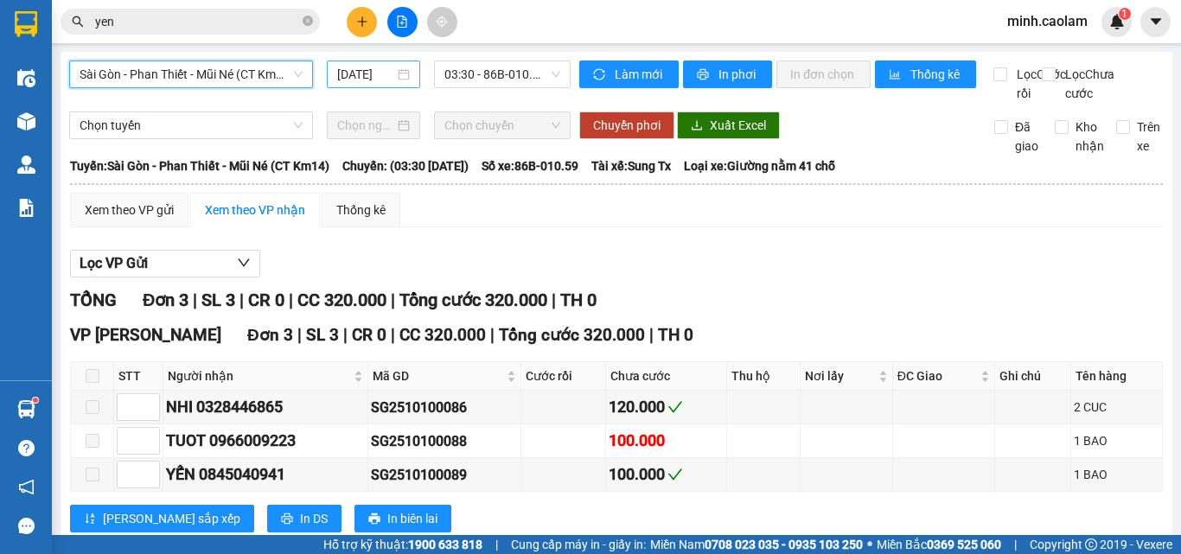
click at [375, 65] on input "[DATE]" at bounding box center [365, 74] width 57 height 19
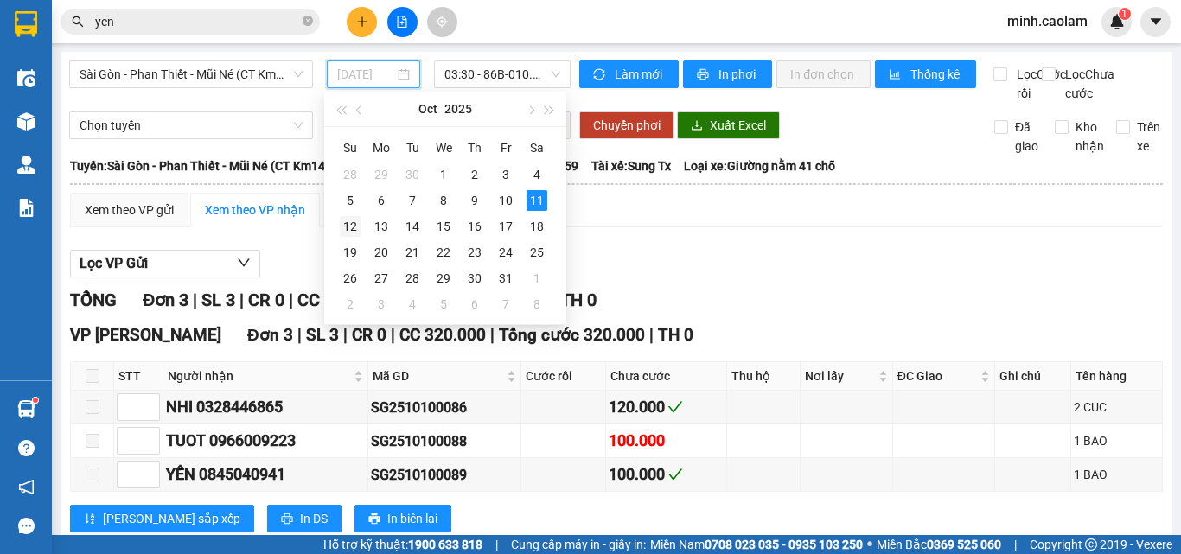
click at [357, 227] on div "12" at bounding box center [350, 226] width 21 height 21
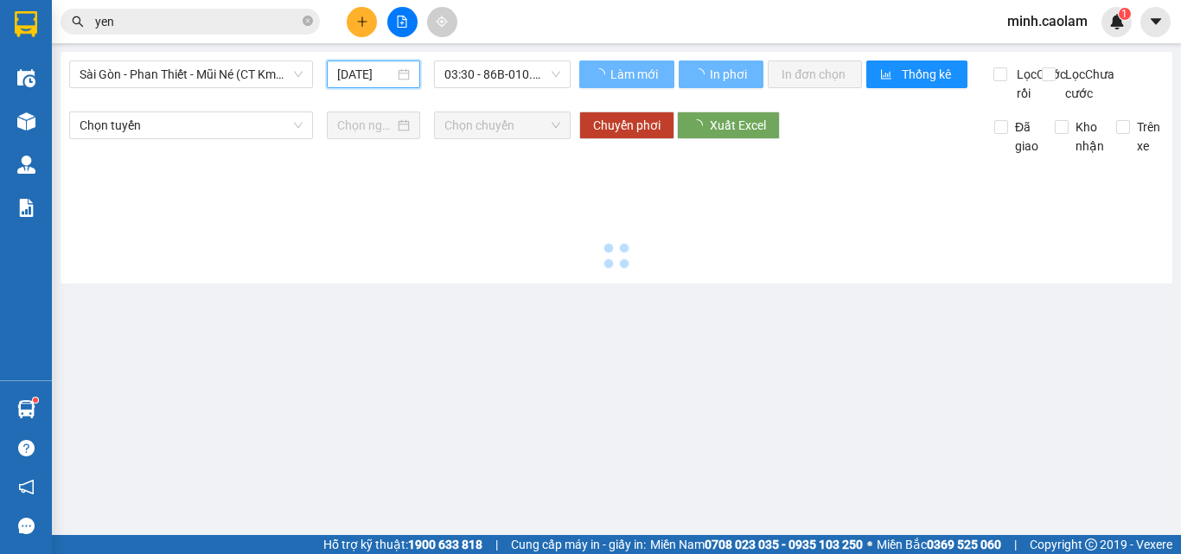
type input "[DATE]"
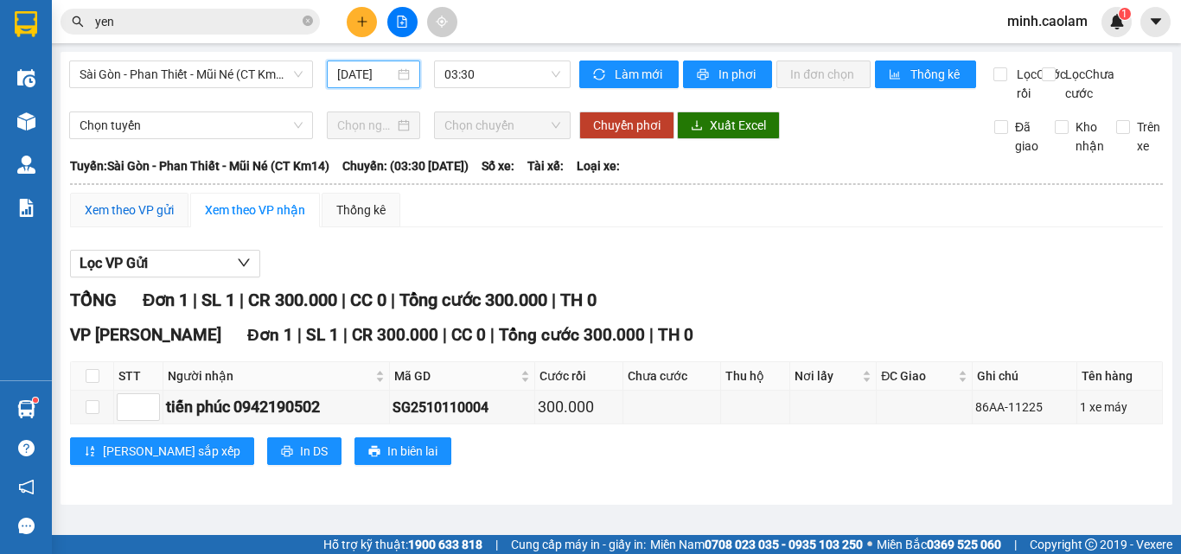
click at [116, 220] on div "Xem theo VP gửi" at bounding box center [129, 210] width 89 height 19
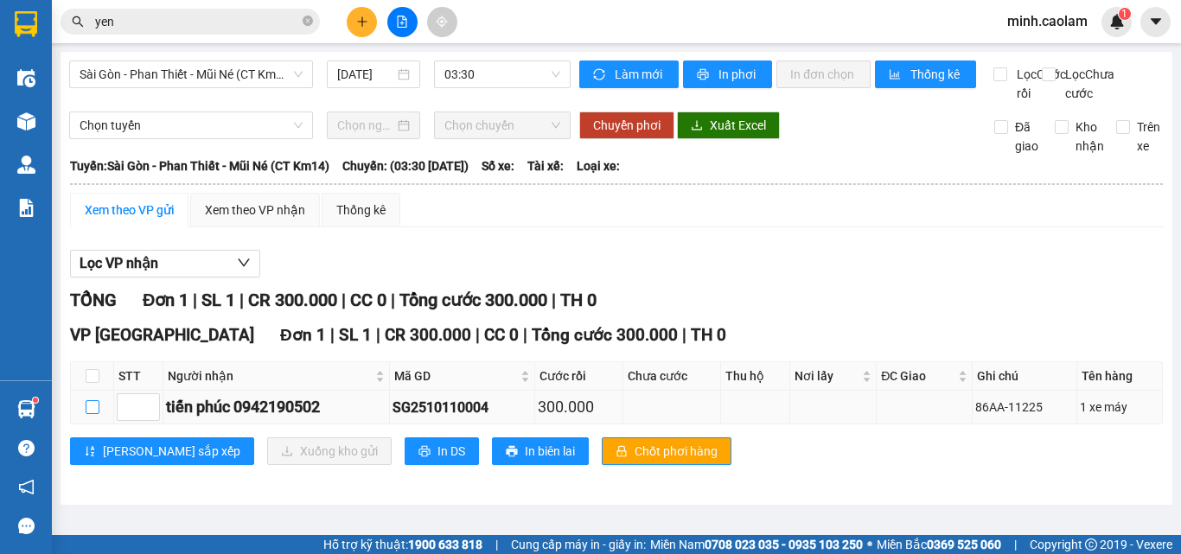
click at [89, 414] on input "checkbox" at bounding box center [93, 407] width 14 height 14
checkbox input "true"
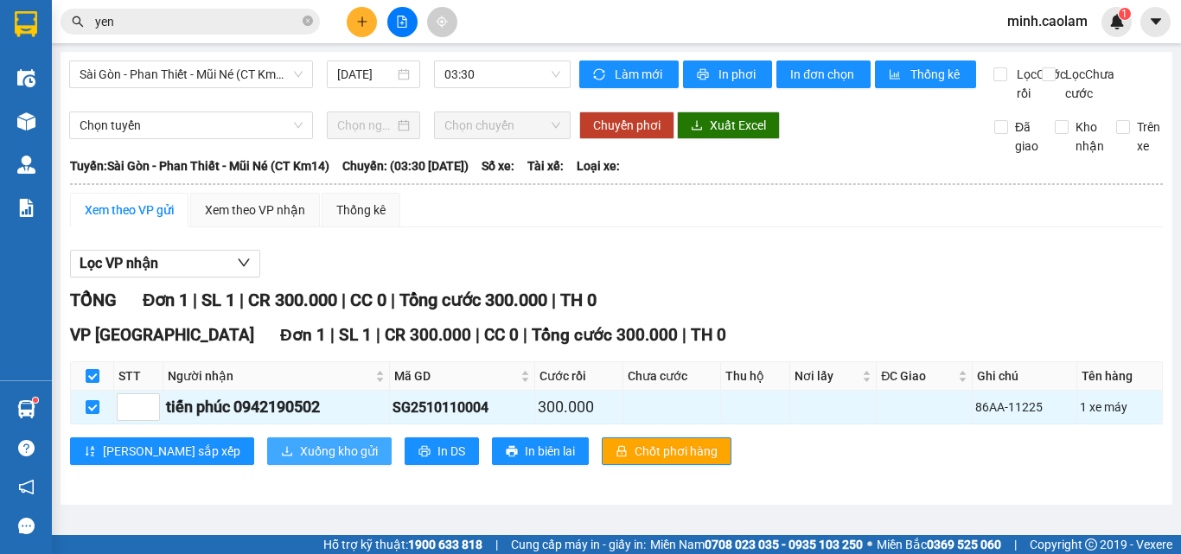
click at [300, 461] on span "Xuống kho gửi" at bounding box center [339, 451] width 78 height 19
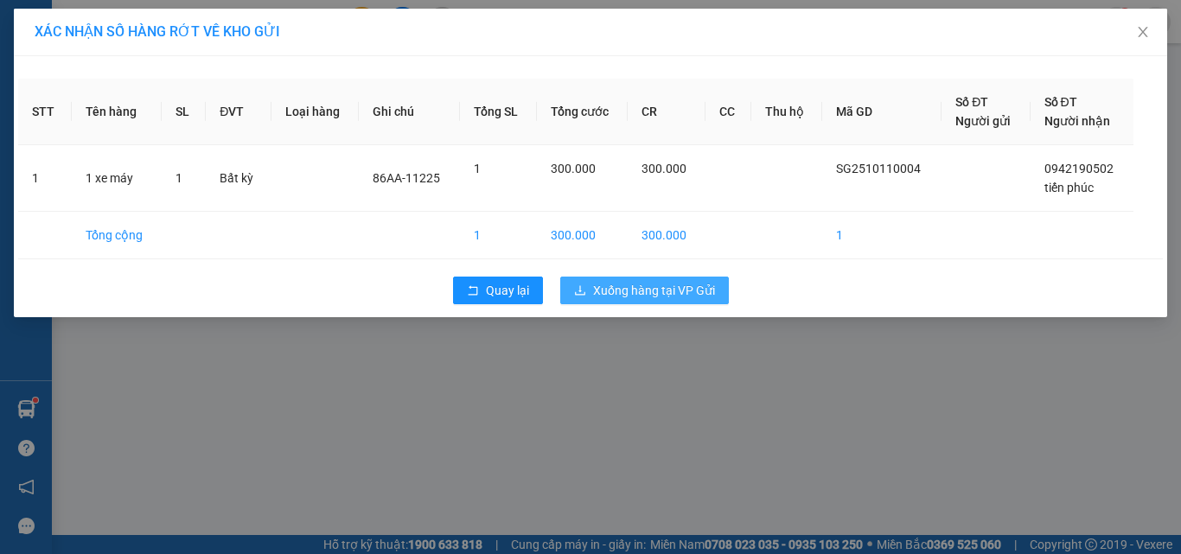
click at [702, 283] on span "Xuống hàng tại VP Gửi" at bounding box center [654, 290] width 122 height 19
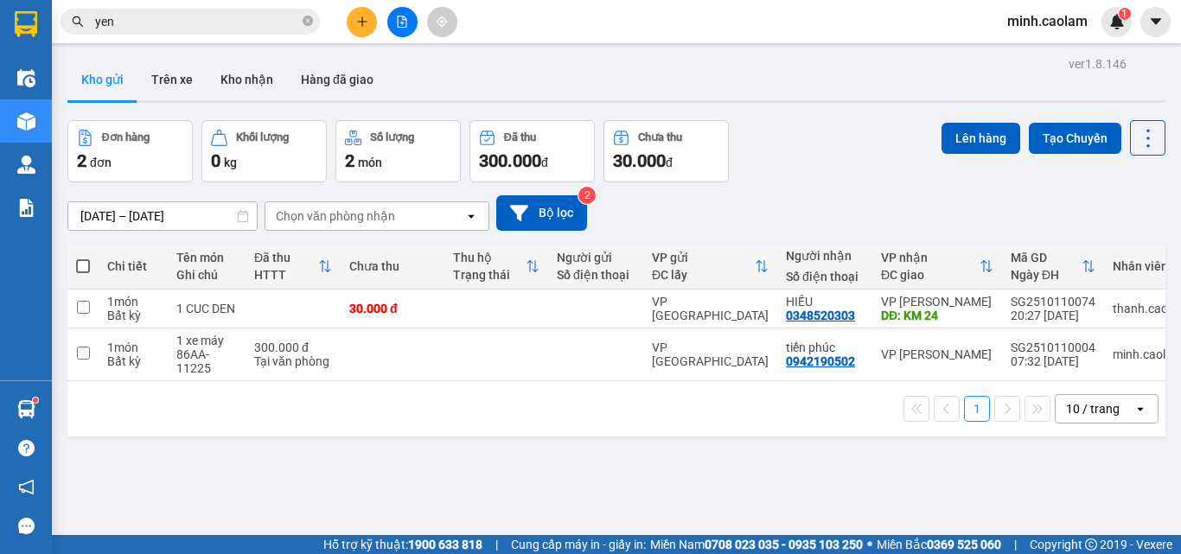
click at [1060, 11] on span "minh.caolam" at bounding box center [1048, 21] width 108 height 22
click at [1065, 46] on span "Đăng xuất" at bounding box center [1057, 53] width 73 height 19
